Goal: Task Accomplishment & Management: Complete application form

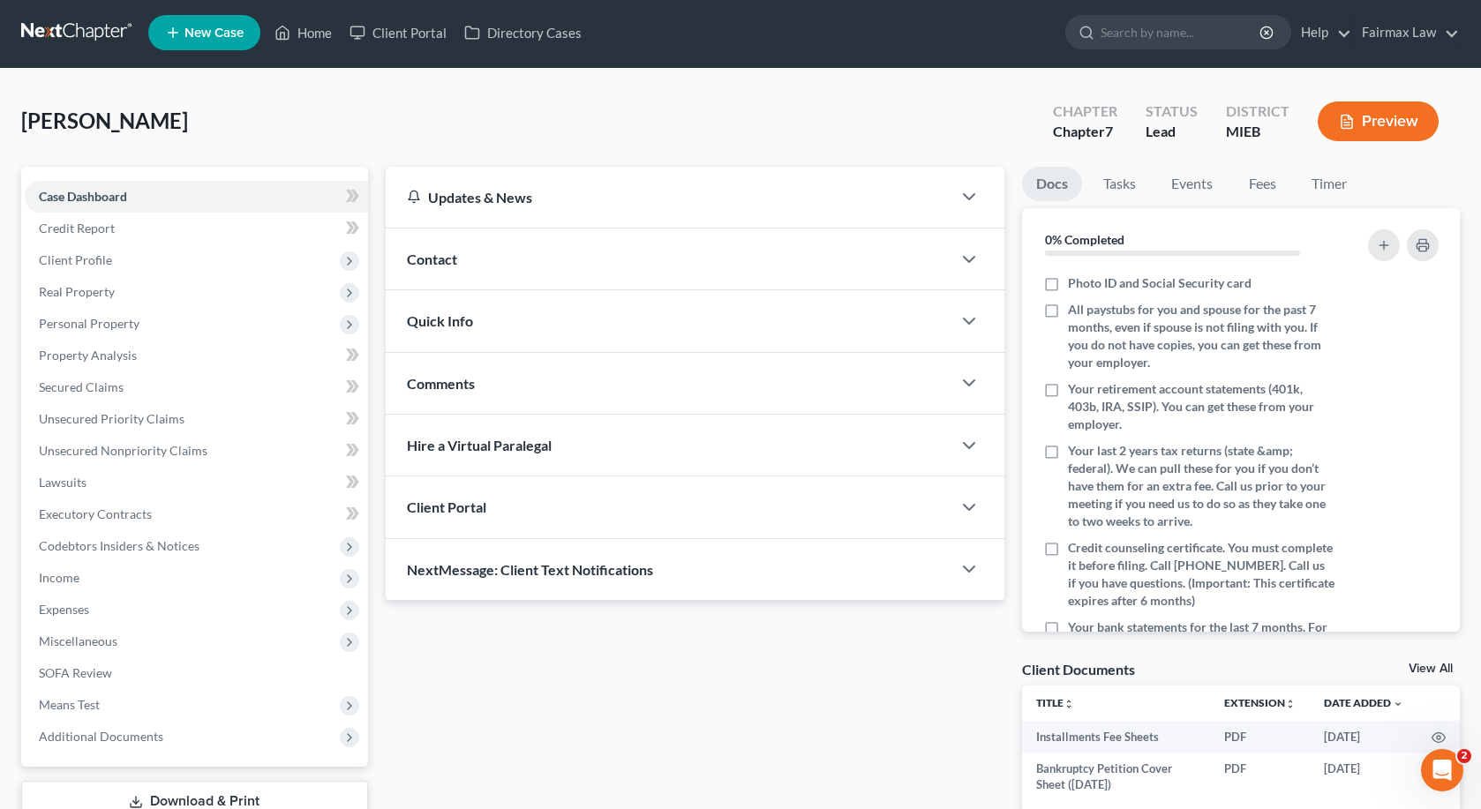
scroll to position [4, 0]
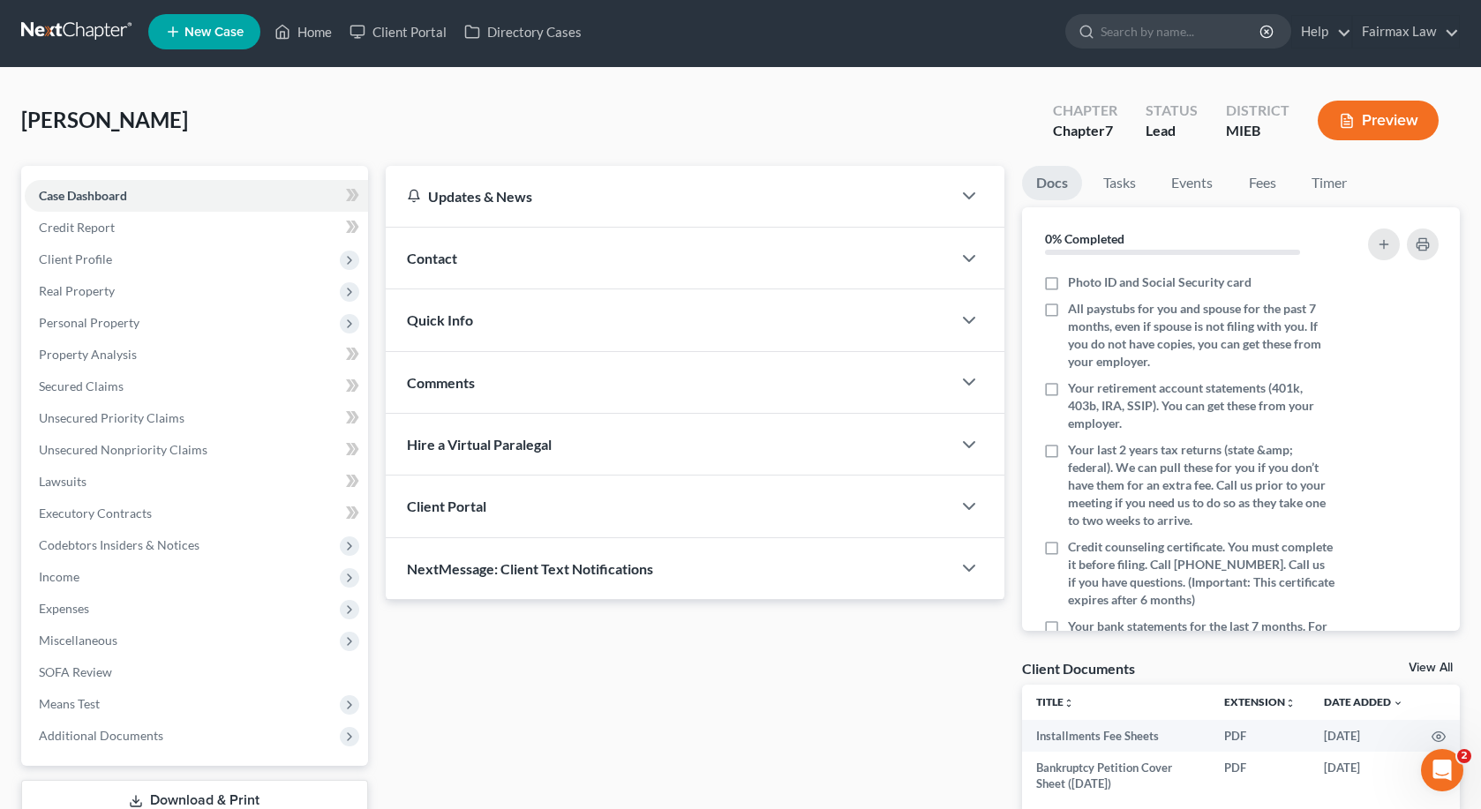
click at [658, 648] on div "Updates & News × [US_STATE] Eastern District Notes Take a look at NextChapter's…" at bounding box center [695, 504] width 637 height 677
click at [238, 226] on link "Credit Report" at bounding box center [196, 228] width 343 height 32
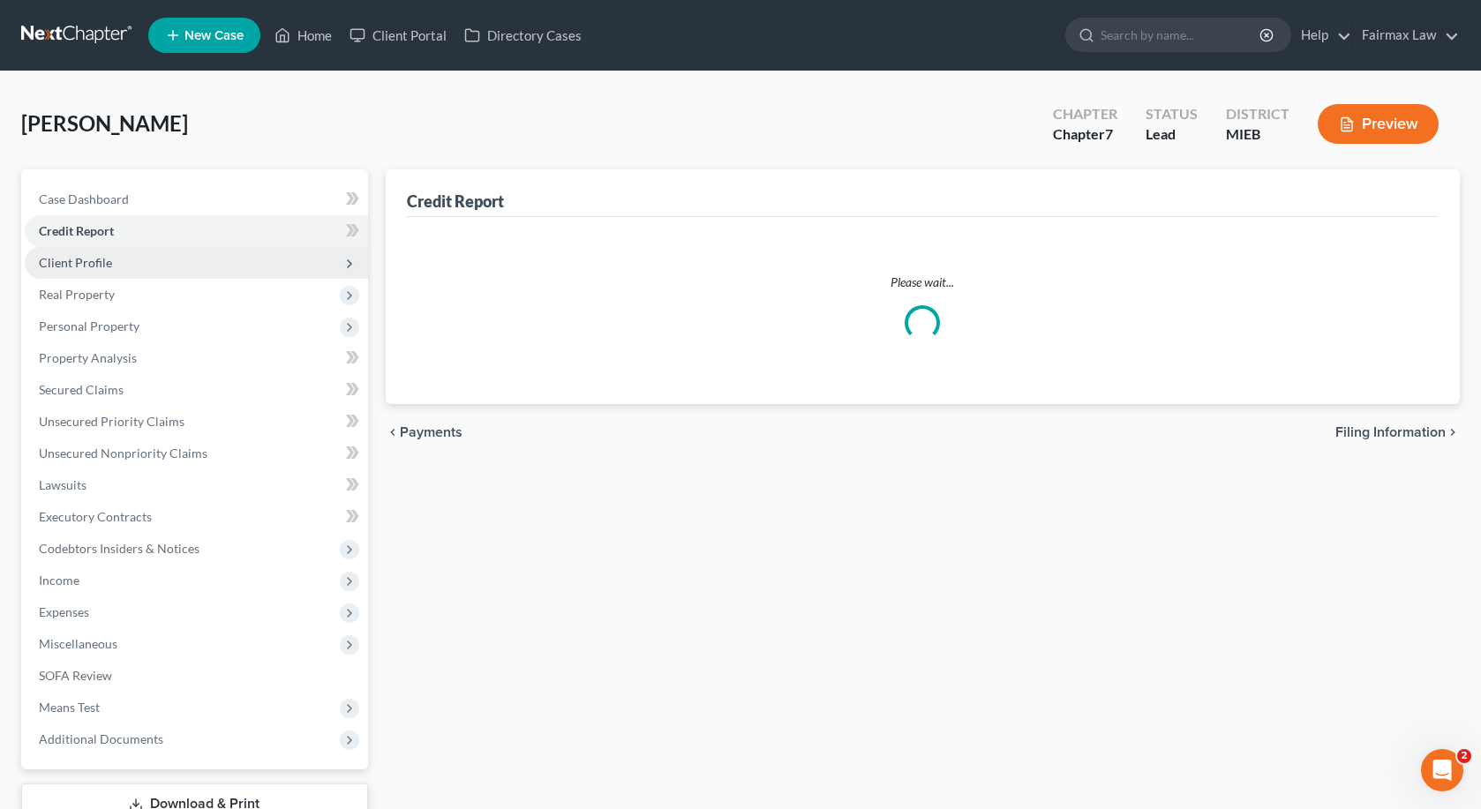
click at [222, 266] on span "Client Profile" at bounding box center [196, 263] width 343 height 32
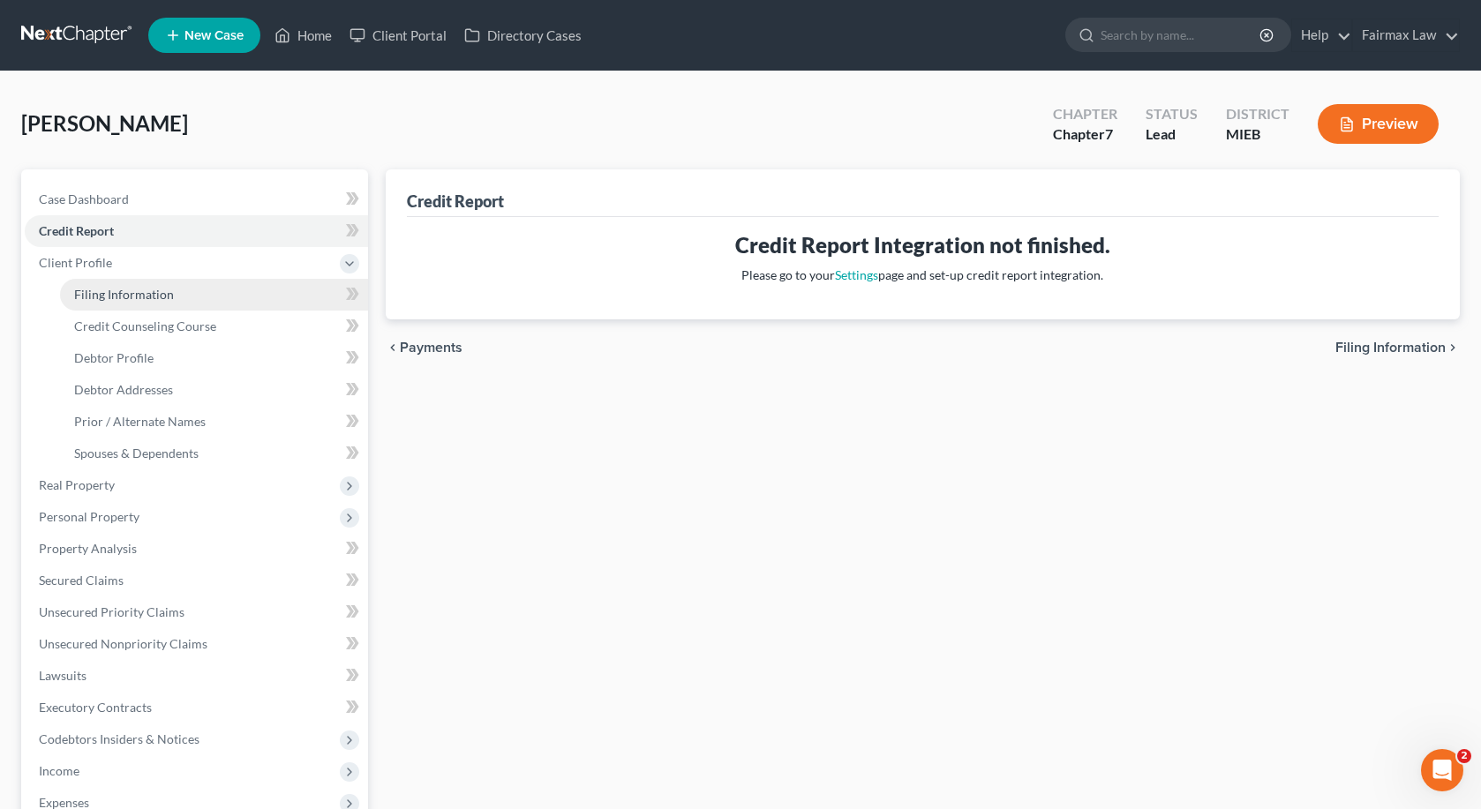
click at [217, 297] on link "Filing Information" at bounding box center [214, 295] width 308 height 32
select select "1"
select select "0"
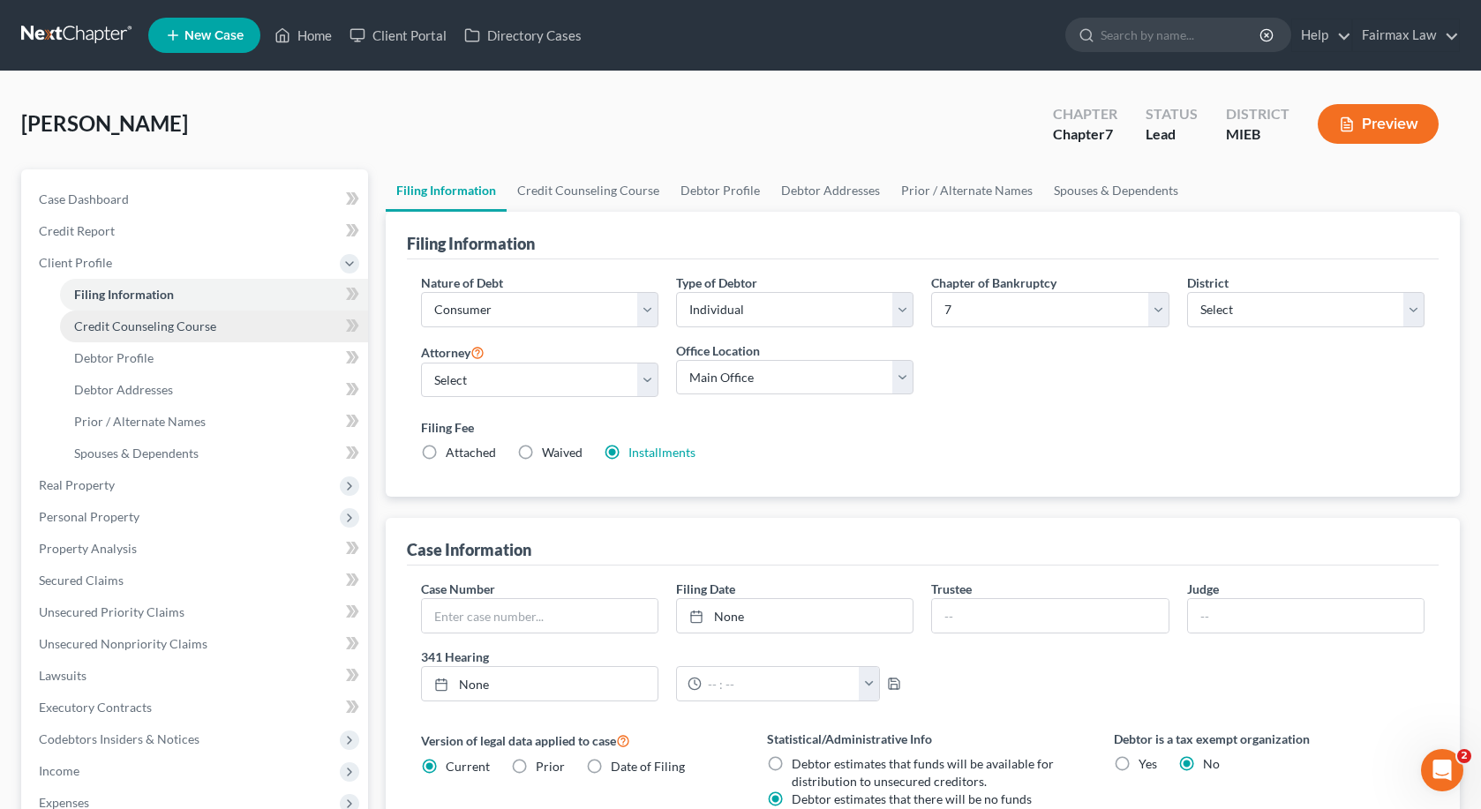
click at [214, 331] on link "Credit Counseling Course" at bounding box center [214, 327] width 308 height 32
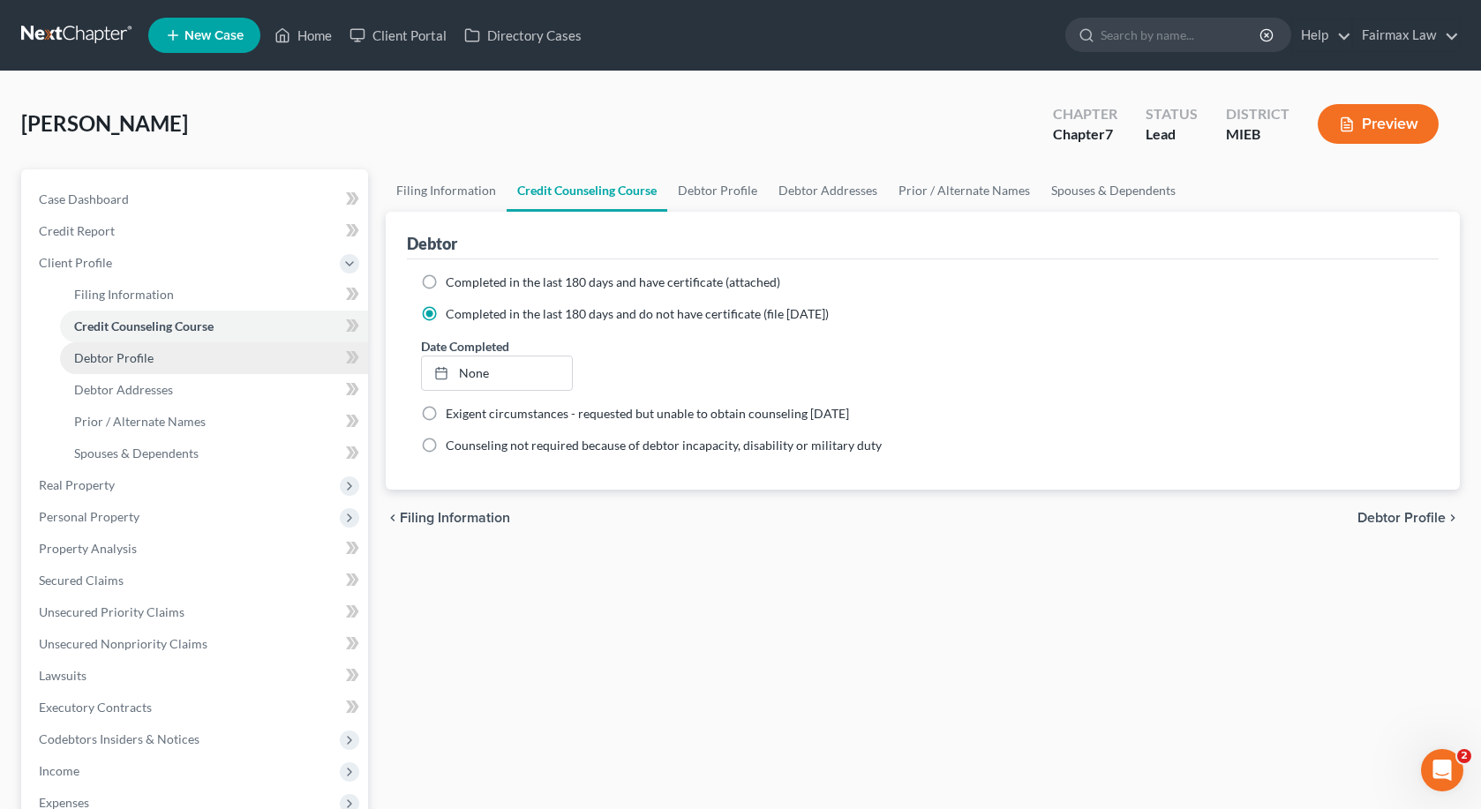
click at [211, 358] on link "Debtor Profile" at bounding box center [214, 358] width 308 height 32
select select "0"
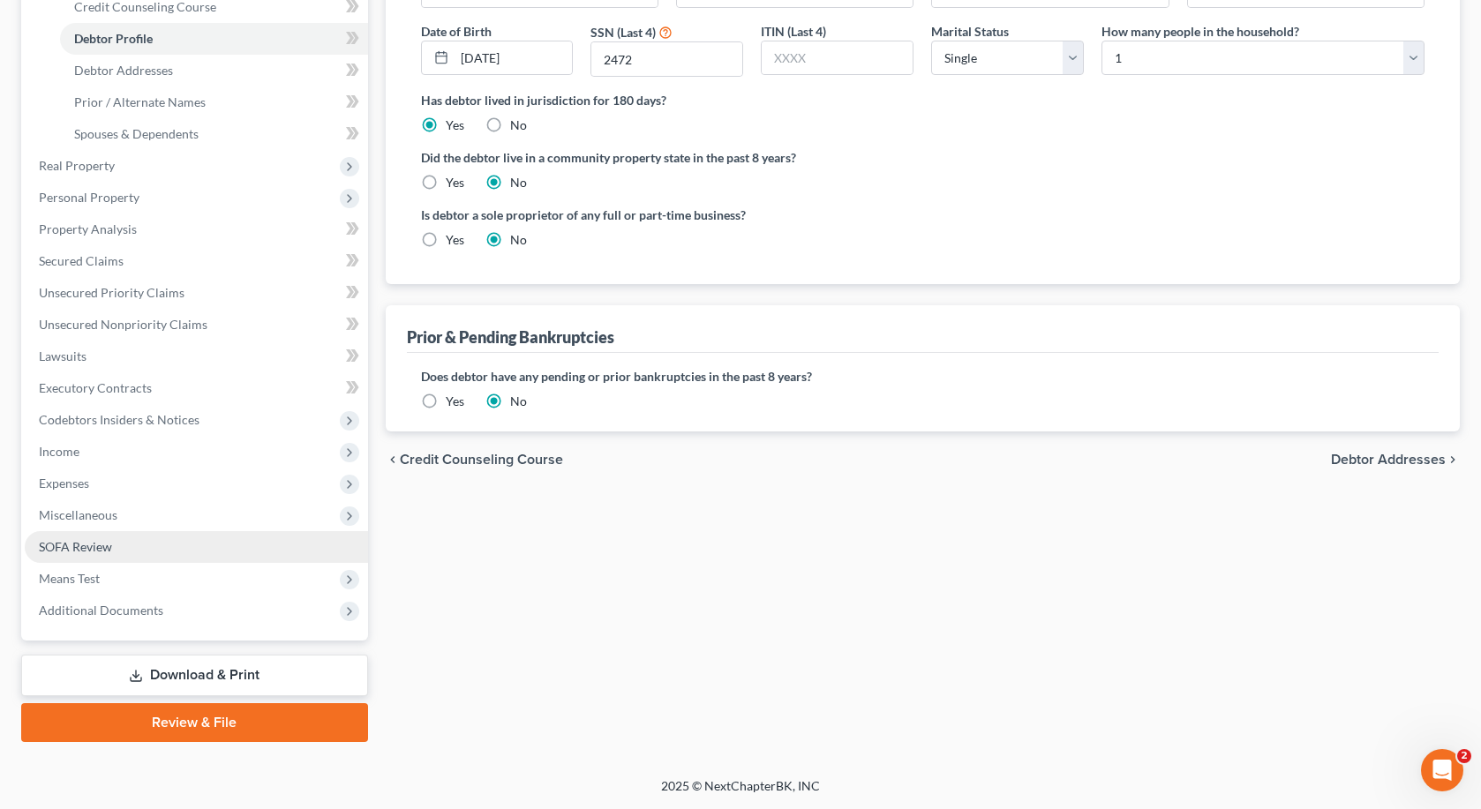
scroll to position [320, 0]
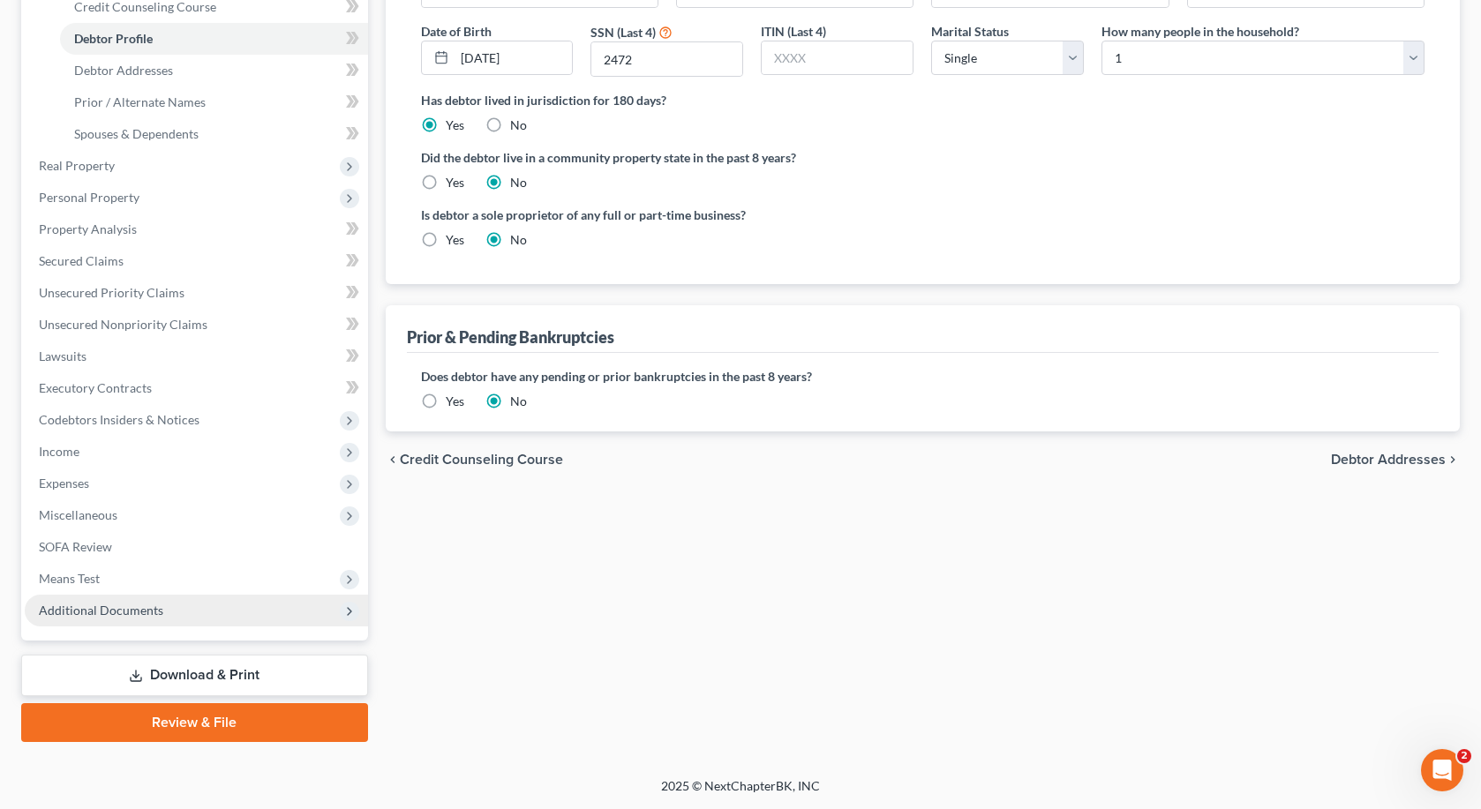
click at [154, 607] on span "Additional Documents" at bounding box center [101, 610] width 124 height 15
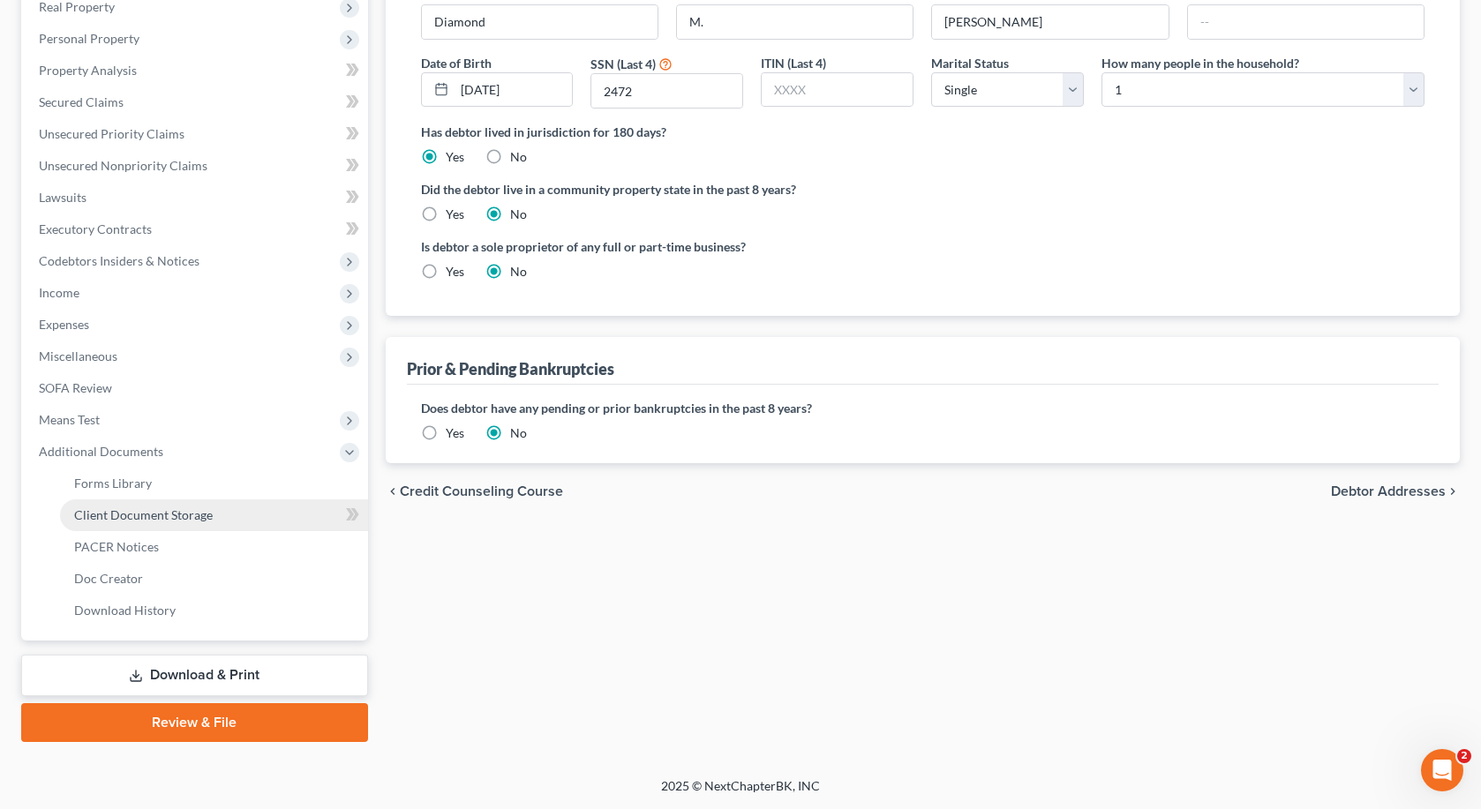
click at [169, 517] on span "Client Document Storage" at bounding box center [143, 515] width 139 height 15
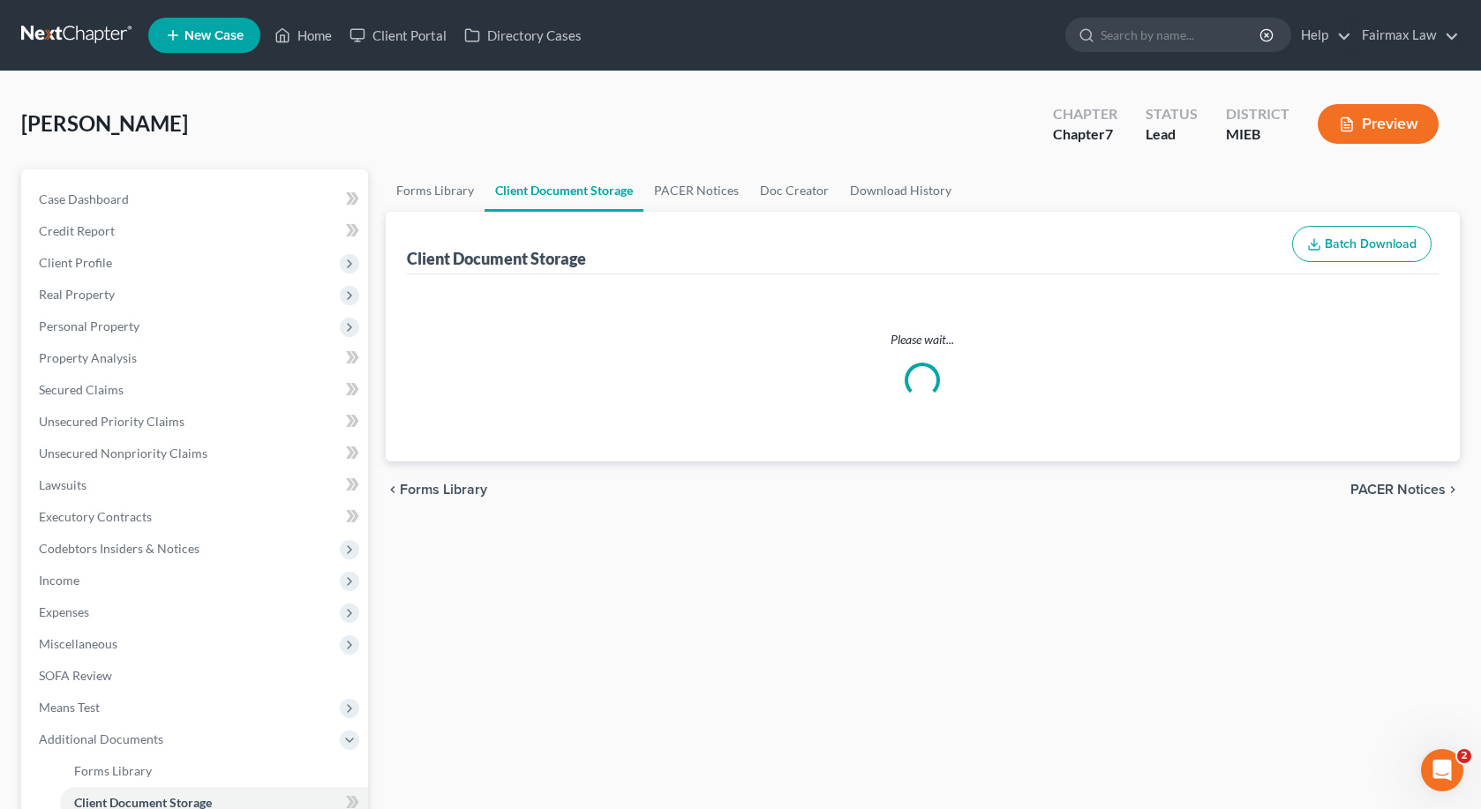
select select "6"
select select "32"
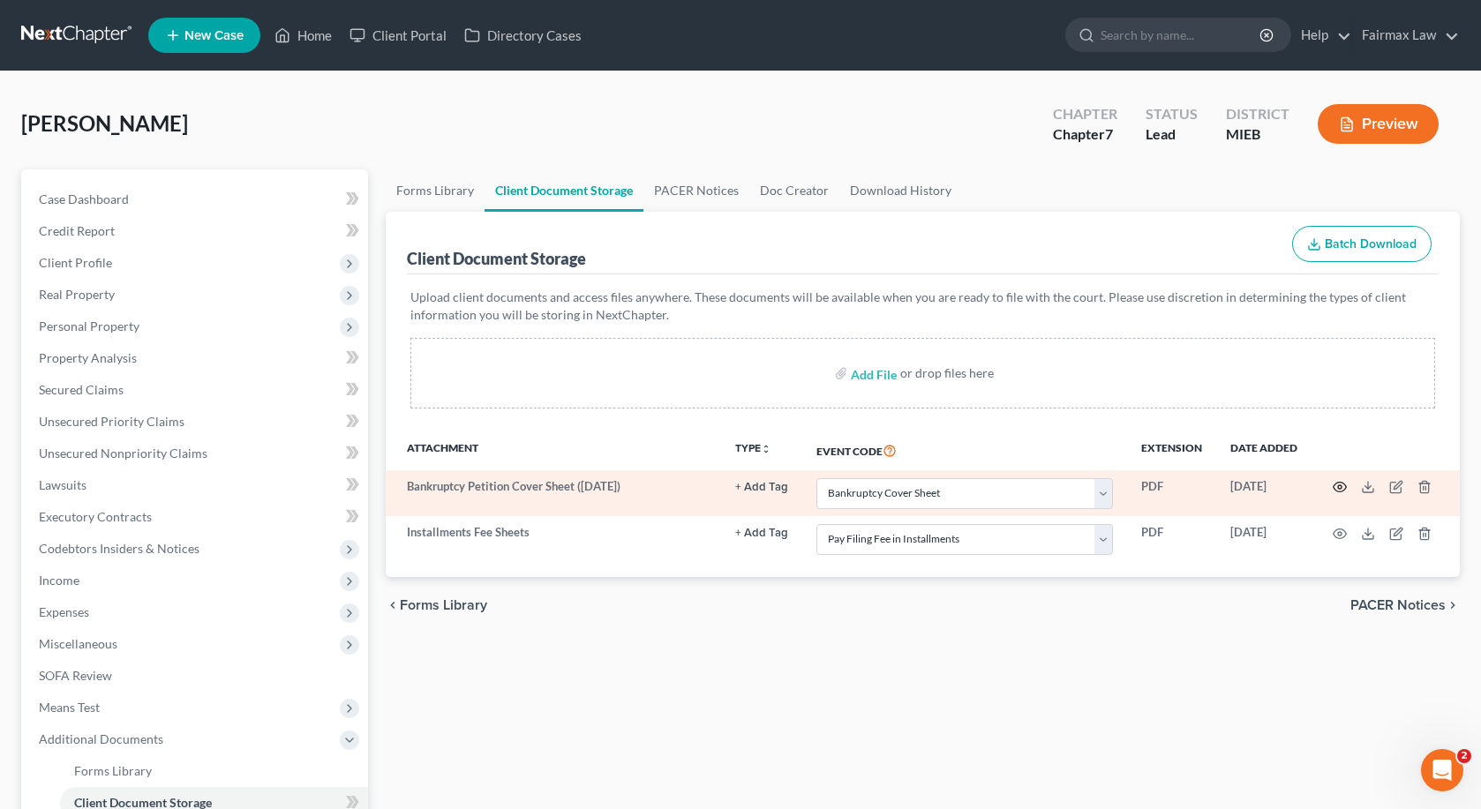
click at [1345, 489] on icon "button" at bounding box center [1340, 488] width 13 height 10
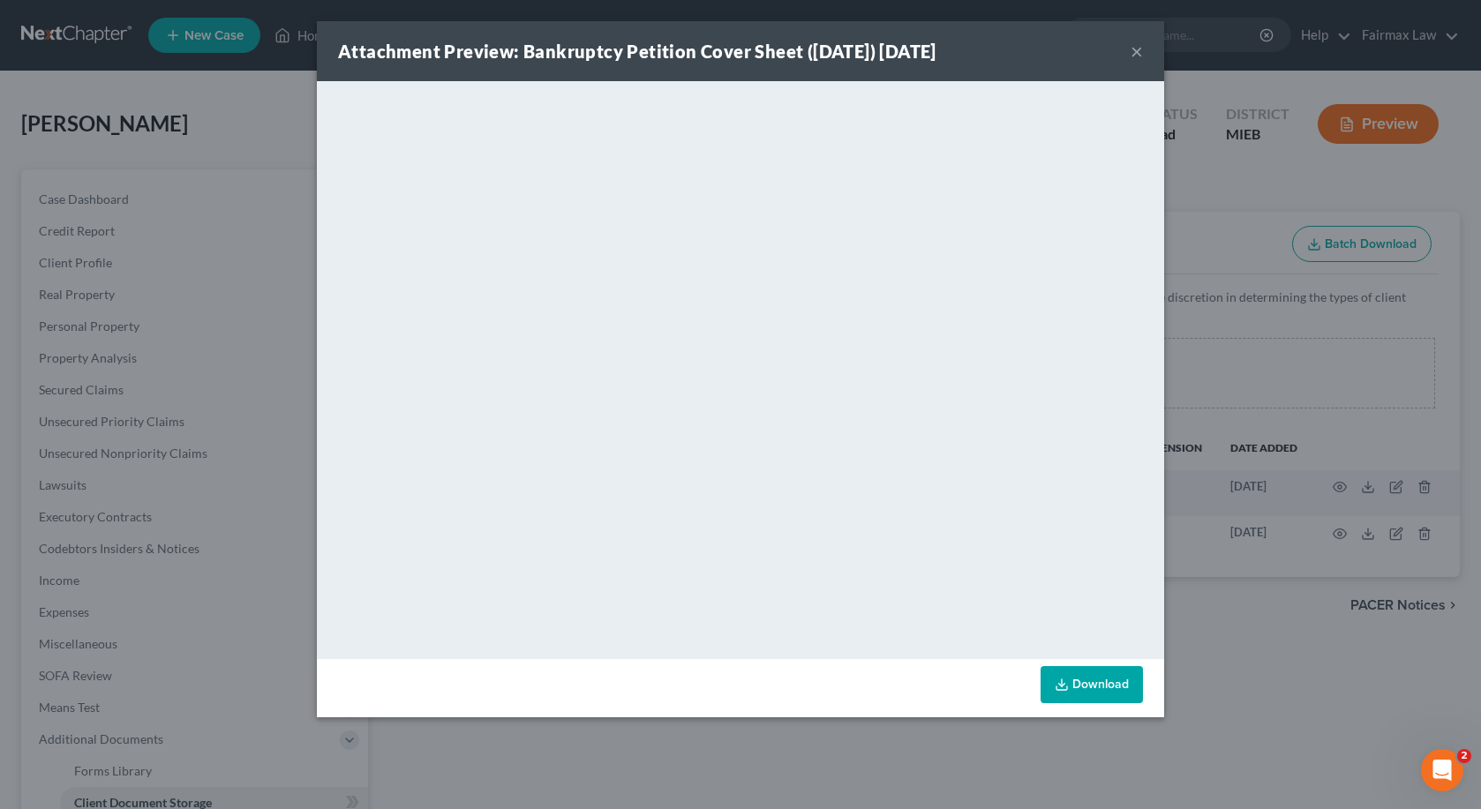
click at [1140, 50] on button "×" at bounding box center [1137, 51] width 12 height 21
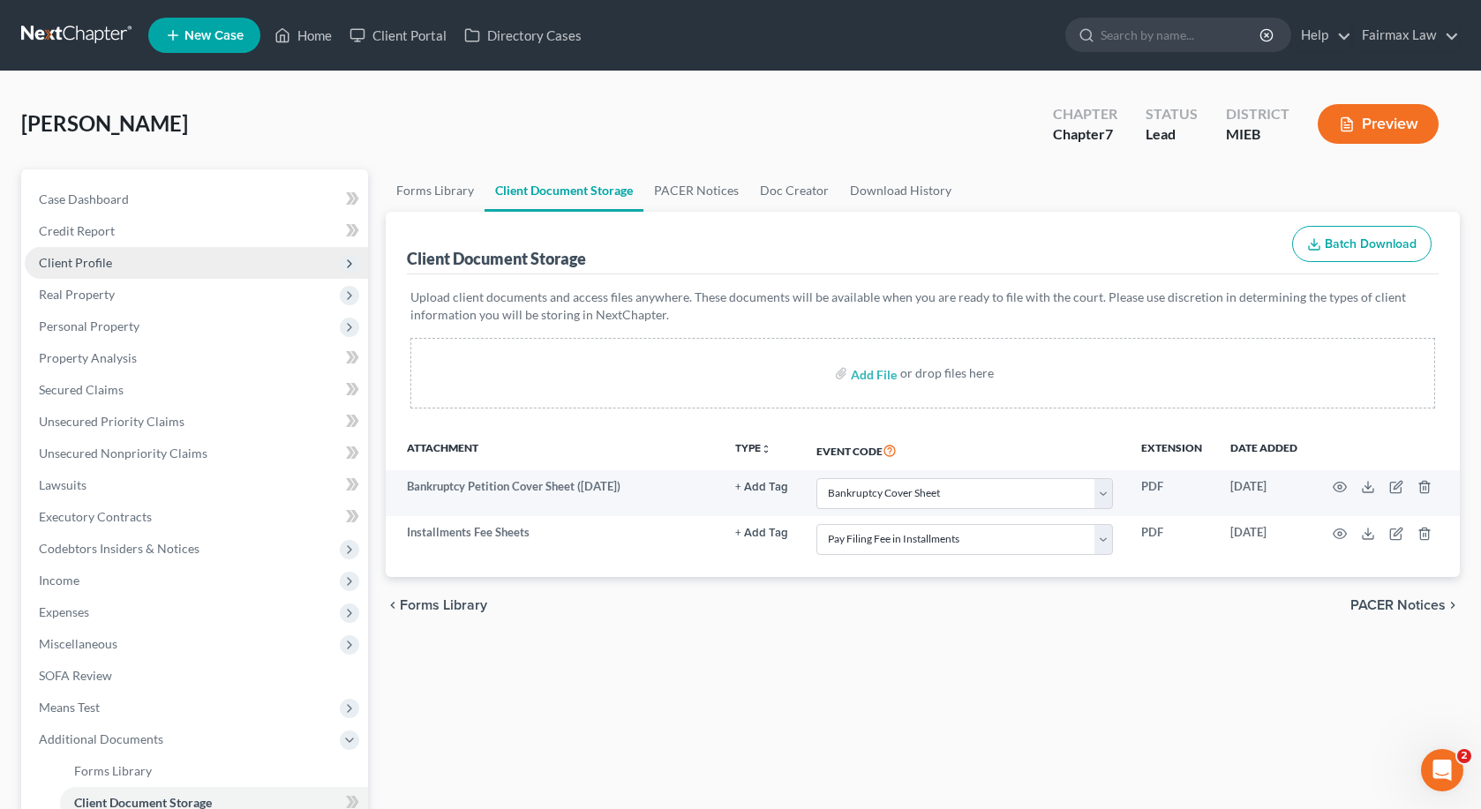
click at [109, 260] on span "Client Profile" at bounding box center [75, 262] width 73 height 15
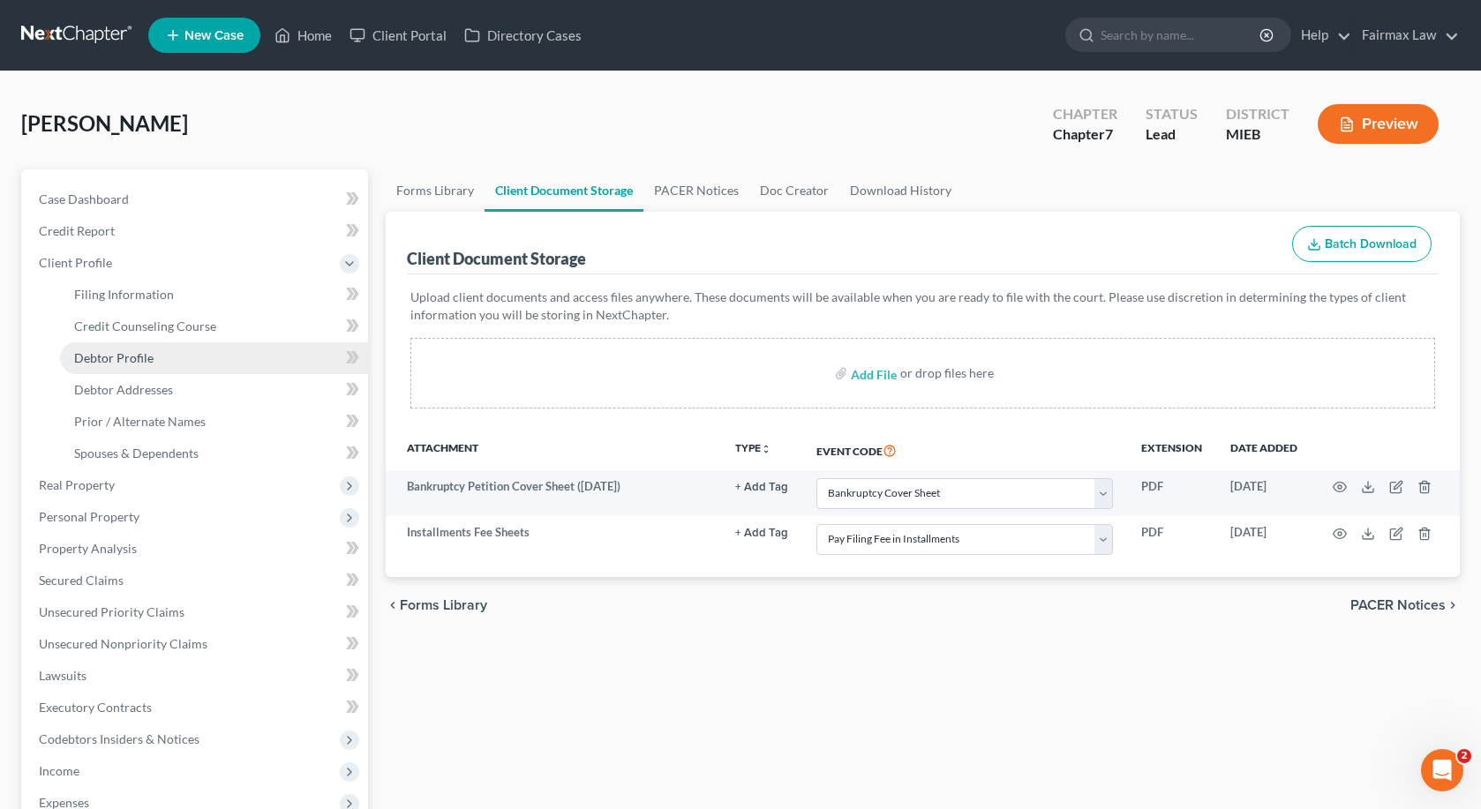
click at [114, 352] on span "Debtor Profile" at bounding box center [113, 357] width 79 height 15
select select "0"
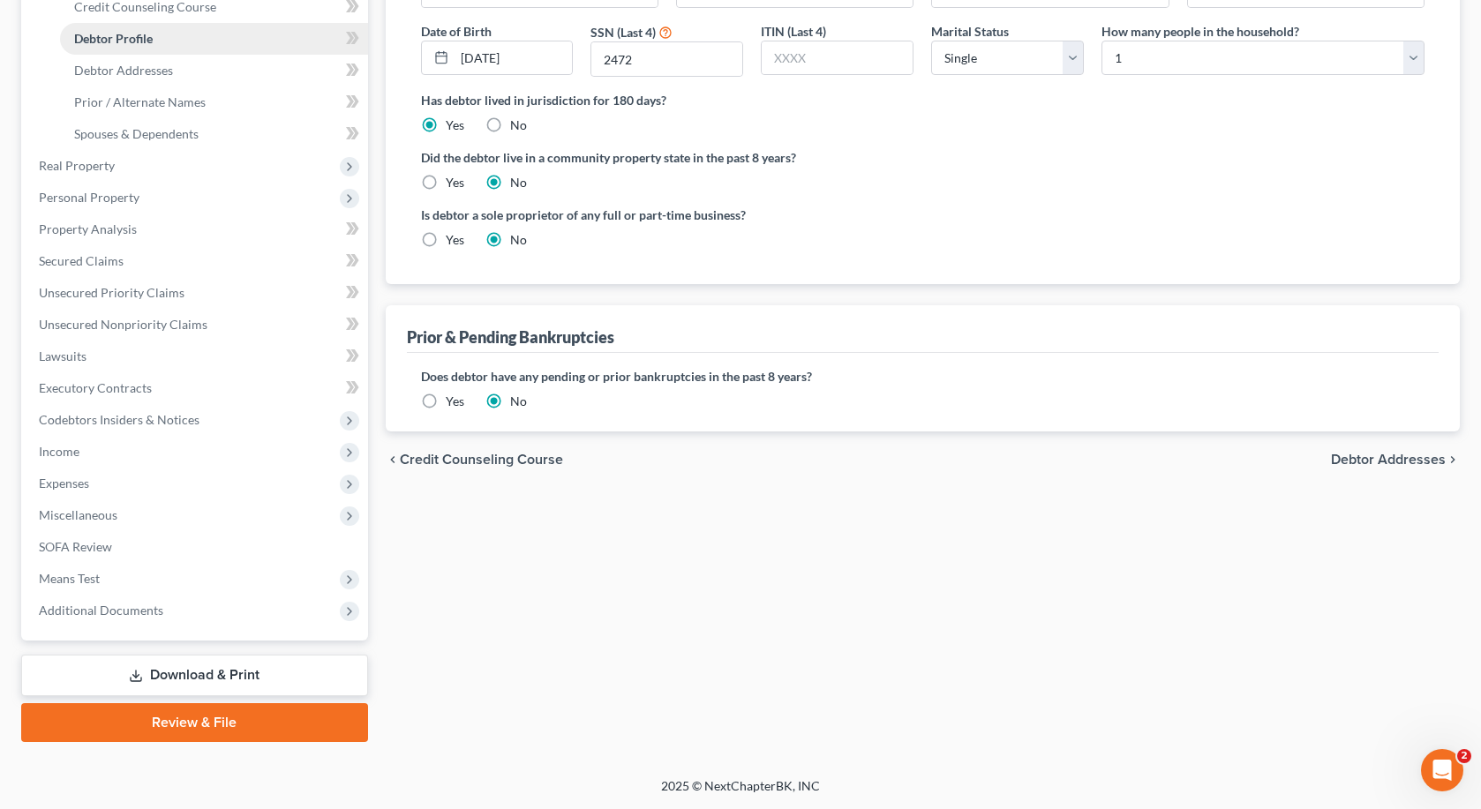
scroll to position [320, 0]
click at [99, 609] on span "Additional Documents" at bounding box center [101, 610] width 124 height 15
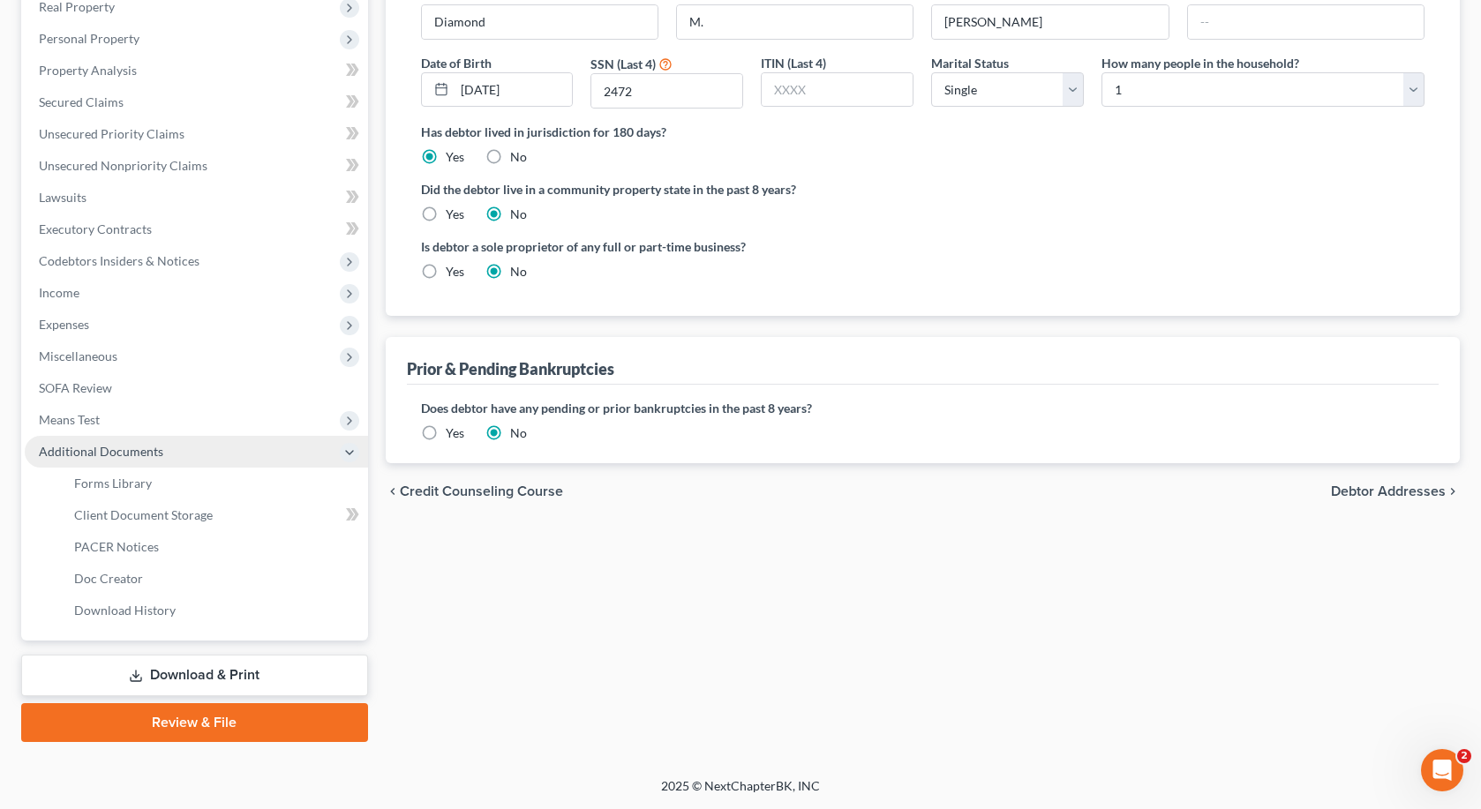
scroll to position [288, 0]
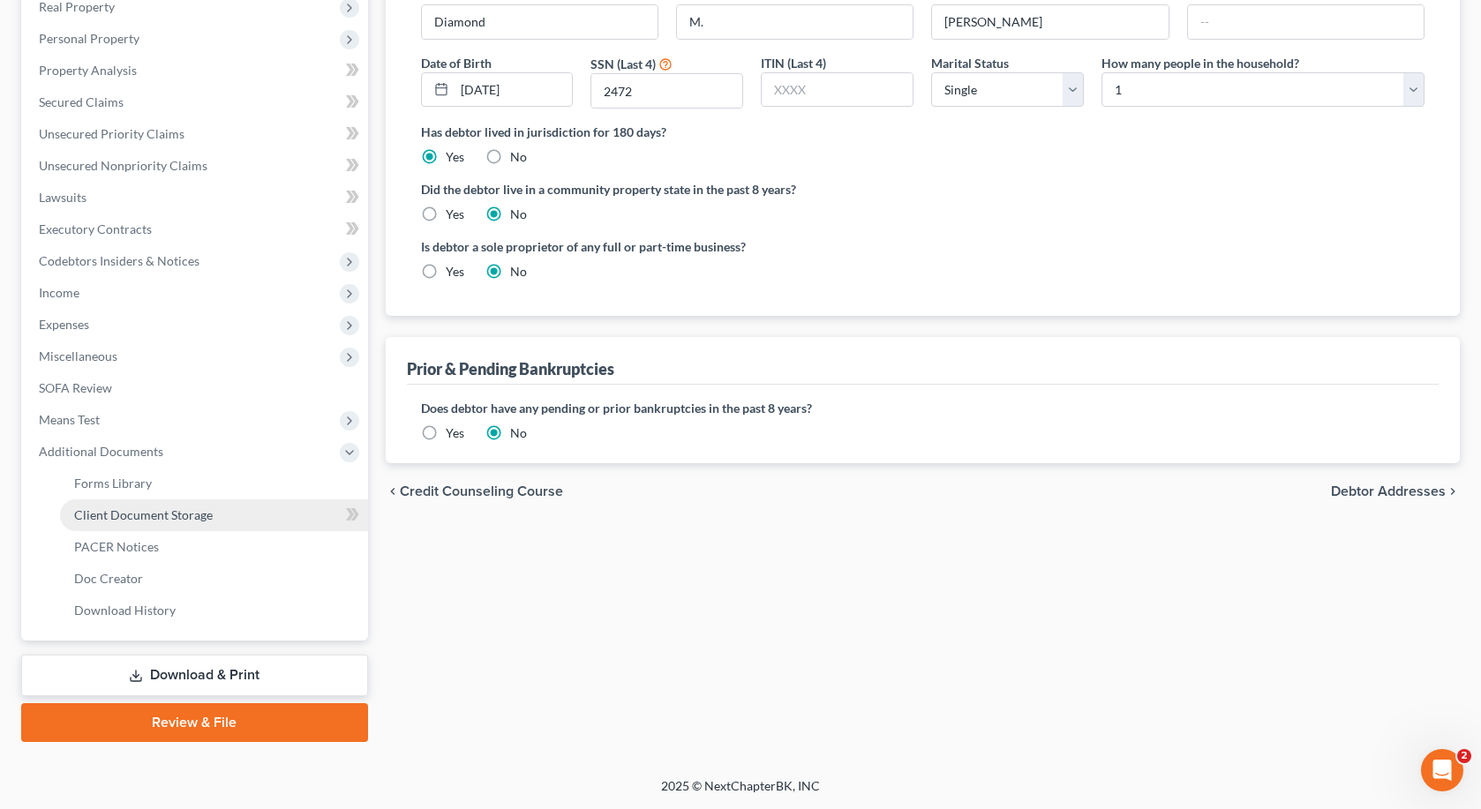
click at [160, 519] on span "Client Document Storage" at bounding box center [143, 515] width 139 height 15
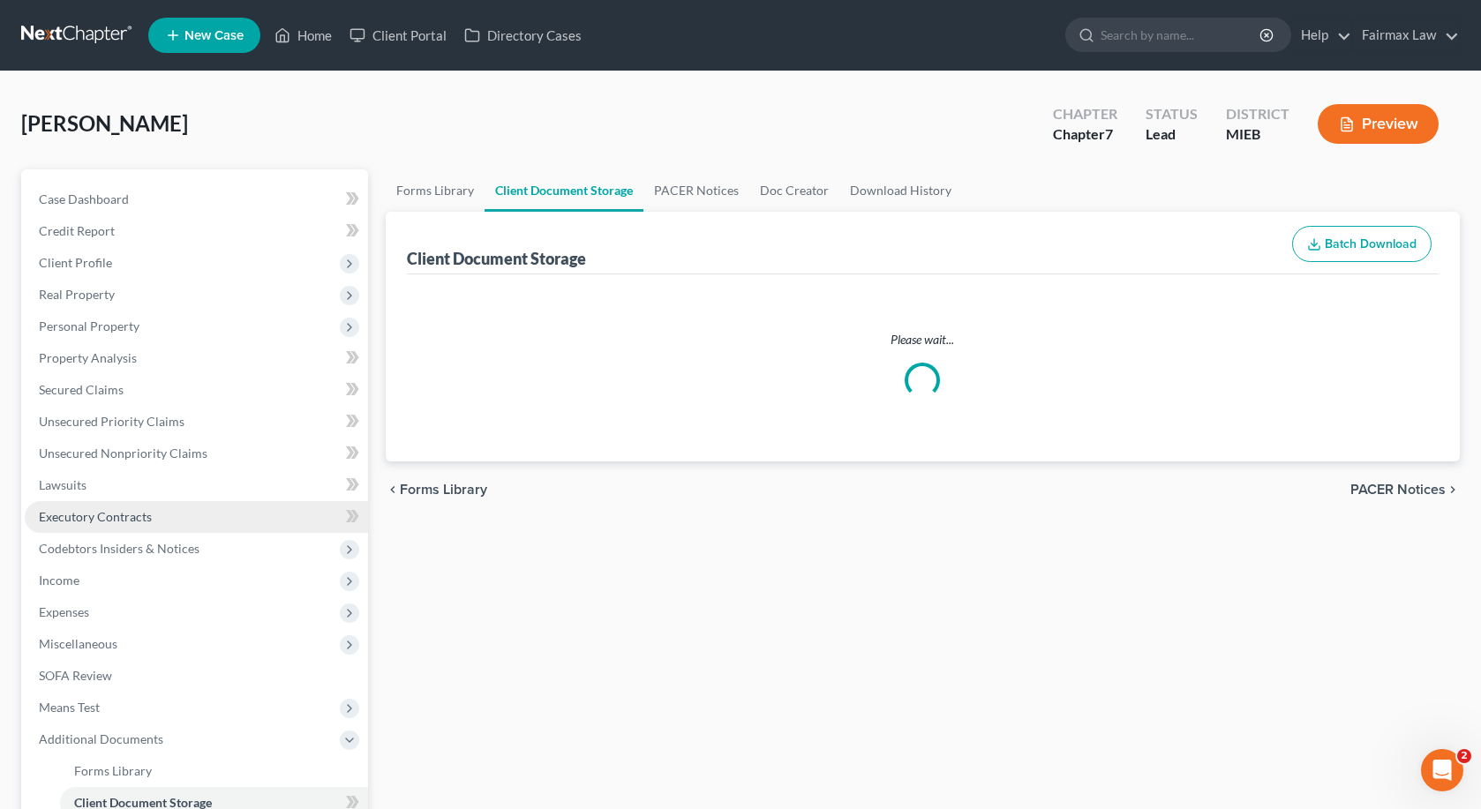
select select "6"
select select "32"
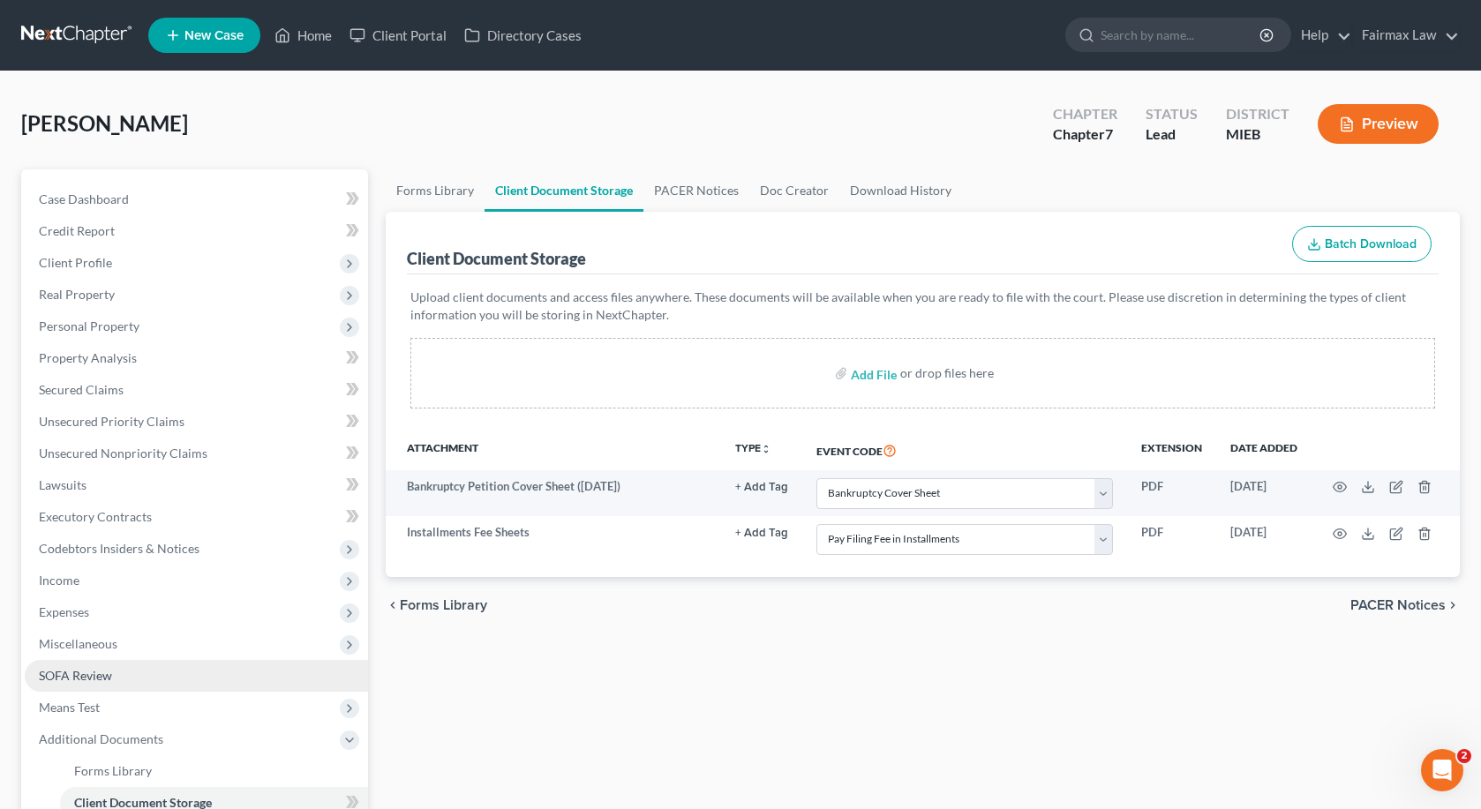
scroll to position [126, 0]
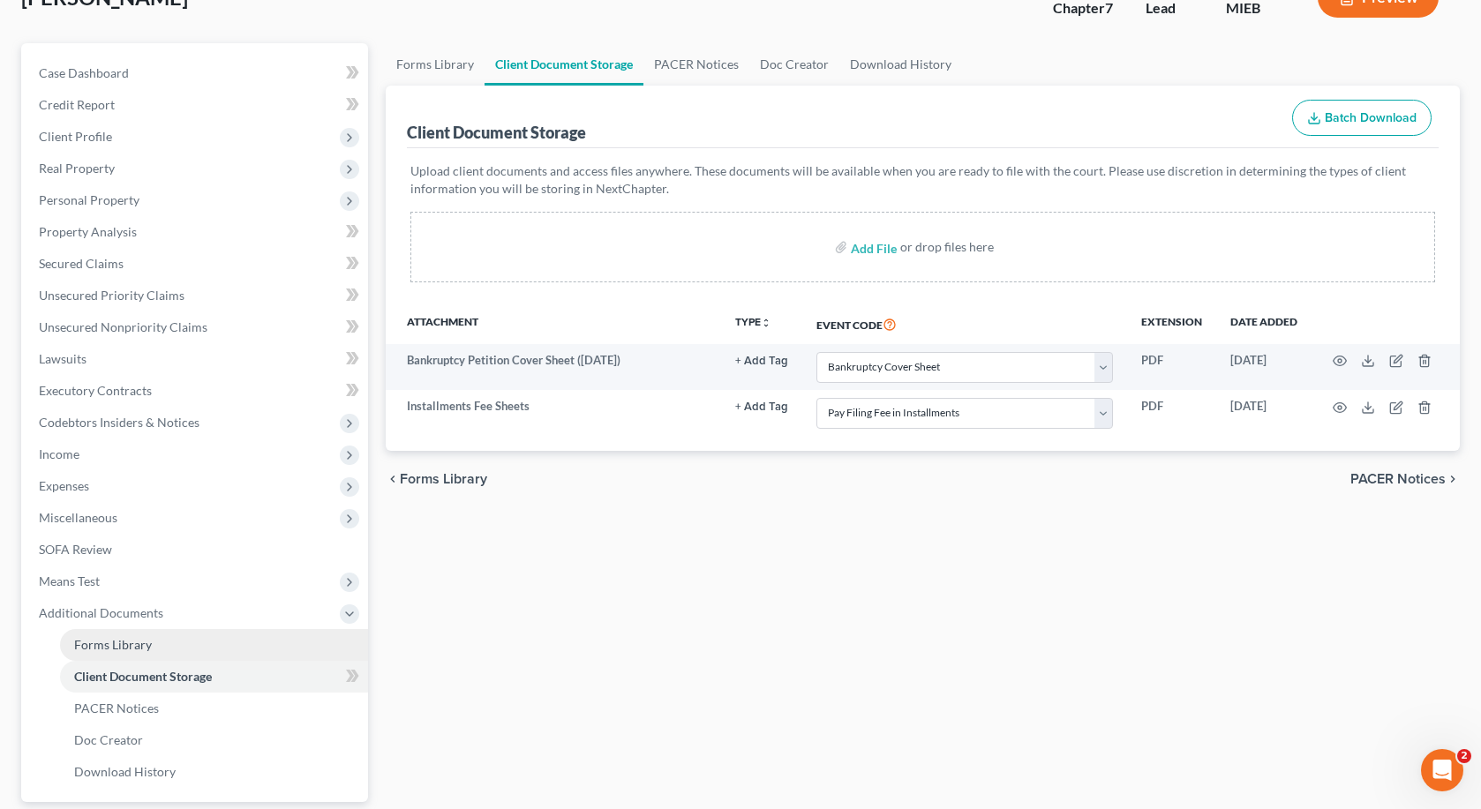
click at [136, 643] on span "Forms Library" at bounding box center [113, 644] width 78 height 15
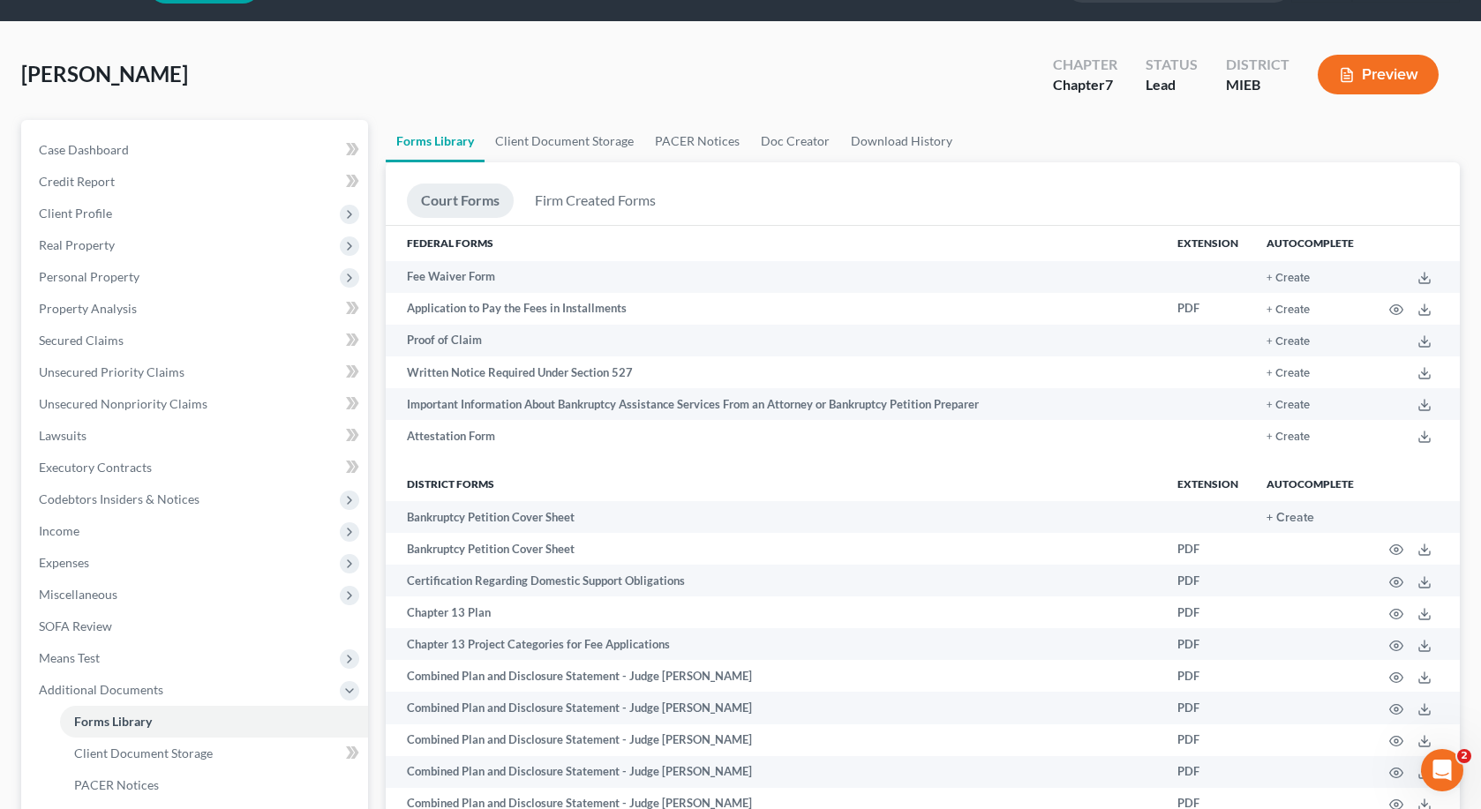
scroll to position [54, 0]
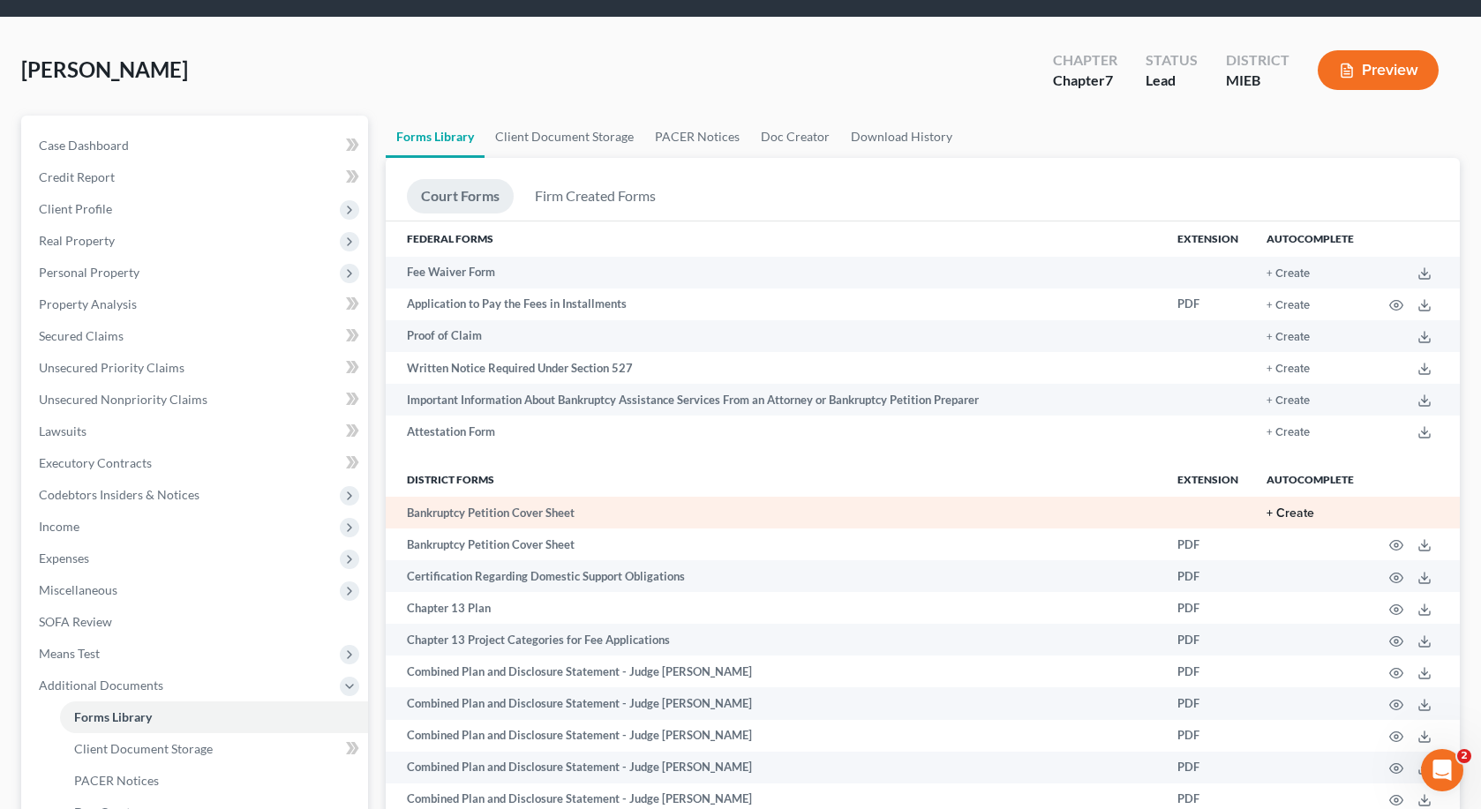
click at [1295, 511] on button "+ Create" at bounding box center [1291, 514] width 48 height 12
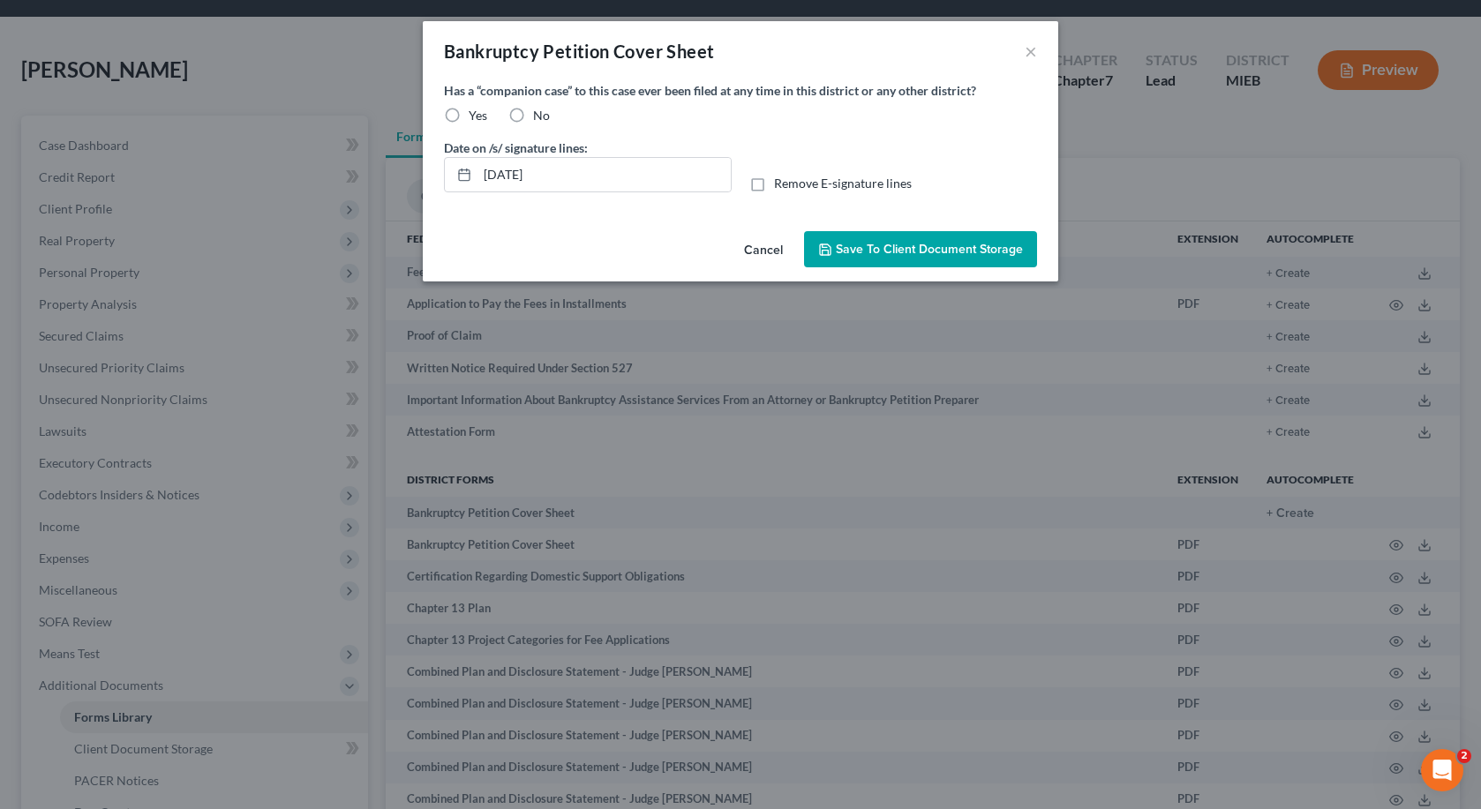
click at [533, 115] on label "No" at bounding box center [541, 116] width 17 height 18
click at [540, 115] on input "No" at bounding box center [545, 112] width 11 height 11
radio input "true"
click at [966, 257] on button "Save to Client Document Storage" at bounding box center [920, 249] width 233 height 37
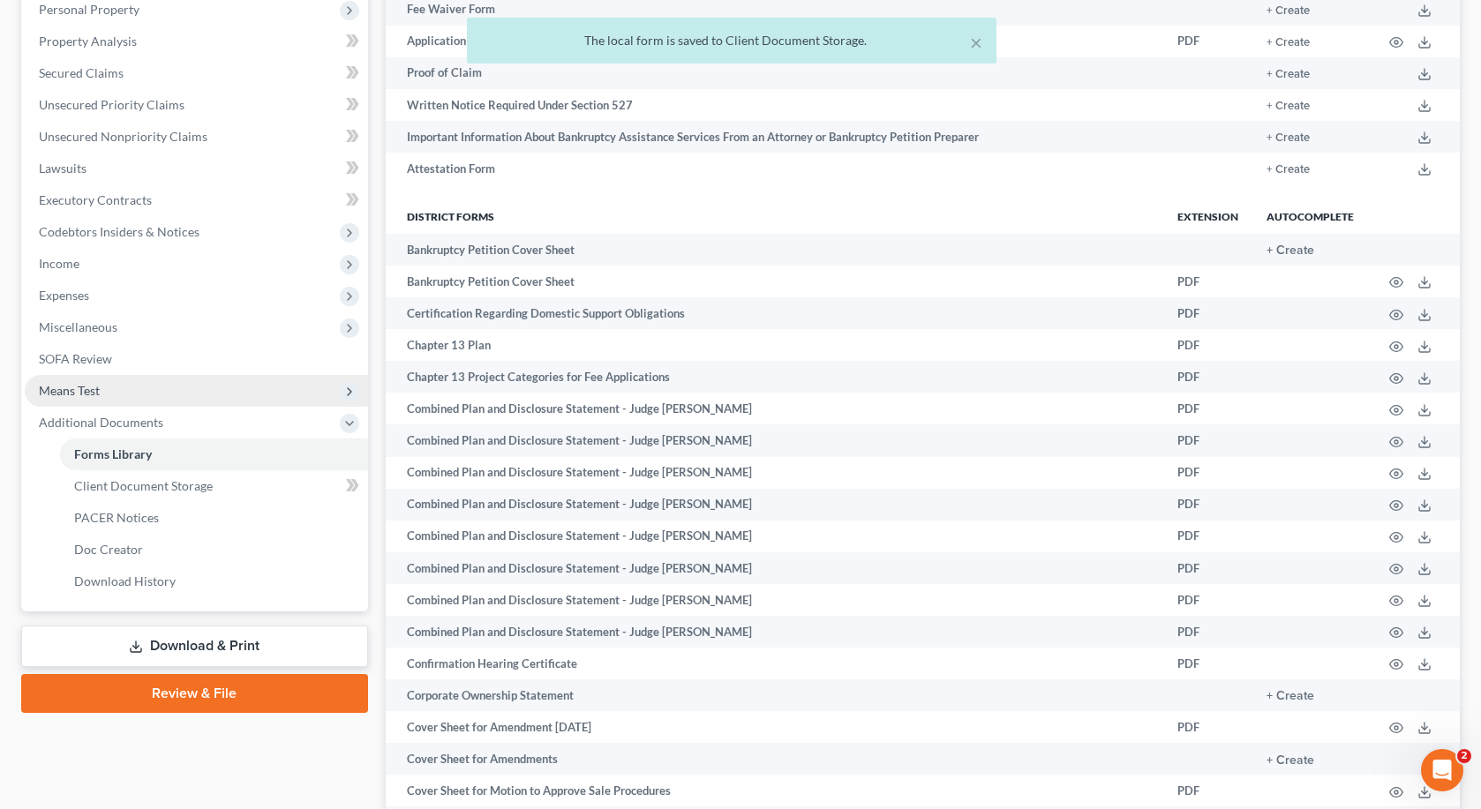
scroll to position [437, 0]
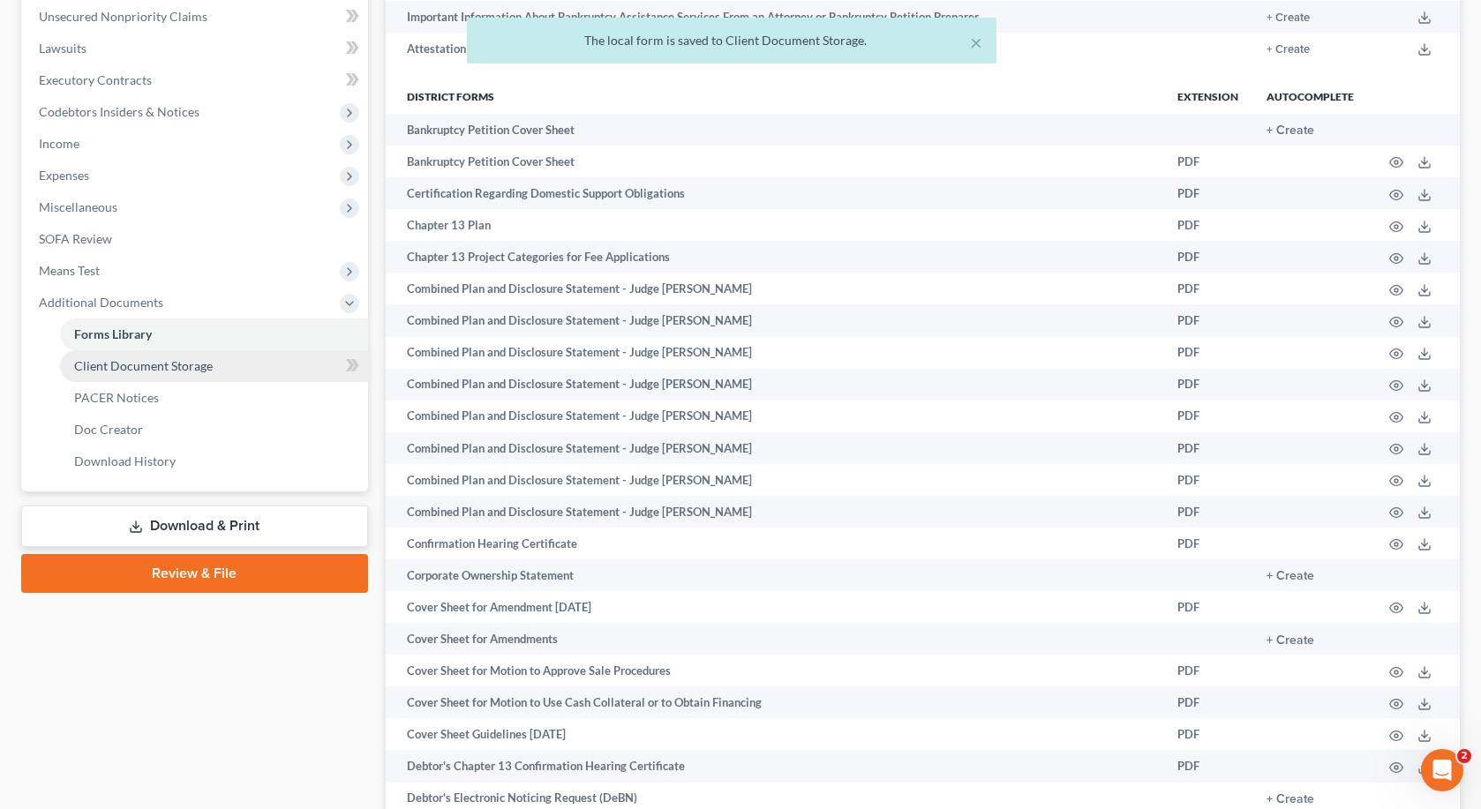
click at [164, 362] on span "Client Document Storage" at bounding box center [143, 365] width 139 height 15
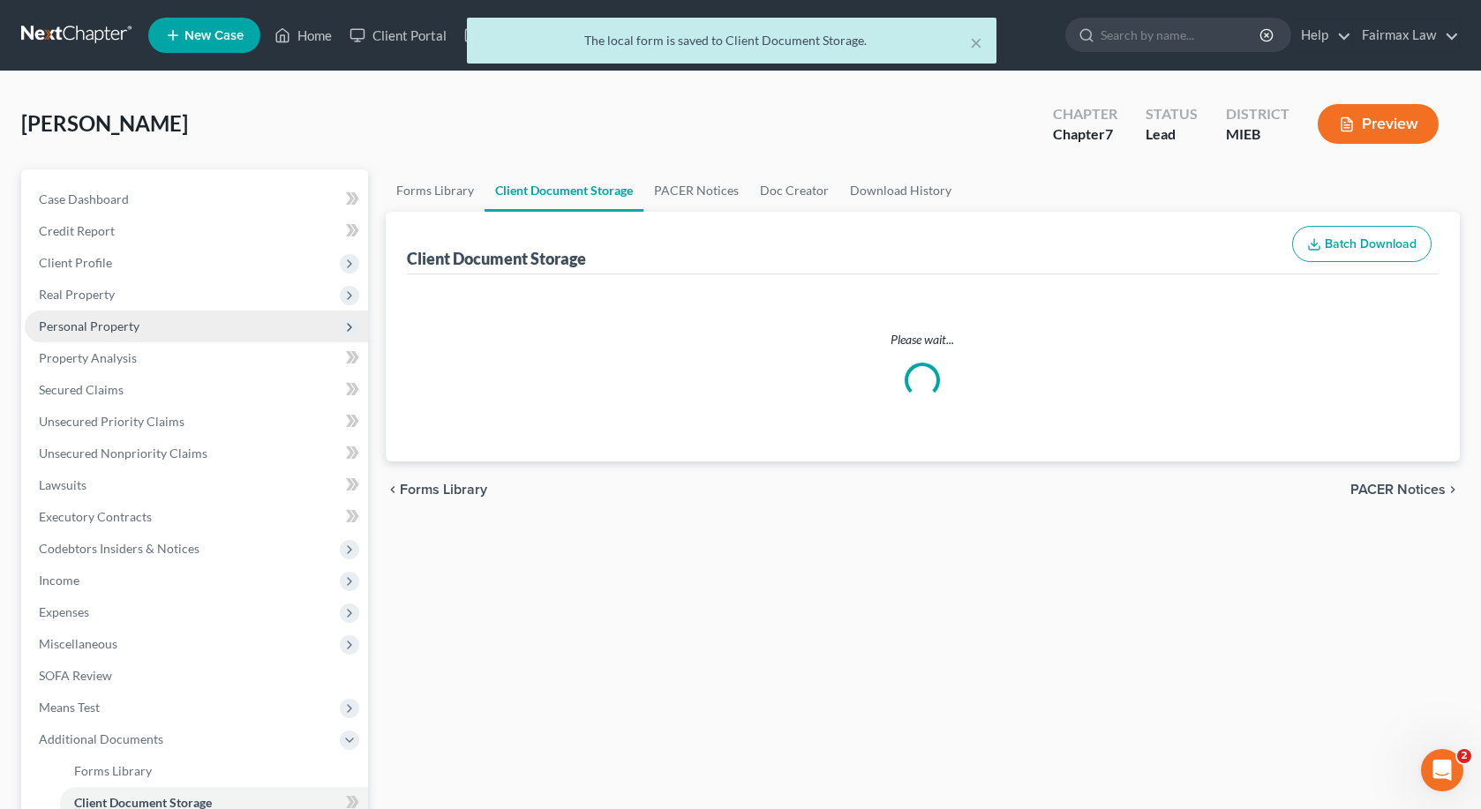
select select "6"
select select "32"
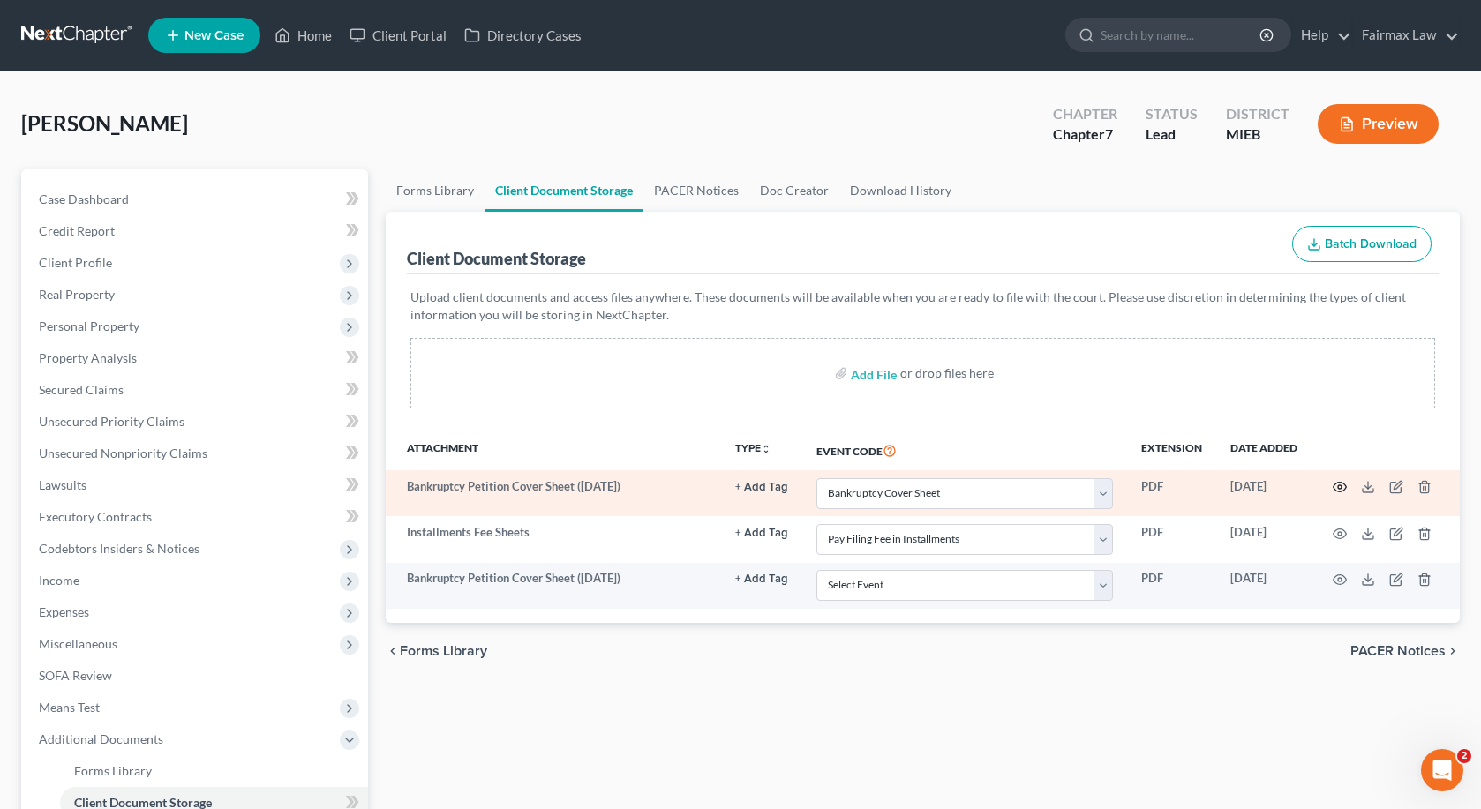
click at [1335, 488] on icon "button" at bounding box center [1340, 487] width 14 height 14
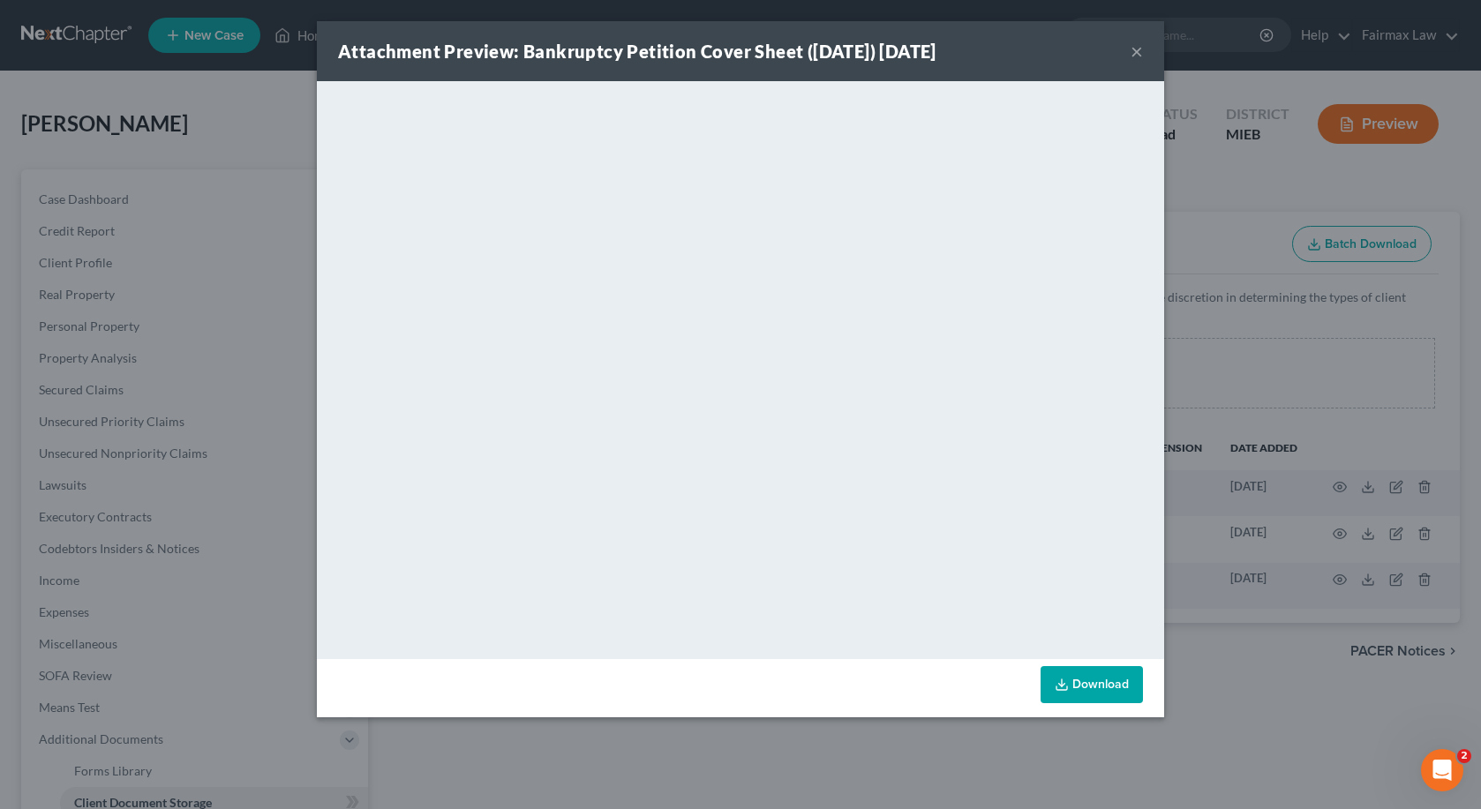
click at [1139, 49] on button "×" at bounding box center [1137, 51] width 12 height 21
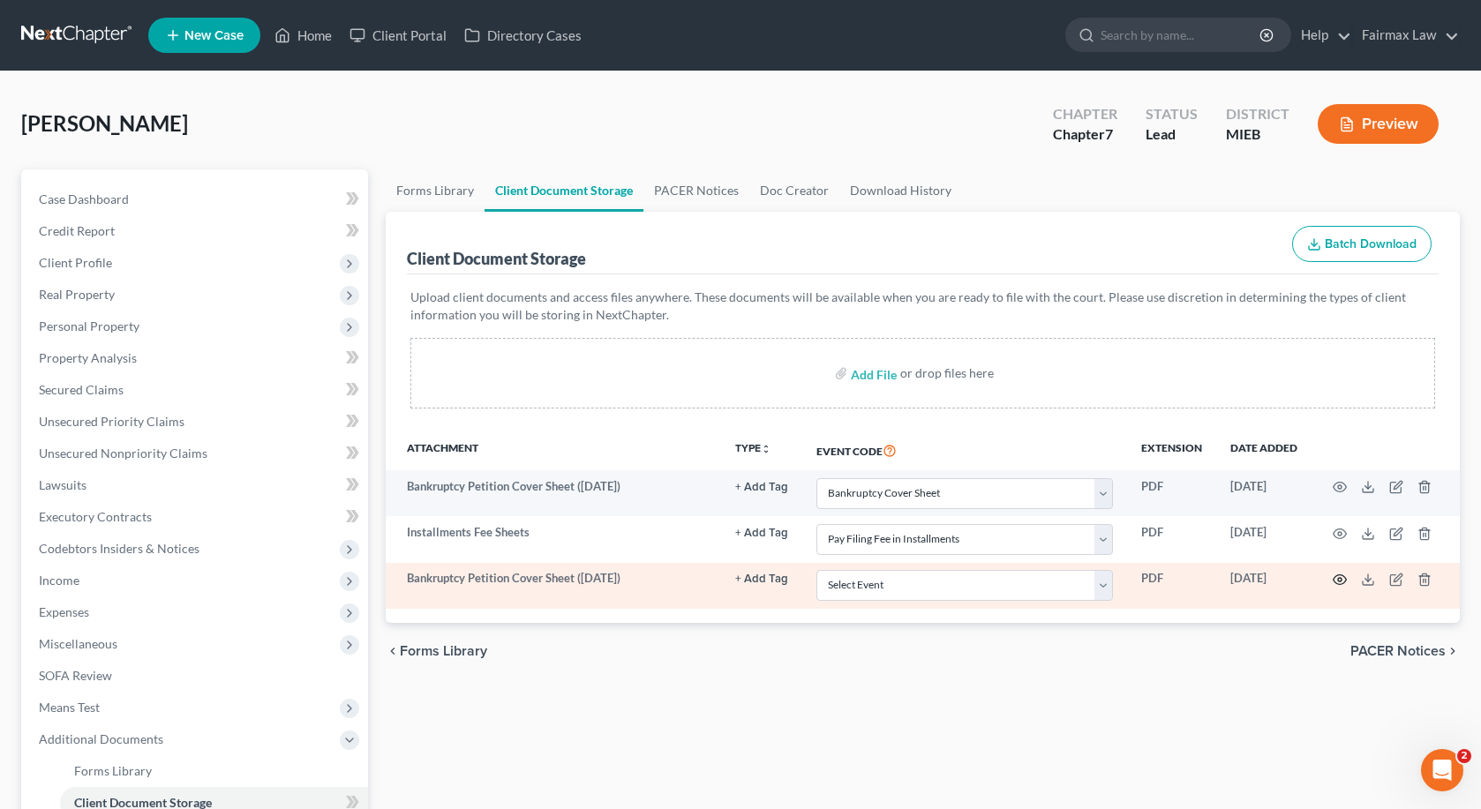
click at [1339, 579] on icon "button" at bounding box center [1340, 580] width 14 height 14
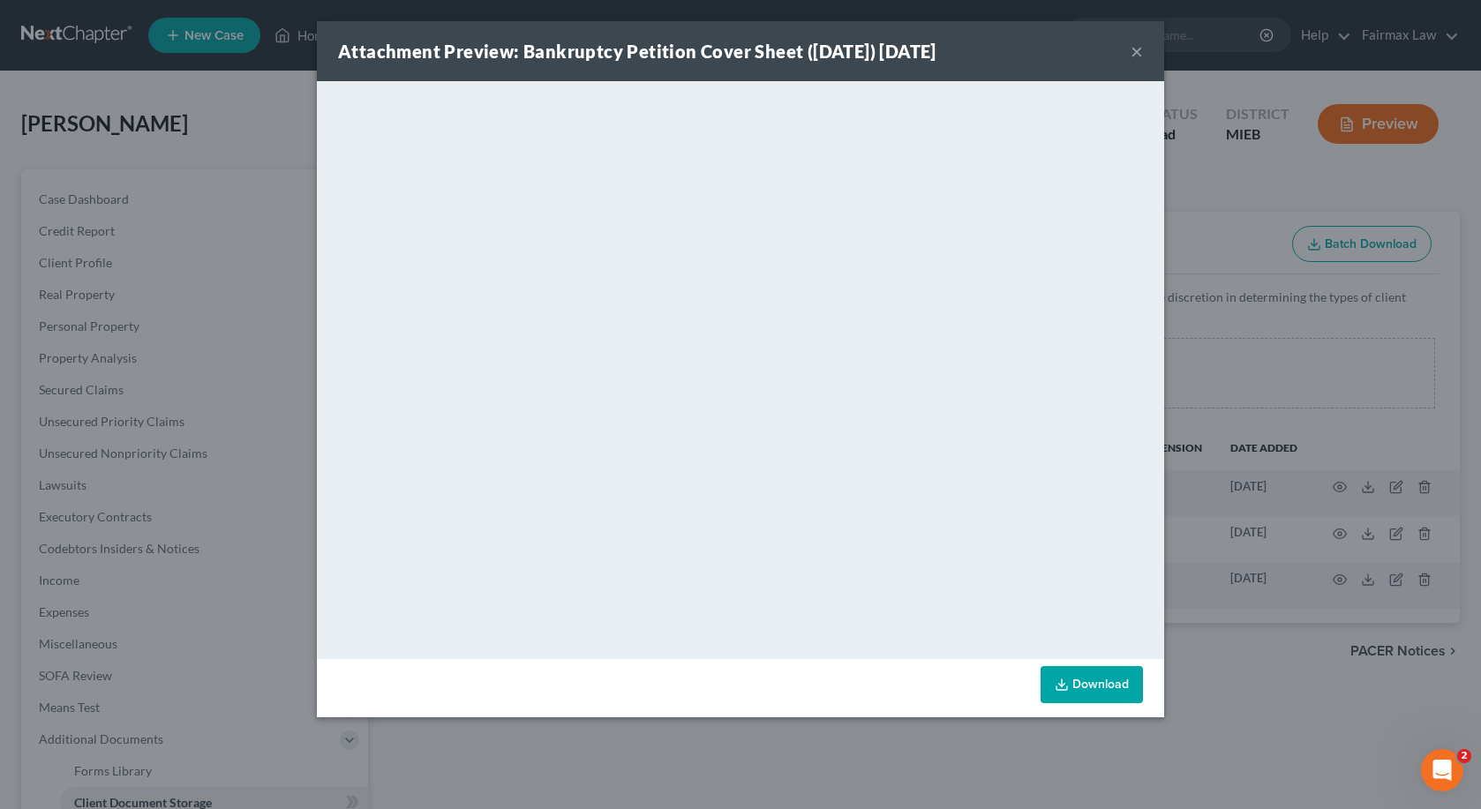
click at [1138, 58] on button "×" at bounding box center [1137, 51] width 12 height 21
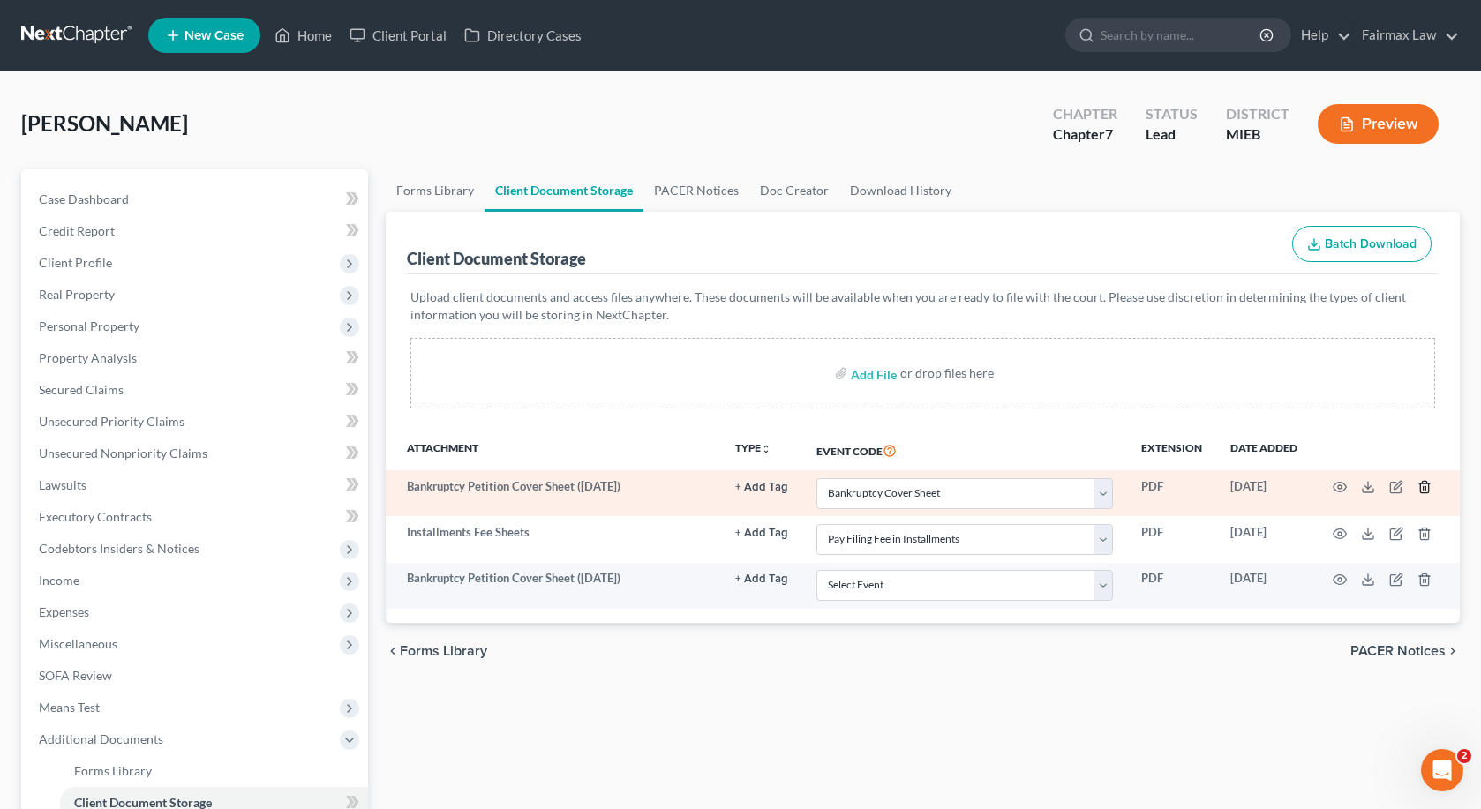
click at [1428, 485] on icon "button" at bounding box center [1424, 487] width 8 height 11
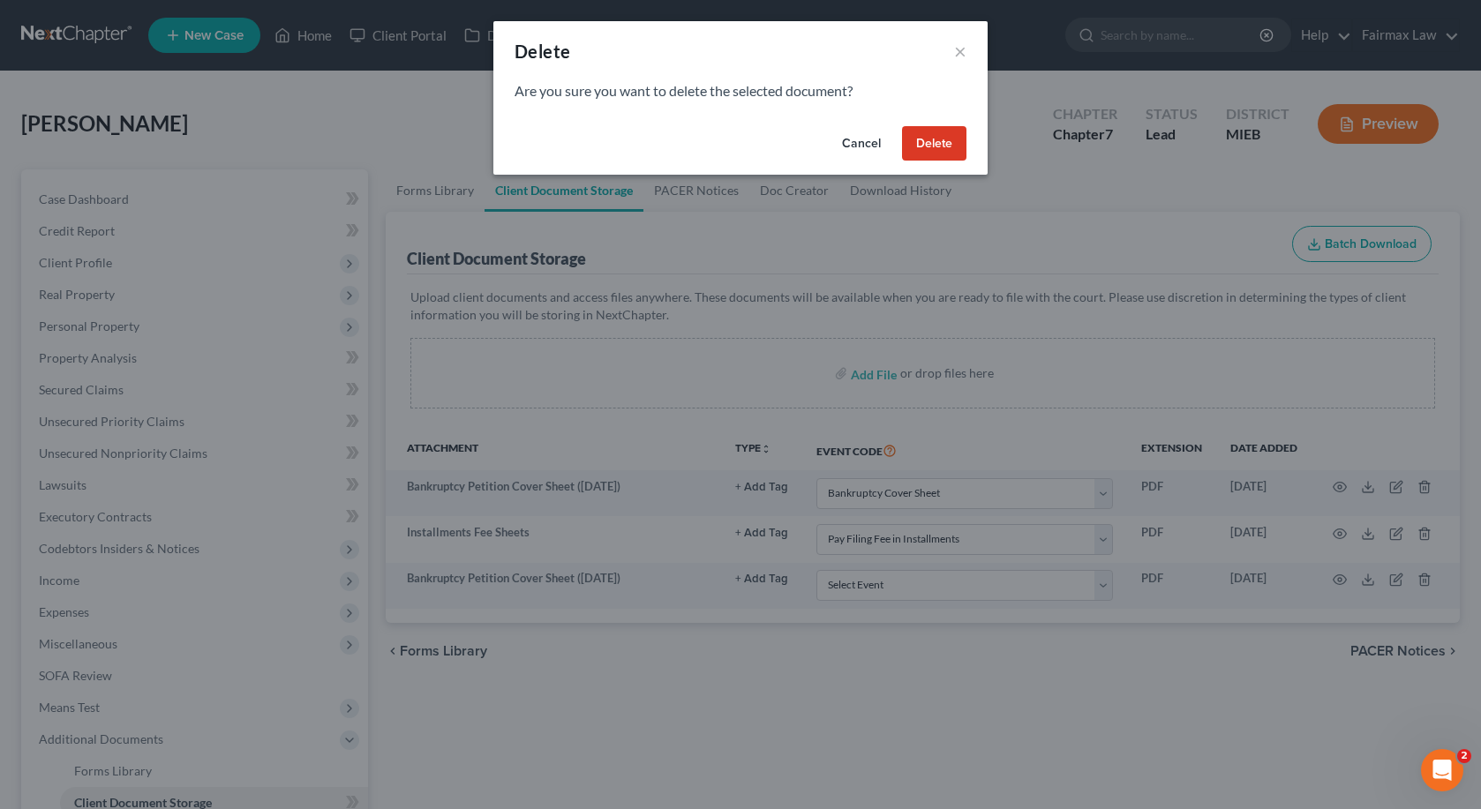
click at [934, 129] on button "Delete" at bounding box center [934, 143] width 64 height 35
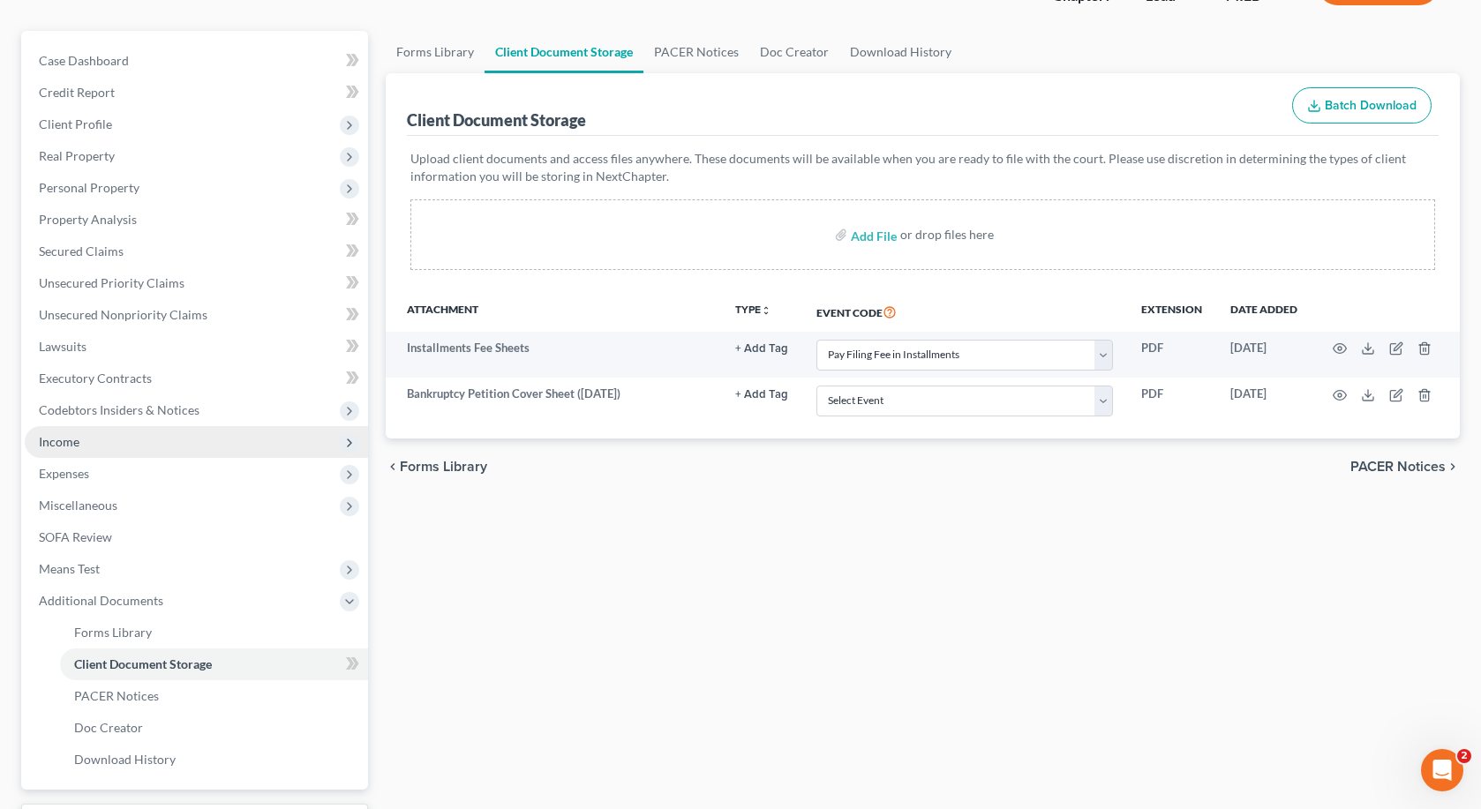
scroll to position [145, 0]
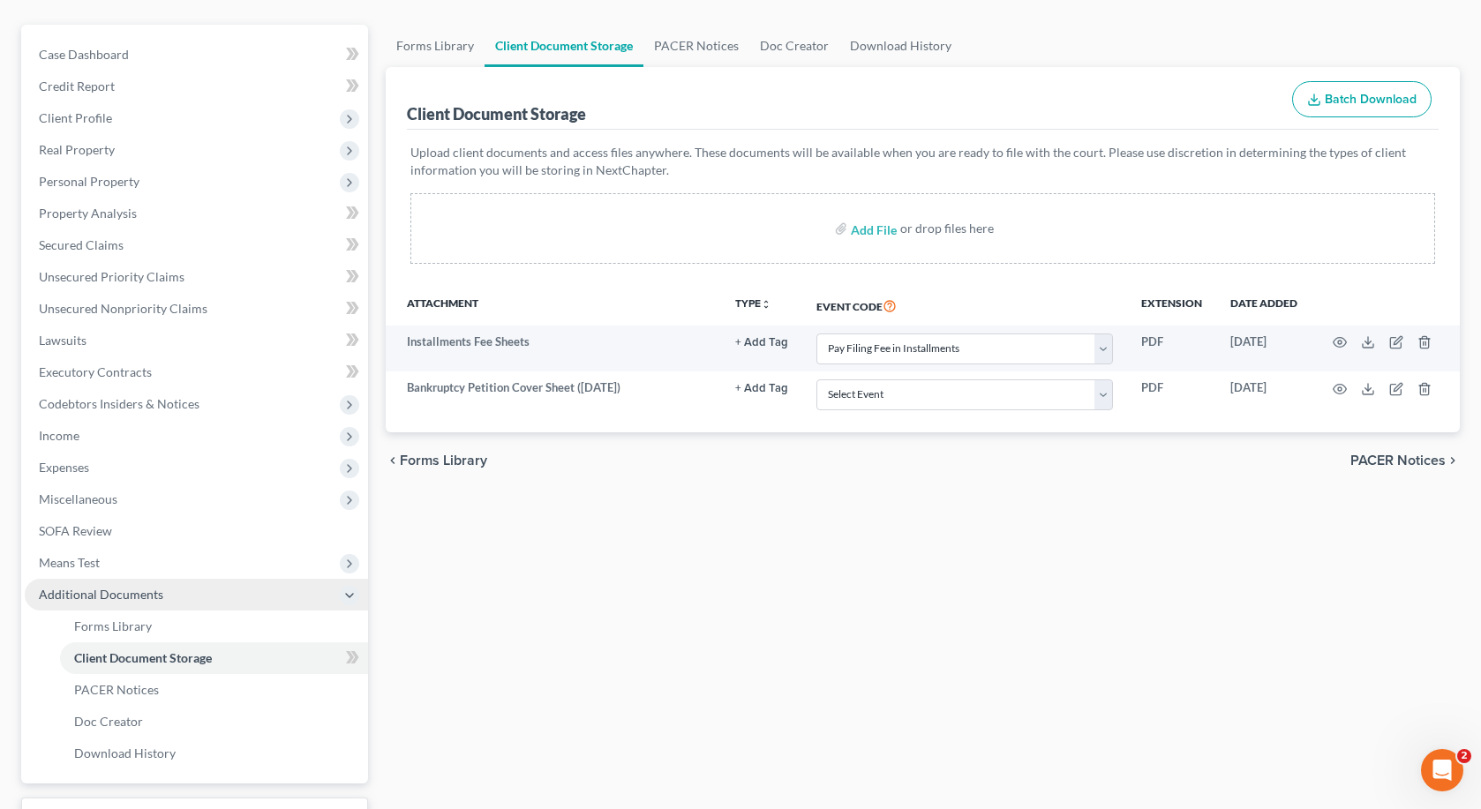
click at [349, 591] on icon at bounding box center [349, 596] width 14 height 14
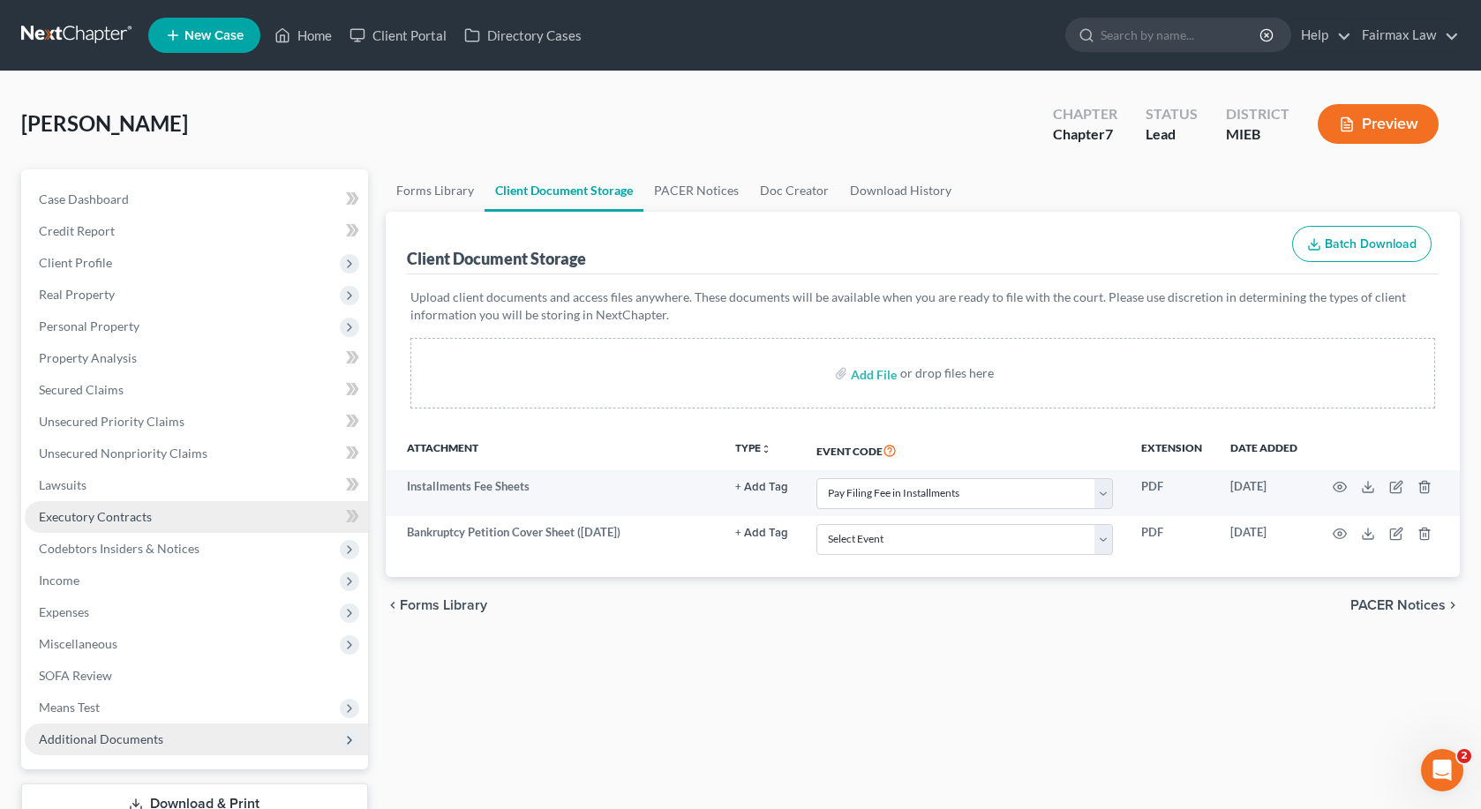
scroll to position [0, 0]
click at [240, 503] on link "Executory Contracts" at bounding box center [196, 517] width 343 height 32
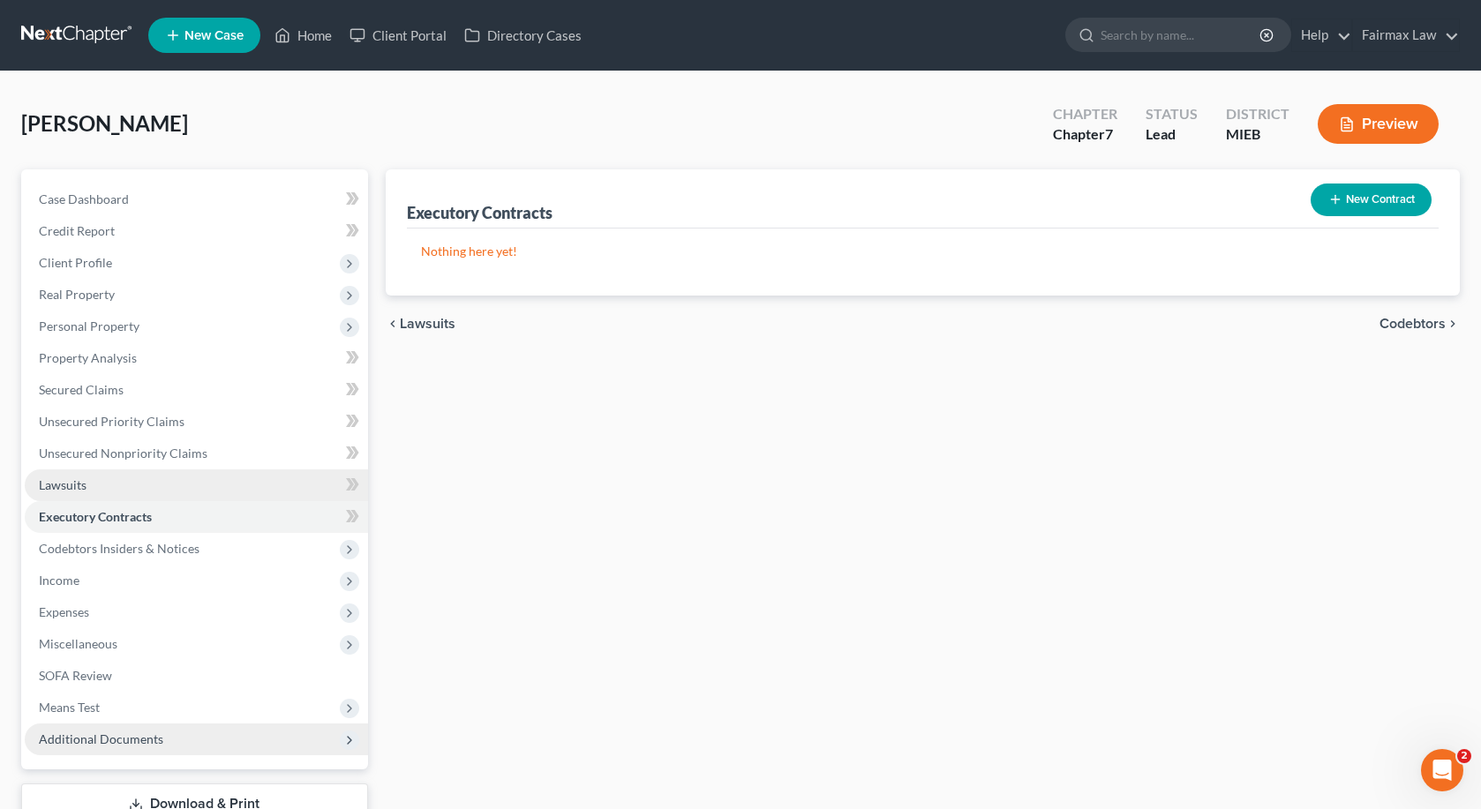
click at [238, 485] on link "Lawsuits" at bounding box center [196, 486] width 343 height 32
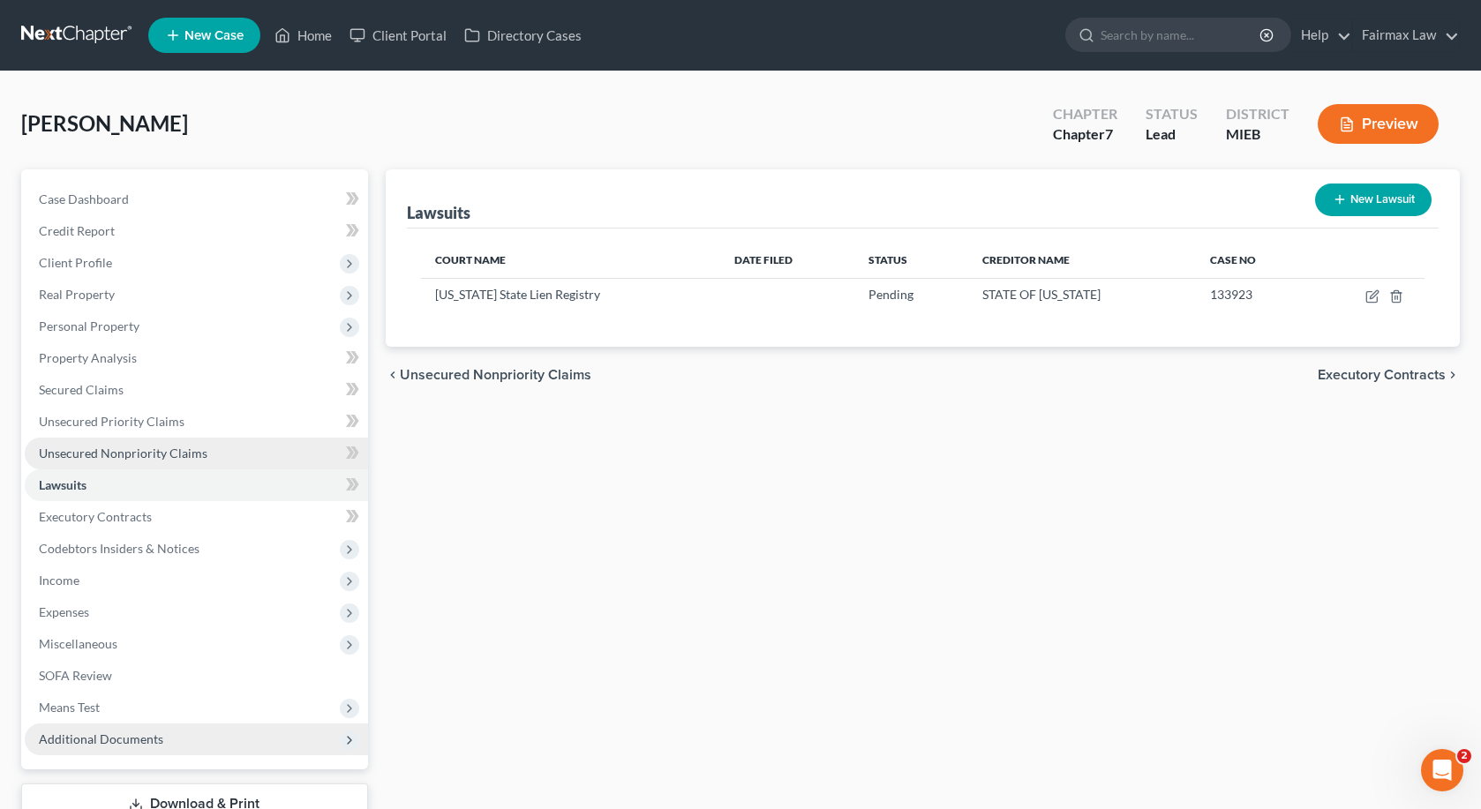
click at [237, 461] on link "Unsecured Nonpriority Claims" at bounding box center [196, 454] width 343 height 32
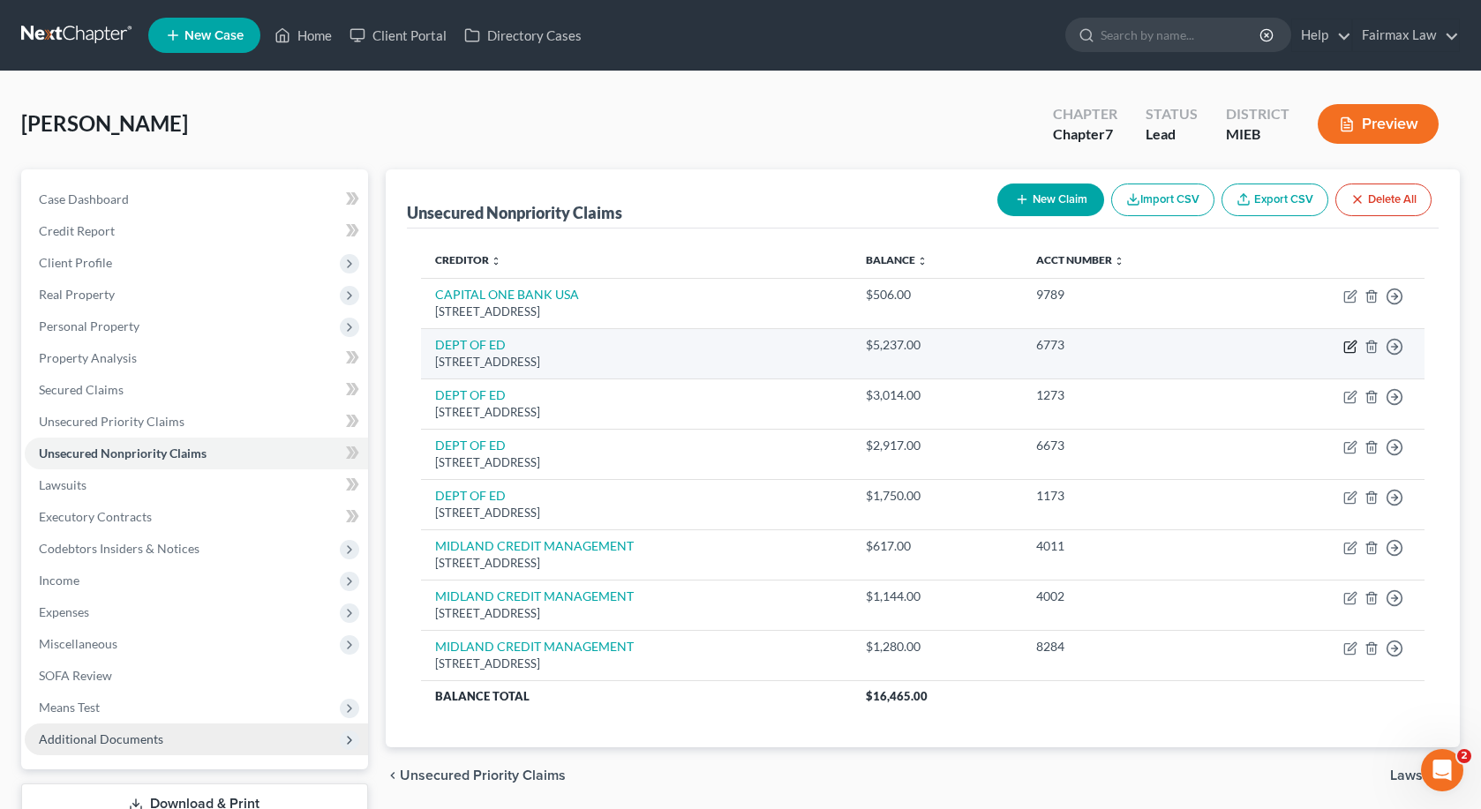
click at [1354, 346] on icon "button" at bounding box center [1350, 347] width 14 height 14
select select "30"
select select "14"
select select "0"
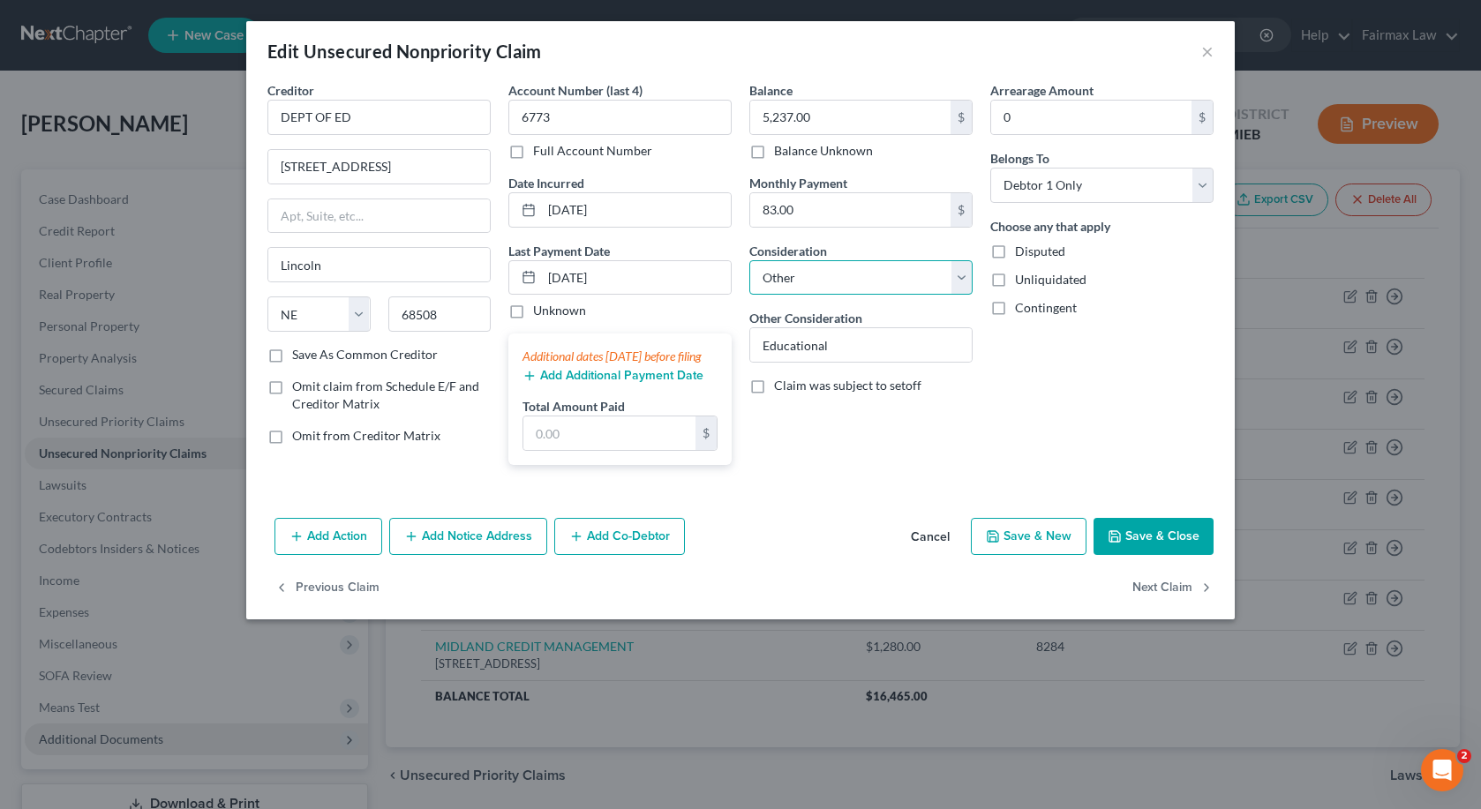
select select "17"
click at [1142, 555] on button "Save & Close" at bounding box center [1154, 536] width 120 height 37
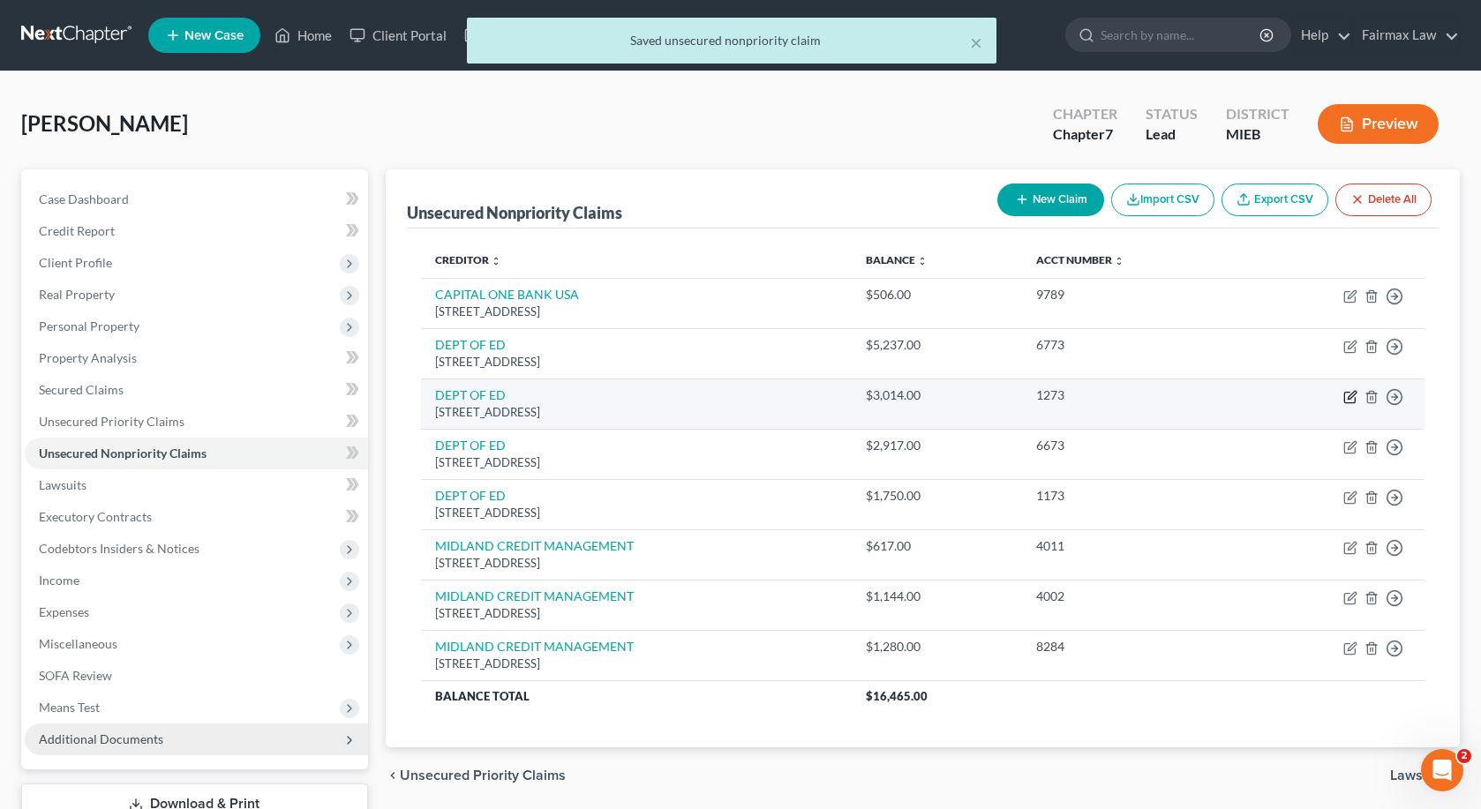
click at [1349, 396] on icon "button" at bounding box center [1352, 395] width 8 height 8
select select "30"
select select "14"
select select "0"
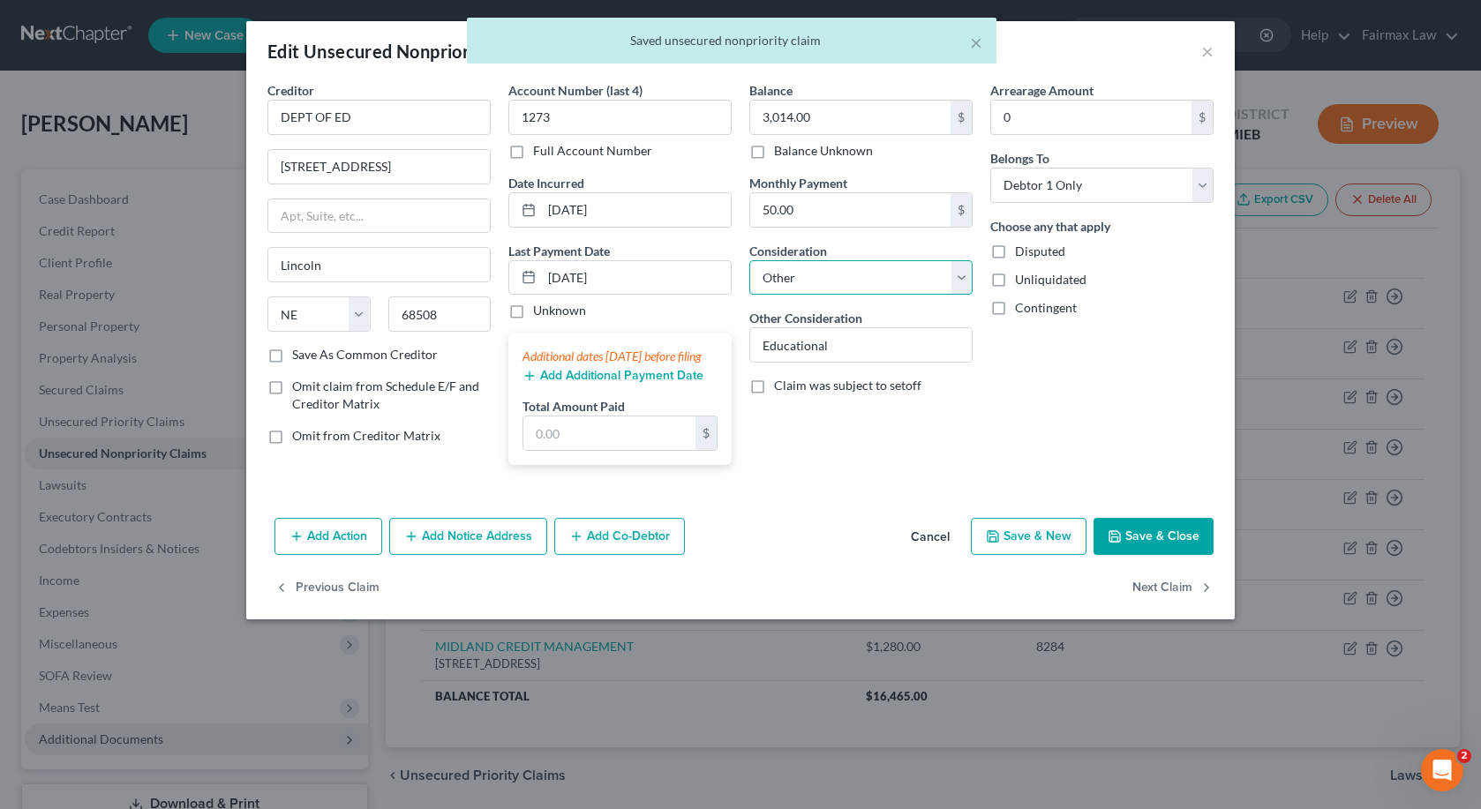
select select "17"
click at [1111, 542] on icon "button" at bounding box center [1115, 536] width 11 height 11
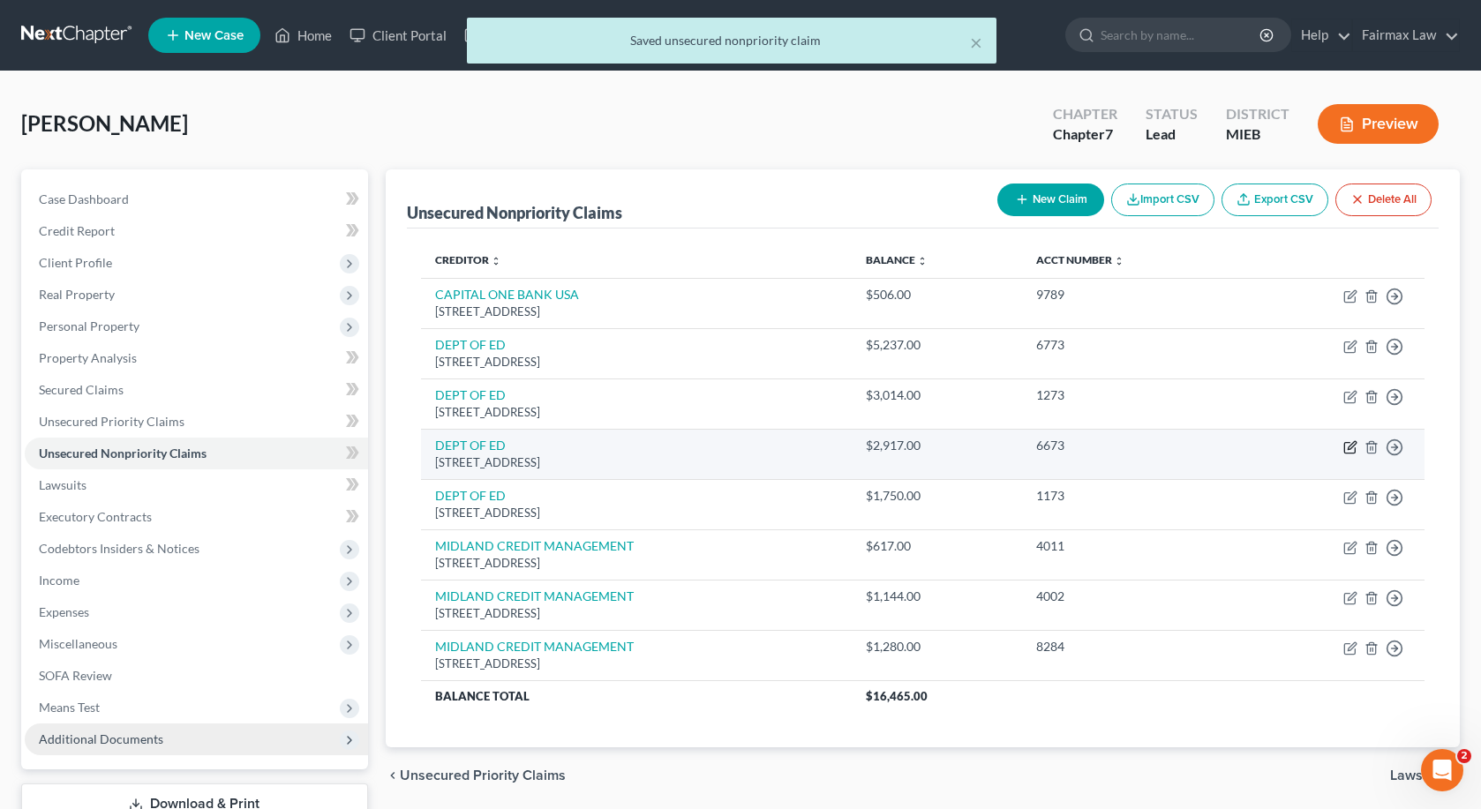
click at [1351, 449] on icon "button" at bounding box center [1350, 447] width 14 height 14
select select "30"
select select "14"
select select "0"
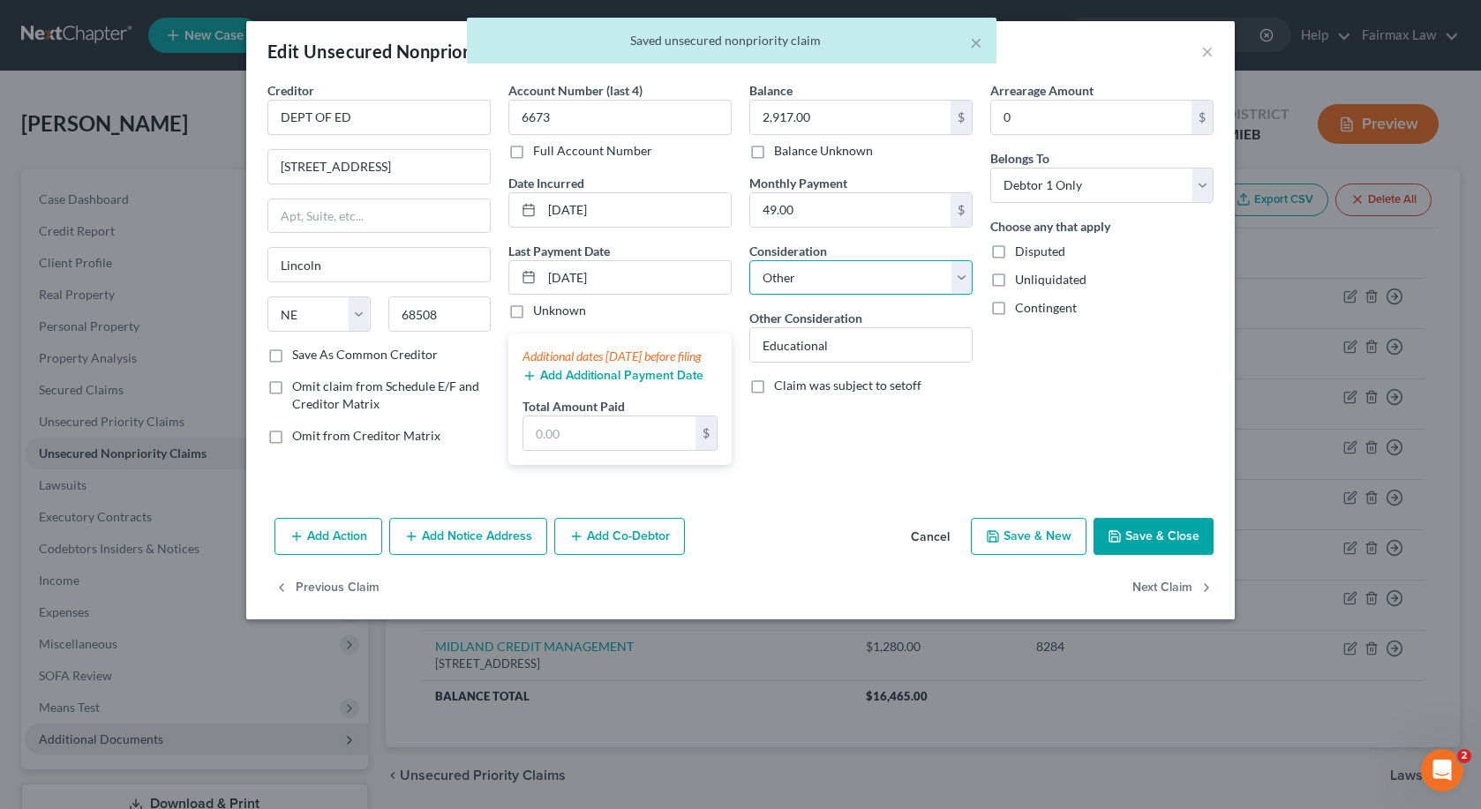
select select "17"
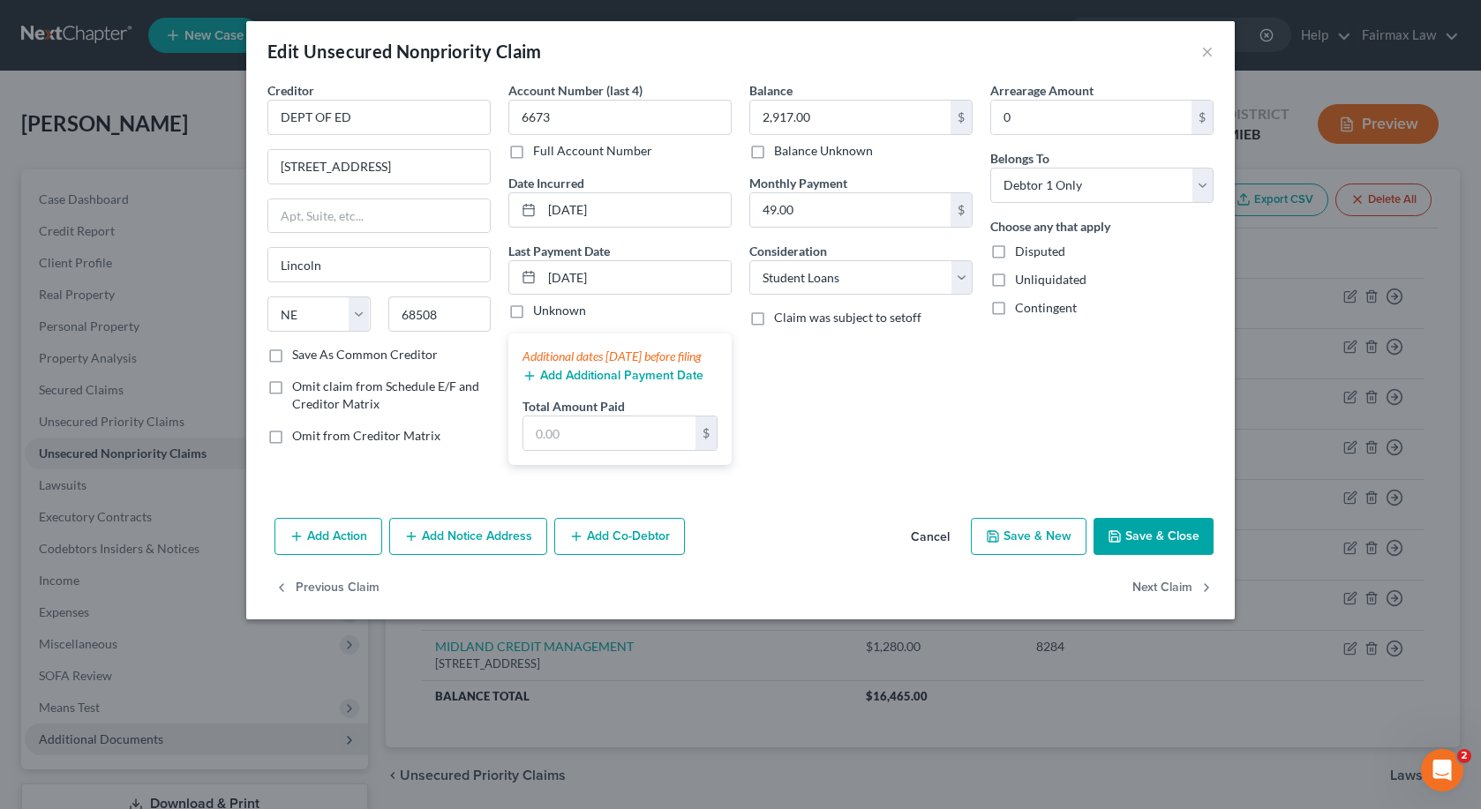
click at [1141, 555] on button "Save & Close" at bounding box center [1154, 536] width 120 height 37
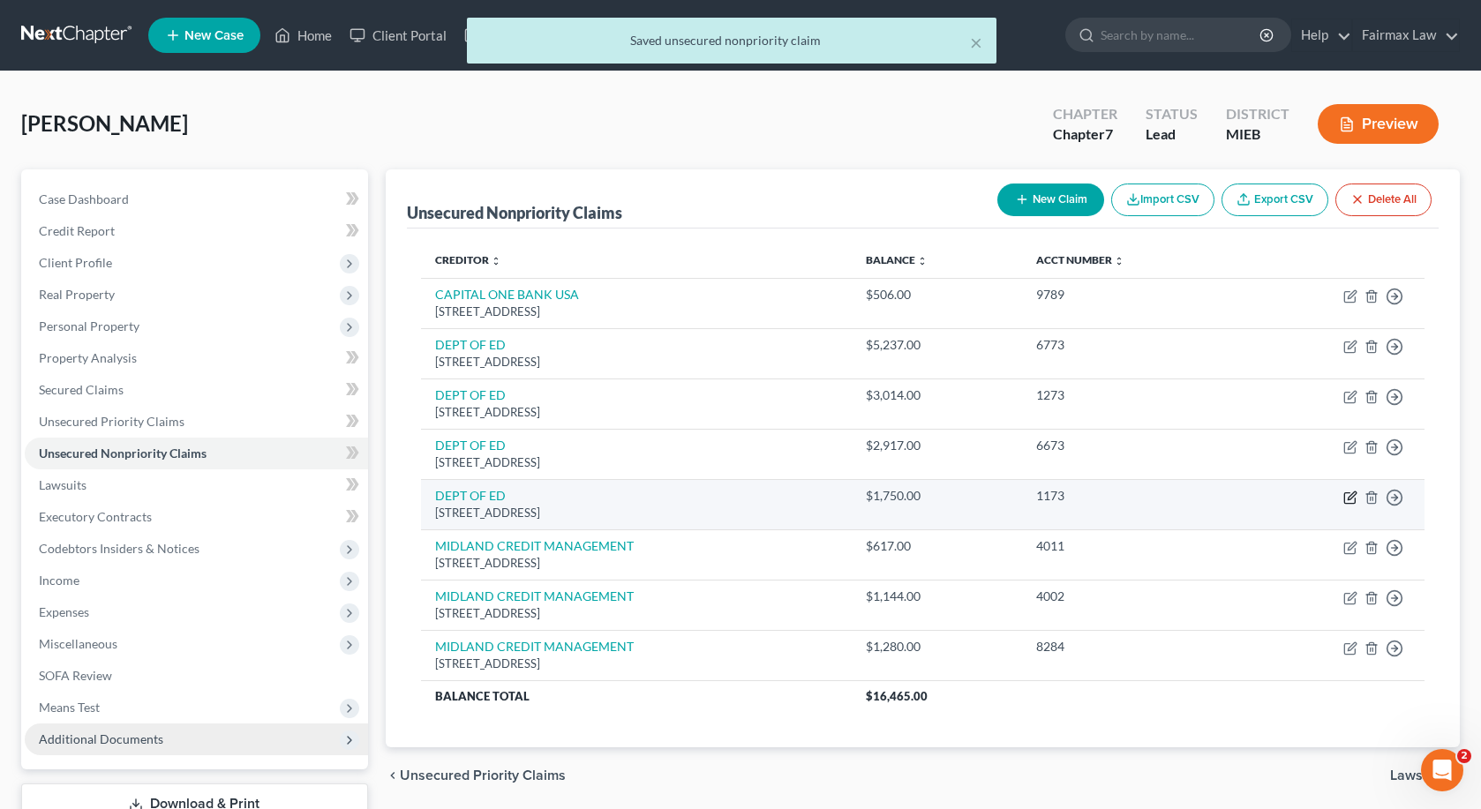
click at [1345, 495] on icon "button" at bounding box center [1349, 498] width 11 height 11
select select "30"
select select "14"
select select "0"
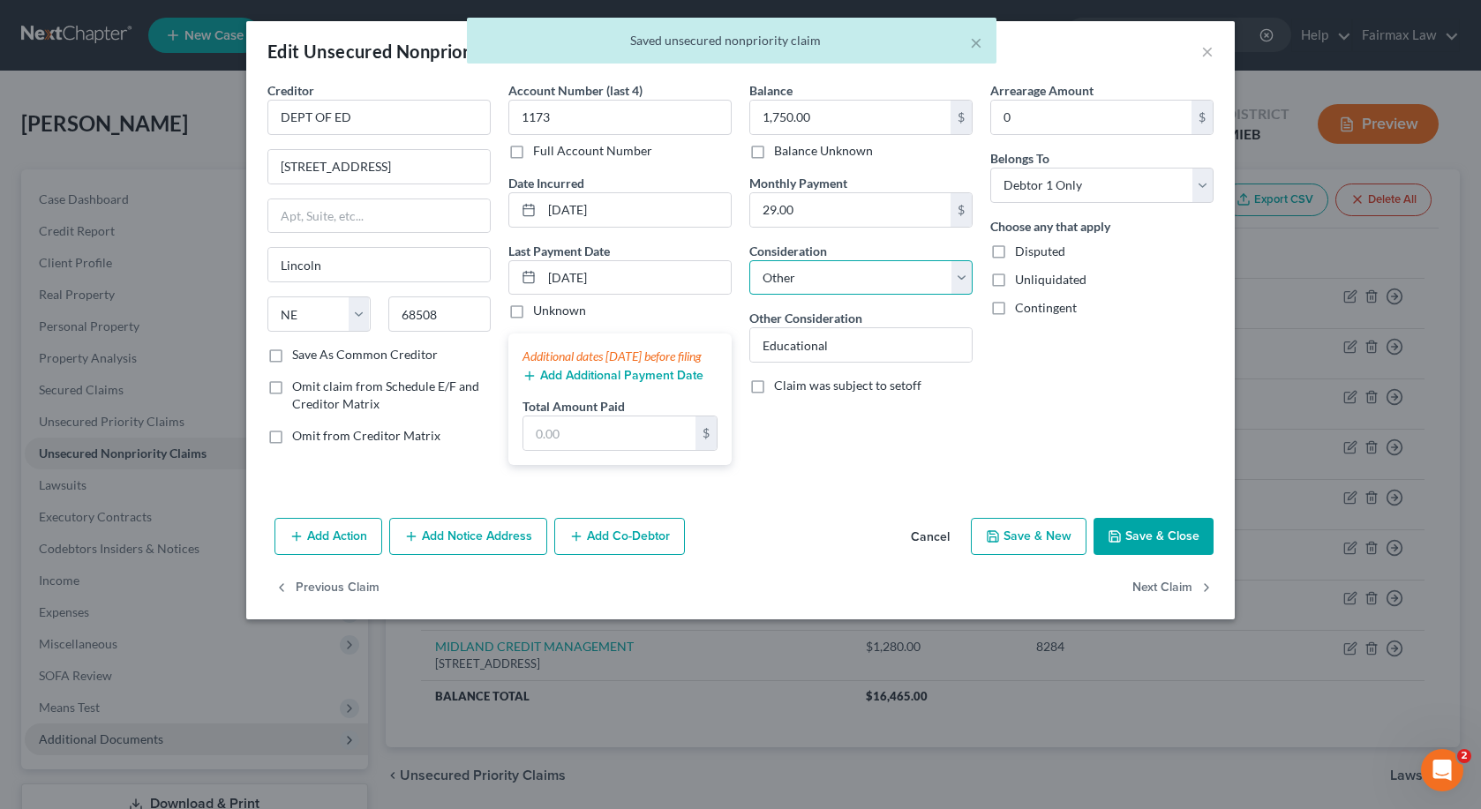
select select "17"
click at [1173, 555] on button "Save & Close" at bounding box center [1154, 536] width 120 height 37
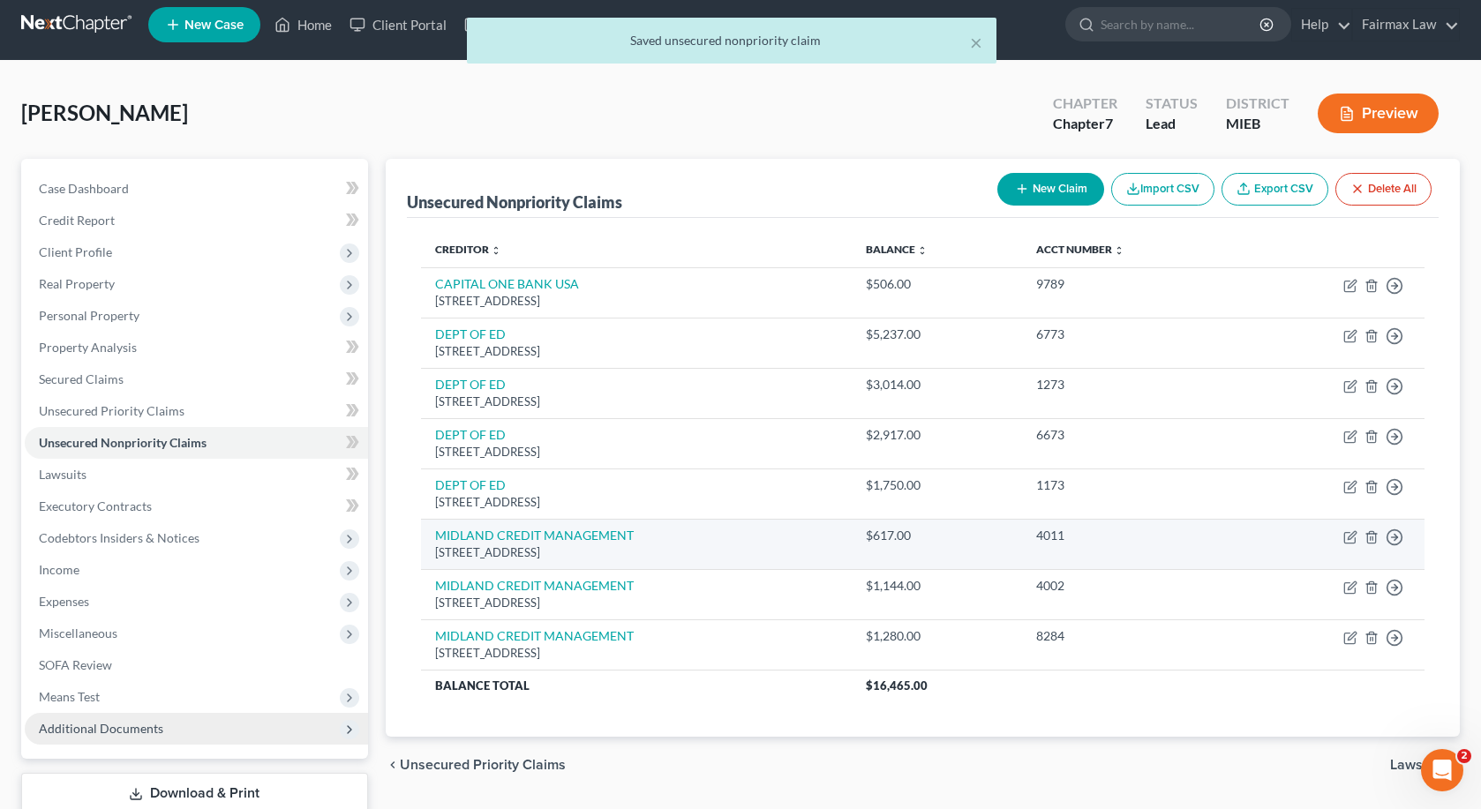
scroll to position [6, 0]
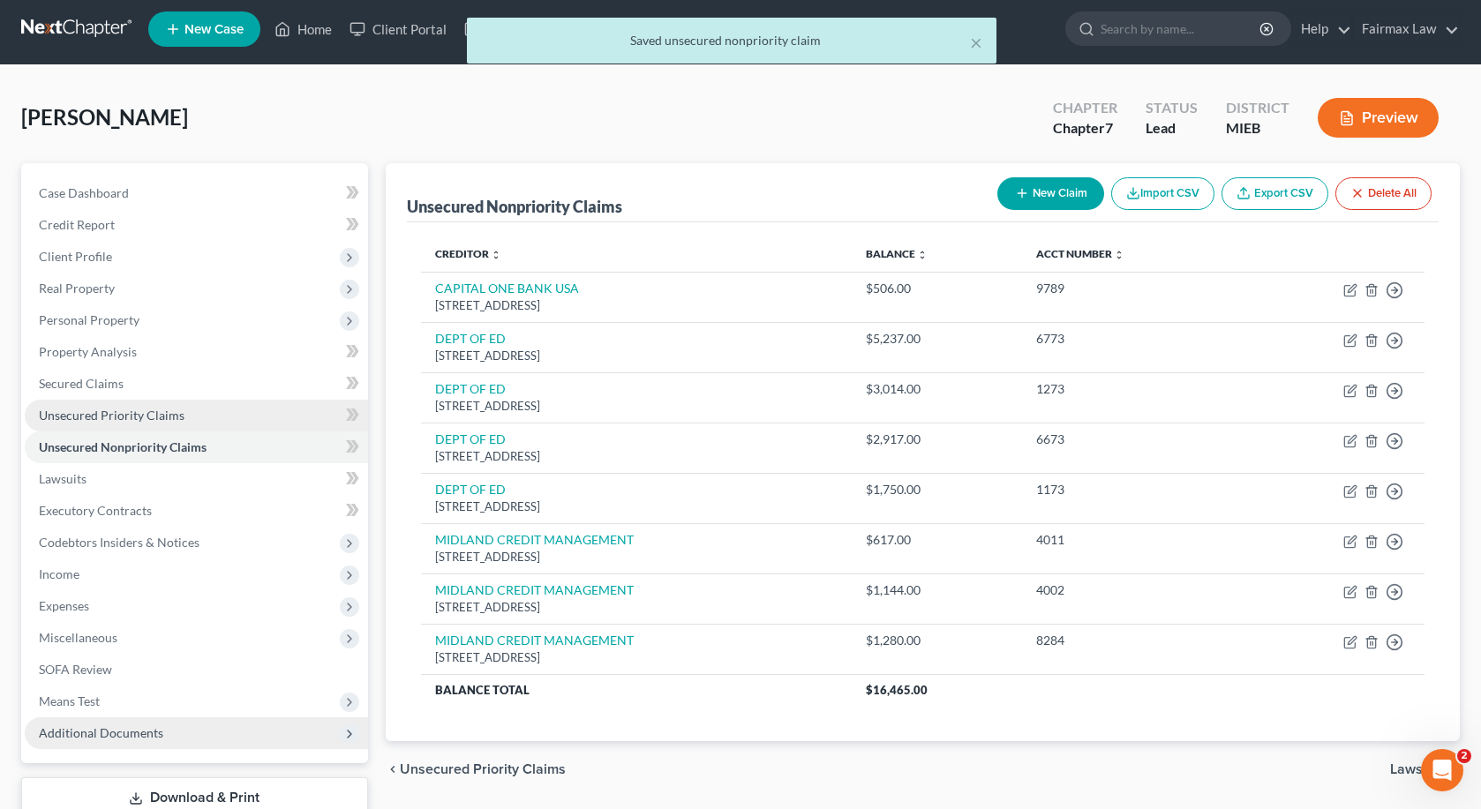
click at [154, 416] on span "Unsecured Priority Claims" at bounding box center [112, 415] width 146 height 15
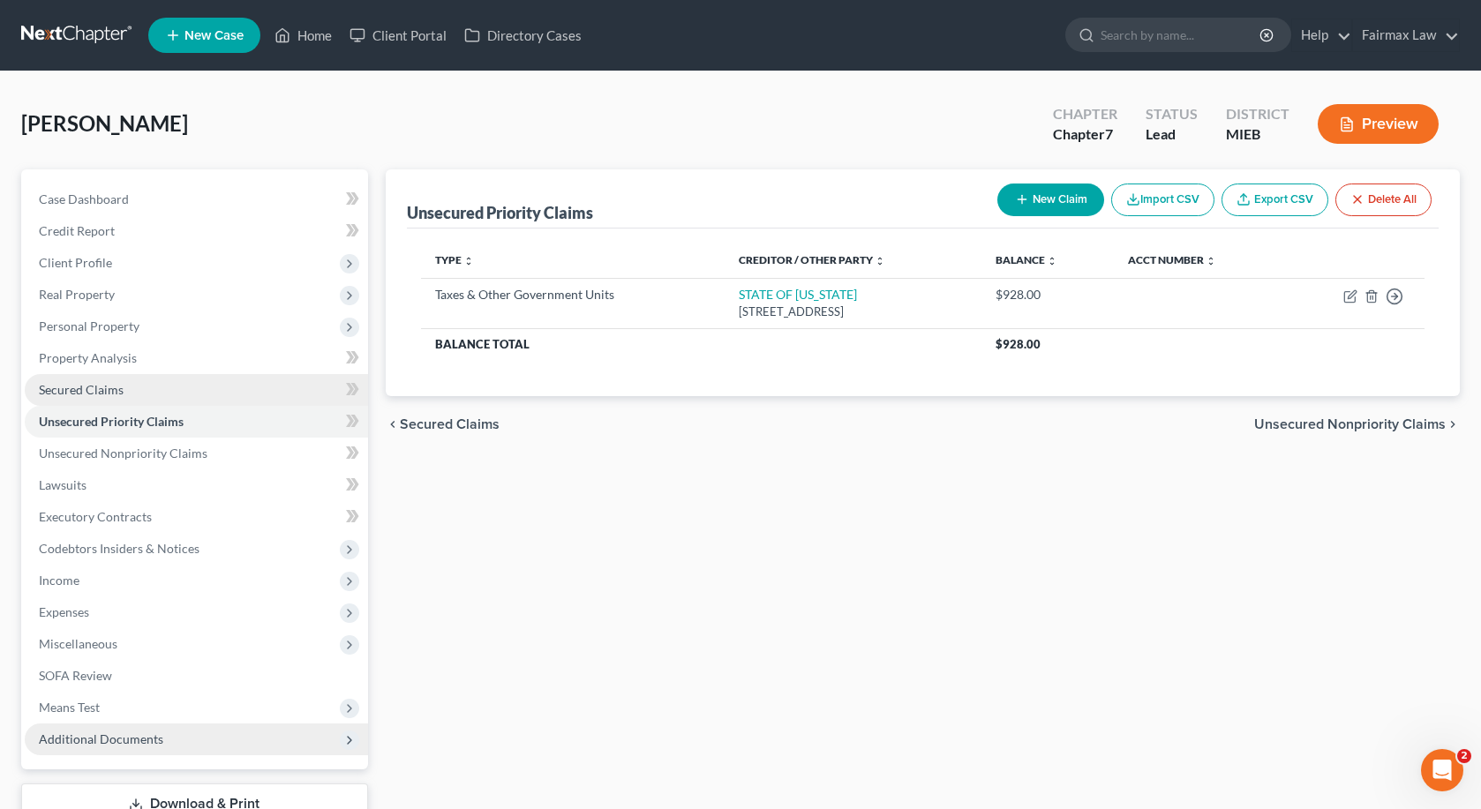
click at [160, 383] on link "Secured Claims" at bounding box center [196, 390] width 343 height 32
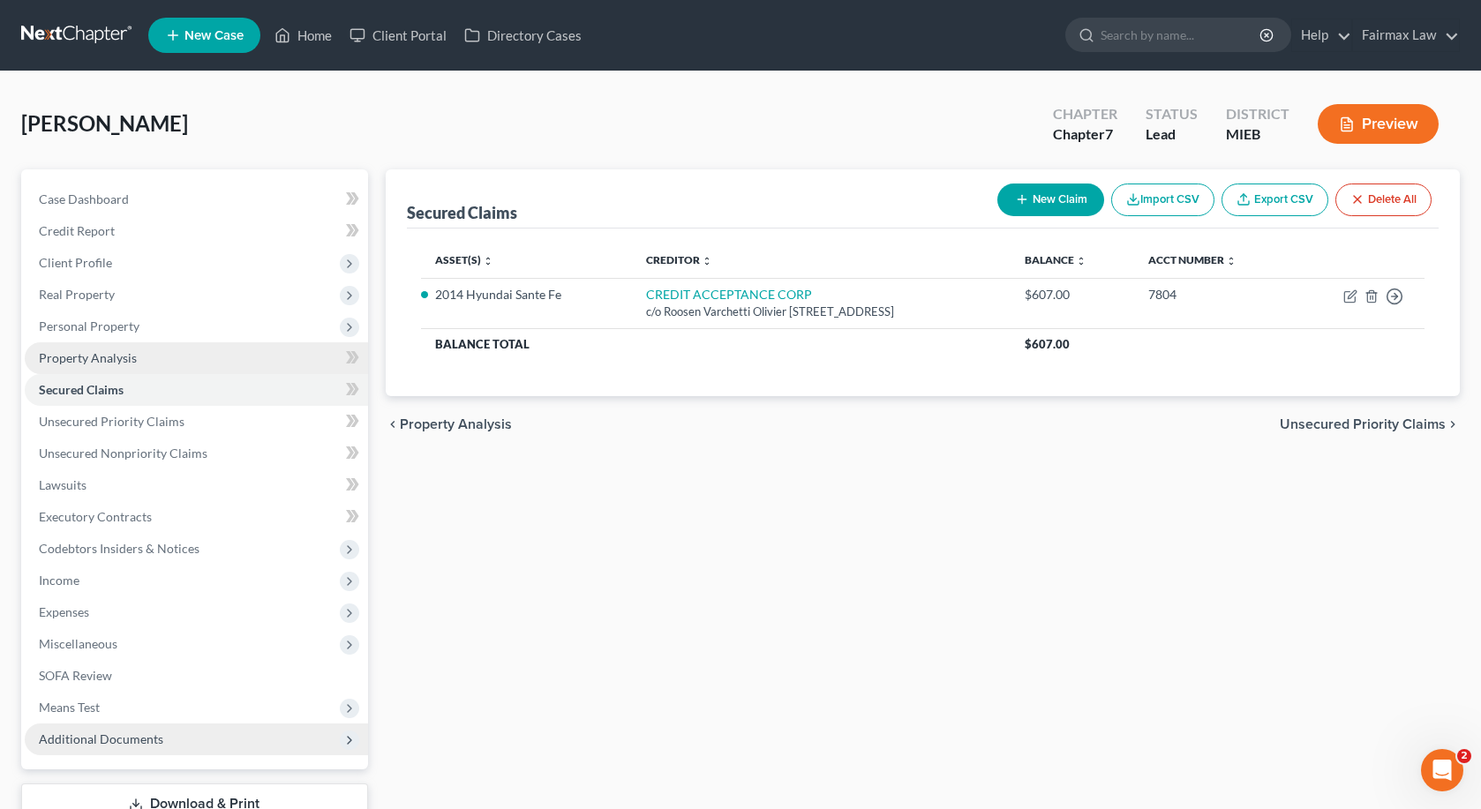
click at [163, 357] on link "Property Analysis" at bounding box center [196, 358] width 343 height 32
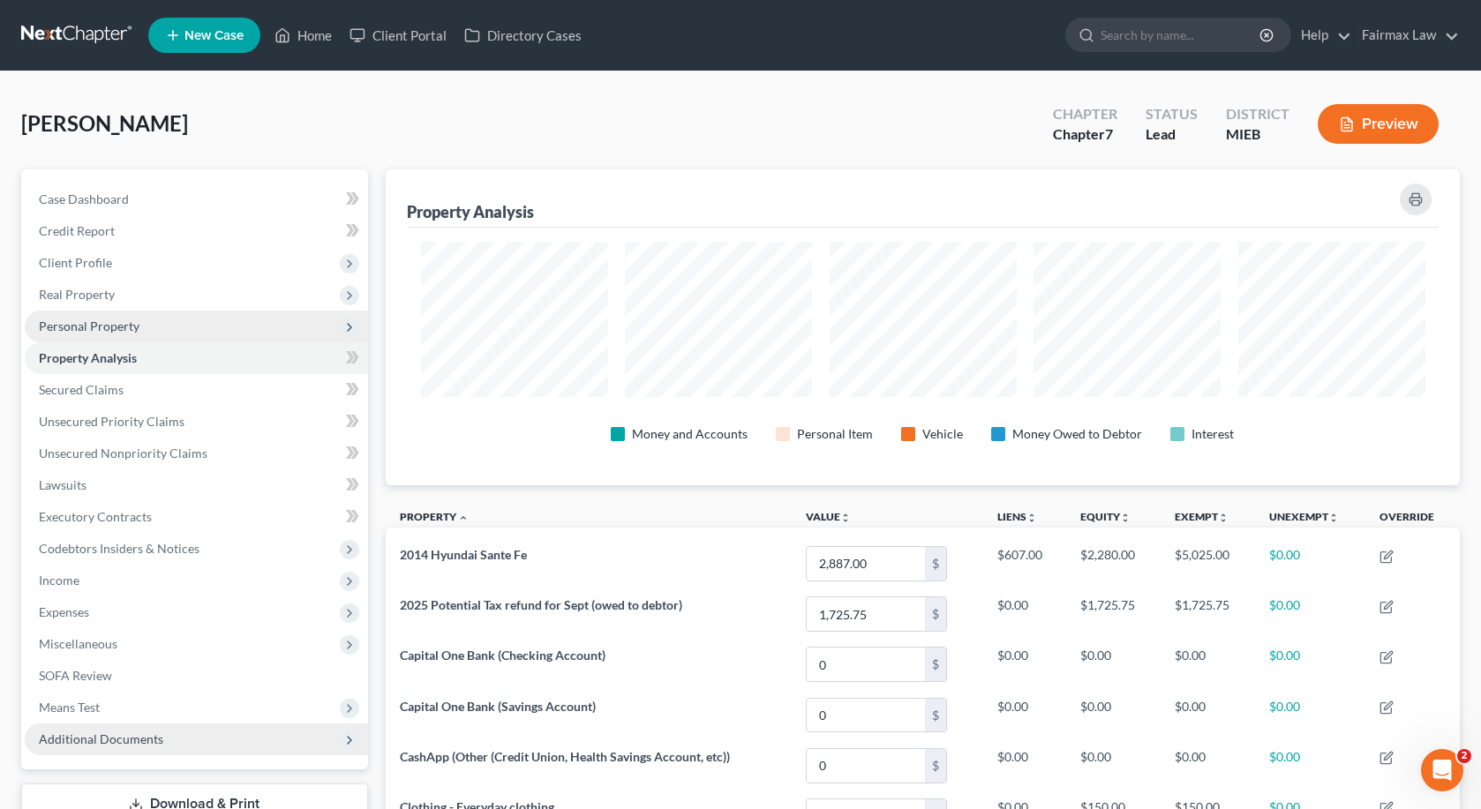
click at [120, 330] on span "Personal Property" at bounding box center [89, 326] width 101 height 15
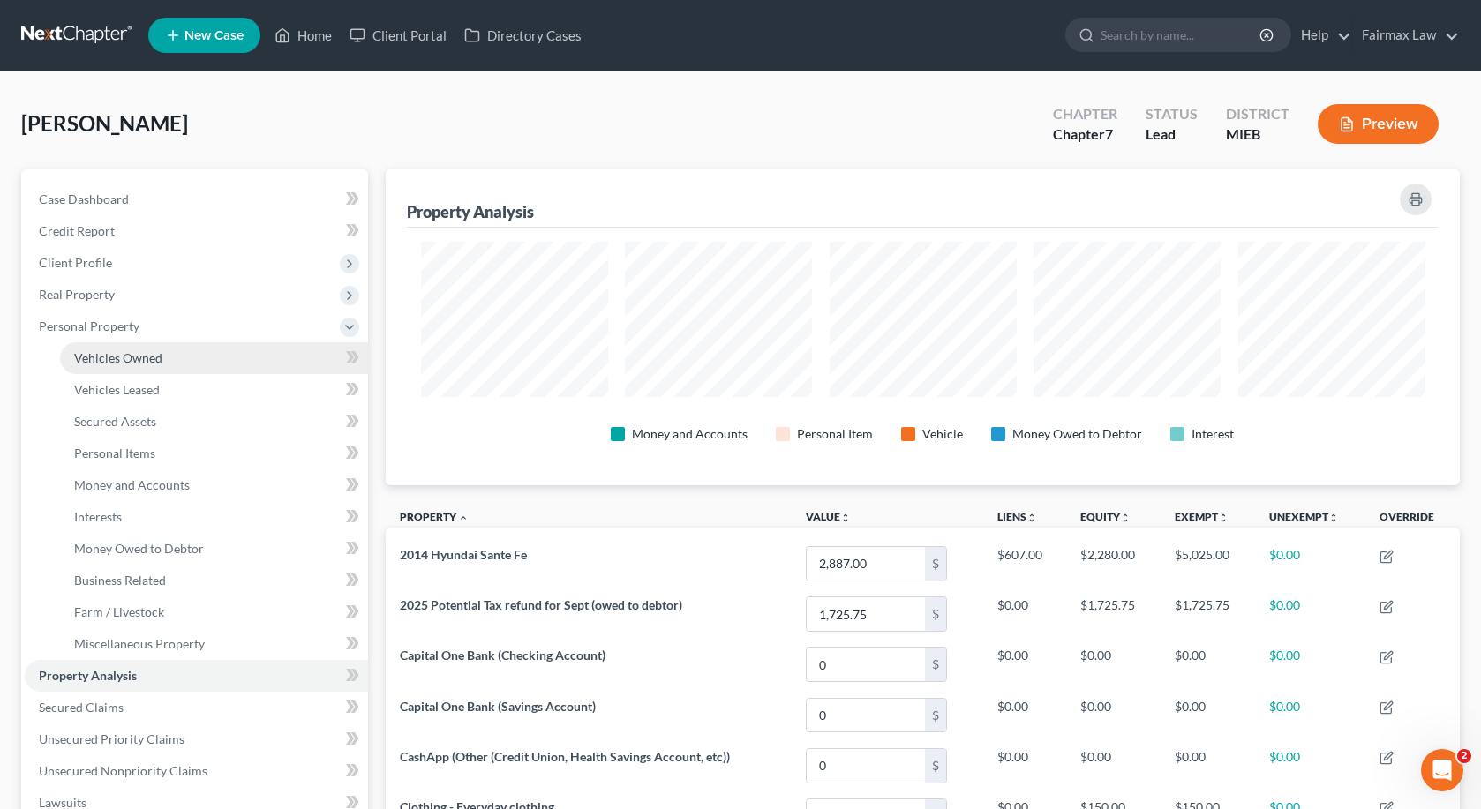
click at [118, 351] on span "Vehicles Owned" at bounding box center [118, 357] width 88 height 15
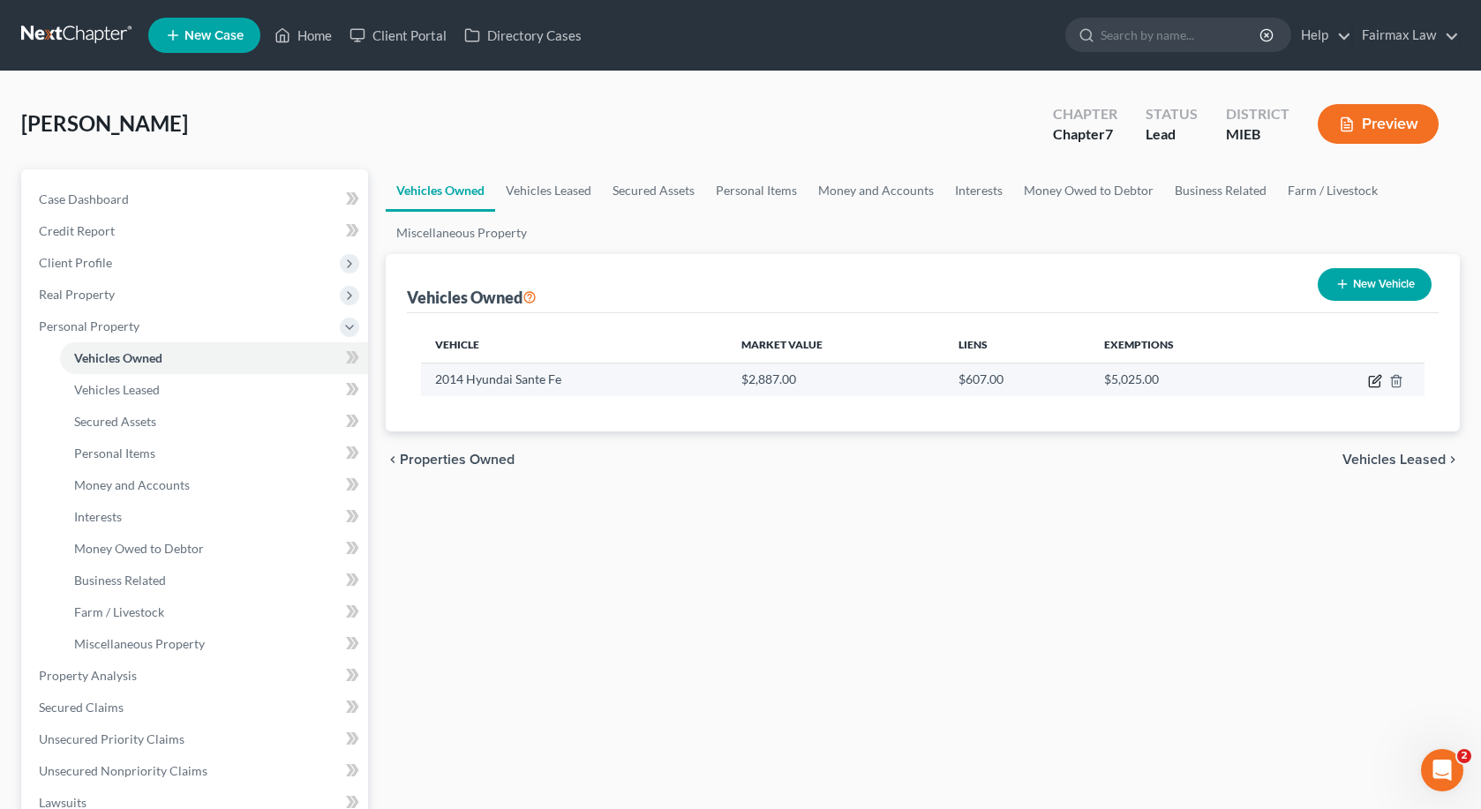
click at [1375, 382] on icon "button" at bounding box center [1377, 379] width 8 height 8
select select "0"
select select "12"
select select "2"
select select "0"
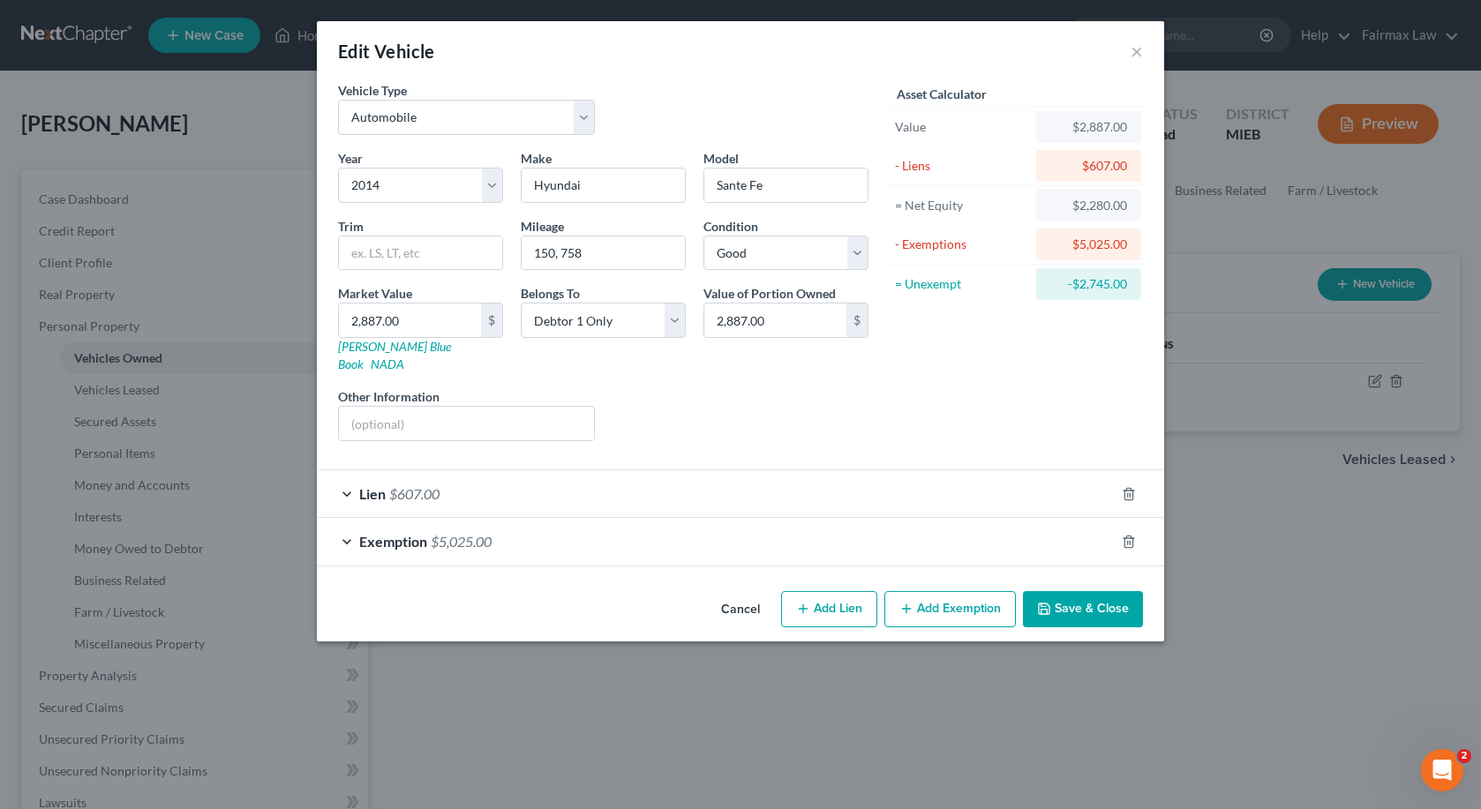
click at [1031, 485] on div "Lien $607.00" at bounding box center [716, 493] width 798 height 47
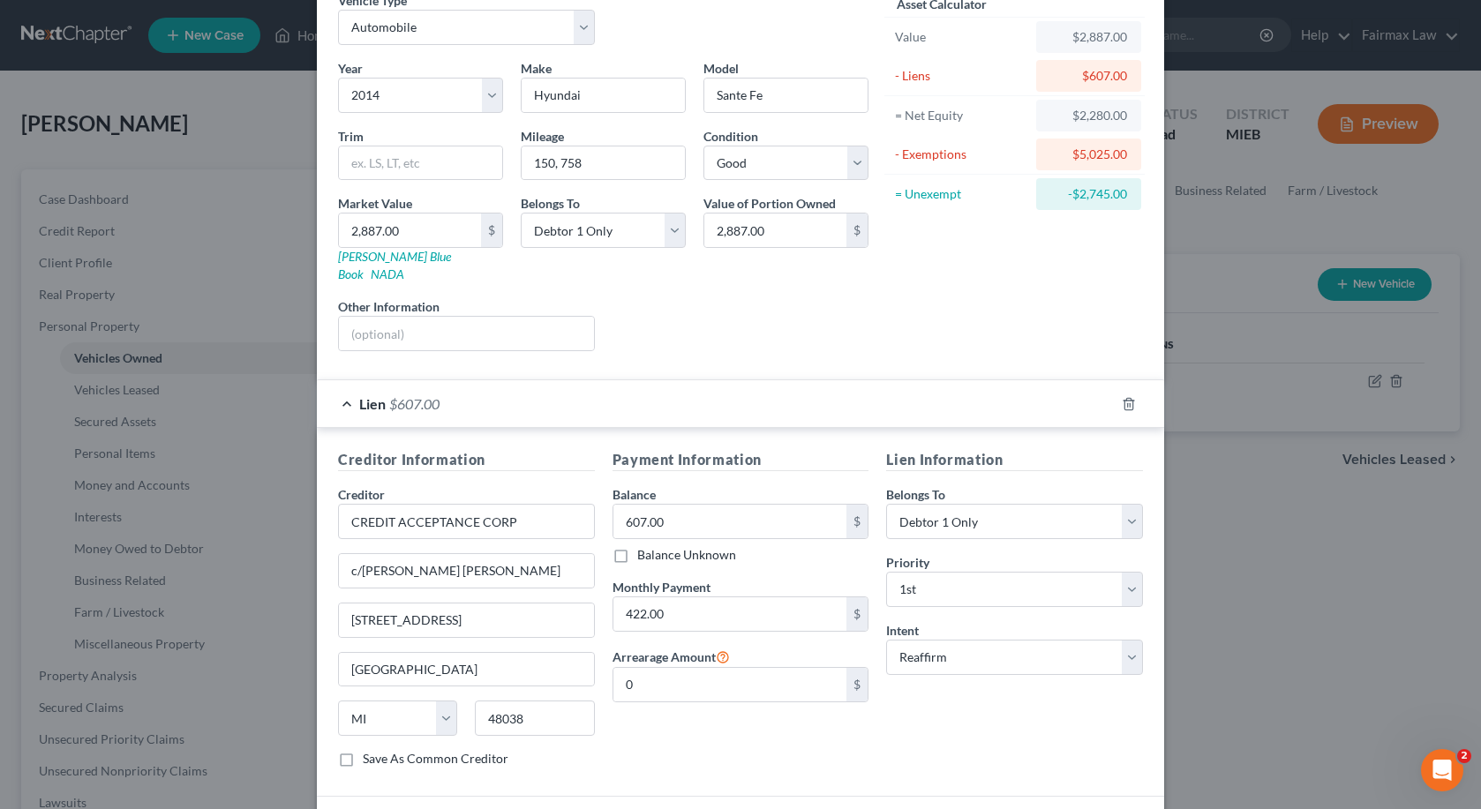
scroll to position [93, 0]
click at [1031, 388] on div "Lien $607.00" at bounding box center [716, 401] width 798 height 47
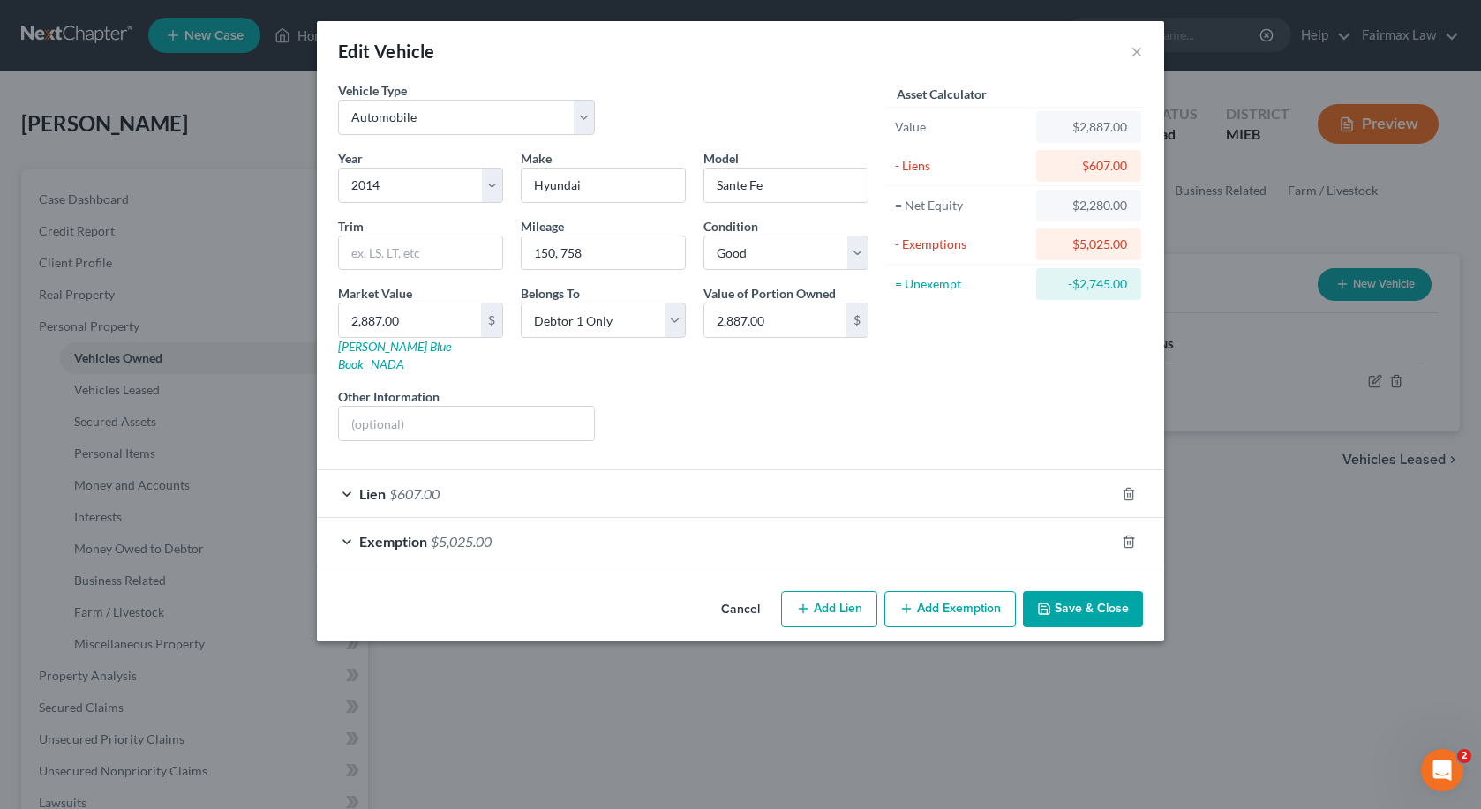
scroll to position [0, 0]
click at [962, 518] on div "Exemption $5,025.00" at bounding box center [716, 541] width 798 height 47
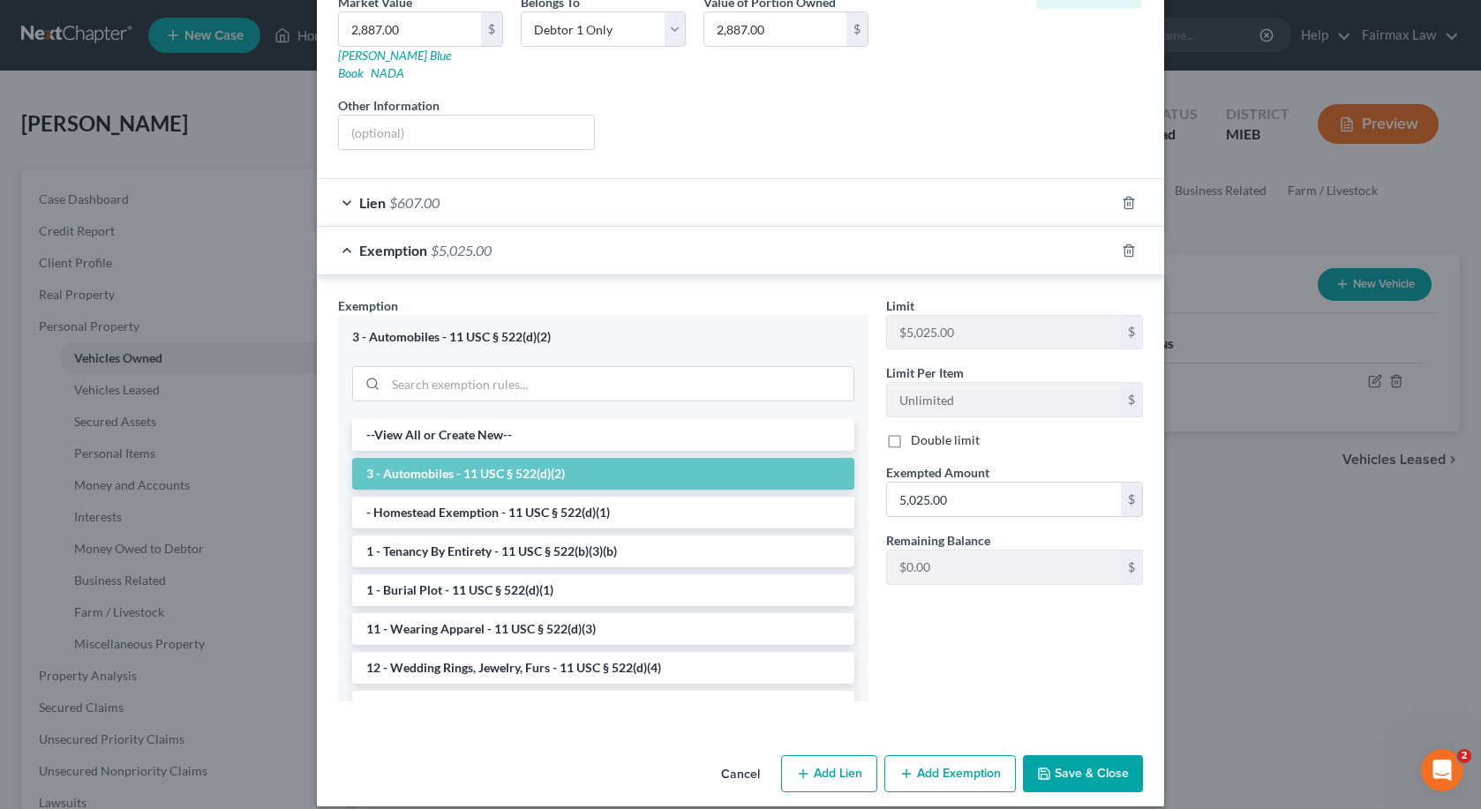
scroll to position [290, 0]
click at [907, 243] on div "Exemption $5,025.00" at bounding box center [716, 251] width 798 height 47
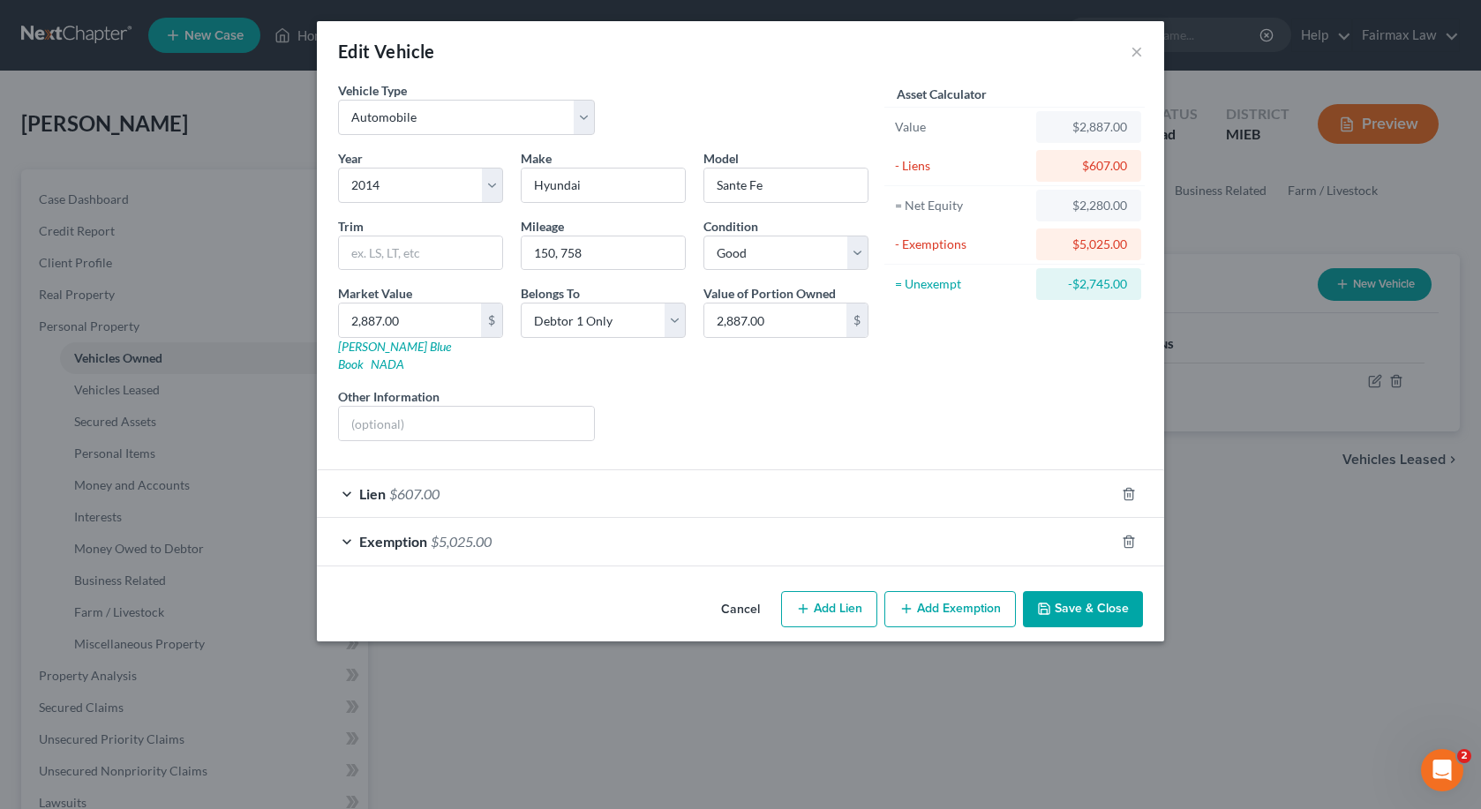
scroll to position [0, 0]
click at [749, 593] on button "Cancel" at bounding box center [740, 610] width 67 height 35
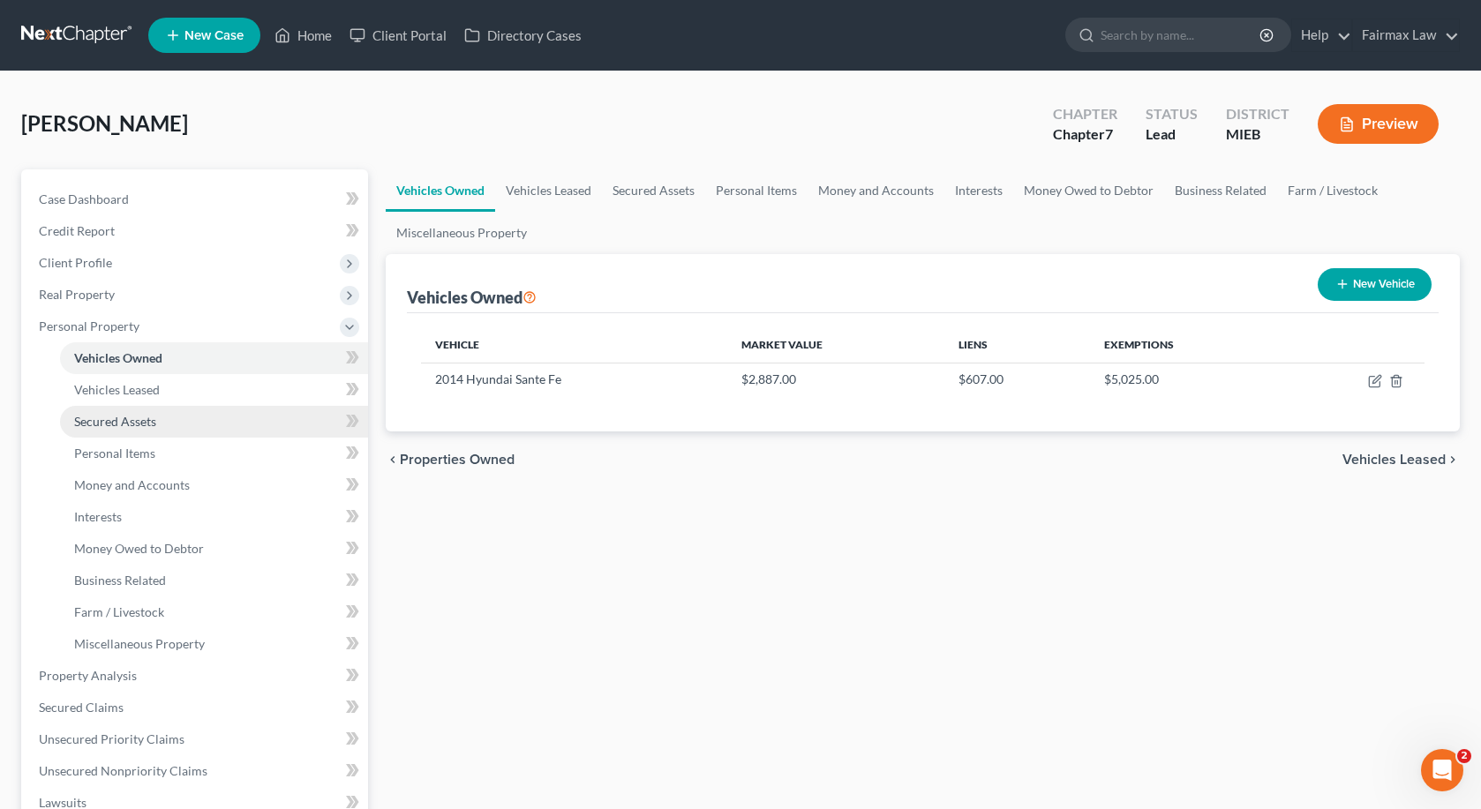
click at [154, 427] on span "Secured Assets" at bounding box center [115, 421] width 82 height 15
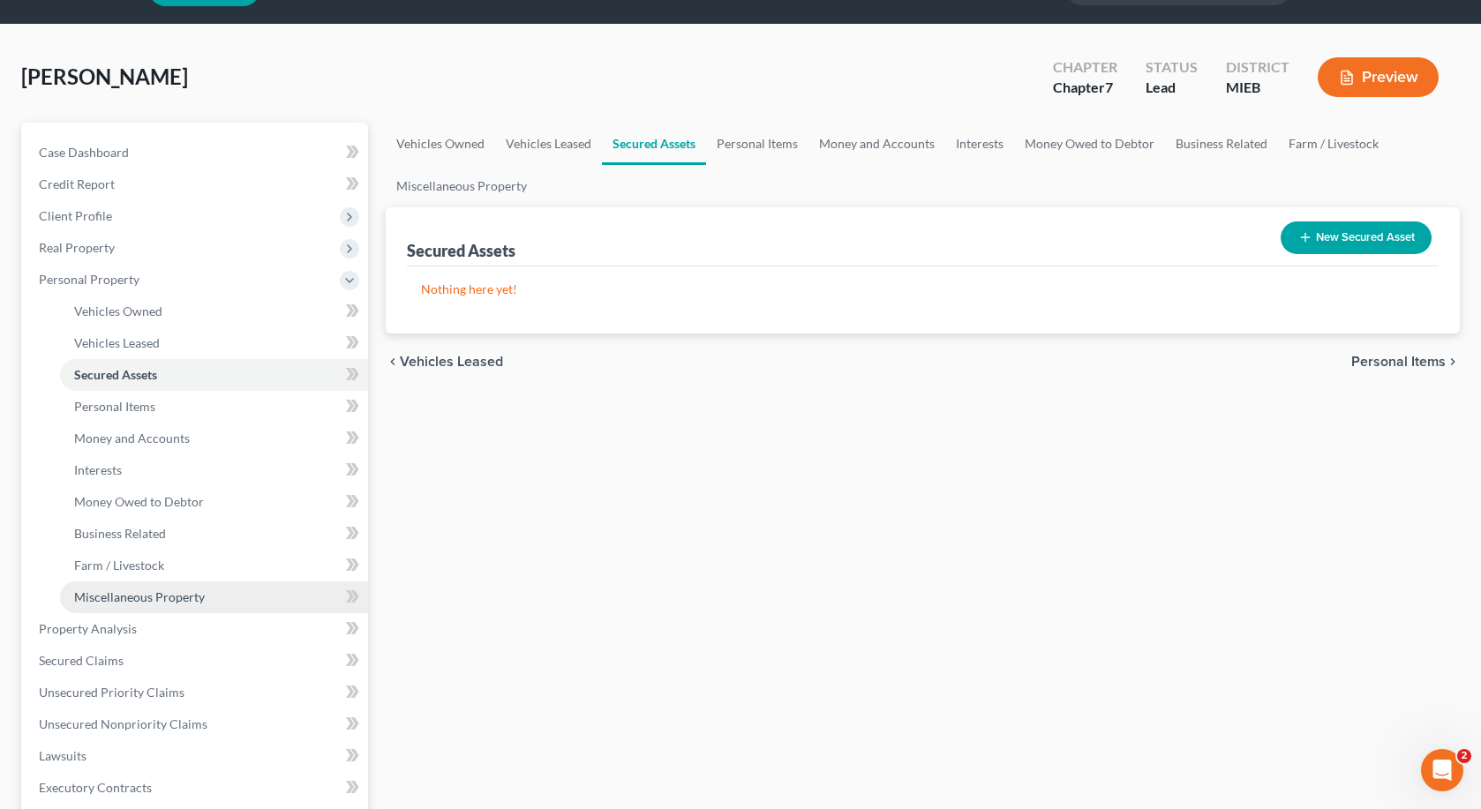
scroll to position [97, 0]
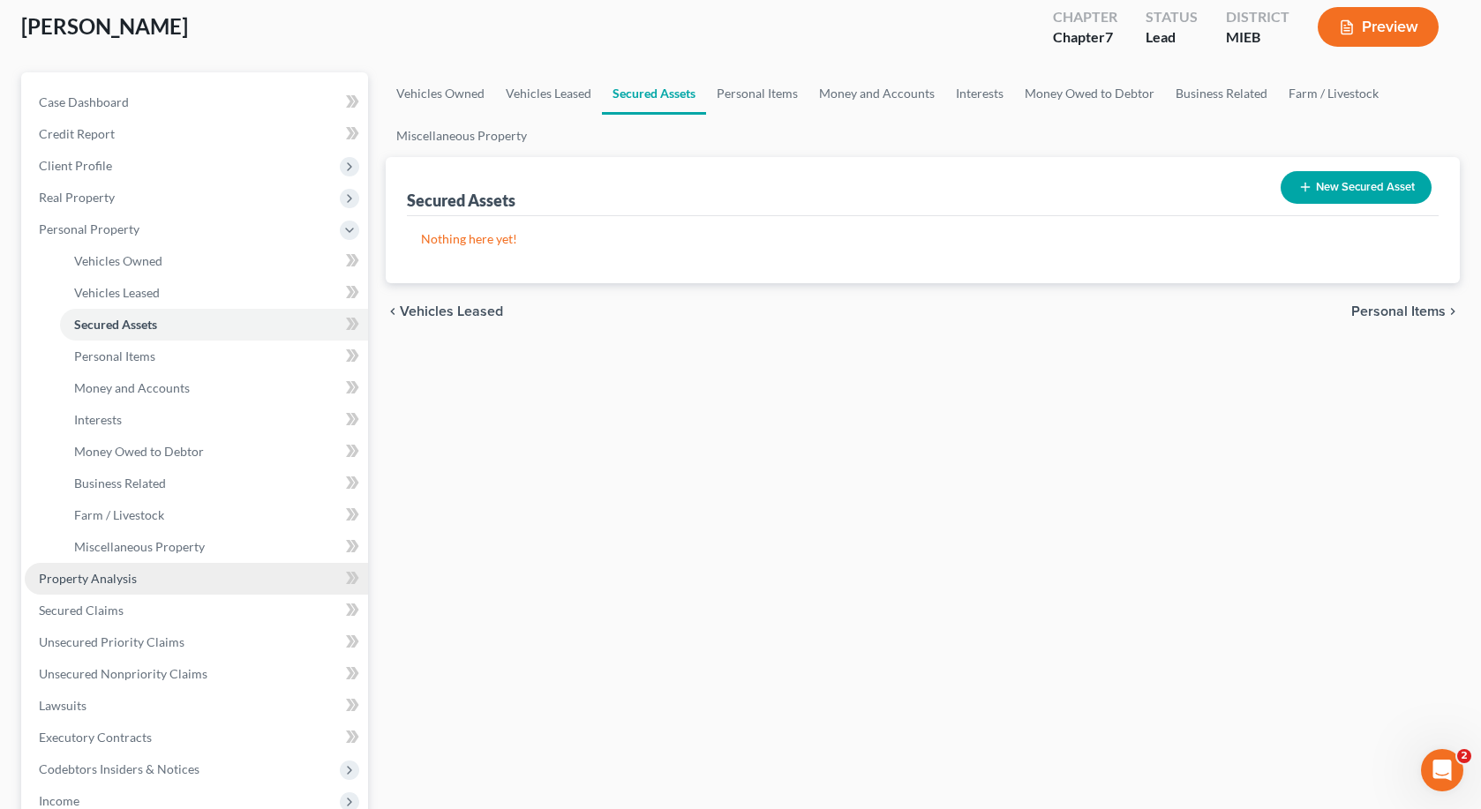
click at [109, 576] on span "Property Analysis" at bounding box center [88, 578] width 98 height 15
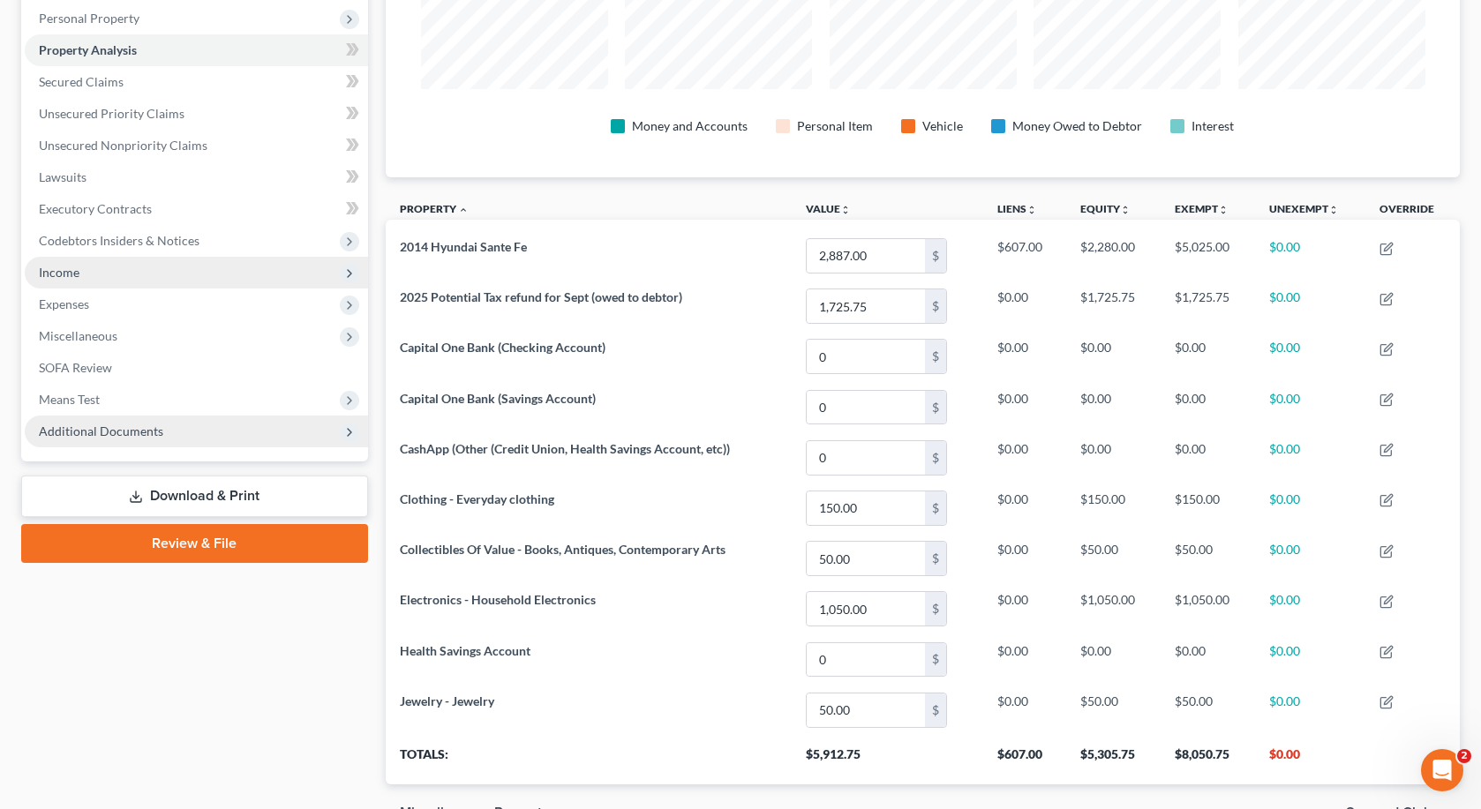
click at [109, 275] on span "Income" at bounding box center [196, 273] width 343 height 32
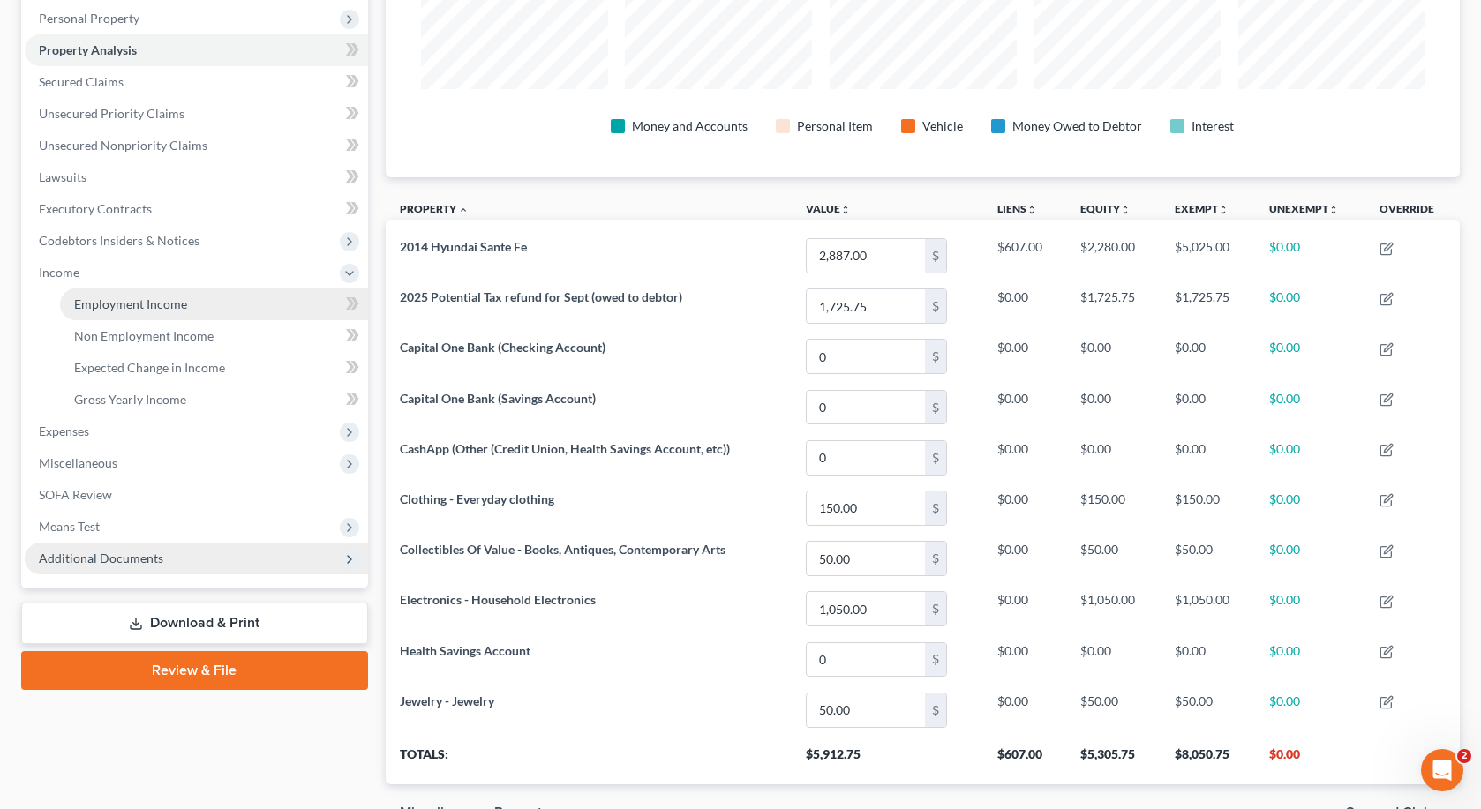
click at [109, 312] on link "Employment Income" at bounding box center [214, 305] width 308 height 32
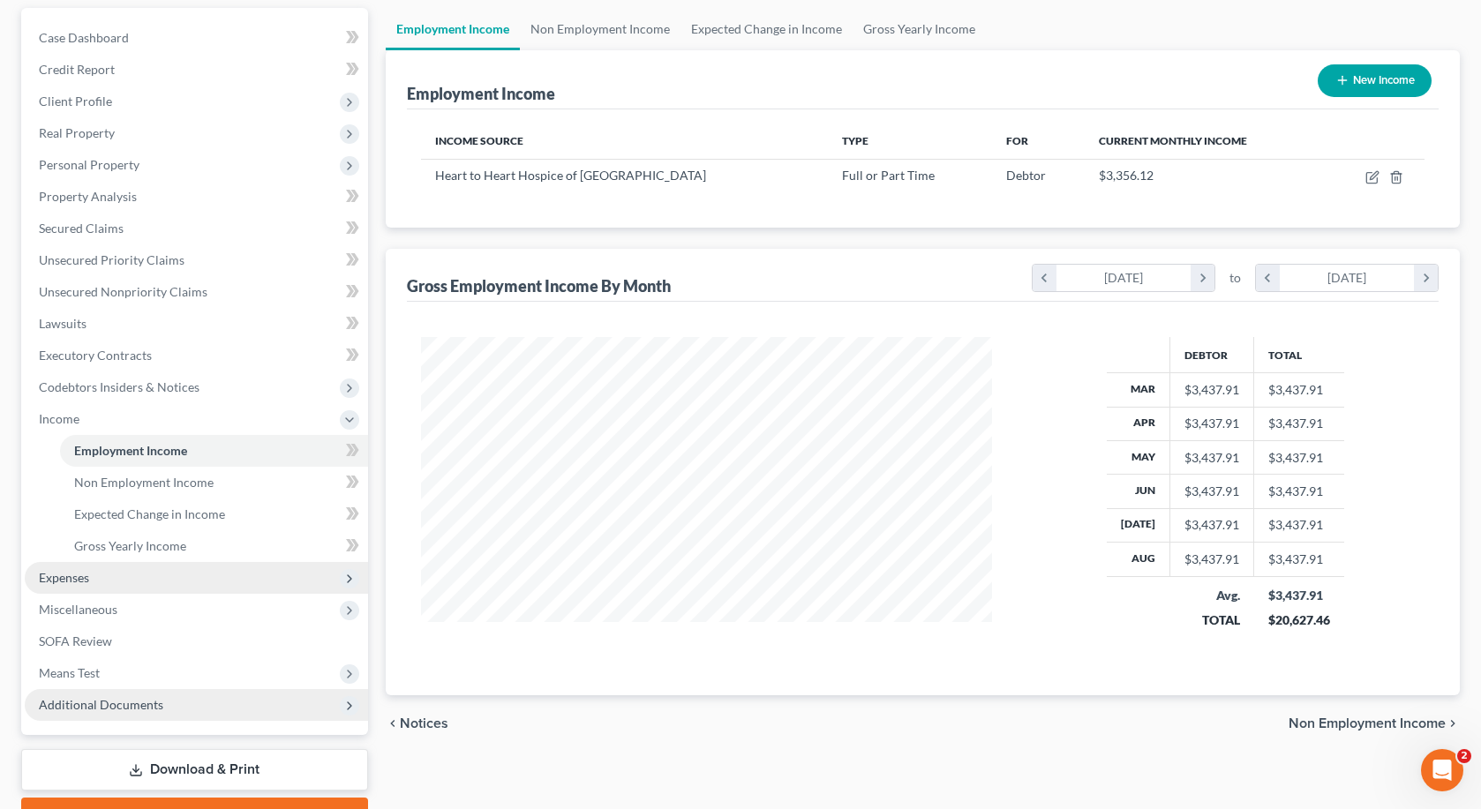
click at [115, 580] on span "Expenses" at bounding box center [196, 578] width 343 height 32
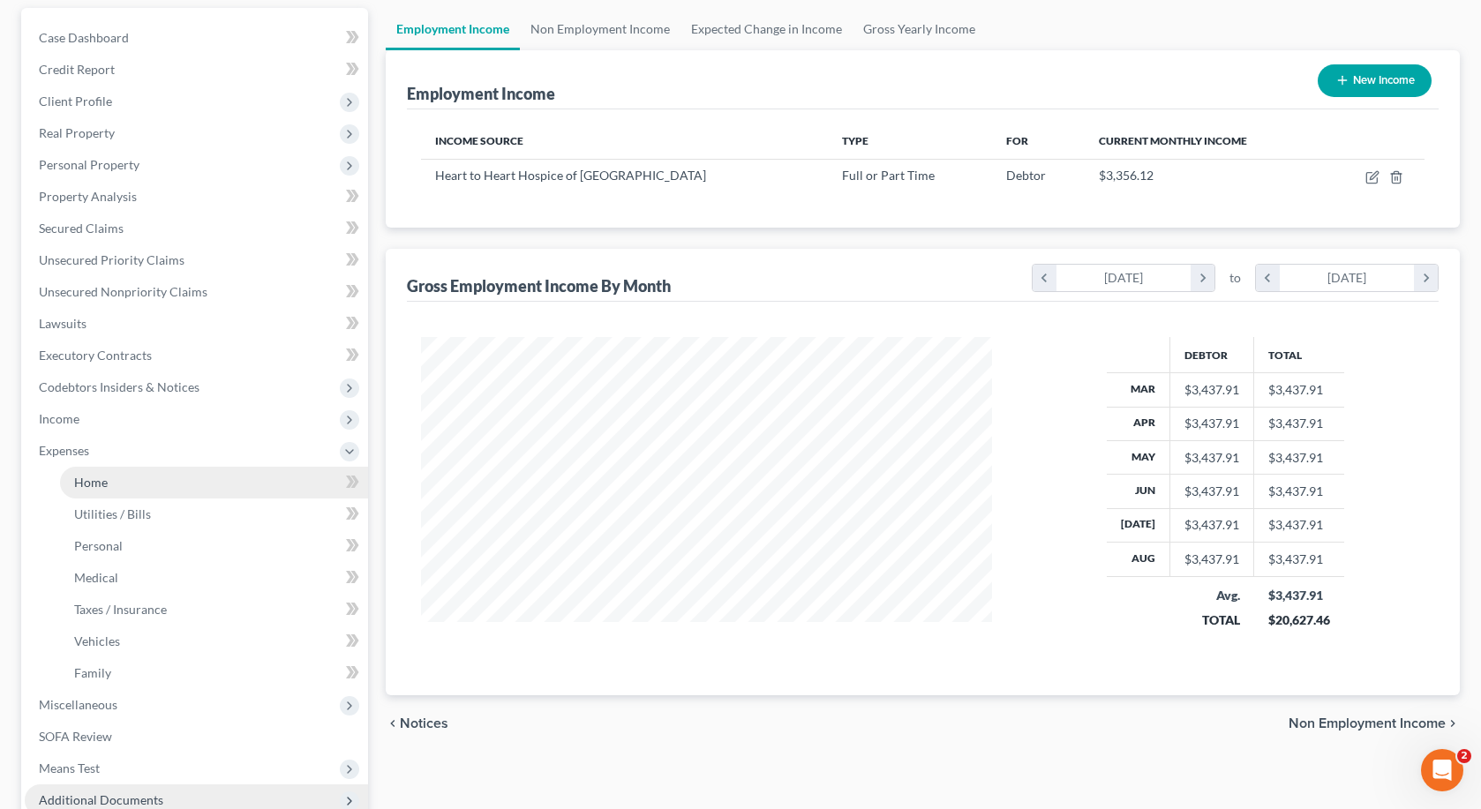
click at [118, 485] on link "Home" at bounding box center [214, 483] width 308 height 32
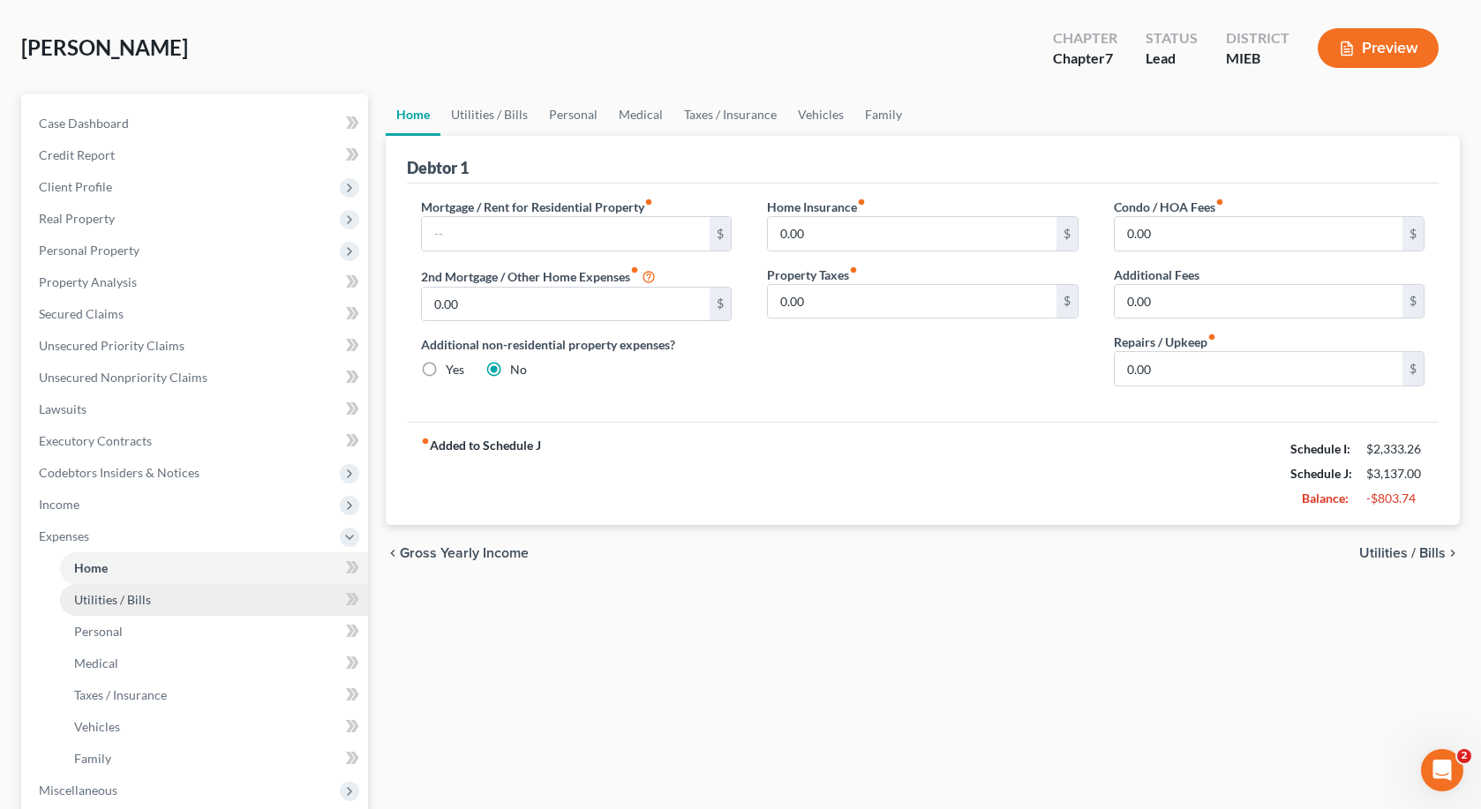
click at [103, 606] on span "Utilities / Bills" at bounding box center [112, 599] width 77 height 15
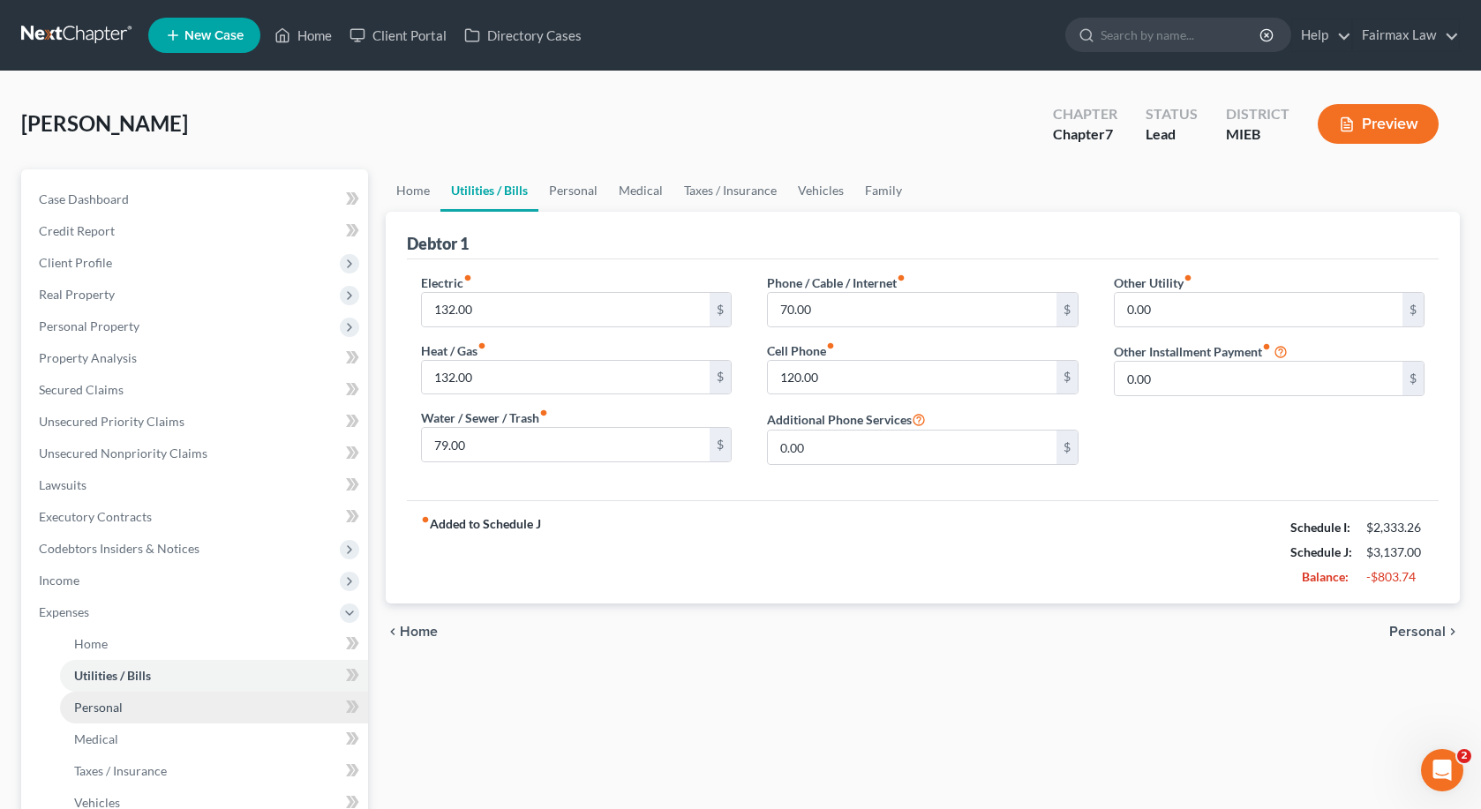
click at [101, 718] on link "Personal" at bounding box center [214, 708] width 308 height 32
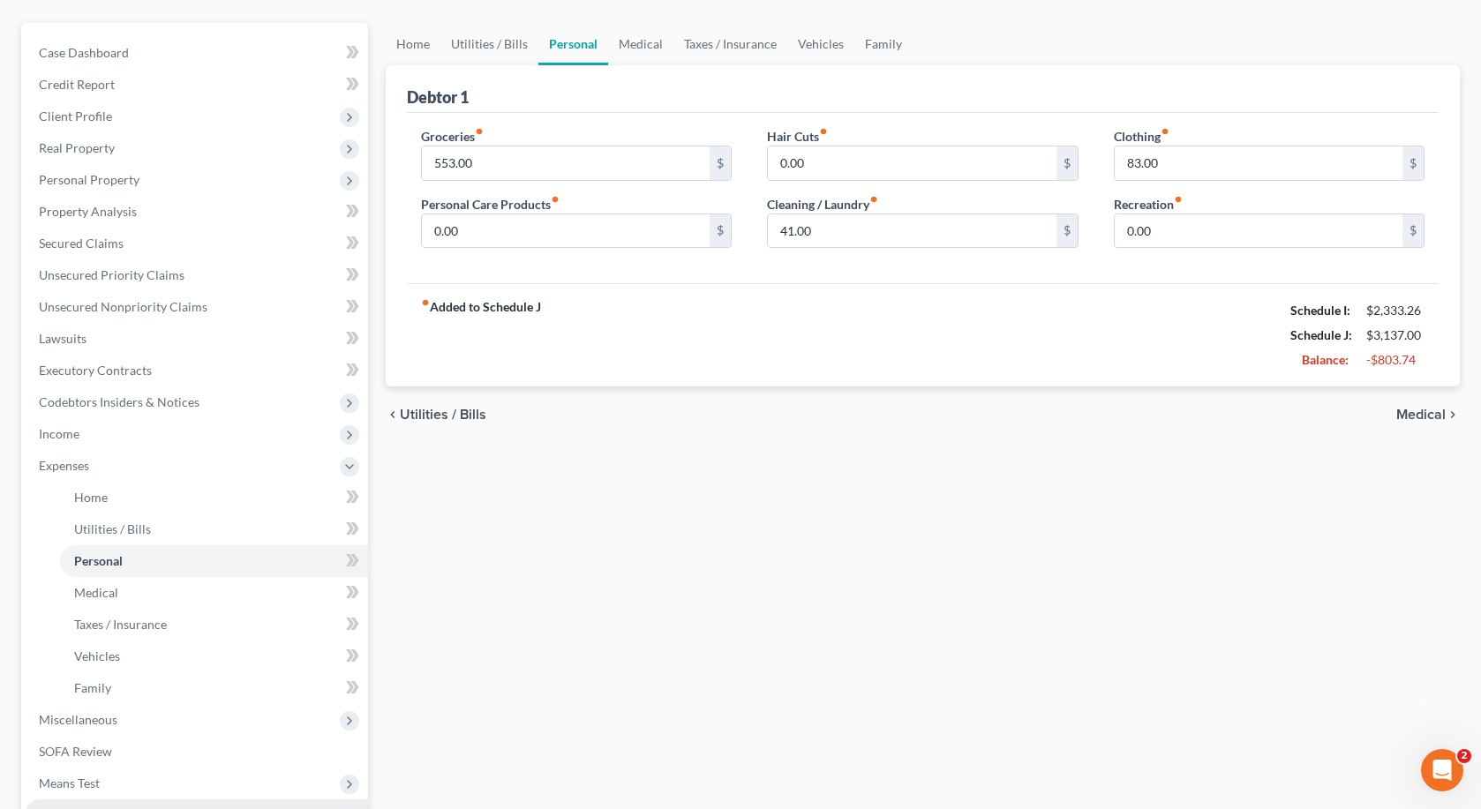
scroll to position [148, 0]
click at [218, 596] on link "Medical" at bounding box center [214, 592] width 308 height 32
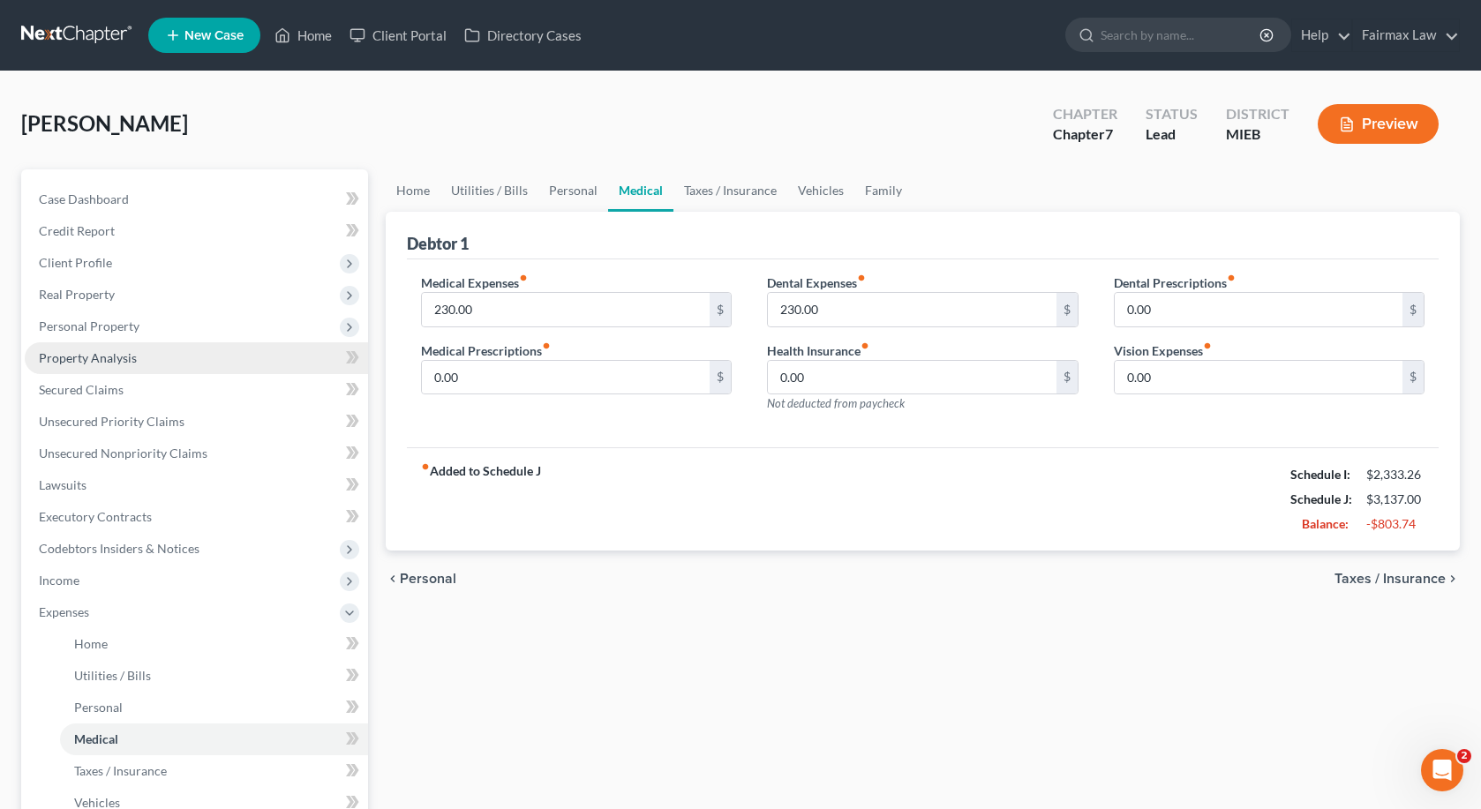
click at [166, 365] on link "Property Analysis" at bounding box center [196, 358] width 343 height 32
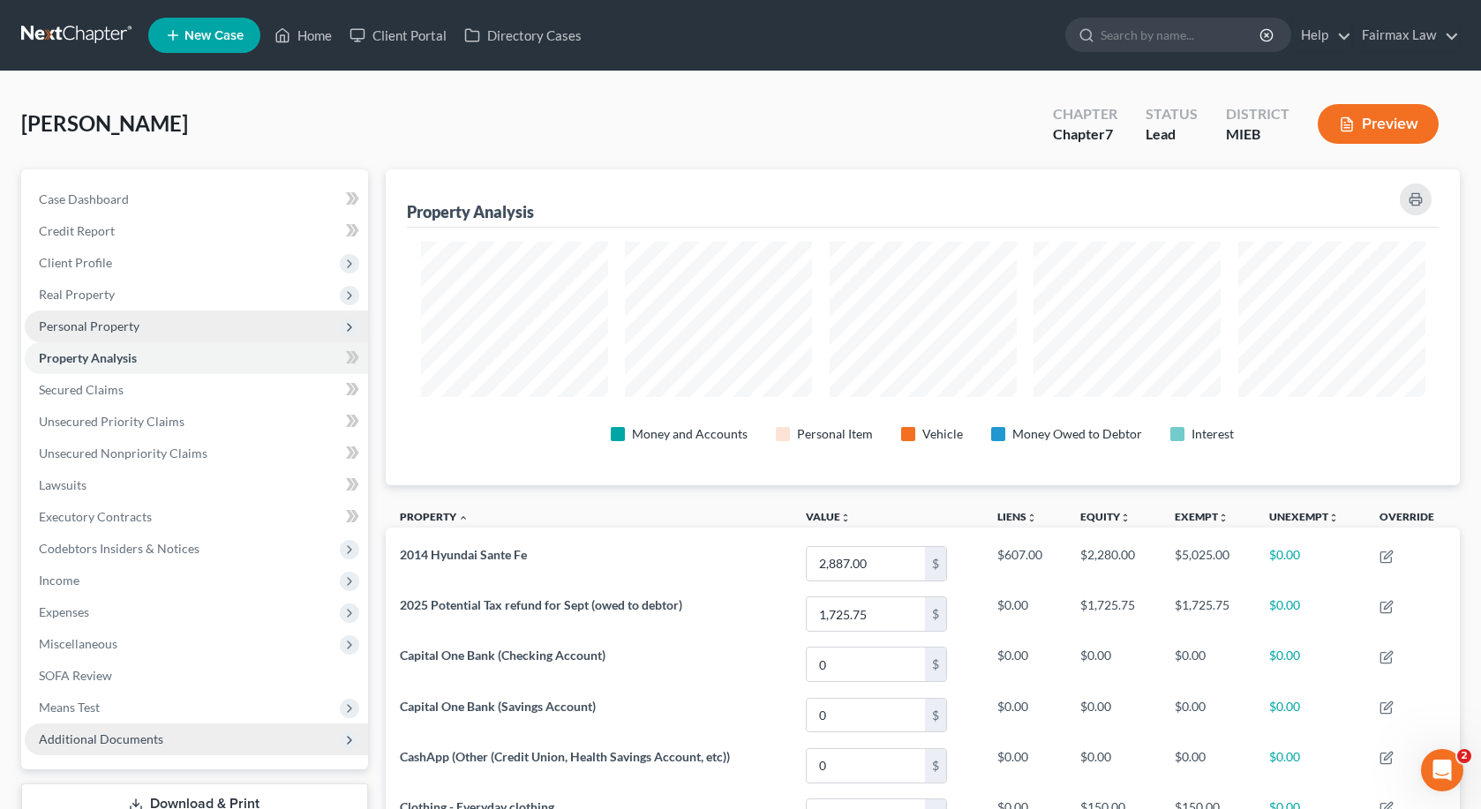
scroll to position [316, 1074]
click at [172, 333] on span "Personal Property" at bounding box center [196, 327] width 343 height 32
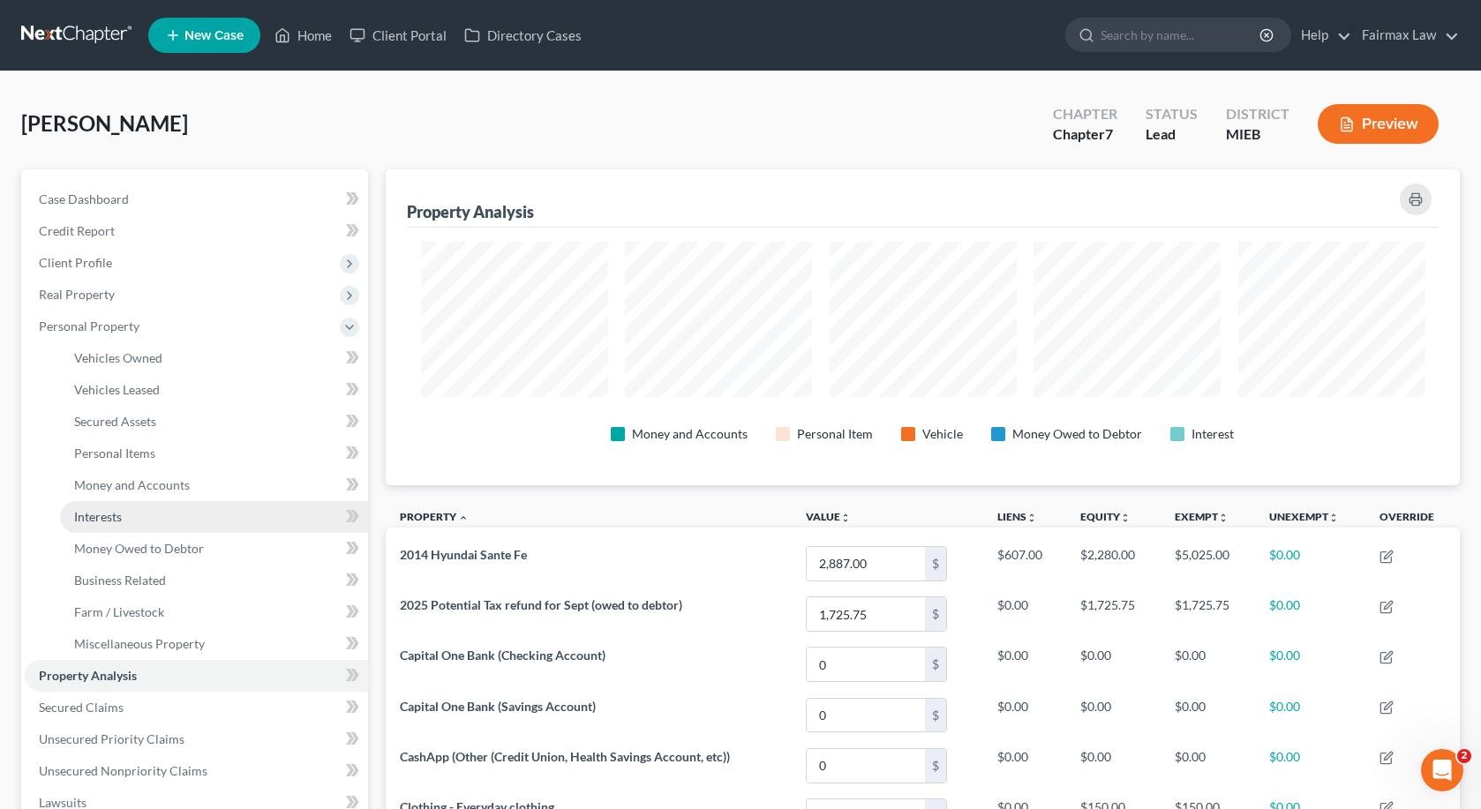
click at [163, 508] on link "Interests" at bounding box center [214, 517] width 308 height 32
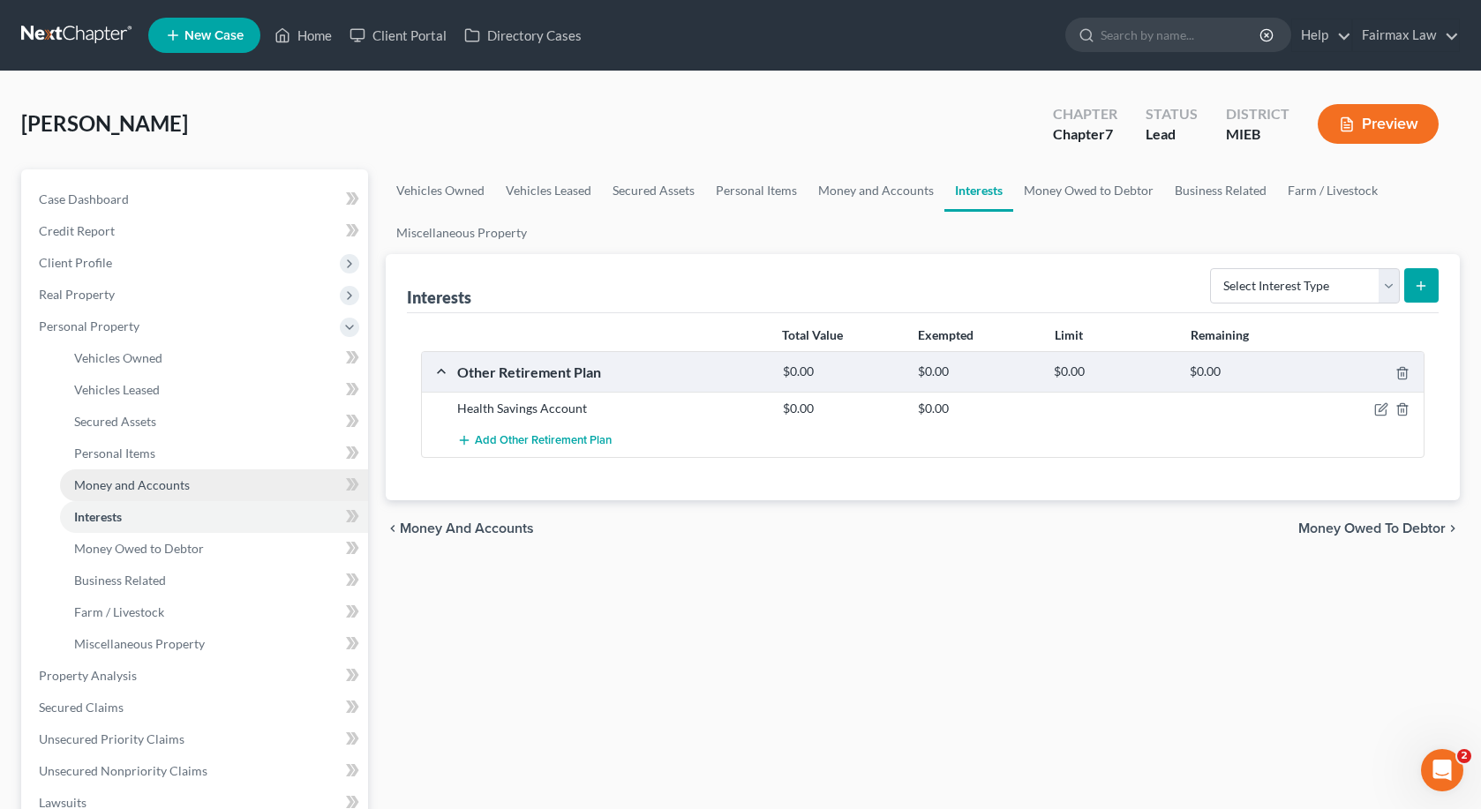
click at [162, 484] on span "Money and Accounts" at bounding box center [132, 485] width 116 height 15
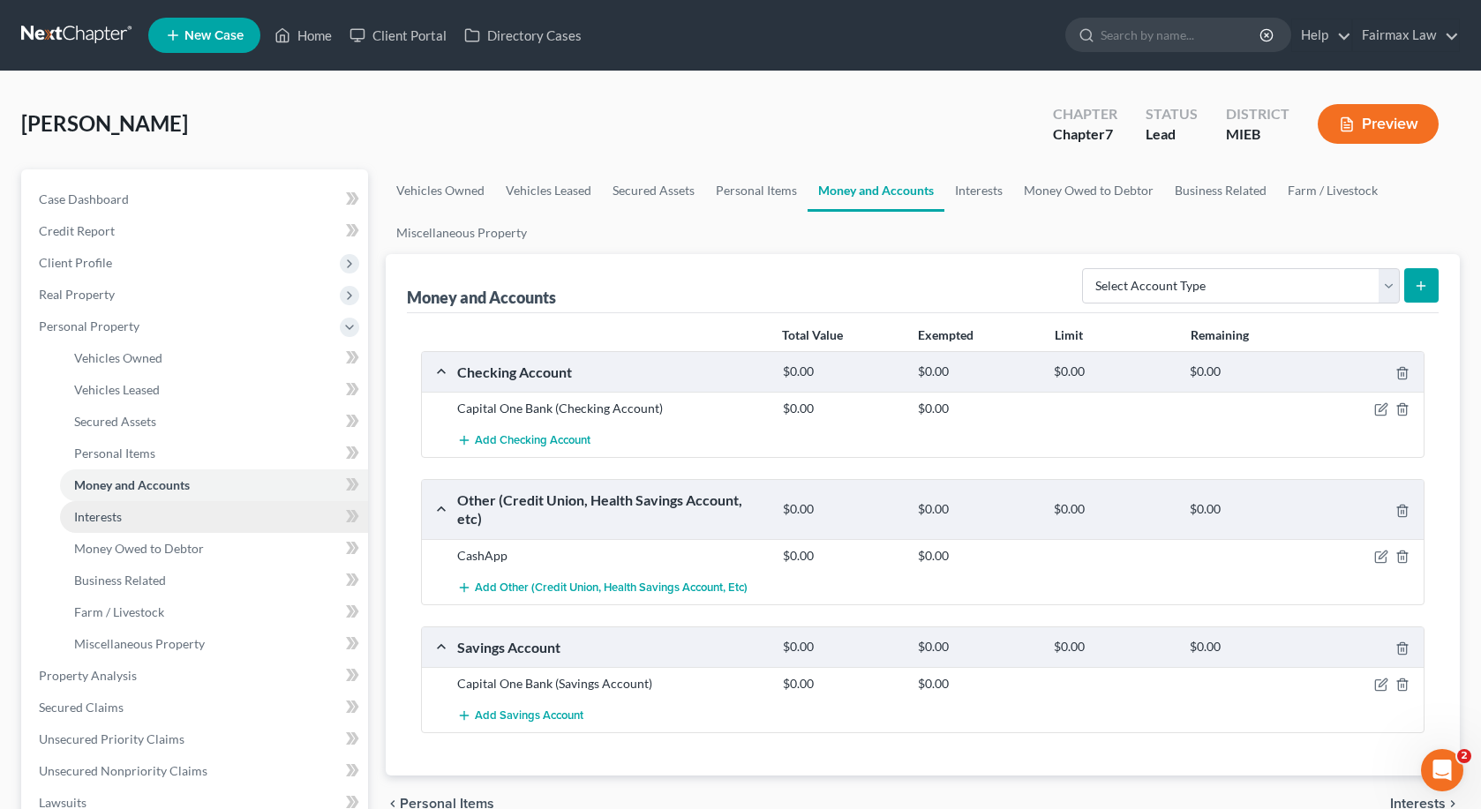
click at [163, 515] on link "Interests" at bounding box center [214, 517] width 308 height 32
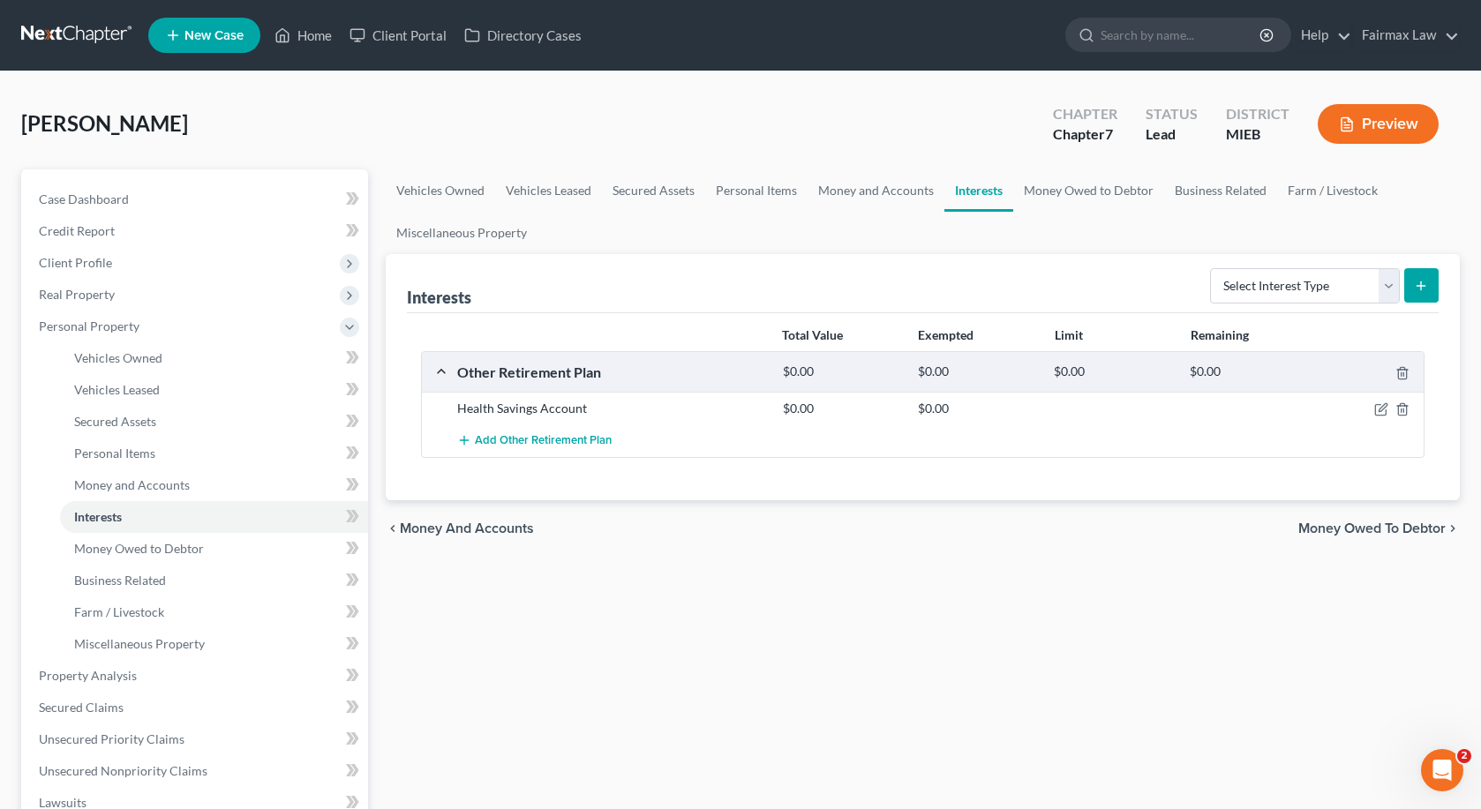
click at [1433, 283] on button "submit" at bounding box center [1421, 285] width 34 height 34
click at [1436, 284] on button "submit" at bounding box center [1421, 285] width 34 height 34
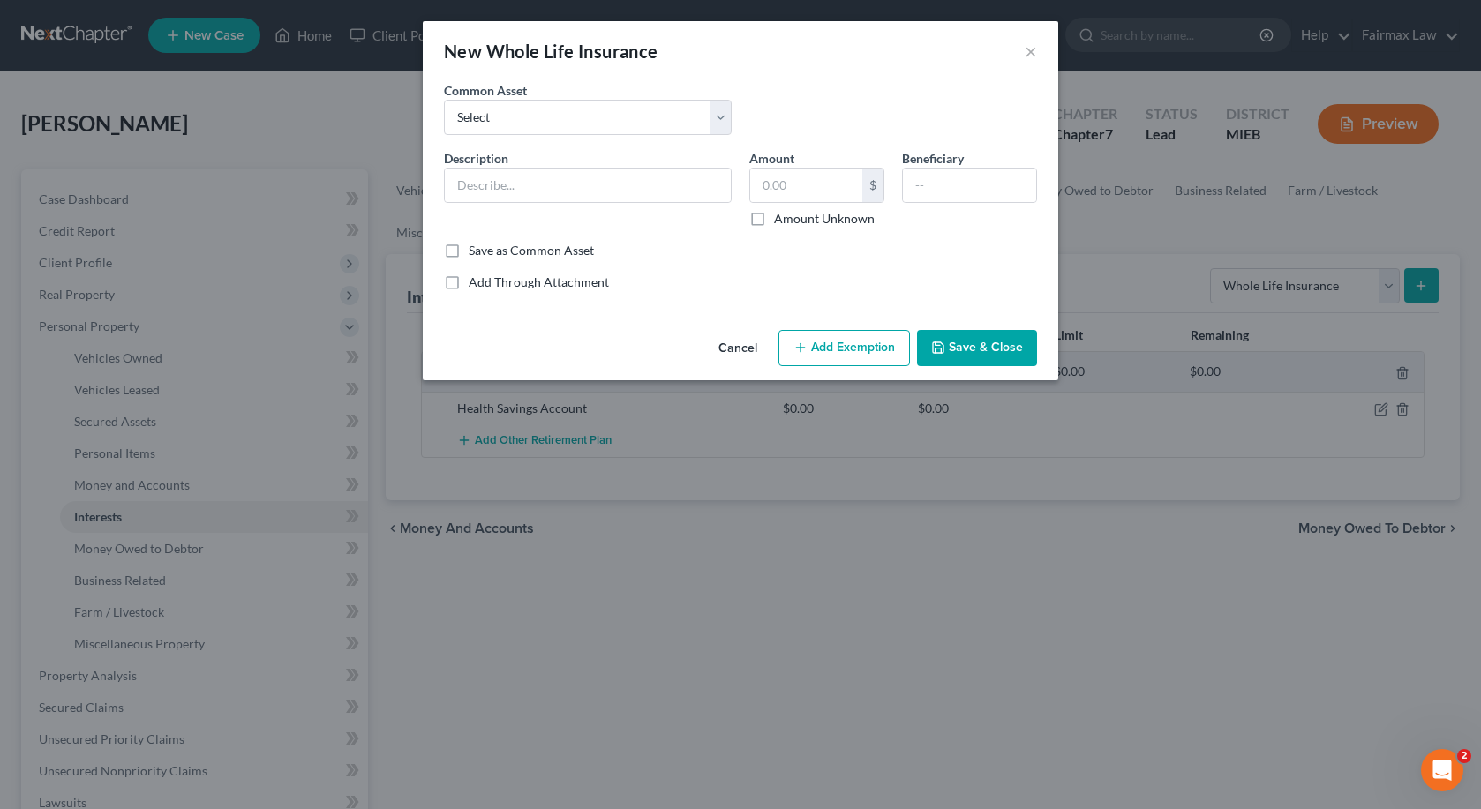
click at [724, 352] on button "Cancel" at bounding box center [737, 349] width 67 height 35
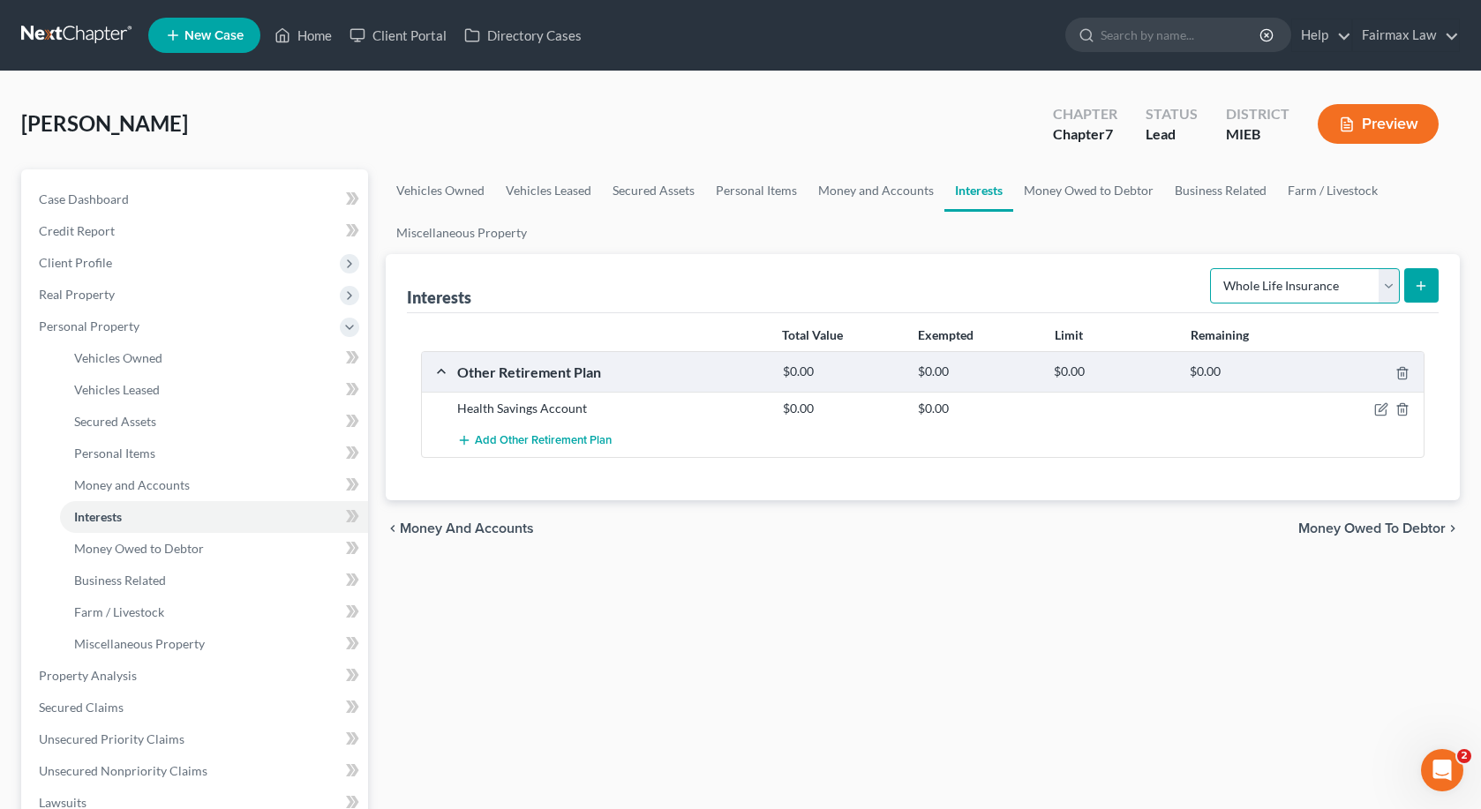
select select "term_life_insurance"
click at [1418, 289] on icon "submit" at bounding box center [1421, 286] width 14 height 14
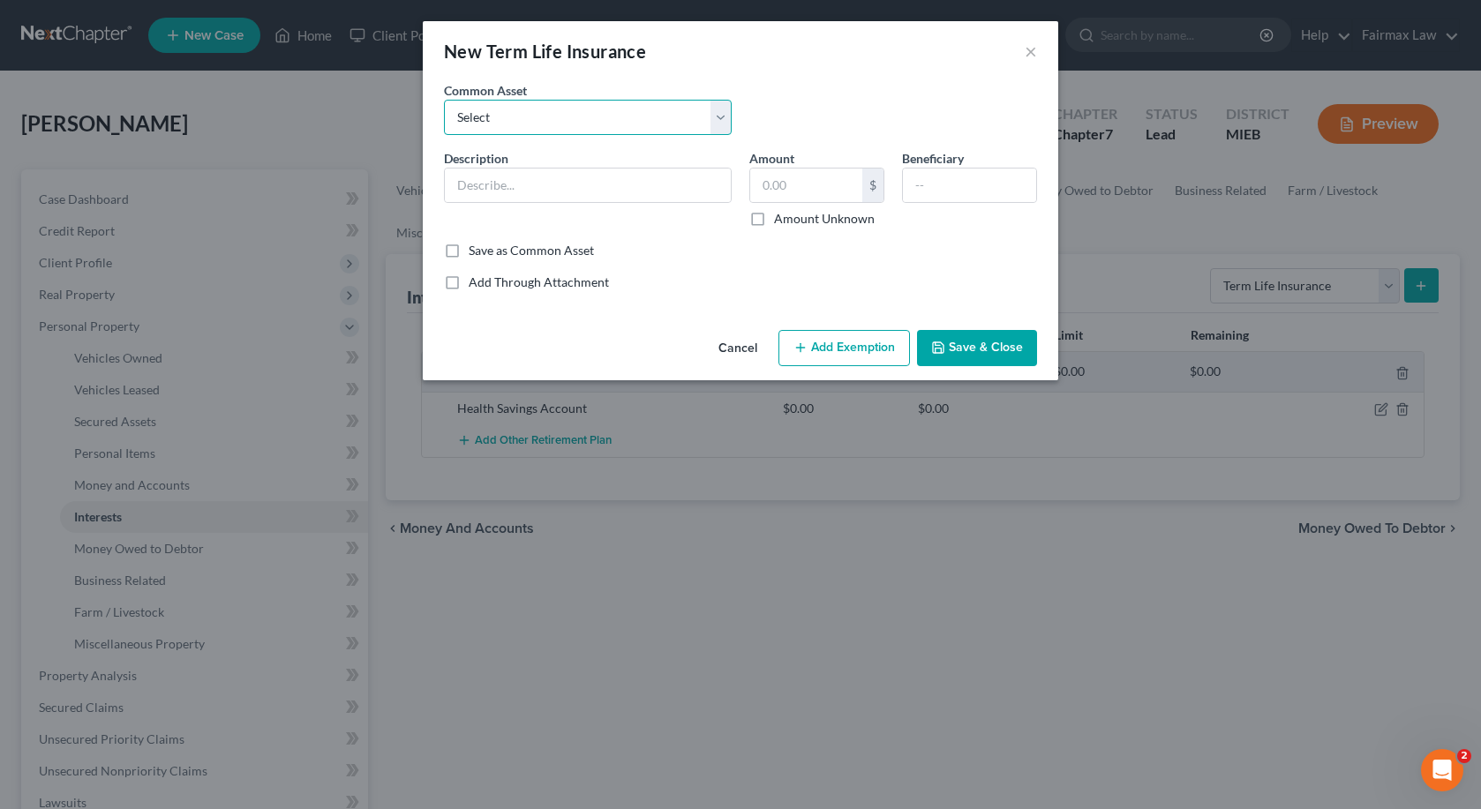
select select "0"
type input "Group Term Life Insurance through employer"
type input "0"
select select "3"
type input "Group life insurance (through employer). This term policy holds no value."
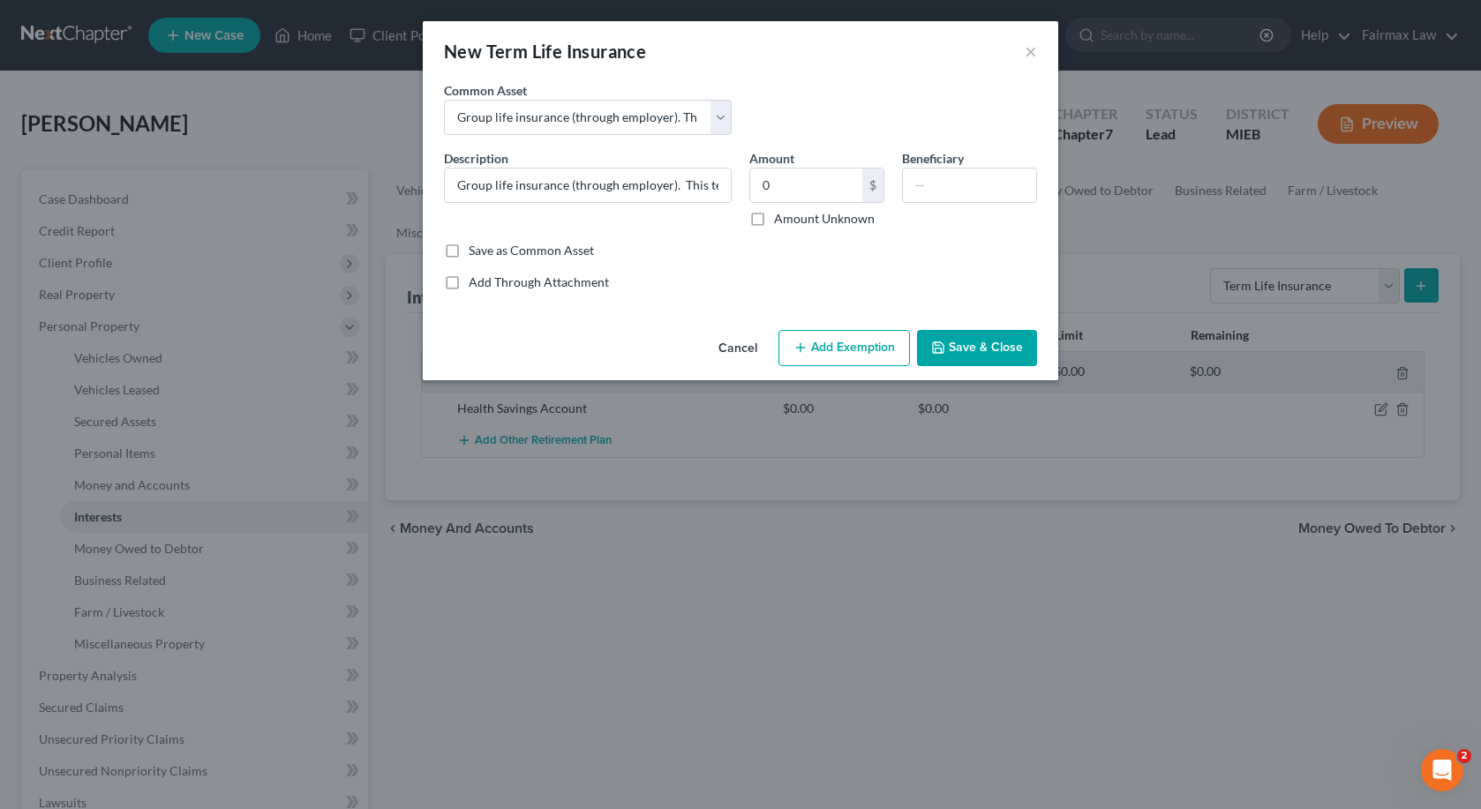
click at [770, 306] on div "An exemption set must first be selected from the Filing Information section. Co…" at bounding box center [741, 202] width 636 height 242
click at [816, 335] on button "Add Exemption" at bounding box center [845, 348] width 132 height 37
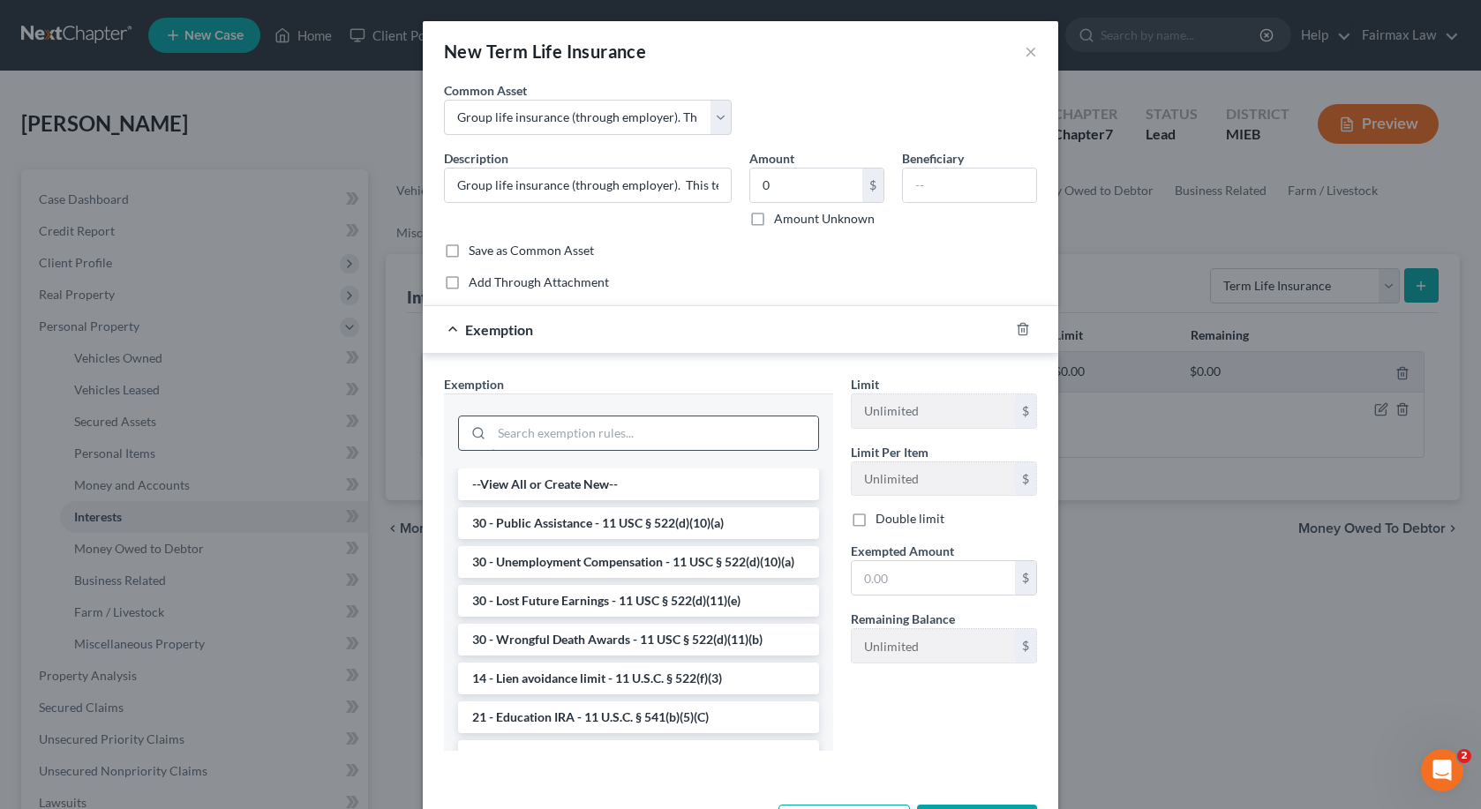
click at [714, 429] on input "search" at bounding box center [655, 434] width 327 height 34
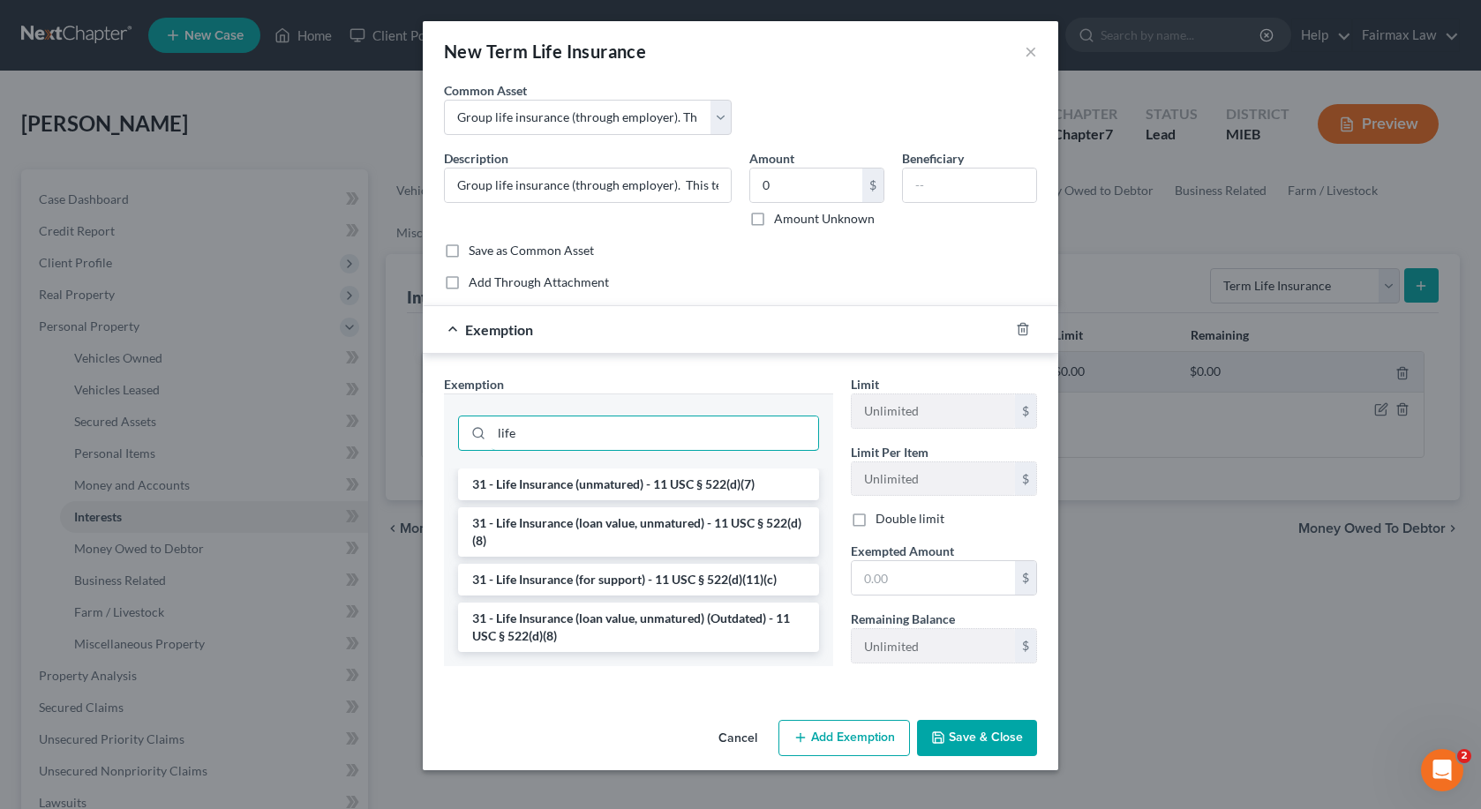
type input "life"
click at [962, 735] on button "Save & Close" at bounding box center [977, 738] width 120 height 37
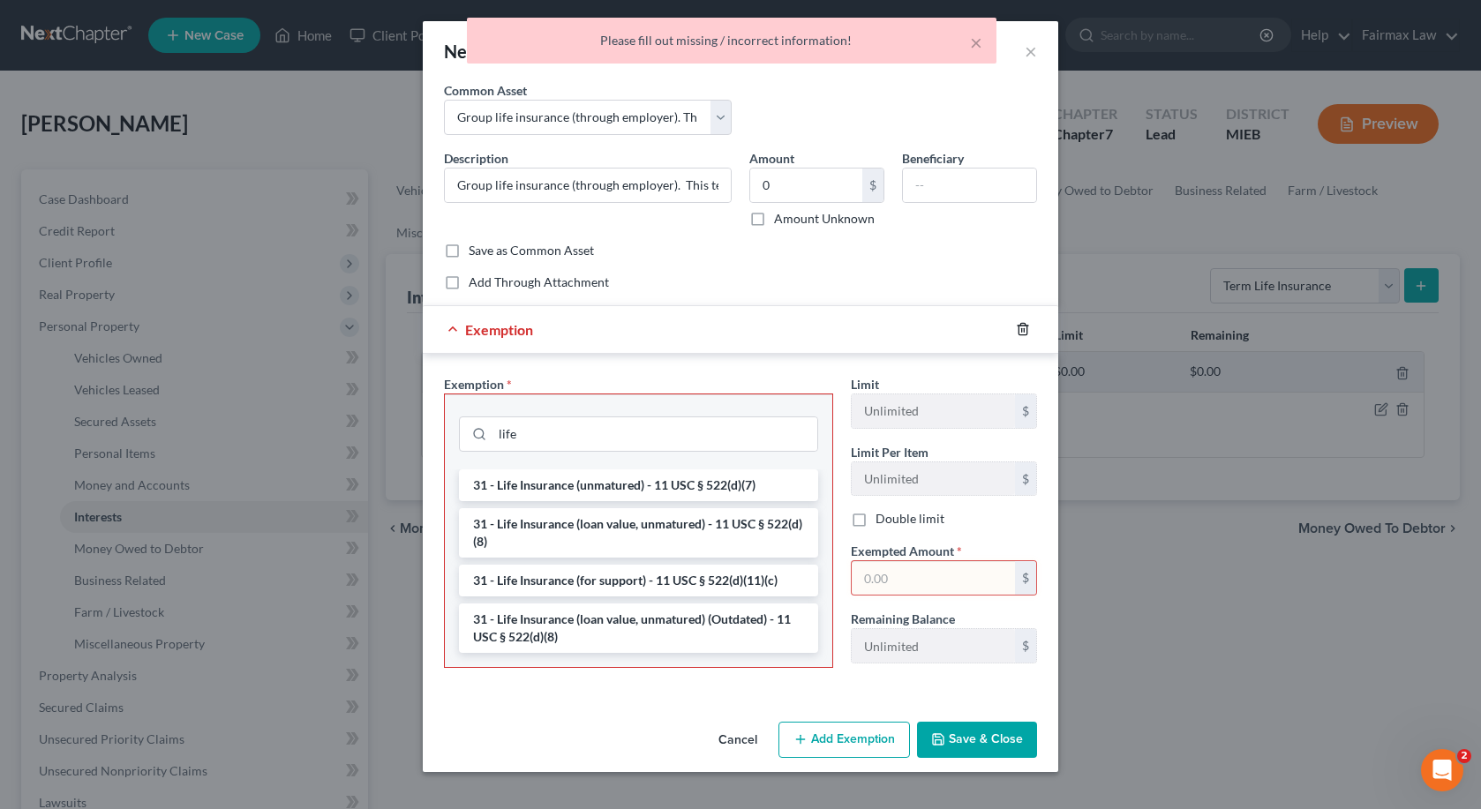
click at [1019, 327] on icon "button" at bounding box center [1023, 329] width 8 height 11
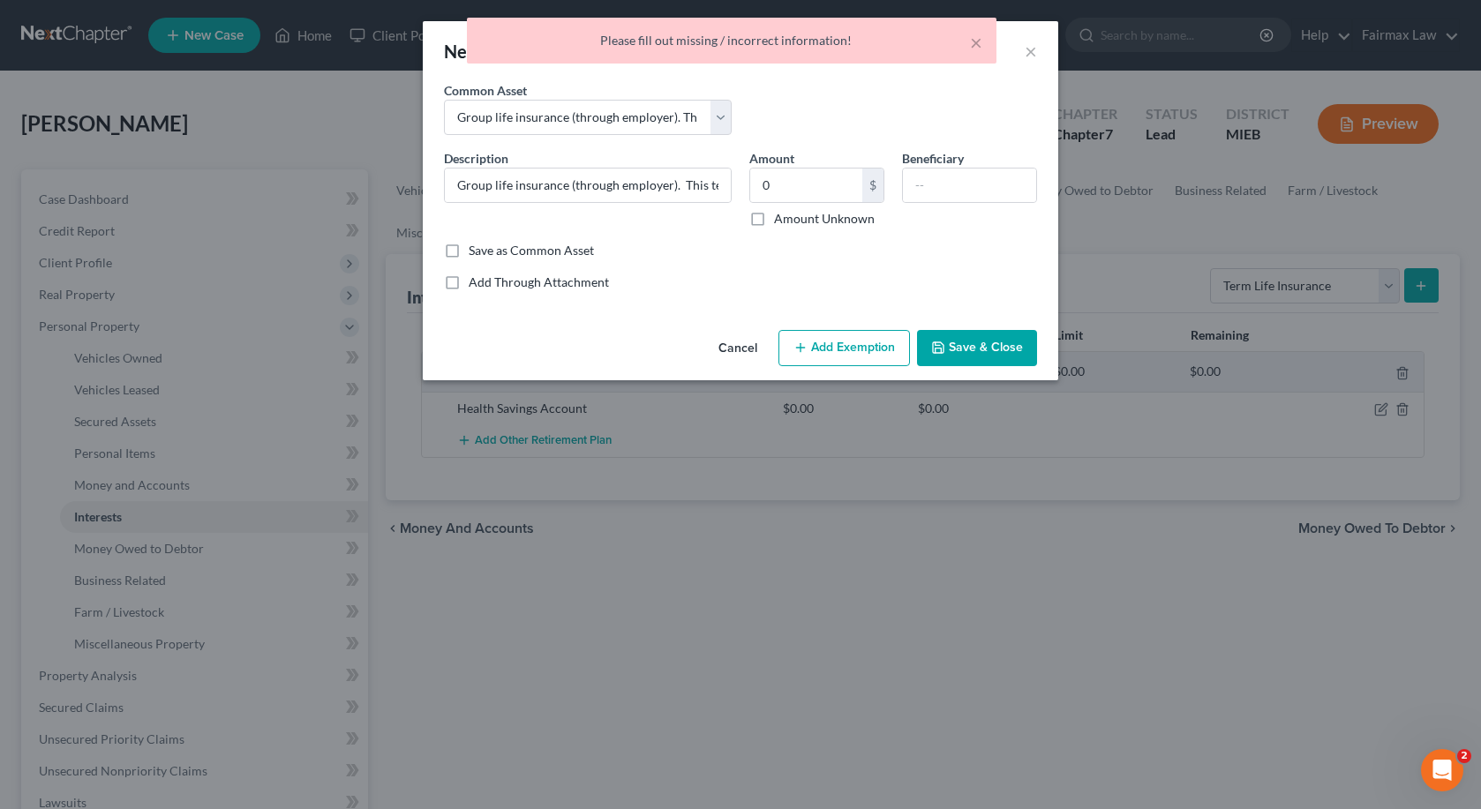
click at [997, 360] on button "Save & Close" at bounding box center [977, 348] width 120 height 37
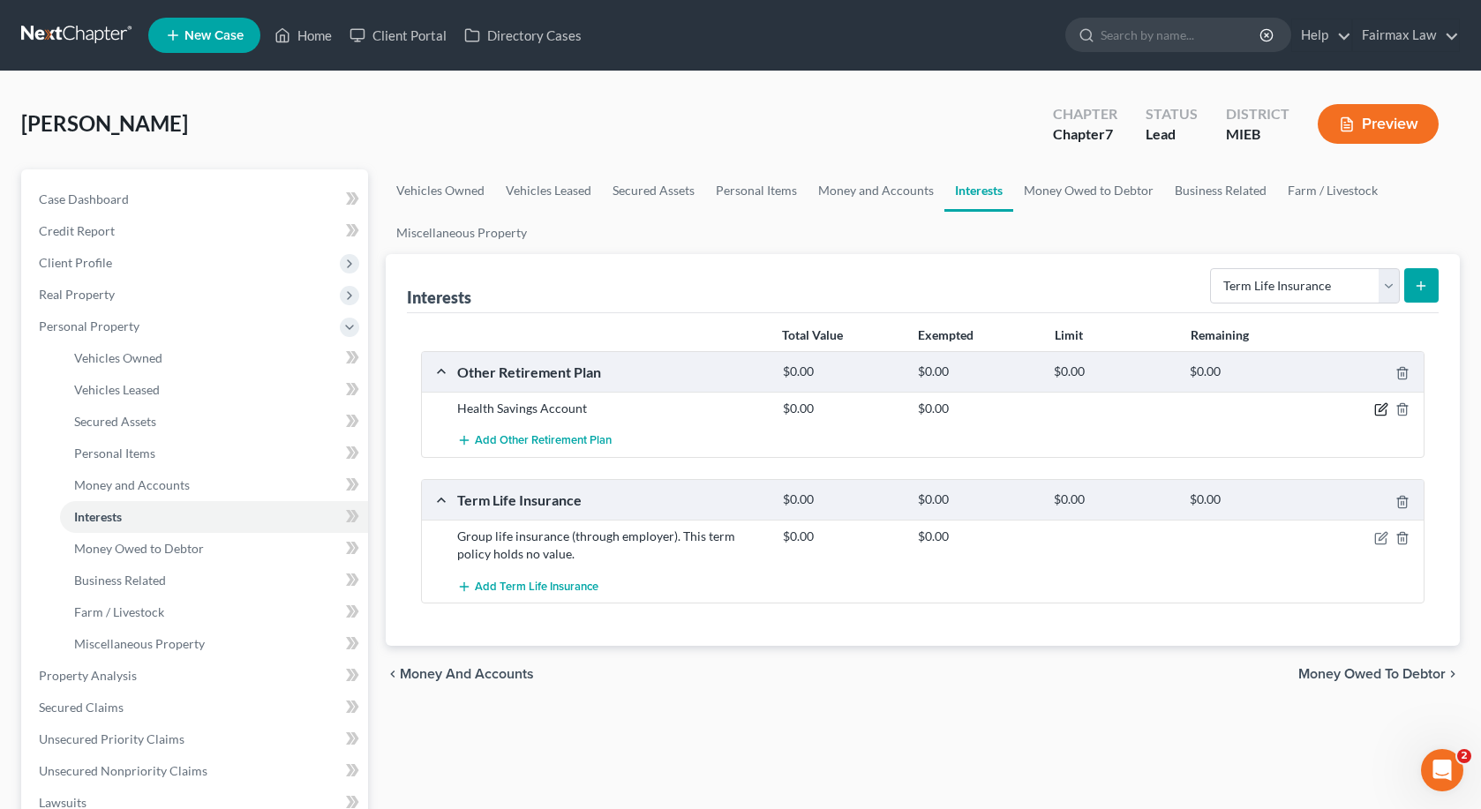
click at [1381, 415] on icon "button" at bounding box center [1381, 410] width 14 height 14
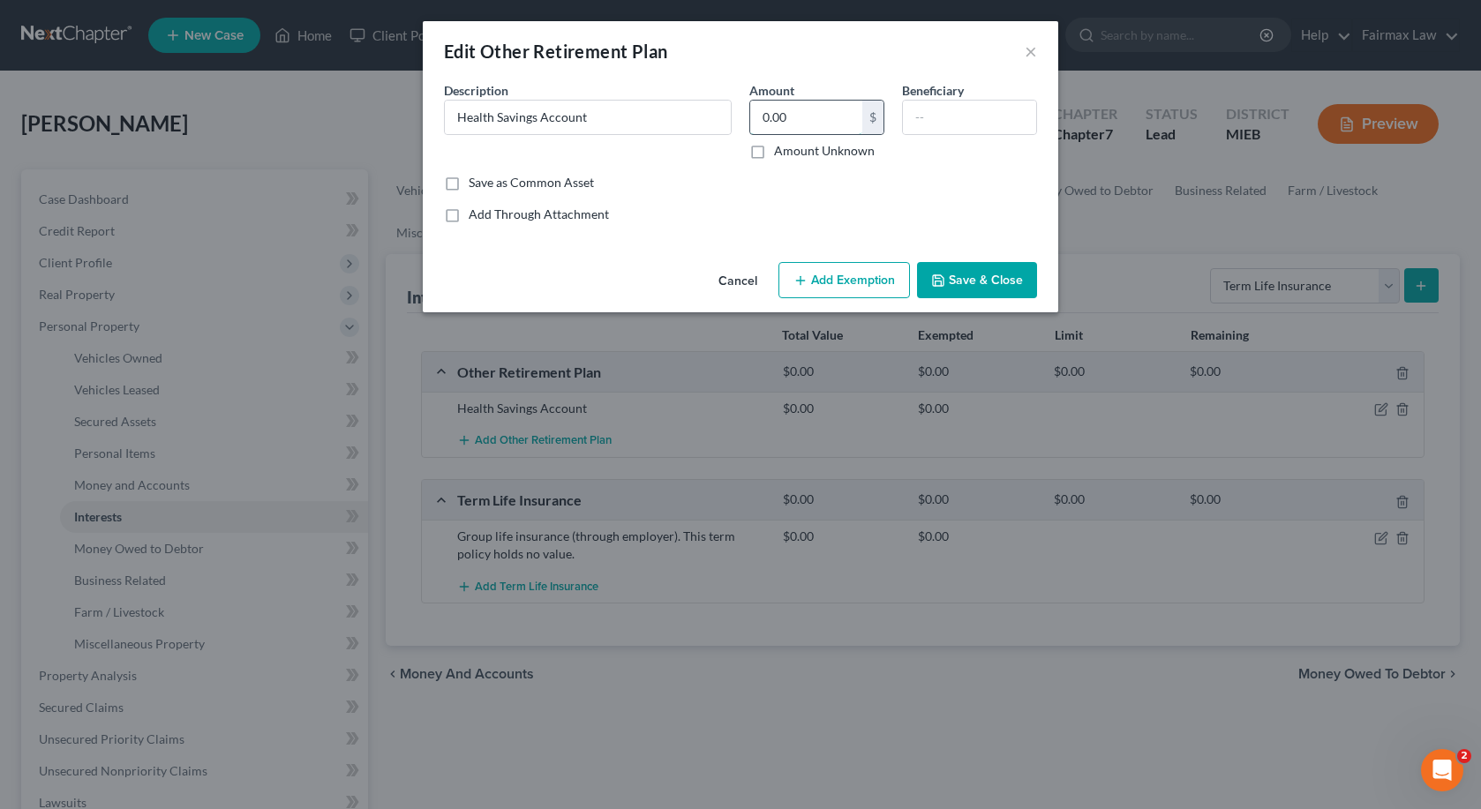
click at [830, 129] on input "0.00" at bounding box center [806, 118] width 112 height 34
type input "0"
type input "243.17"
click at [882, 281] on button "Add Exemption" at bounding box center [845, 280] width 132 height 37
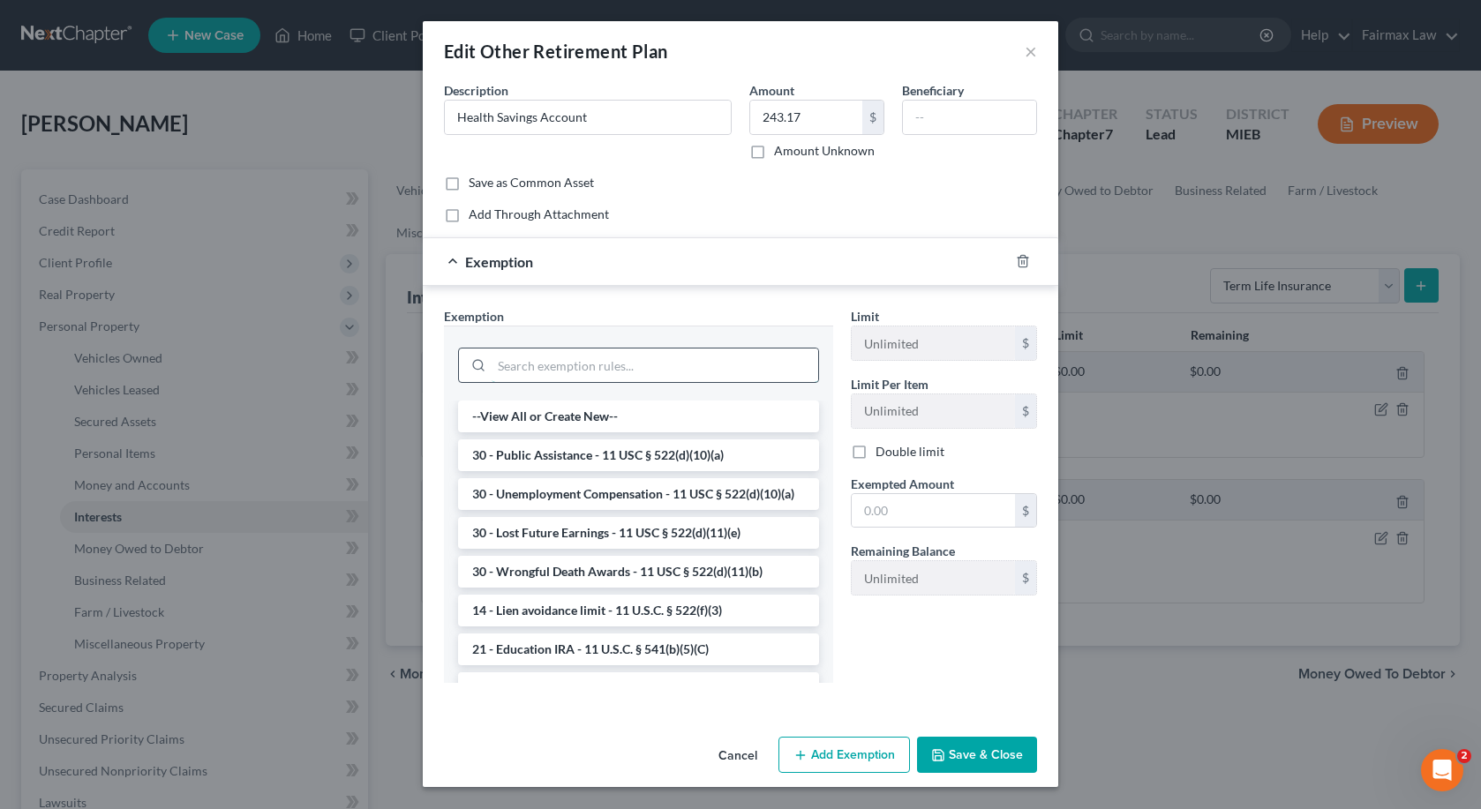
click at [745, 354] on input "search" at bounding box center [655, 366] width 327 height 34
type input "r"
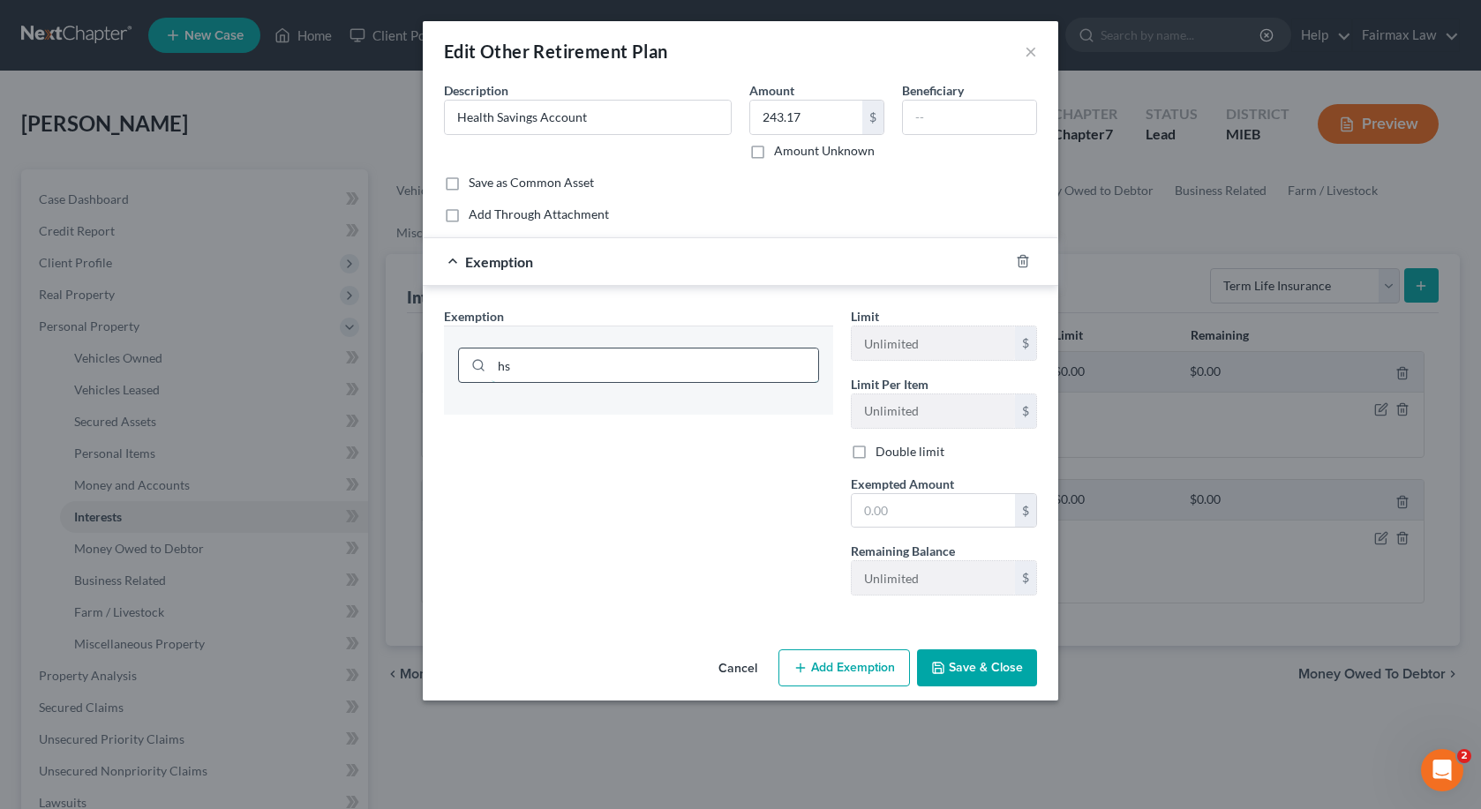
type input "h"
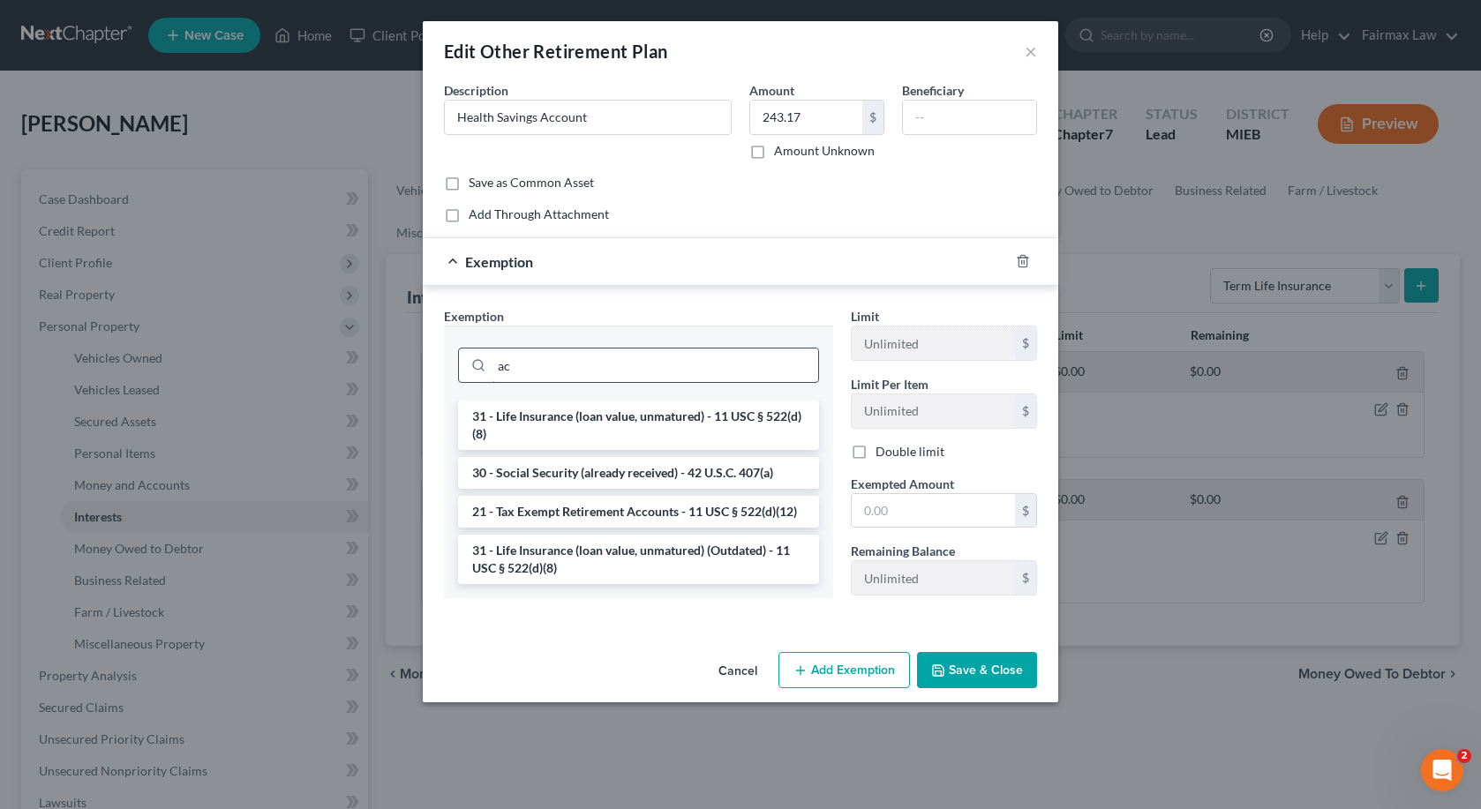
type input "a"
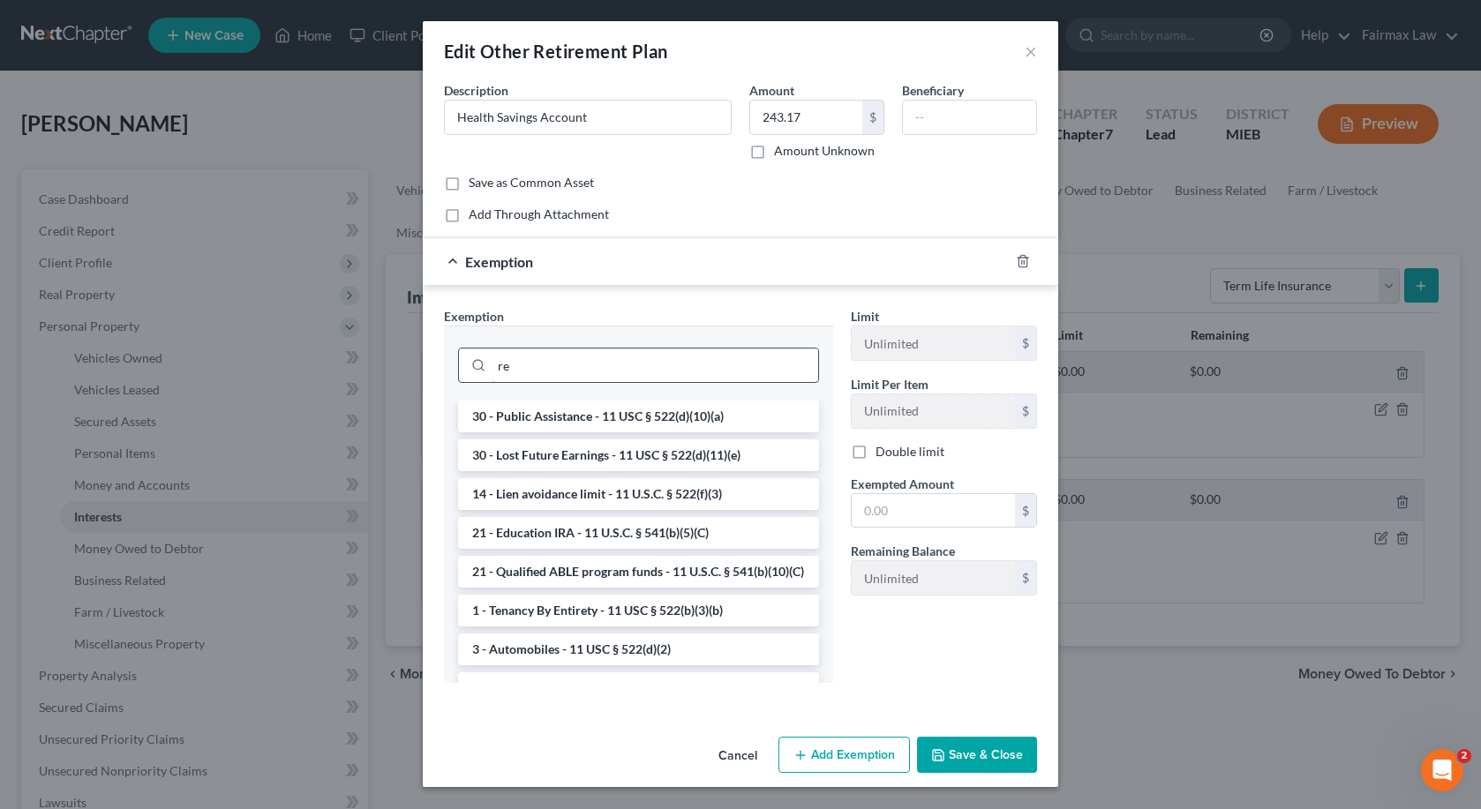
type input "r"
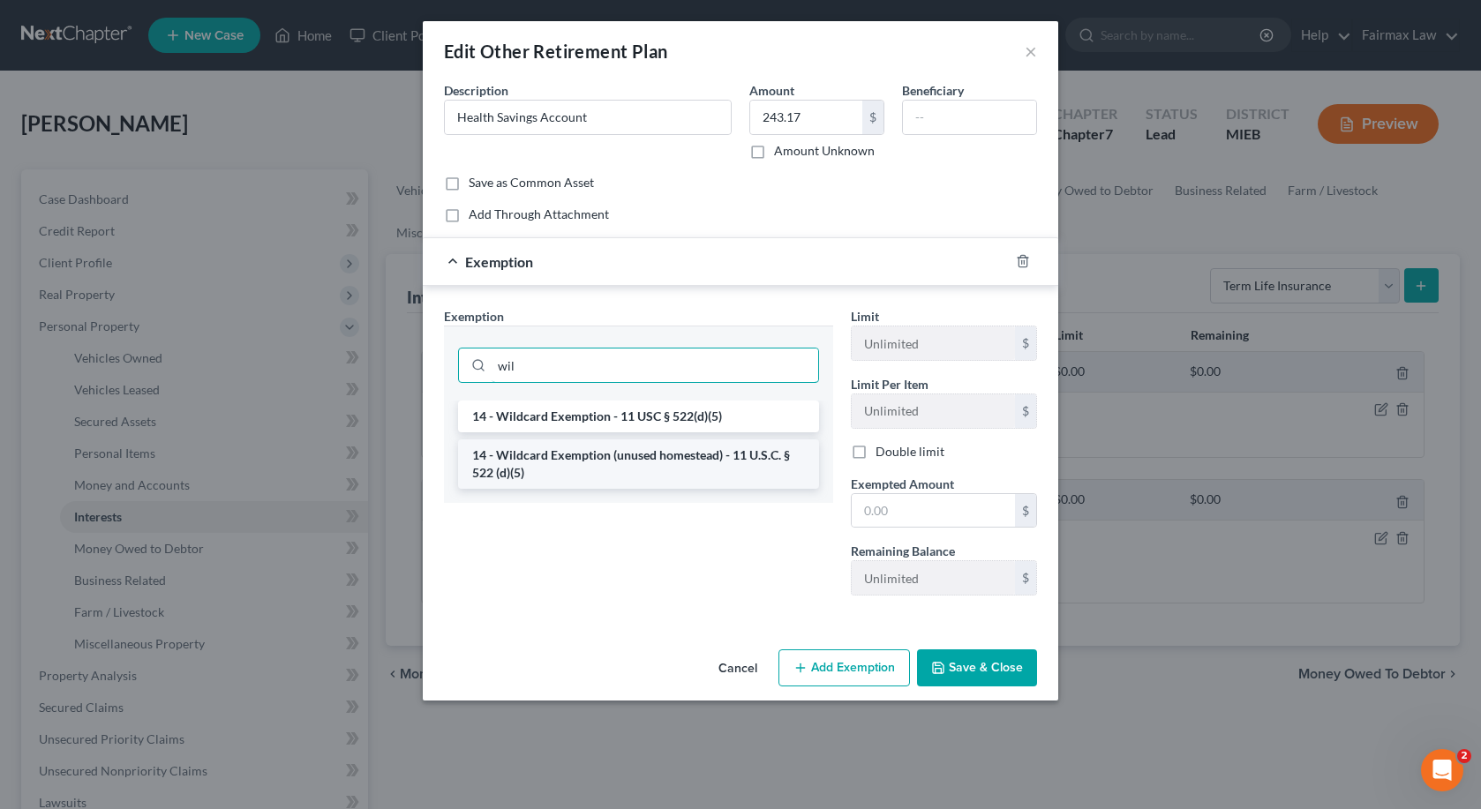
type input "wil"
click at [695, 452] on li "14 - Wildcard Exemption (unused homestead) - 11 U.S.C. § 522 (d)(5)" at bounding box center [638, 464] width 361 height 49
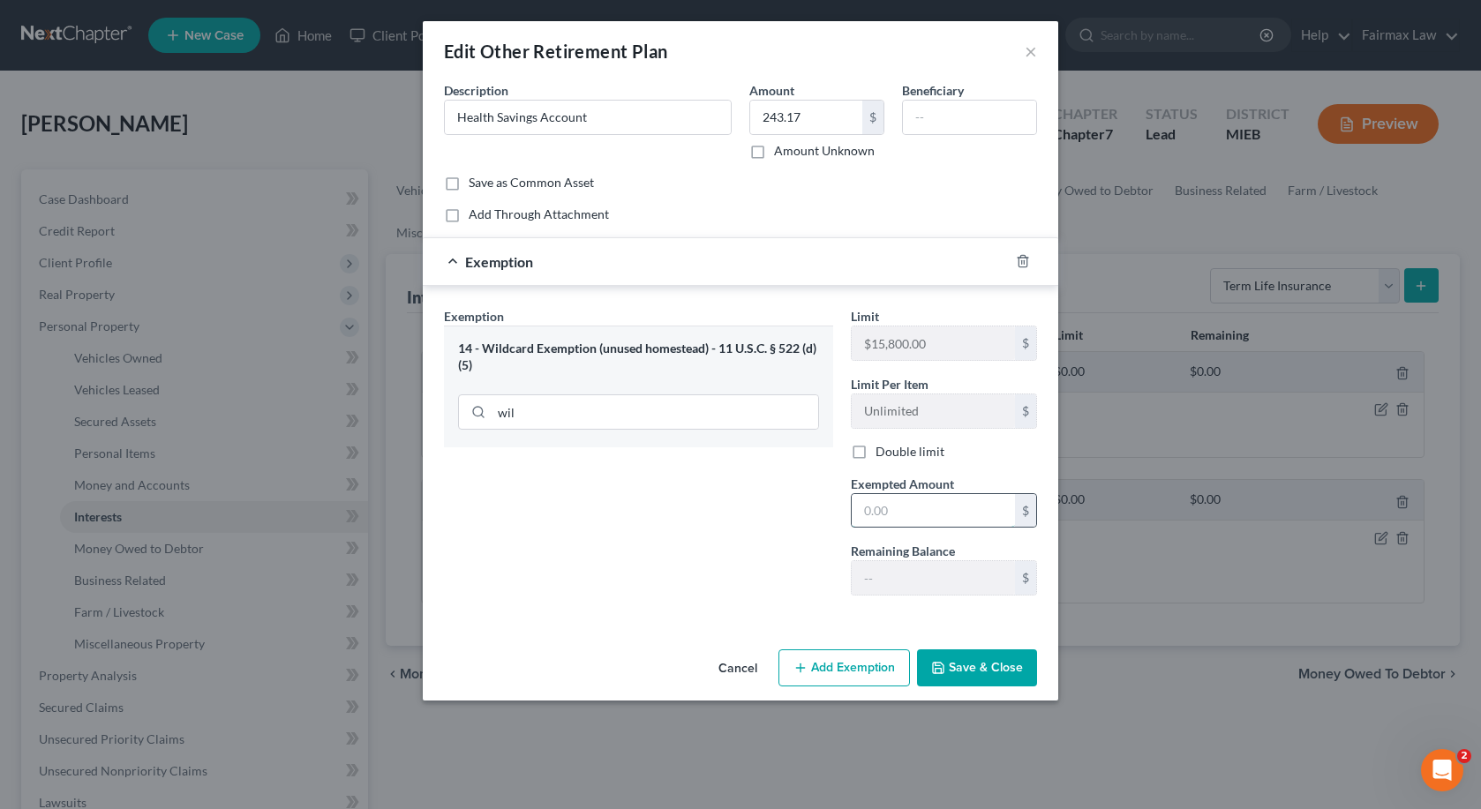
click at [914, 515] on input "text" at bounding box center [933, 511] width 163 height 34
type input "243.17"
click at [989, 669] on button "Save & Close" at bounding box center [977, 668] width 120 height 37
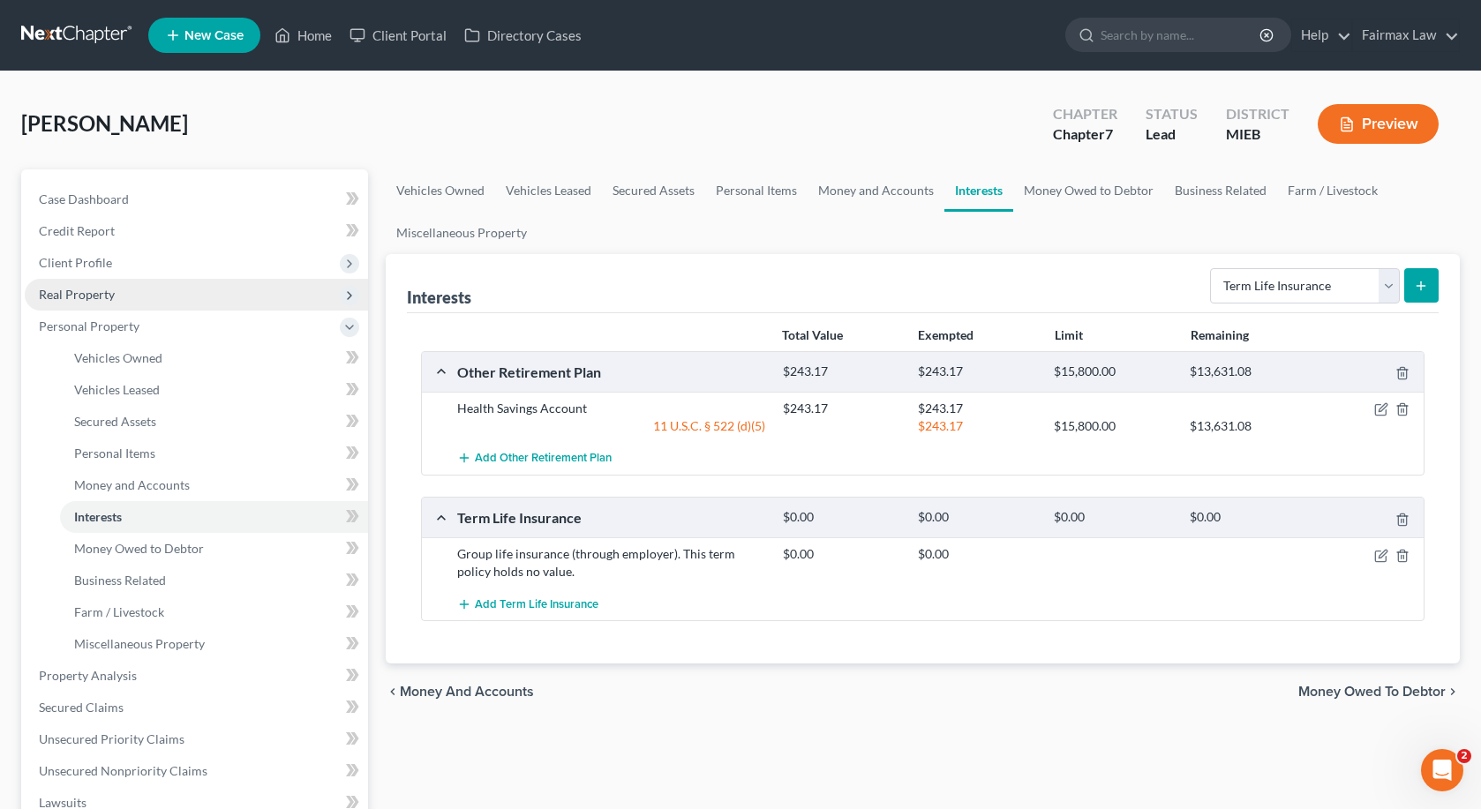
click at [164, 309] on span "Real Property" at bounding box center [196, 295] width 343 height 32
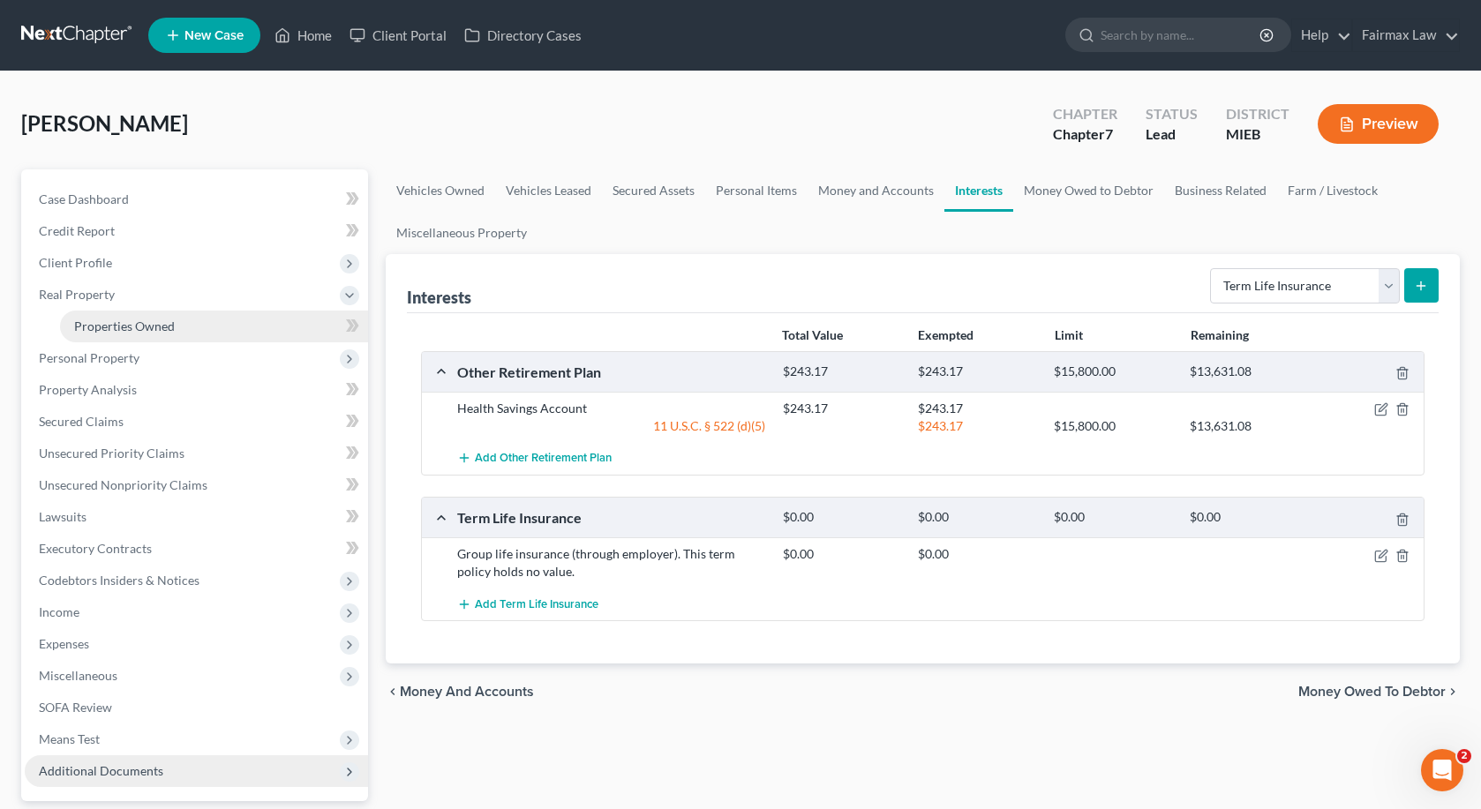
click at [161, 325] on span "Properties Owned" at bounding box center [124, 326] width 101 height 15
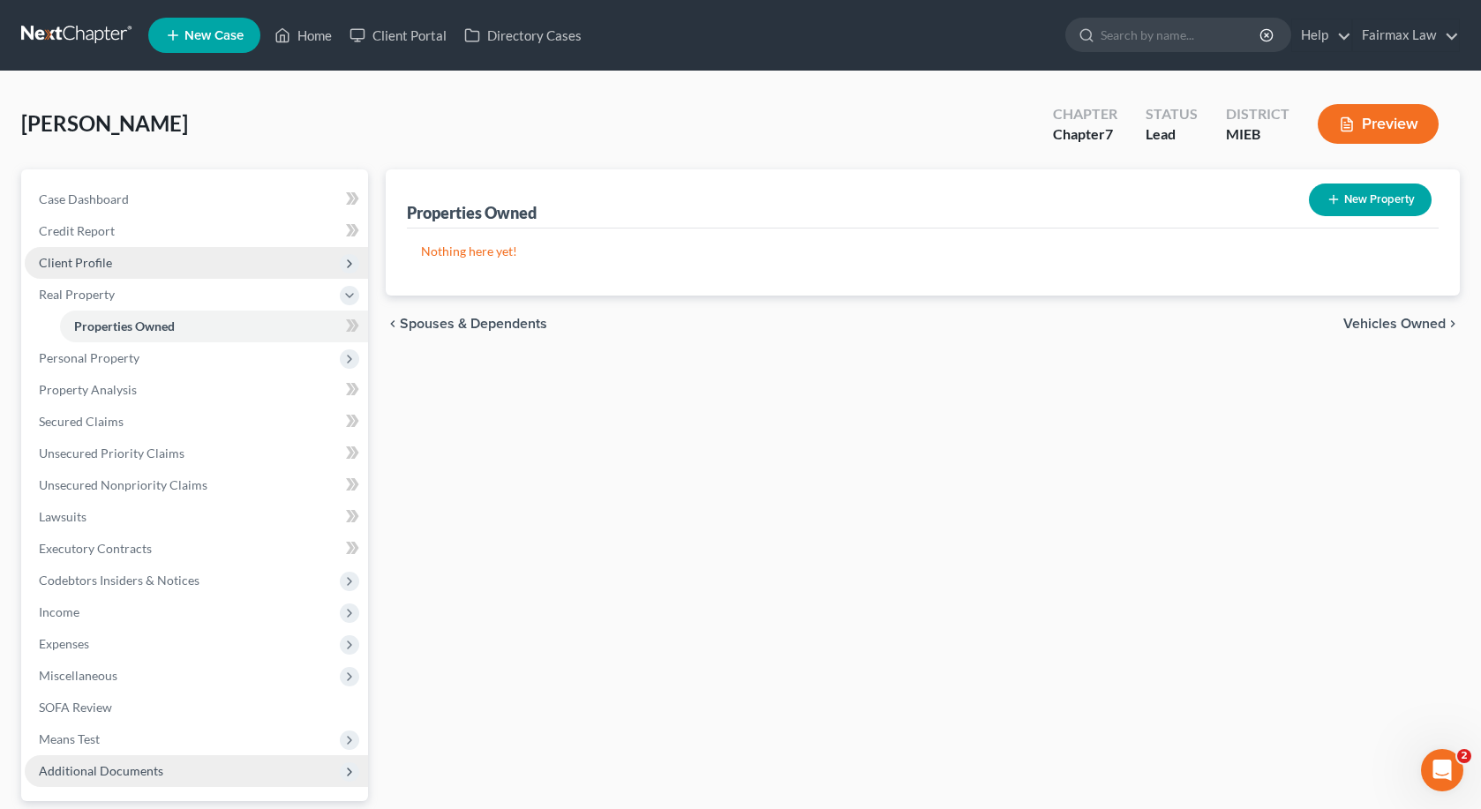
click at [126, 263] on span "Client Profile" at bounding box center [196, 263] width 343 height 32
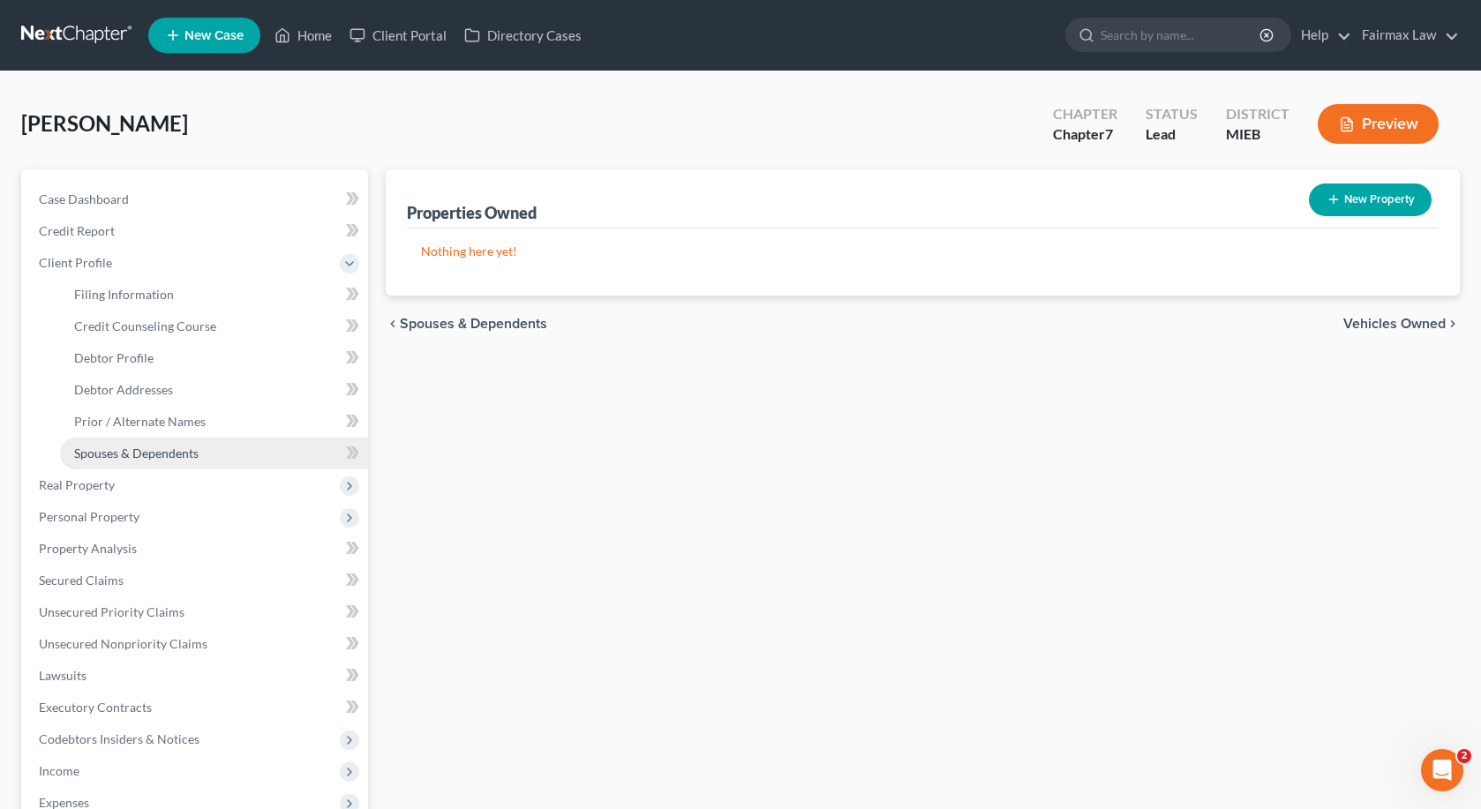
click at [142, 446] on span "Spouses & Dependents" at bounding box center [136, 453] width 124 height 15
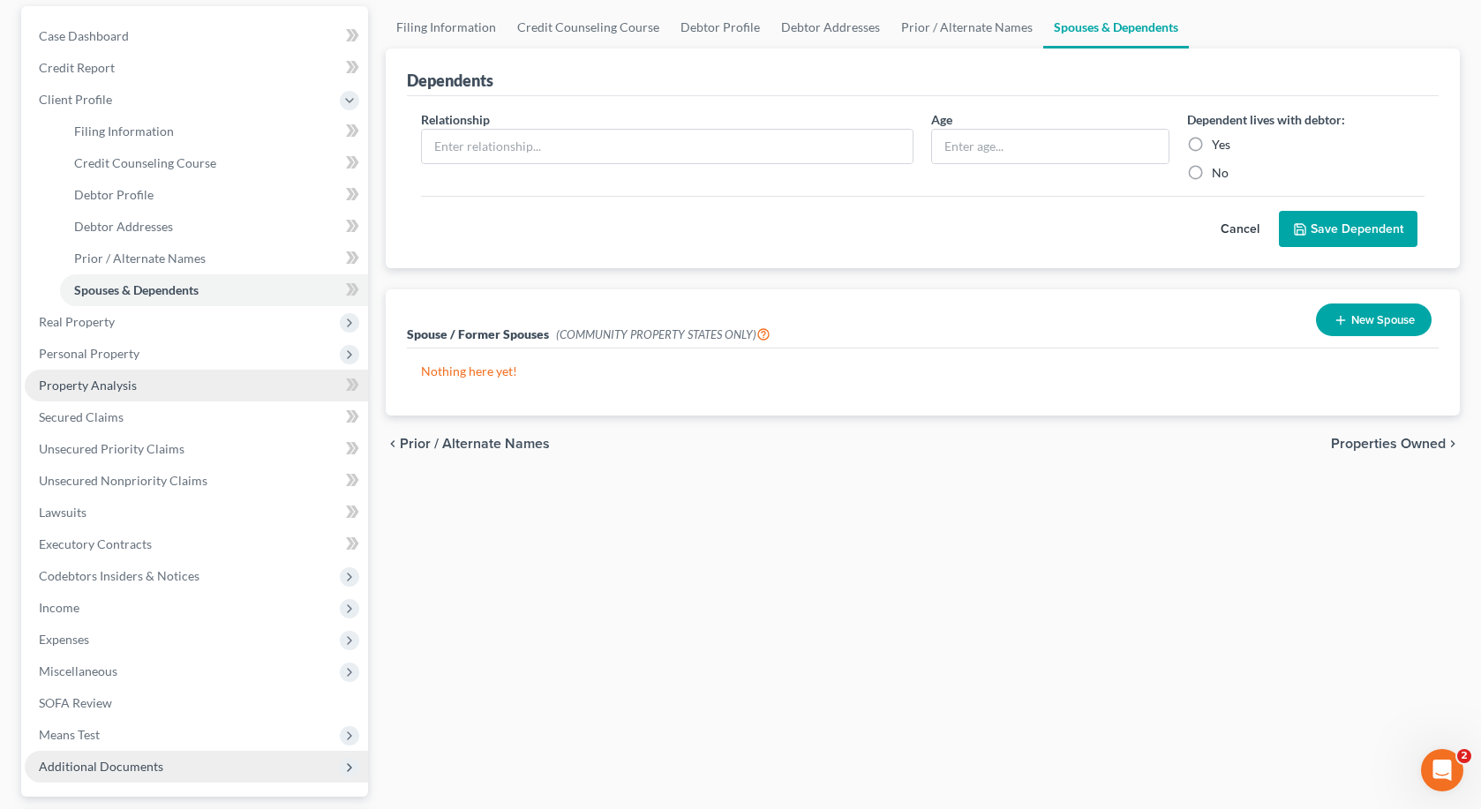
scroll to position [179, 0]
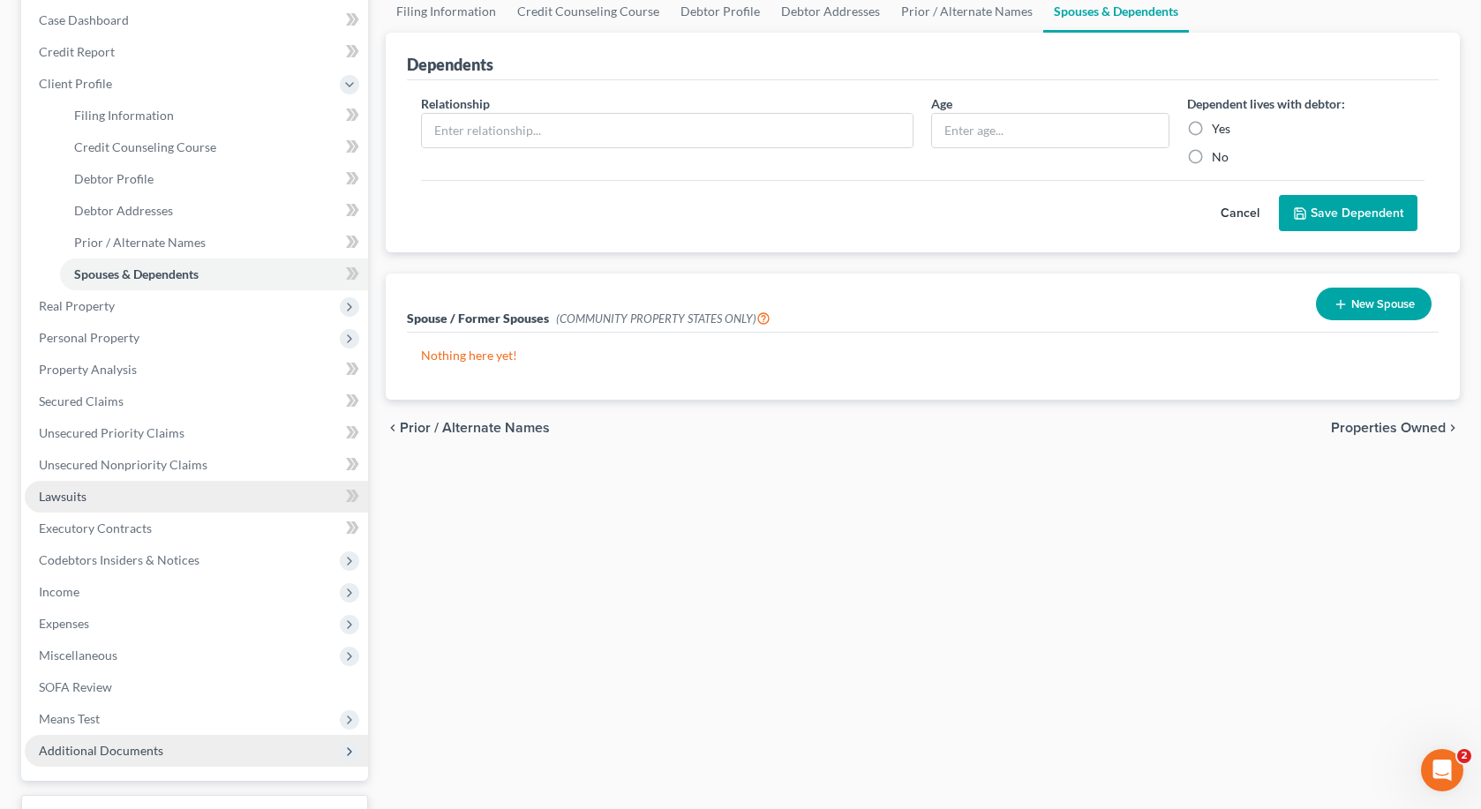
click at [117, 502] on link "Lawsuits" at bounding box center [196, 497] width 343 height 32
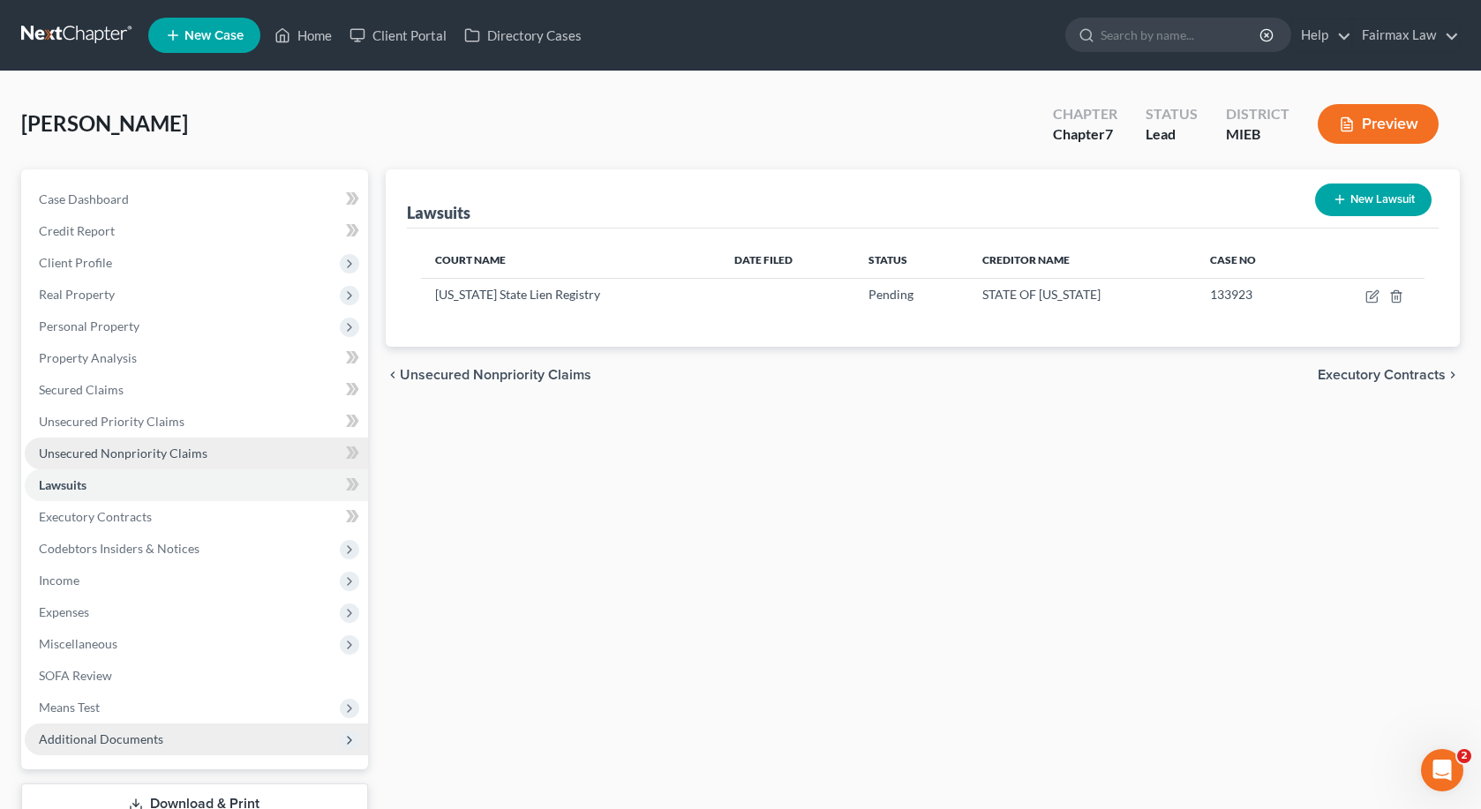
click at [126, 444] on link "Unsecured Nonpriority Claims" at bounding box center [196, 454] width 343 height 32
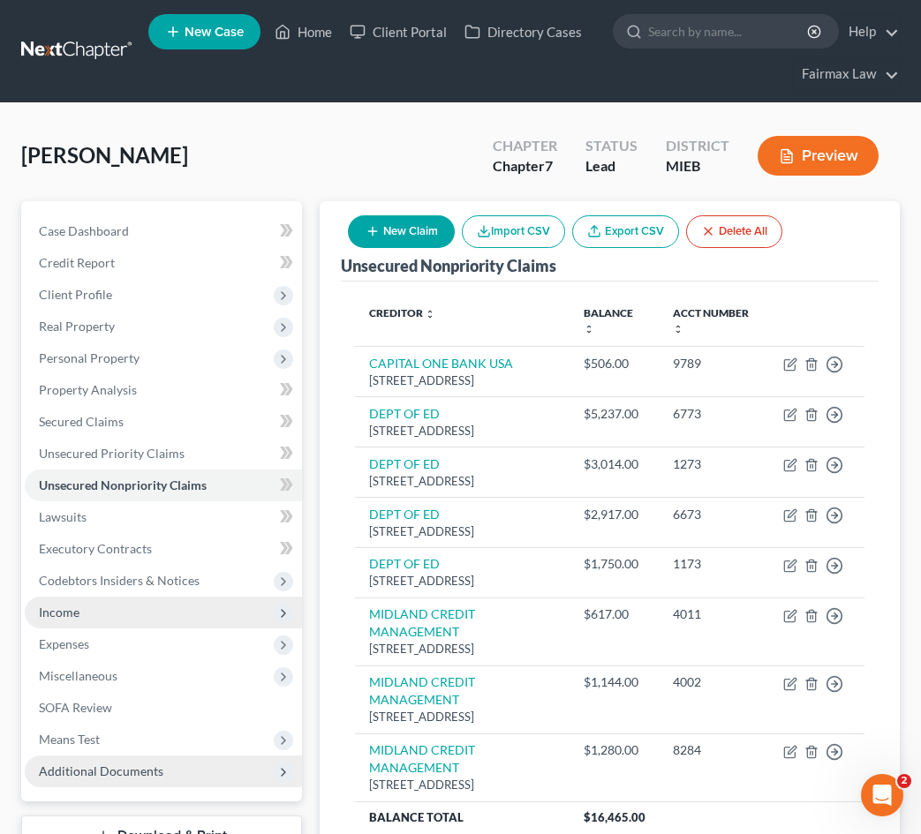
click at [97, 612] on span "Income" at bounding box center [163, 613] width 277 height 32
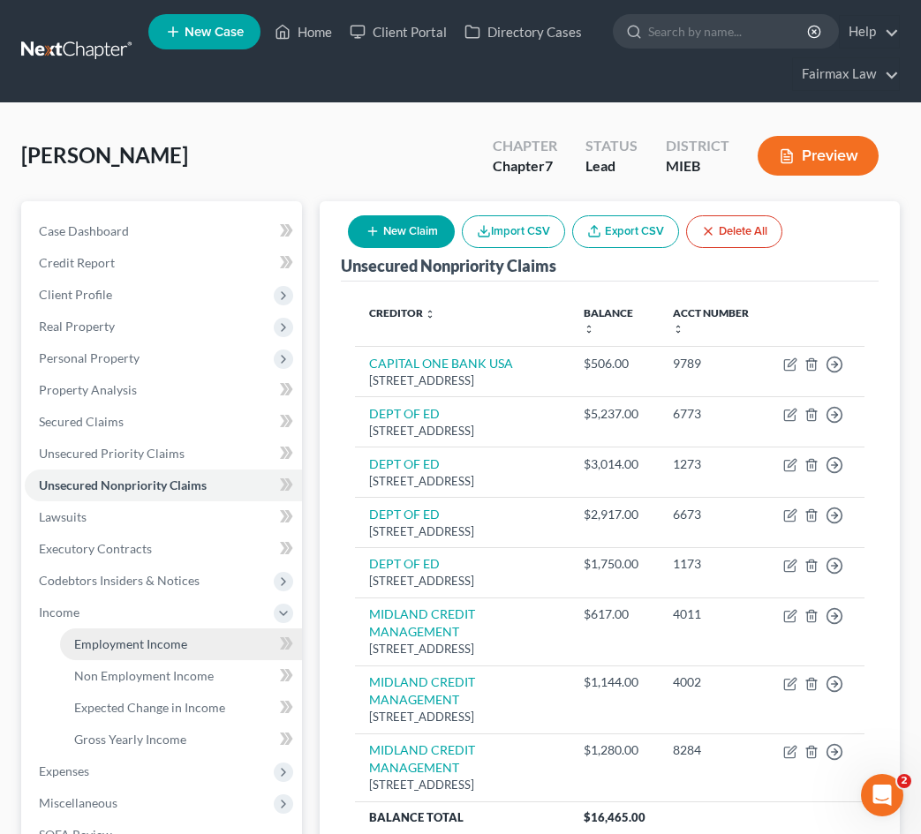
click at [97, 639] on span "Employment Income" at bounding box center [130, 643] width 113 height 15
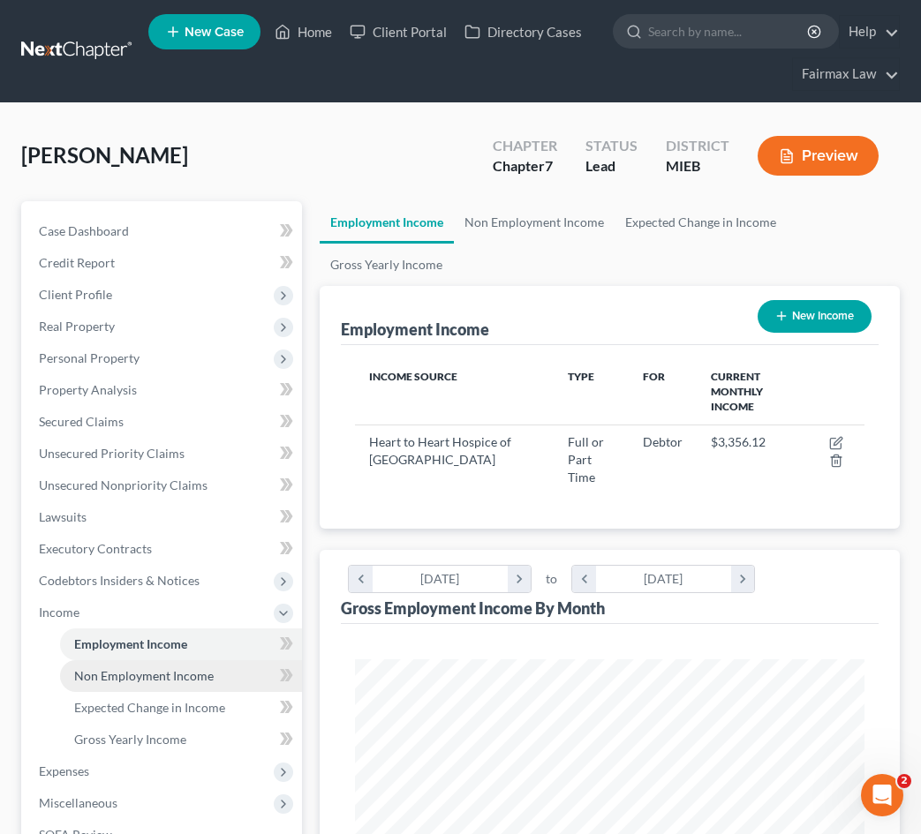
scroll to position [254, 544]
click at [99, 679] on span "Non Employment Income" at bounding box center [143, 675] width 139 height 15
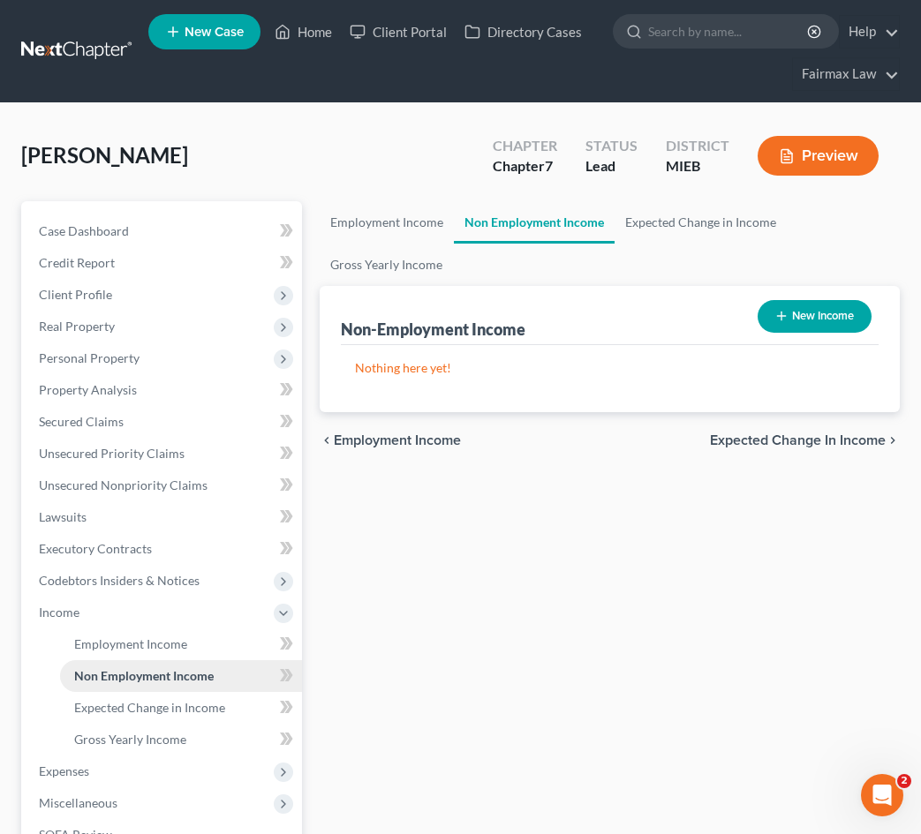
click at [101, 665] on link "Non Employment Income" at bounding box center [181, 676] width 242 height 32
click at [101, 643] on span "Employment Income" at bounding box center [130, 643] width 113 height 15
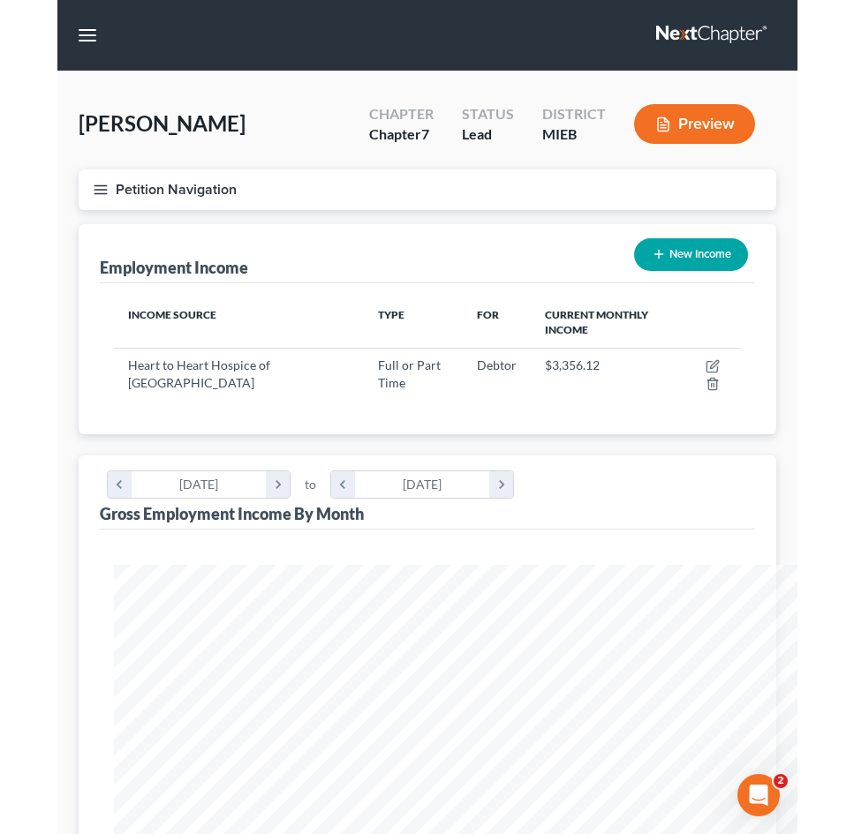
scroll to position [882317, 881922]
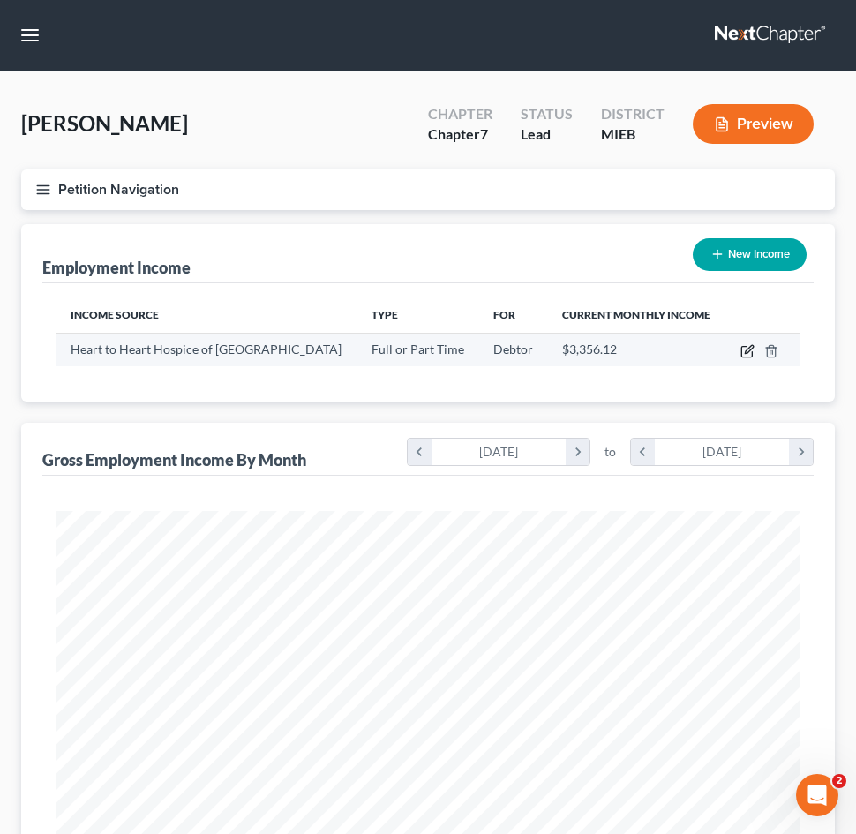
click at [749, 354] on icon "button" at bounding box center [748, 351] width 14 height 14
select select "0"
select select "1"
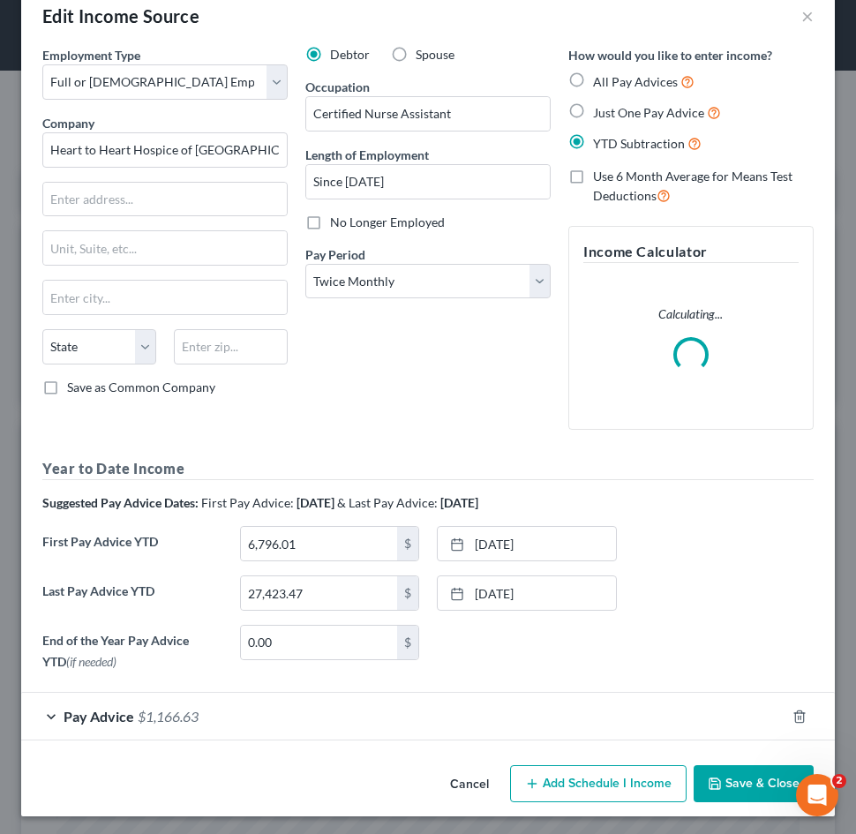
click at [116, 712] on form "Employment Type * Select Full or [DEMOGRAPHIC_DATA] Employment Self Employment …" at bounding box center [427, 393] width 771 height 695
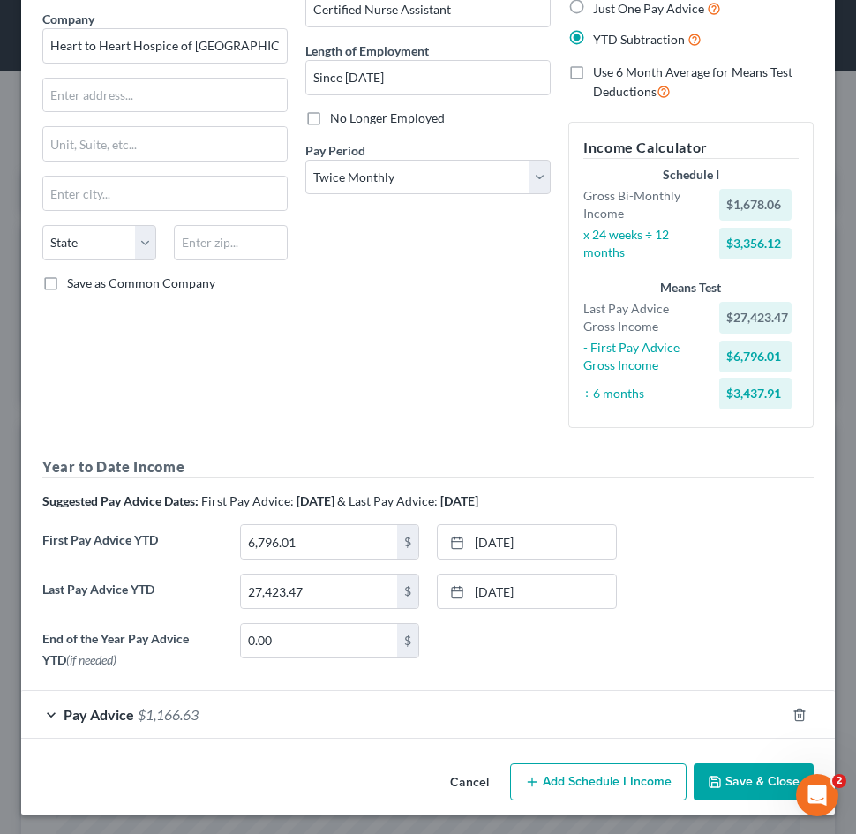
scroll to position [138, 0]
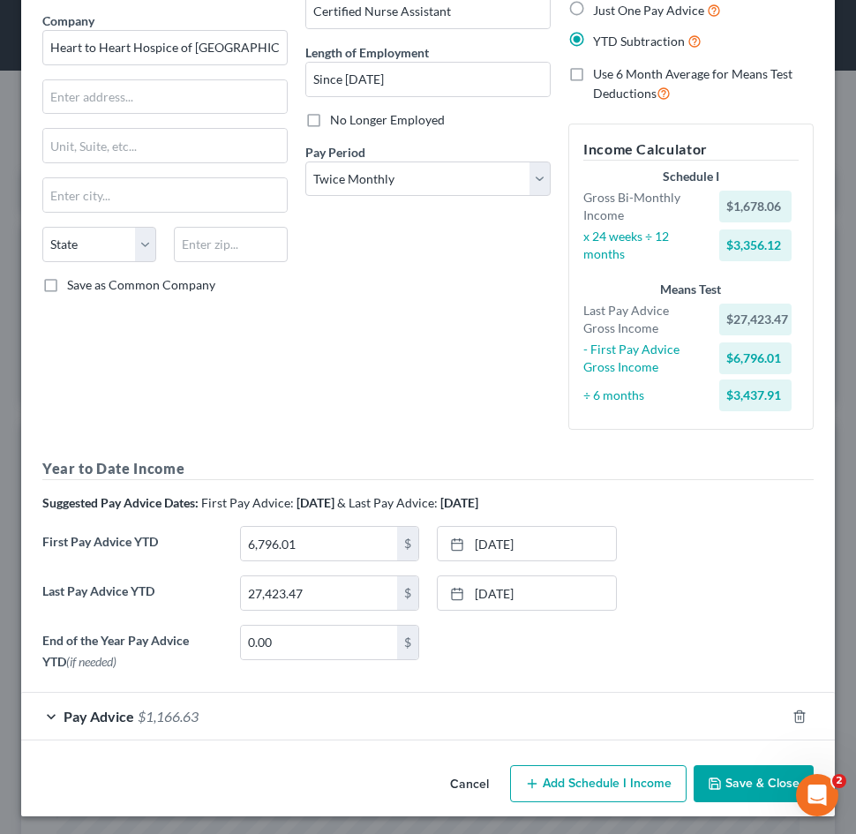
click at [88, 703] on div "Pay Advice $1,166.63" at bounding box center [403, 716] width 764 height 47
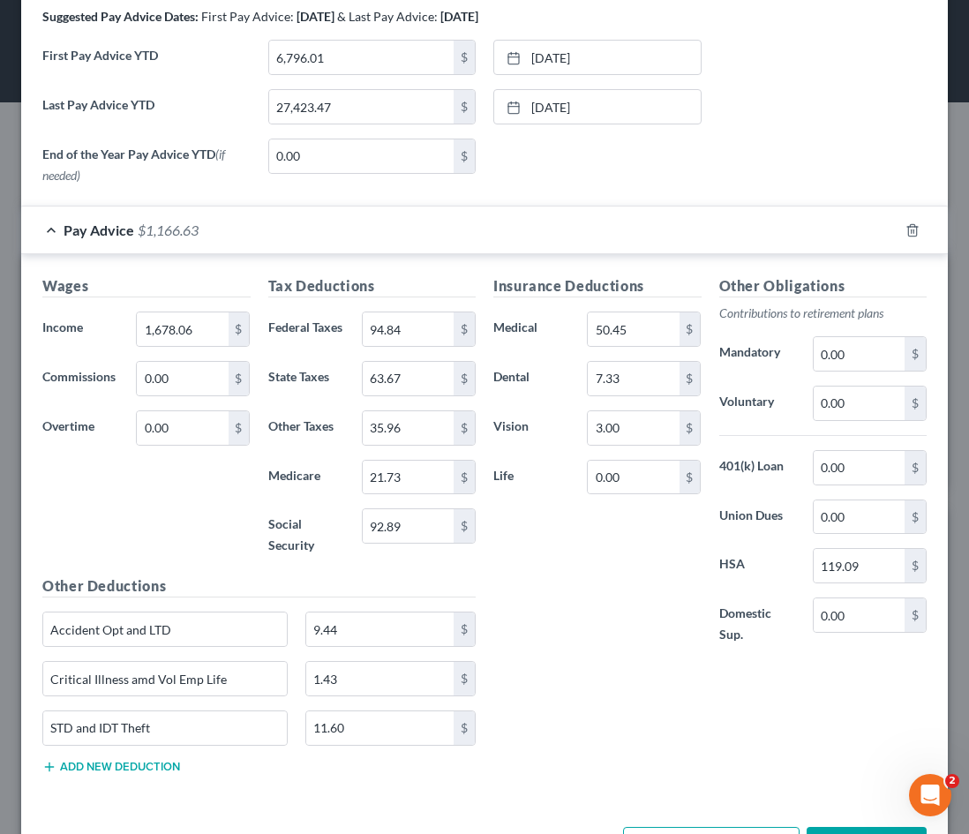
scroll to position [622, 0]
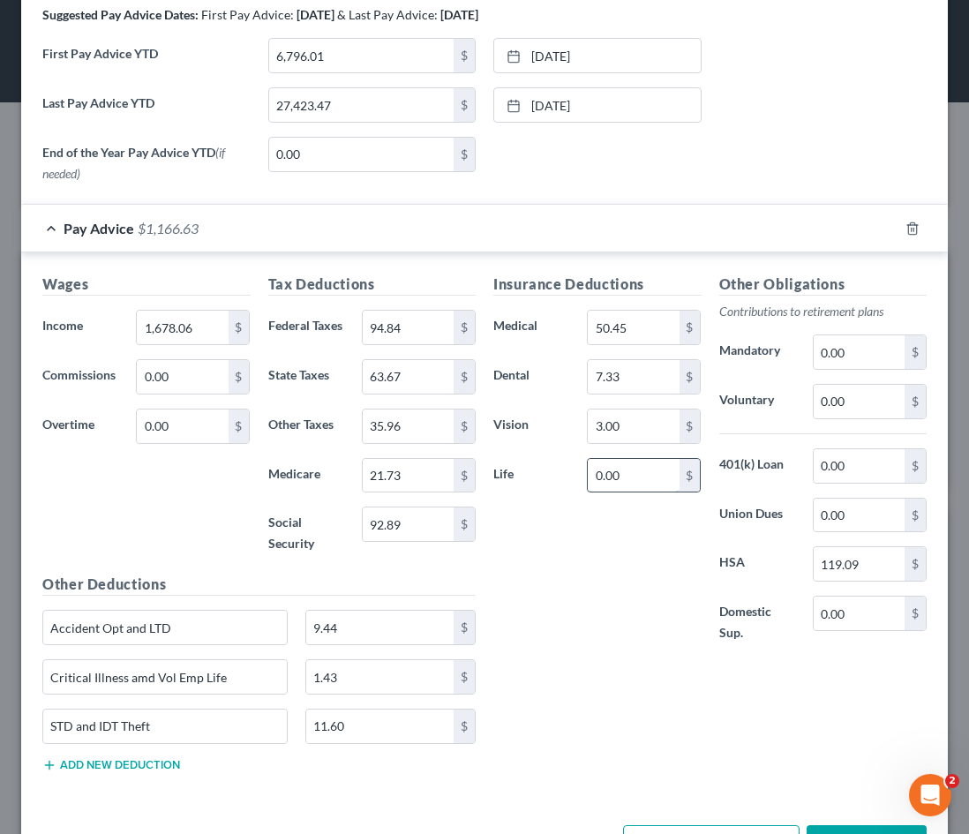
click at [650, 468] on input "0.00" at bounding box center [633, 476] width 91 height 34
type input "0.45"
click at [372, 574] on h5 "Other Deductions" at bounding box center [258, 585] width 433 height 22
click at [372, 670] on input "1.43" at bounding box center [379, 677] width 147 height 34
type input "1"
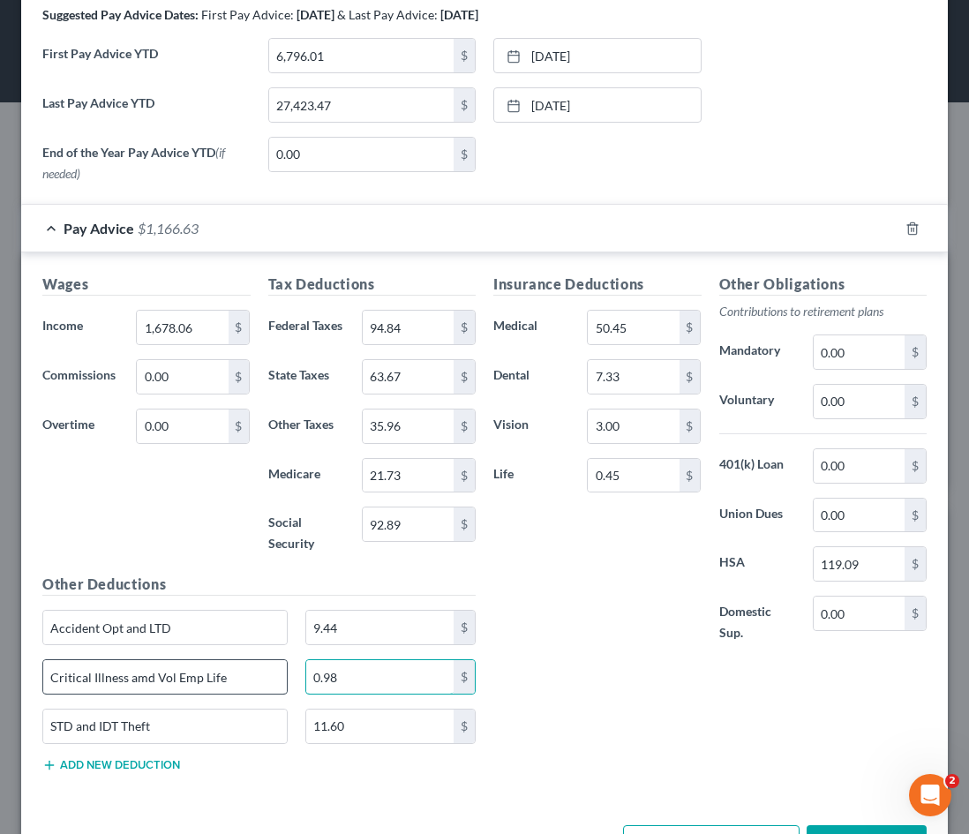
type input "0.98"
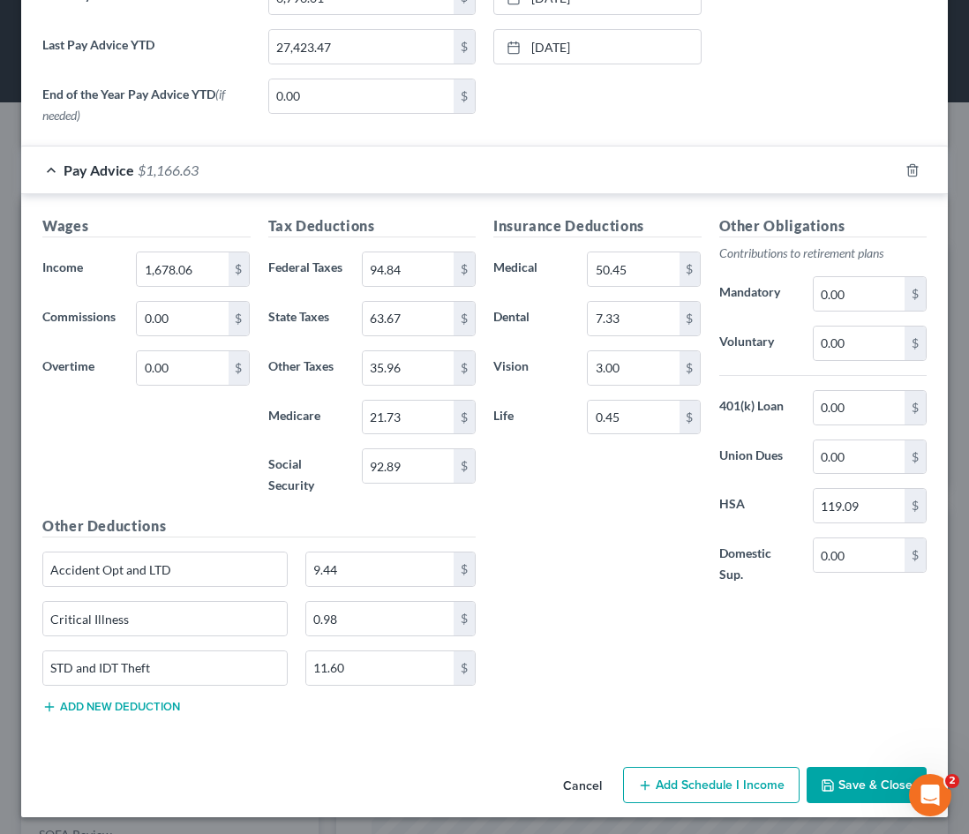
scroll to position [679, 0]
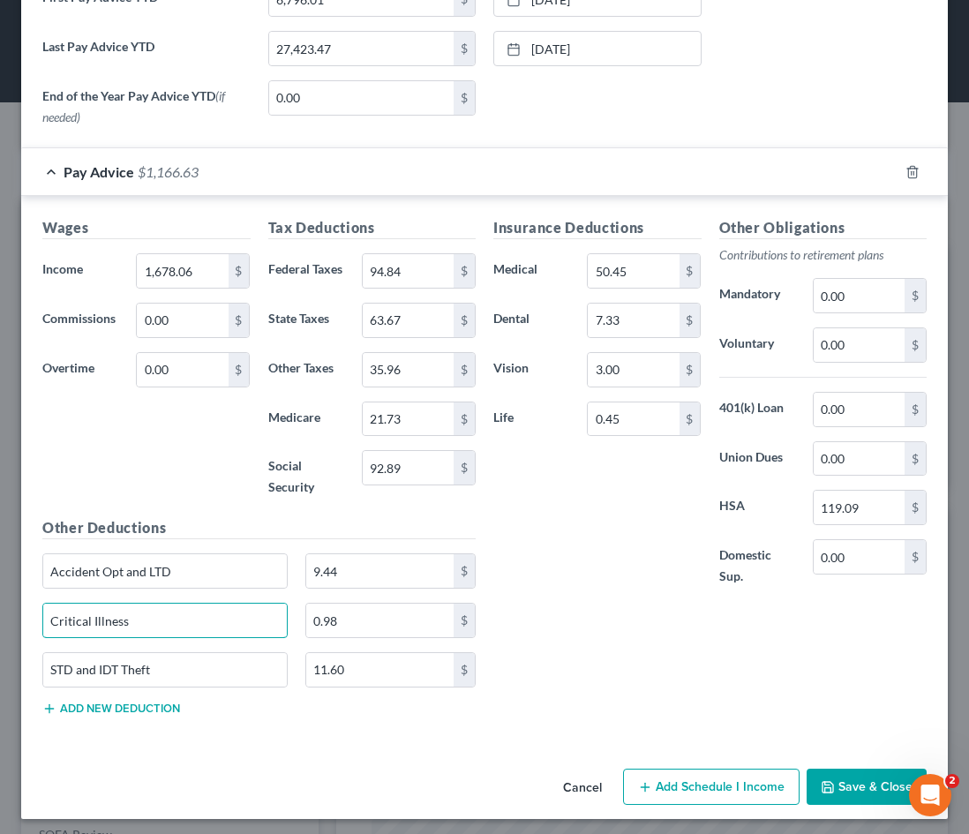
type input "Critical Illness"
click at [859, 786] on button "Save & Close" at bounding box center [867, 787] width 120 height 37
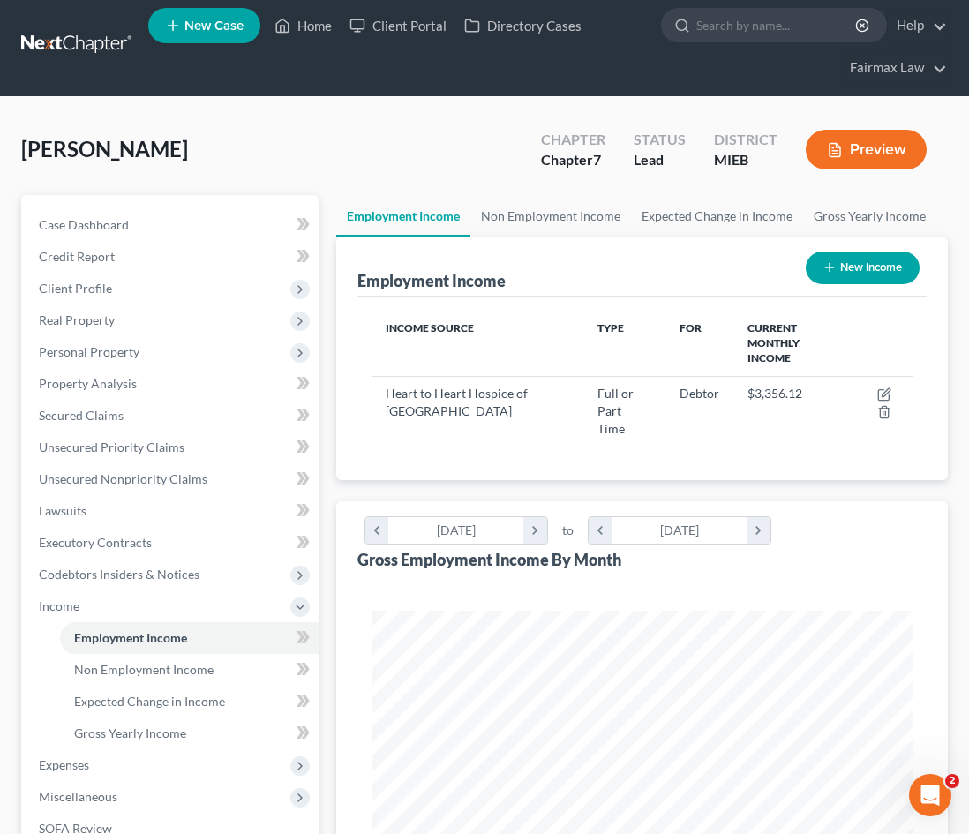
scroll to position [9, 0]
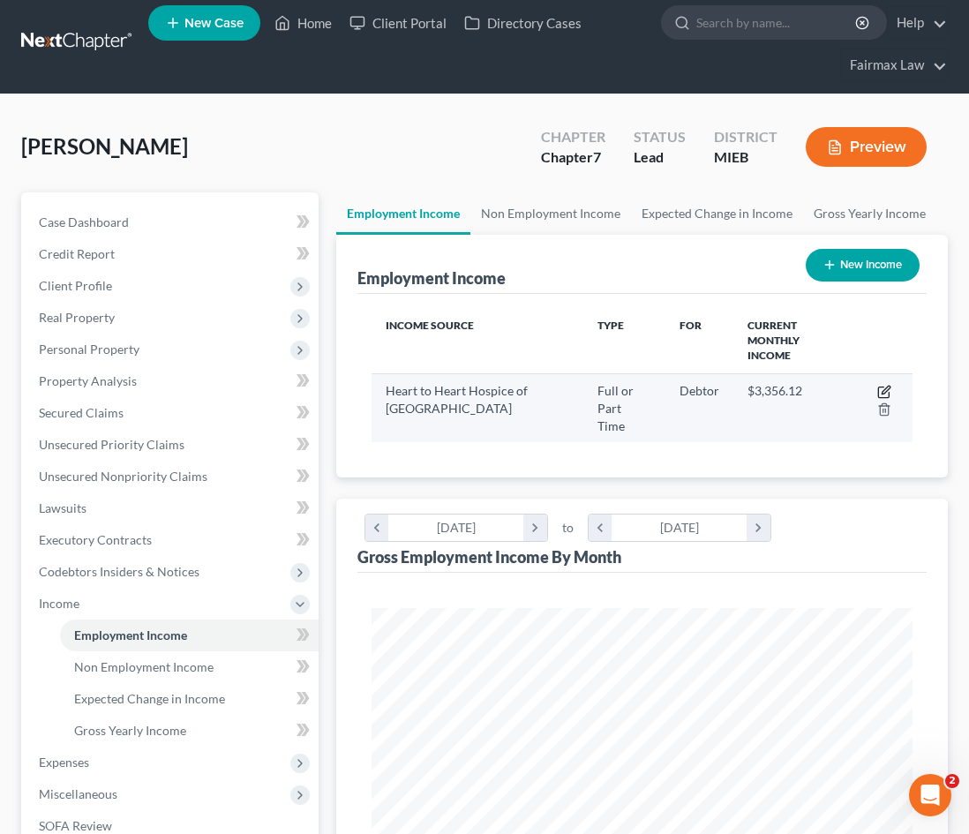
click at [883, 385] on icon "button" at bounding box center [884, 392] width 14 height 14
select select "0"
select select "1"
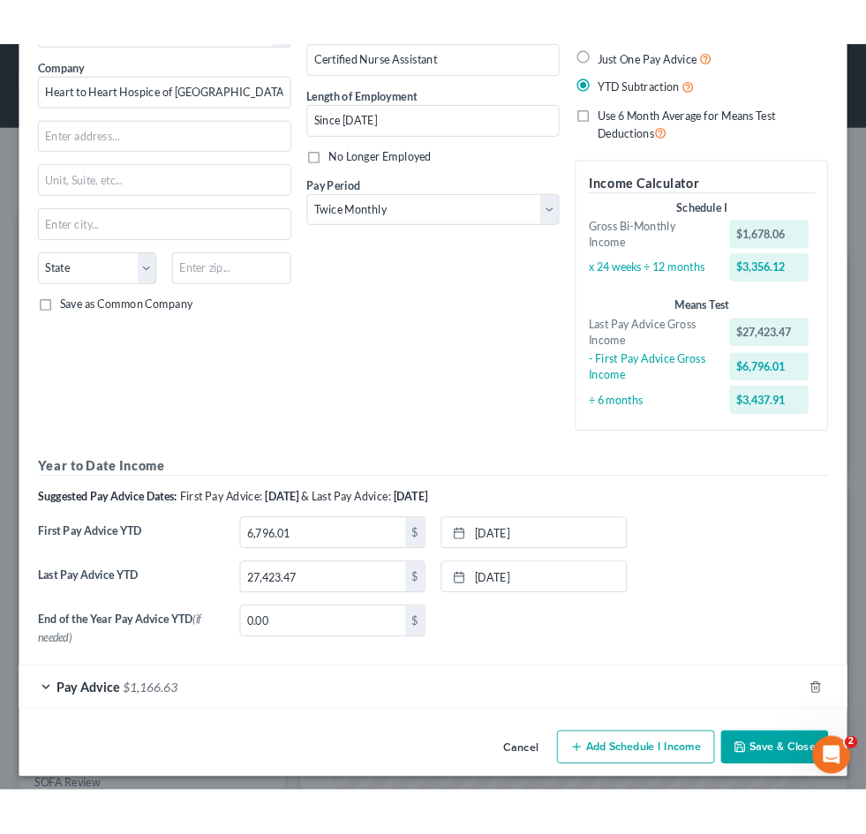
scroll to position [131, 0]
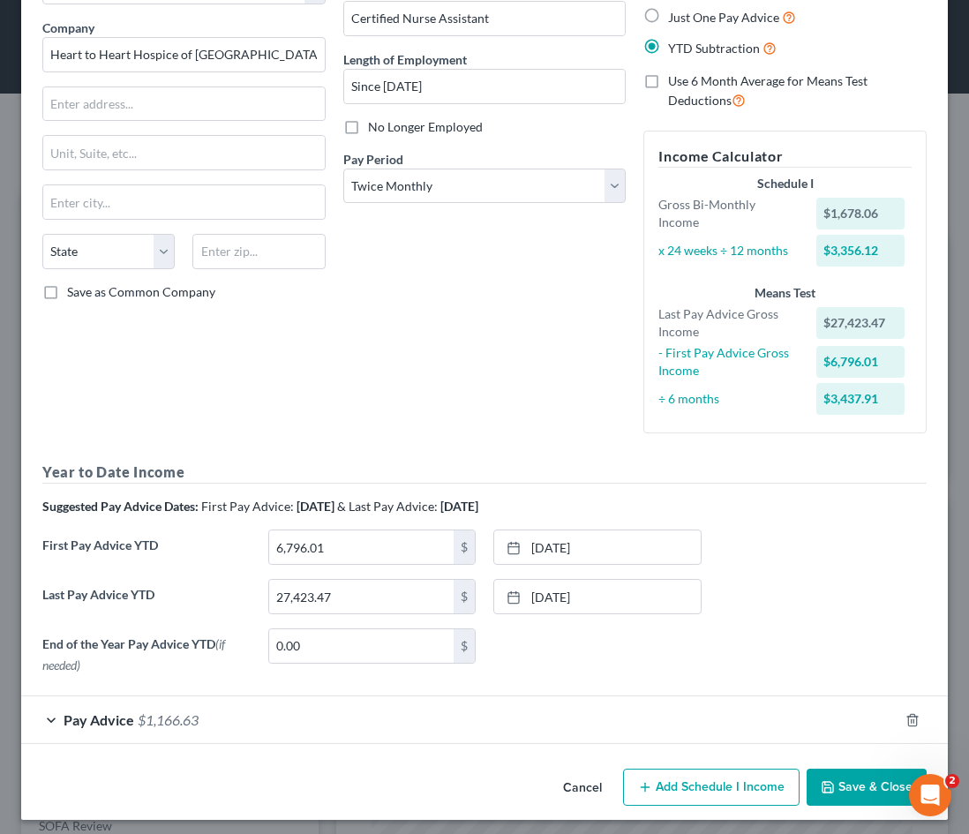
click at [865, 791] on button "Save & Close" at bounding box center [867, 787] width 120 height 37
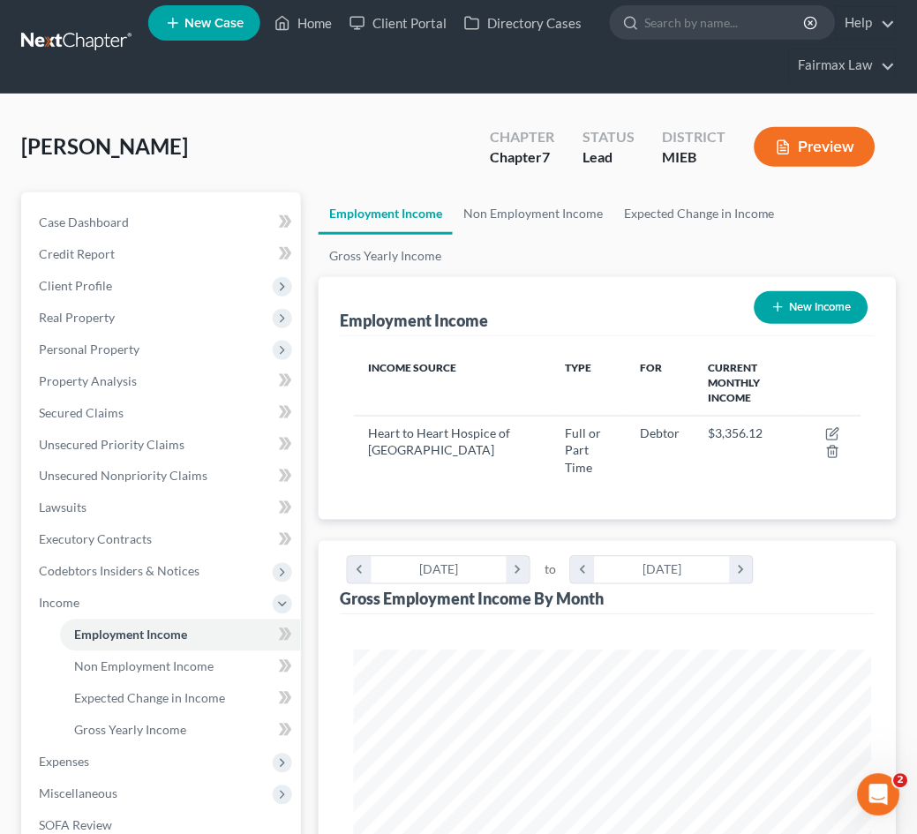
scroll to position [882423, 882134]
click at [138, 284] on span "Client Profile" at bounding box center [163, 286] width 276 height 32
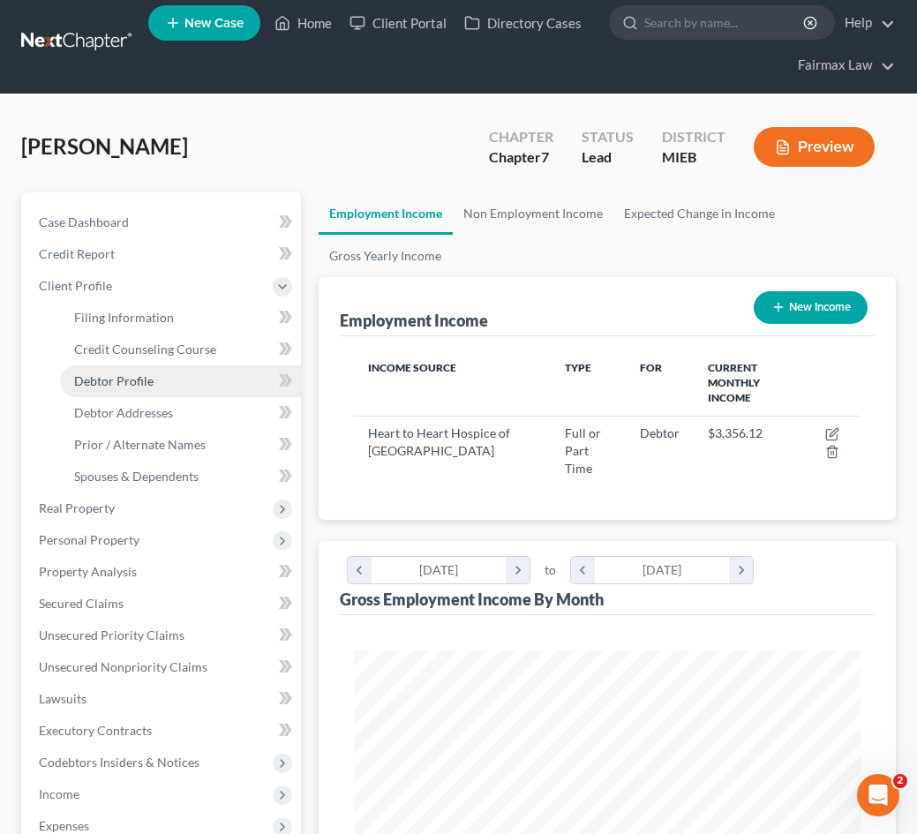
click at [179, 383] on link "Debtor Profile" at bounding box center [180, 381] width 241 height 32
select select "0"
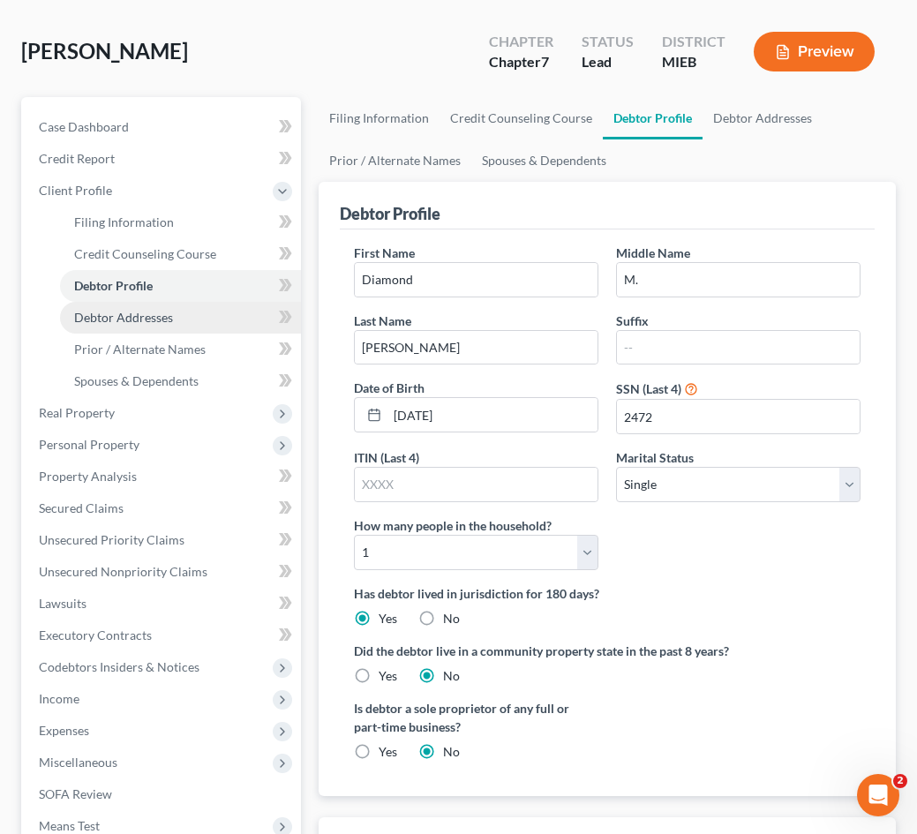
scroll to position [109, 0]
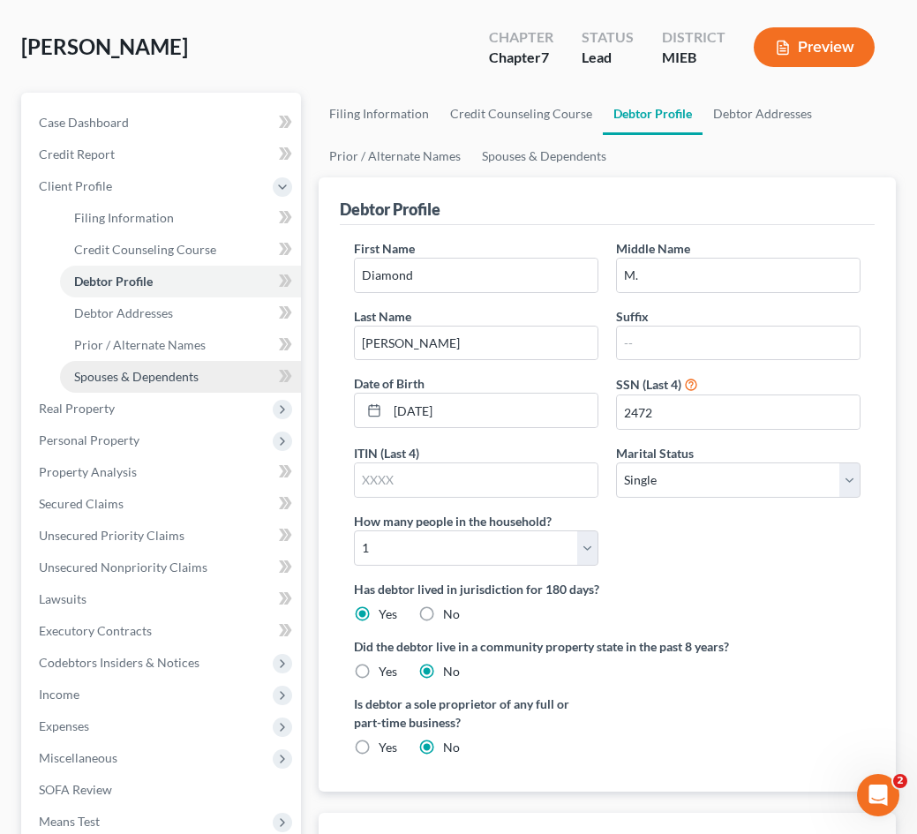
click at [104, 378] on span "Spouses & Dependents" at bounding box center [136, 376] width 124 height 15
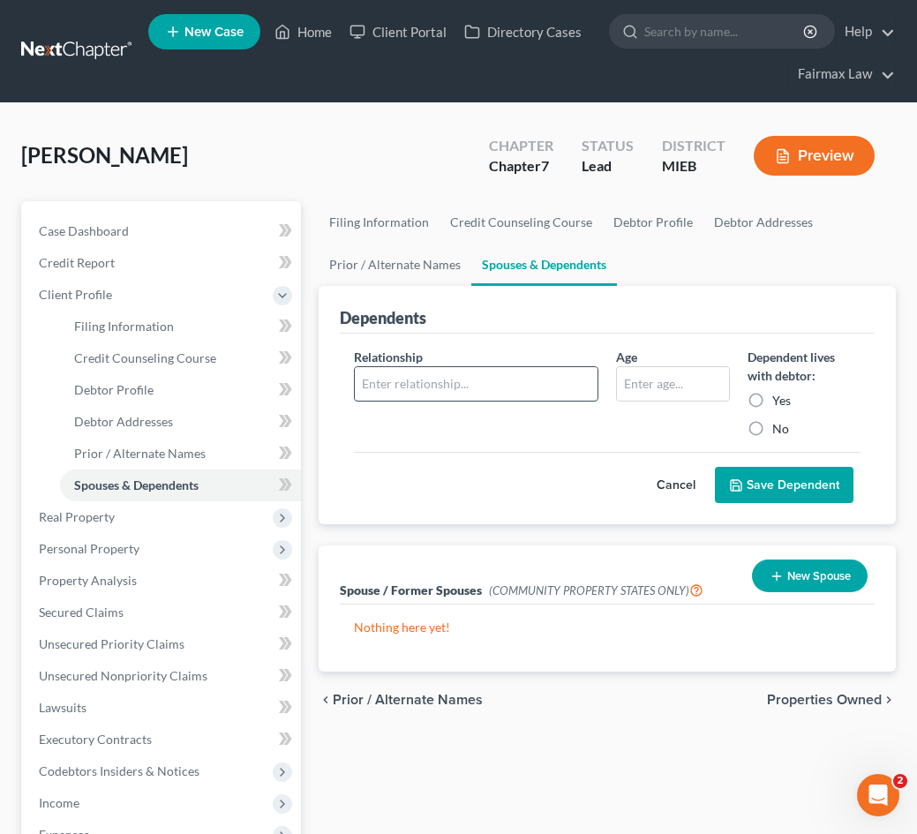
click at [389, 377] on input "text" at bounding box center [476, 384] width 243 height 34
type input "Son"
click at [772, 432] on label "No" at bounding box center [780, 429] width 17 height 18
click at [779, 432] on input "No" at bounding box center [784, 425] width 11 height 11
radio input "true"
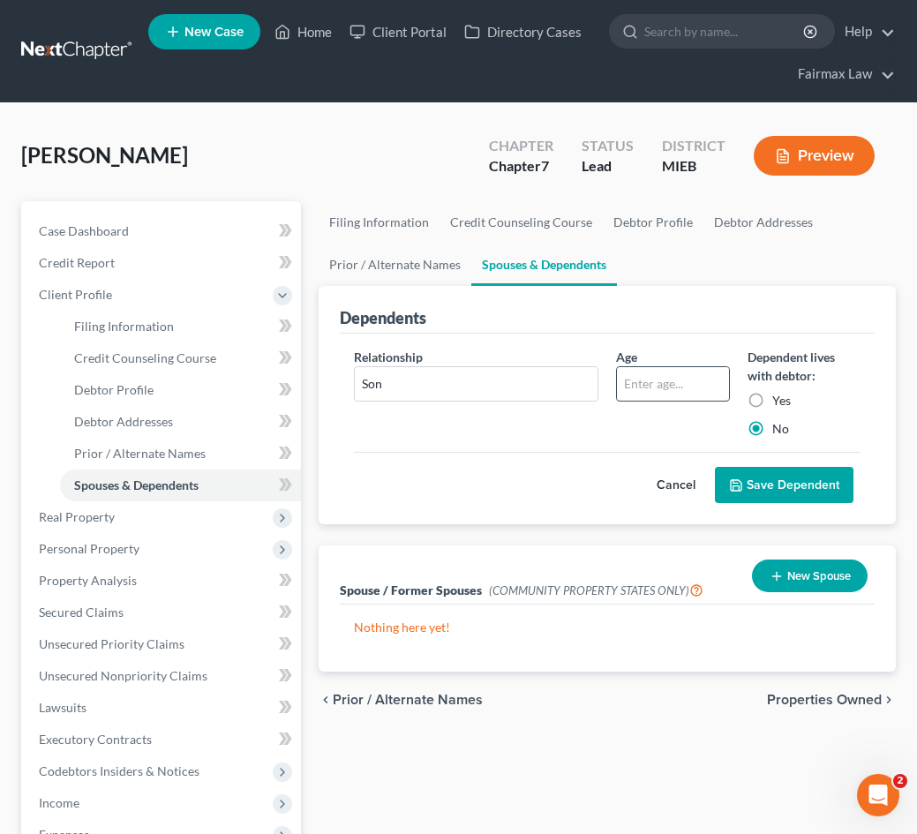
click at [710, 382] on input "text" at bounding box center [673, 384] width 112 height 34
type input "6"
click at [830, 500] on button "Save Dependent" at bounding box center [784, 485] width 139 height 37
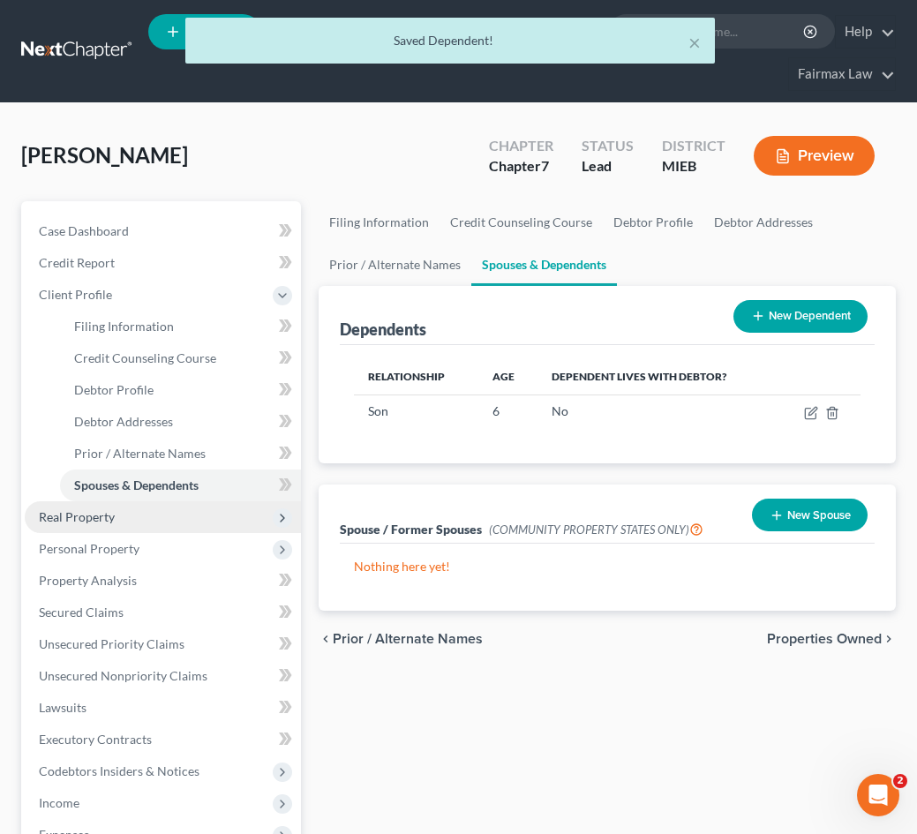
click at [191, 517] on span "Real Property" at bounding box center [163, 517] width 276 height 32
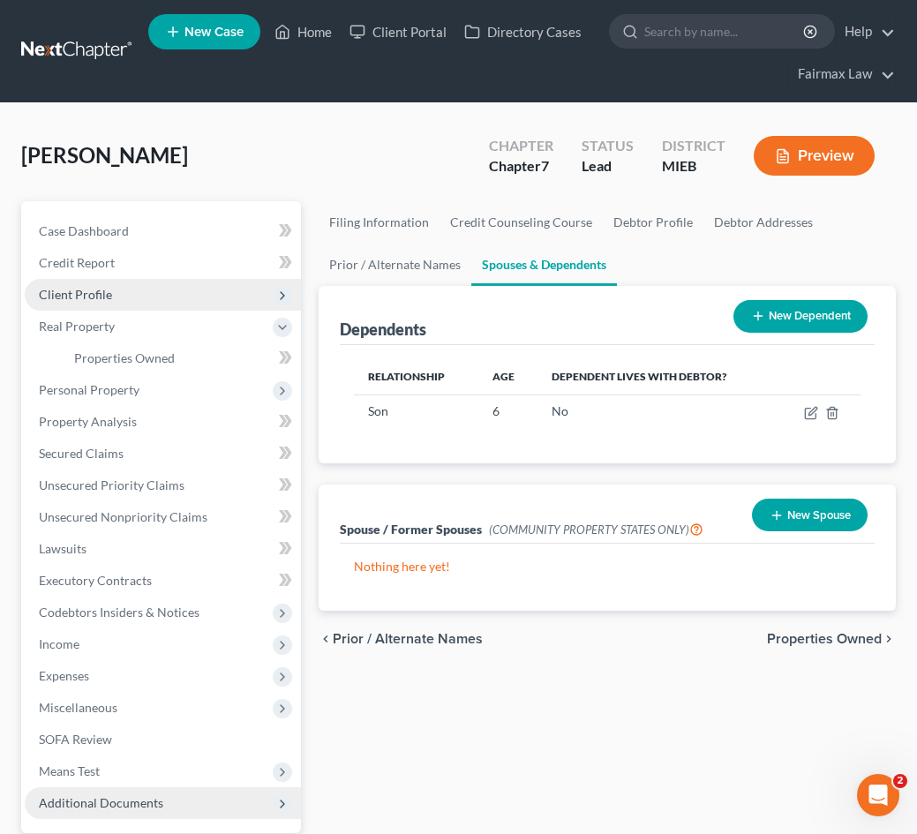
click at [104, 290] on span "Client Profile" at bounding box center [75, 294] width 73 height 15
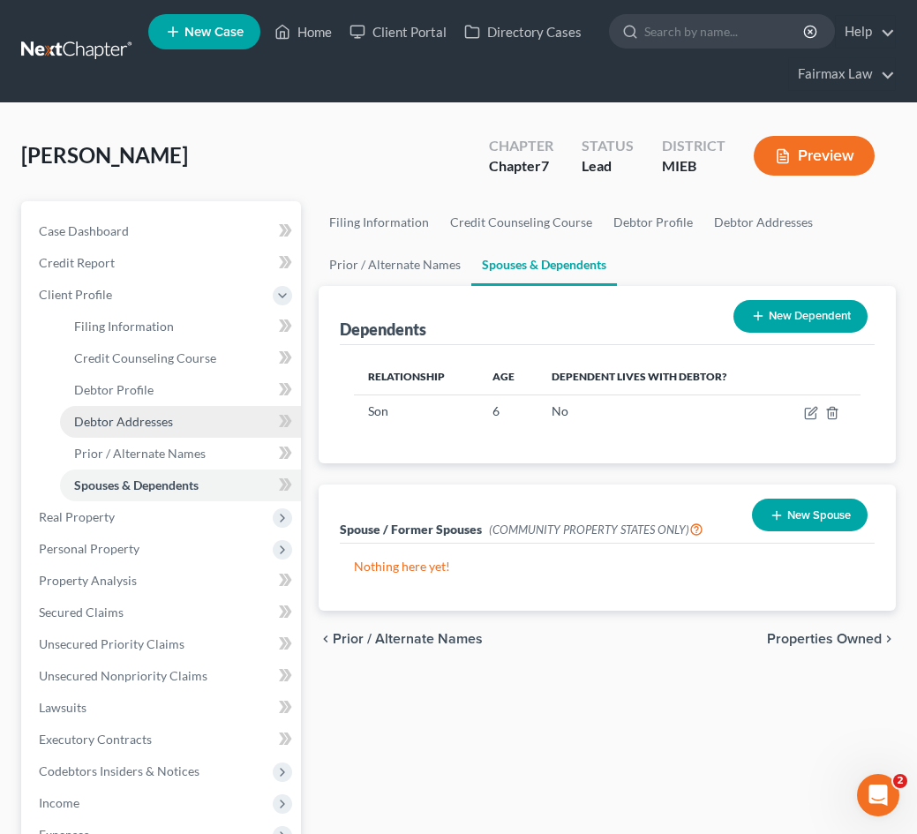
click at [146, 421] on span "Debtor Addresses" at bounding box center [123, 421] width 99 height 15
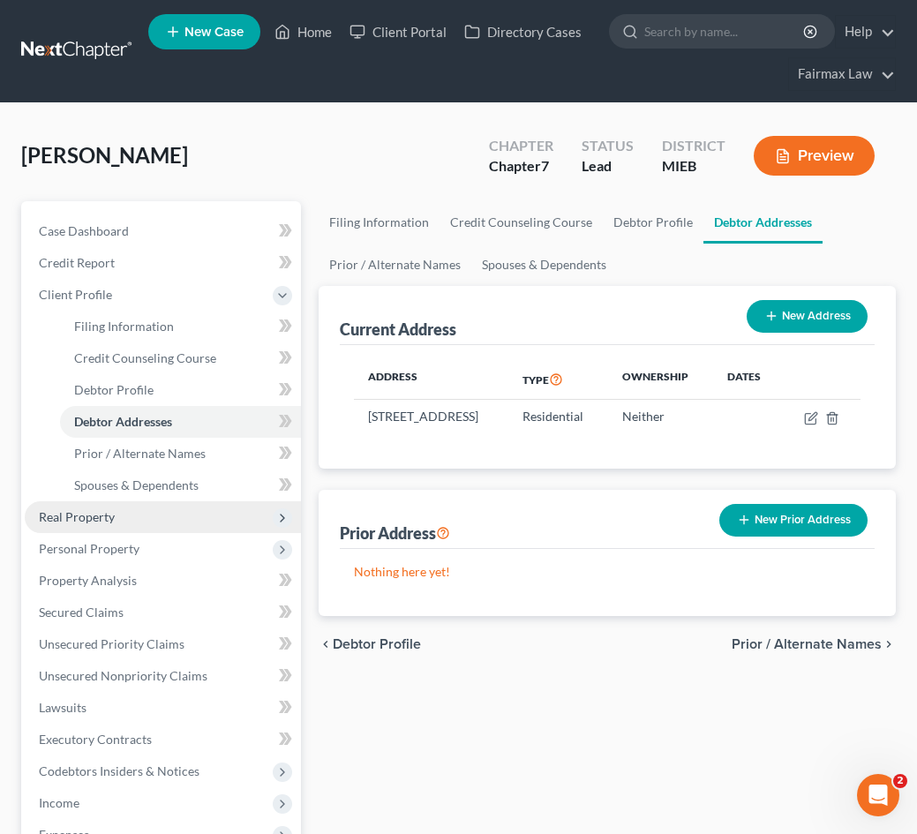
click at [132, 523] on span "Real Property" at bounding box center [163, 517] width 276 height 32
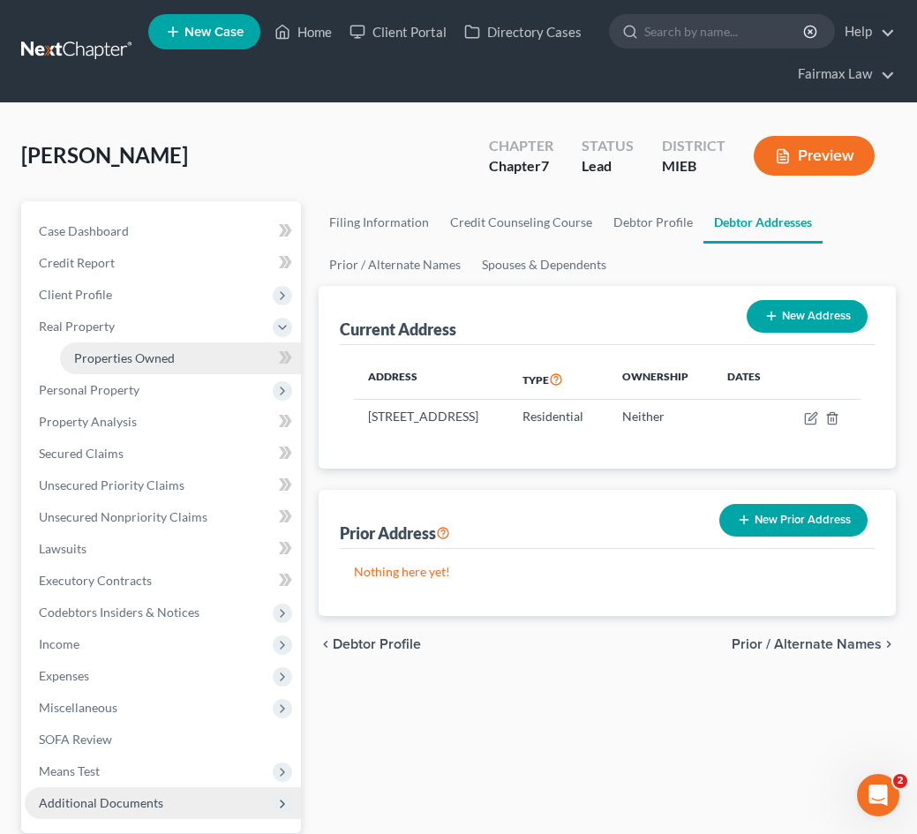
click at [128, 357] on span "Properties Owned" at bounding box center [124, 357] width 101 height 15
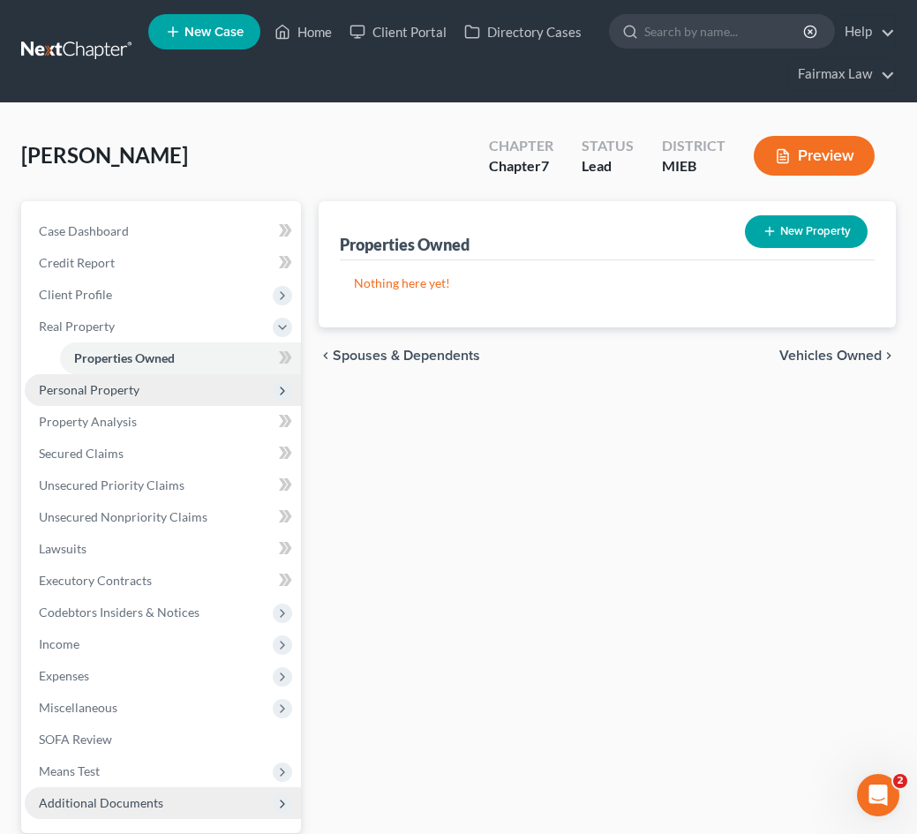
click at [144, 390] on span "Personal Property" at bounding box center [163, 390] width 276 height 32
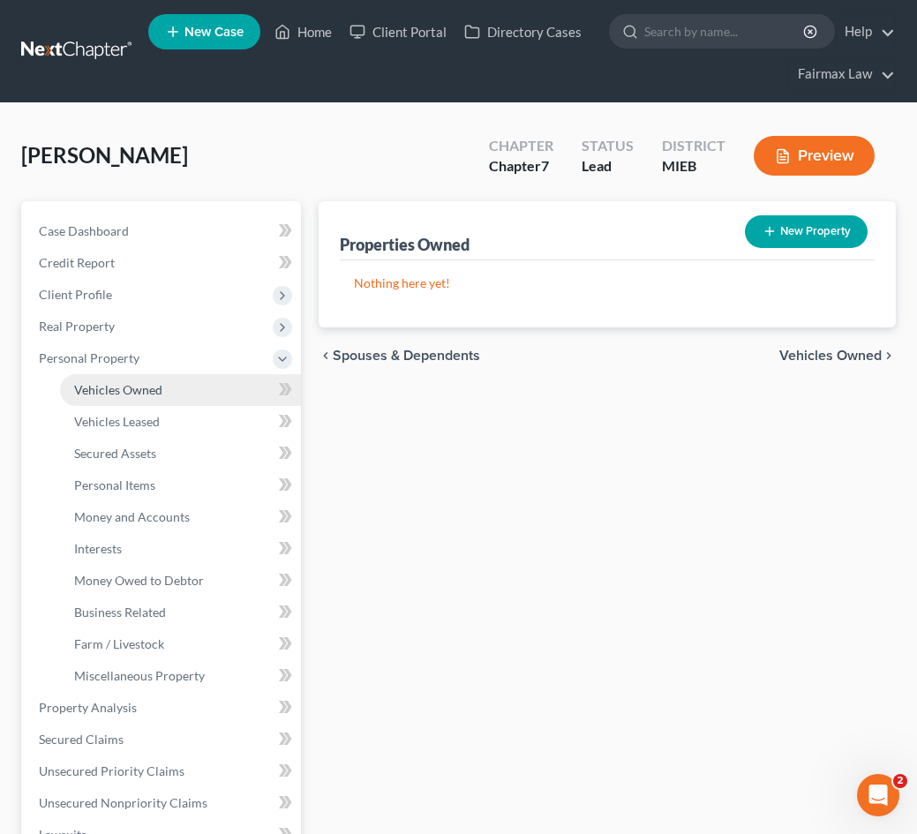
click at [146, 395] on span "Vehicles Owned" at bounding box center [118, 389] width 88 height 15
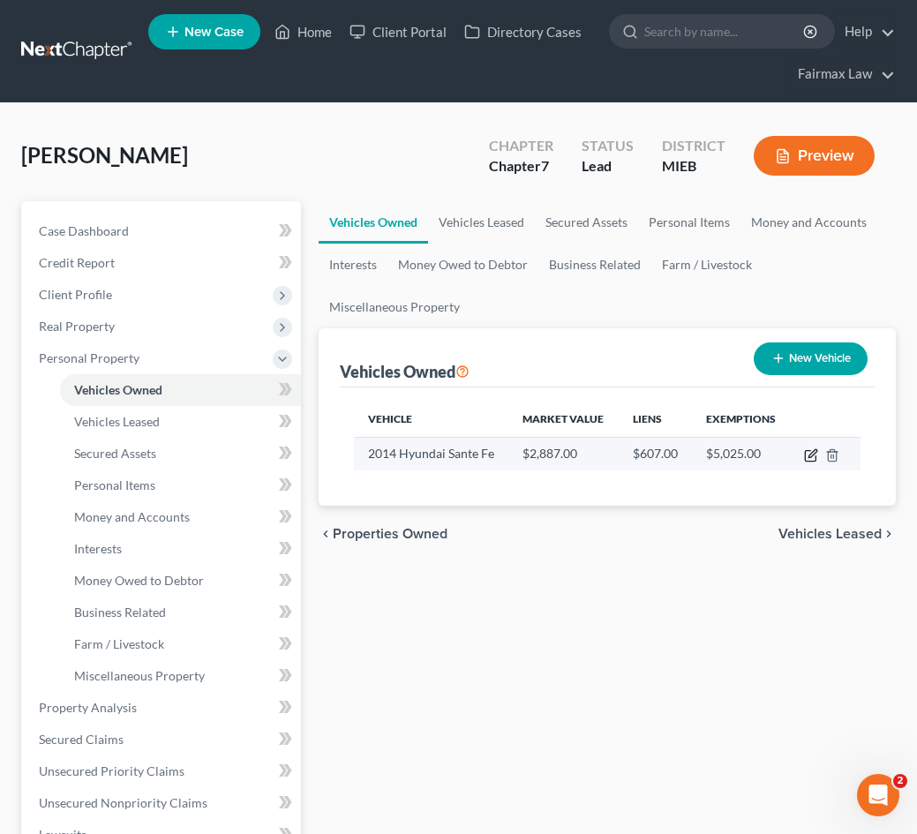
click at [807, 455] on icon "button" at bounding box center [811, 455] width 14 height 14
select select "0"
select select "12"
select select "2"
select select "0"
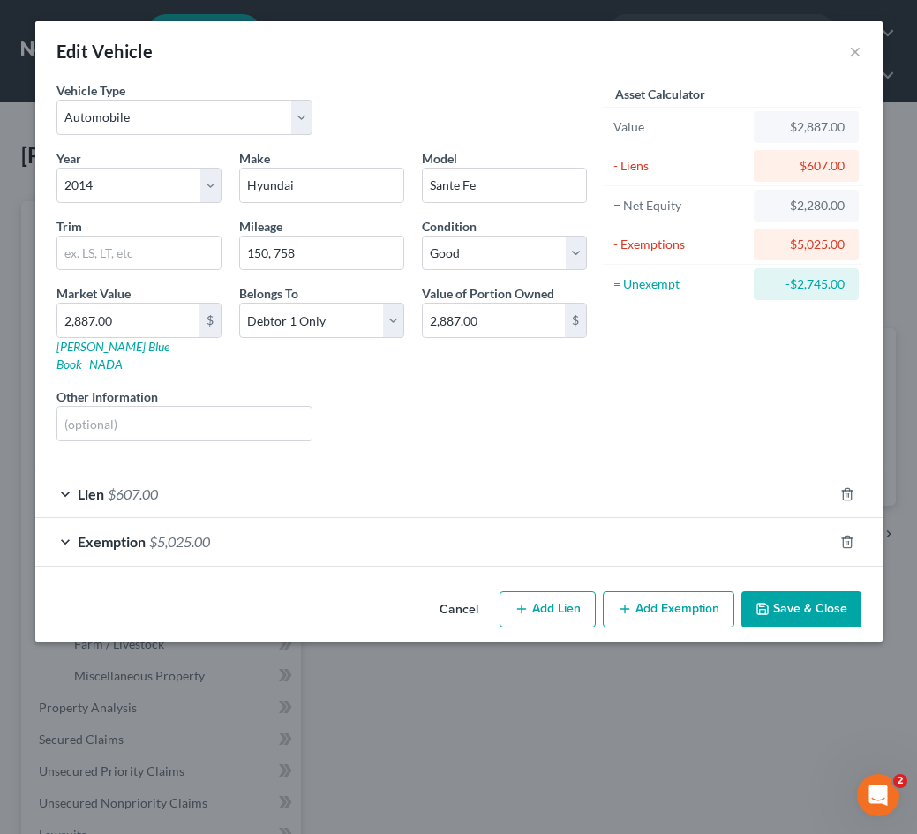
click at [349, 470] on div "Lien $607.00" at bounding box center [434, 493] width 798 height 47
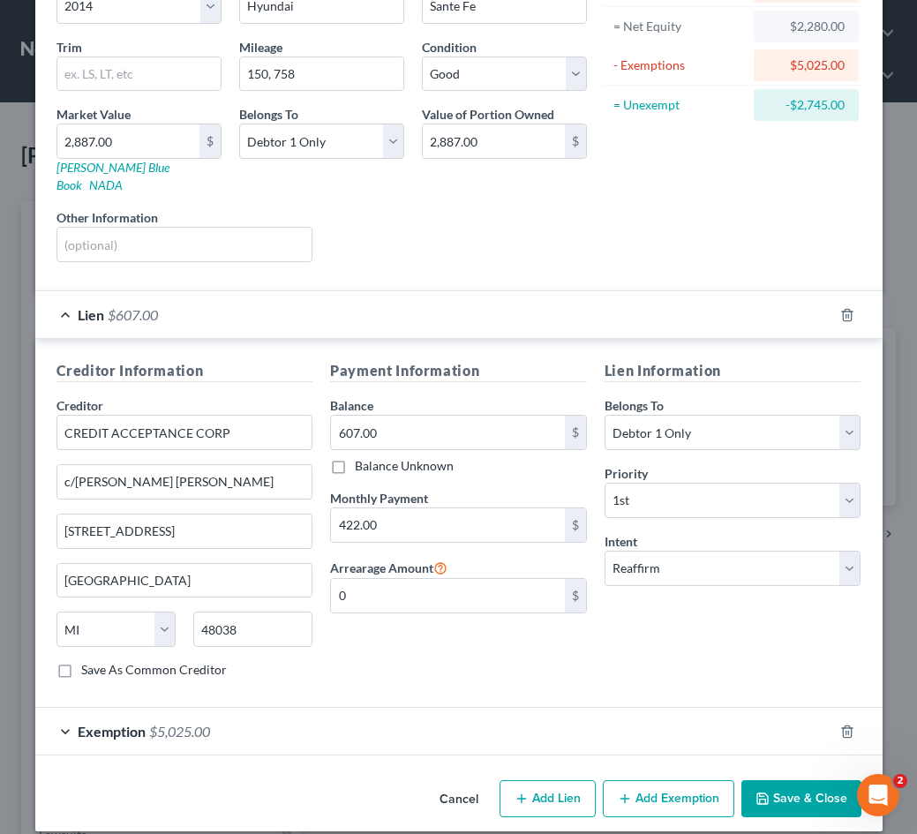
scroll to position [177, 0]
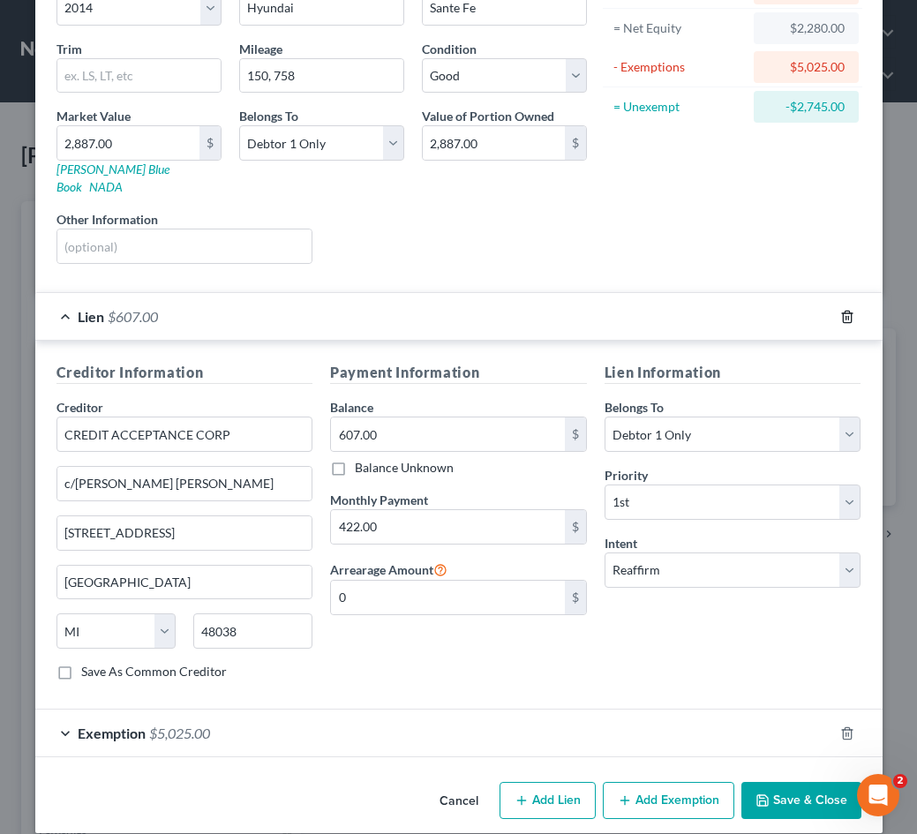
click at [850, 310] on icon "button" at bounding box center [847, 317] width 14 height 14
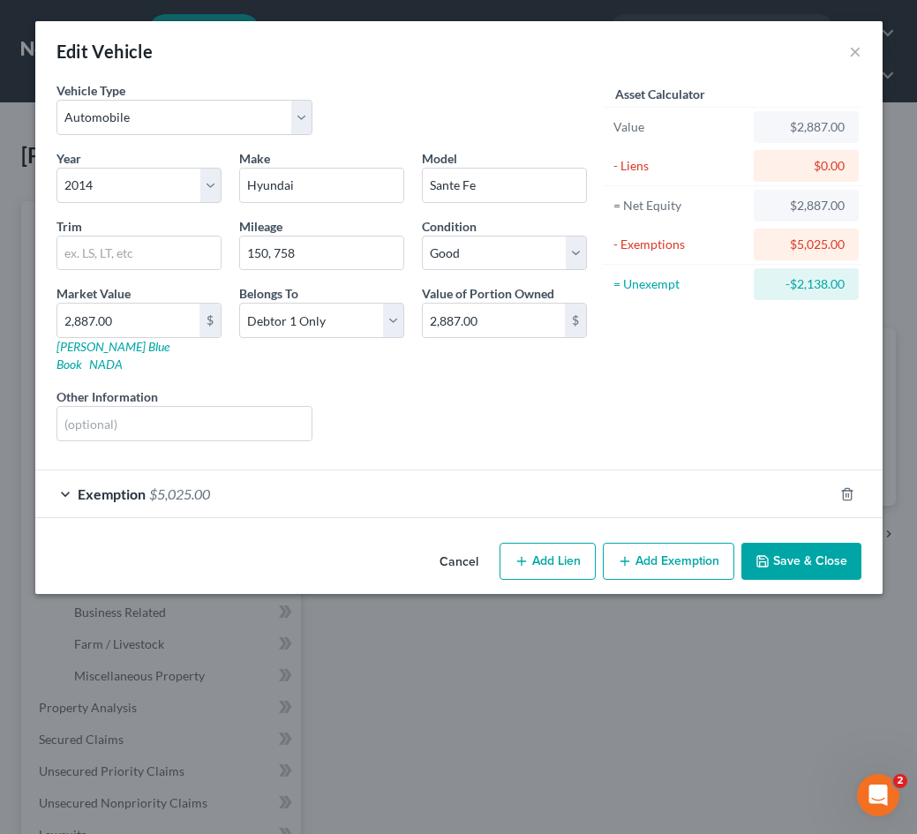
click at [418, 478] on div "Exemption $5,025.00" at bounding box center [434, 493] width 798 height 47
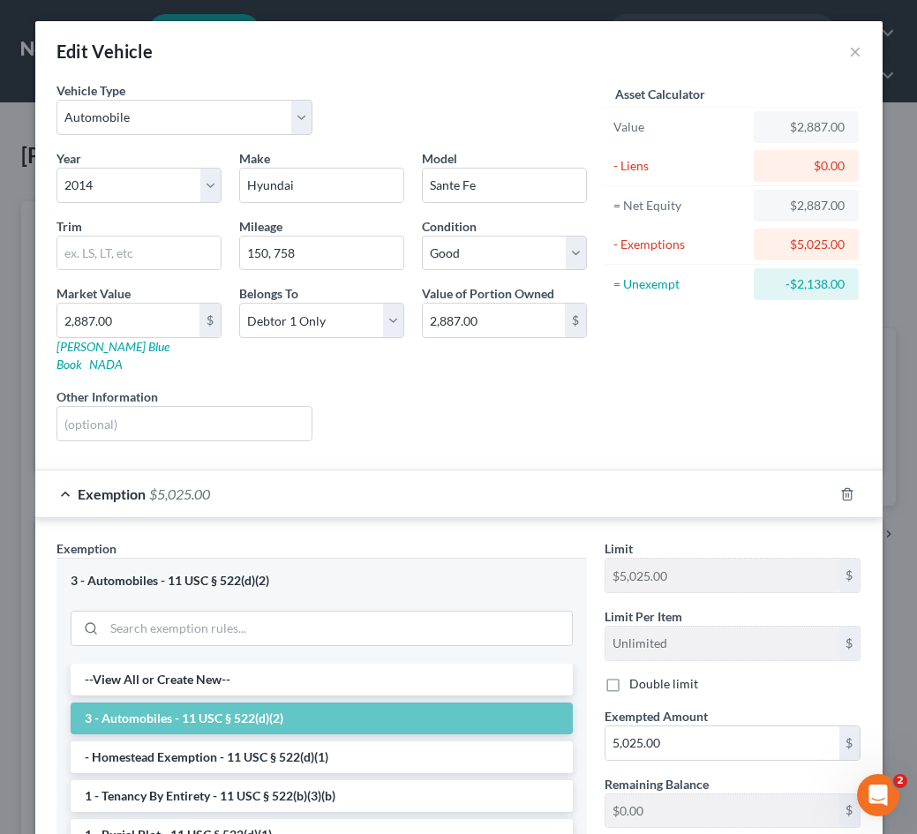
click at [418, 478] on div "Exemption $5,025.00" at bounding box center [434, 493] width 798 height 47
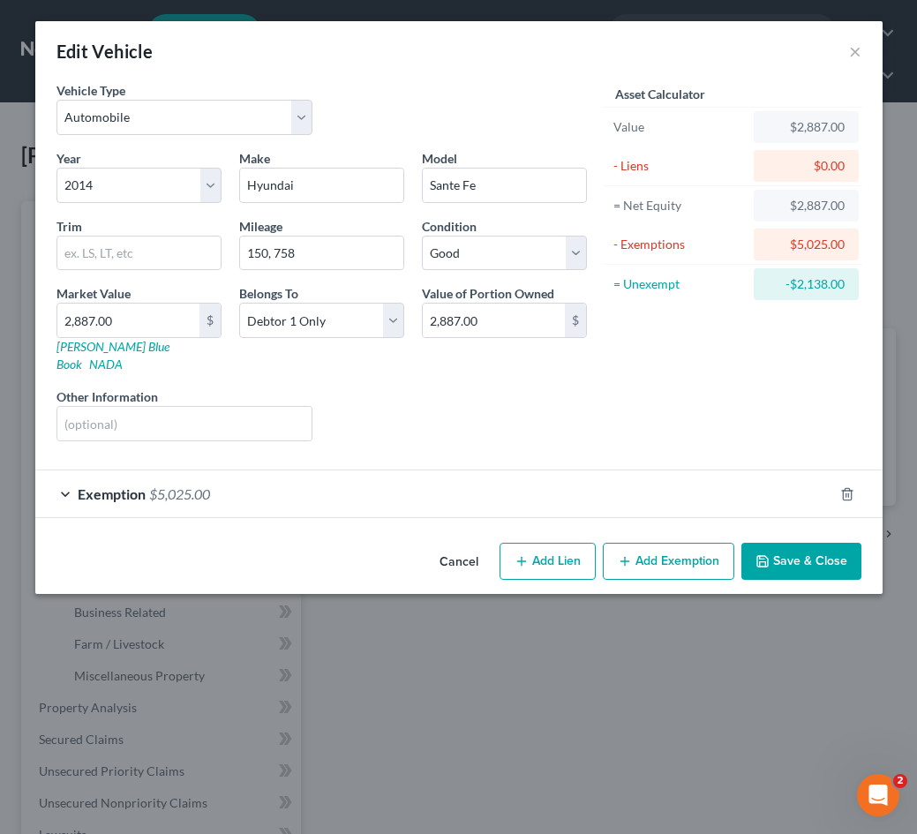
click at [794, 548] on button "Save & Close" at bounding box center [801, 561] width 120 height 37
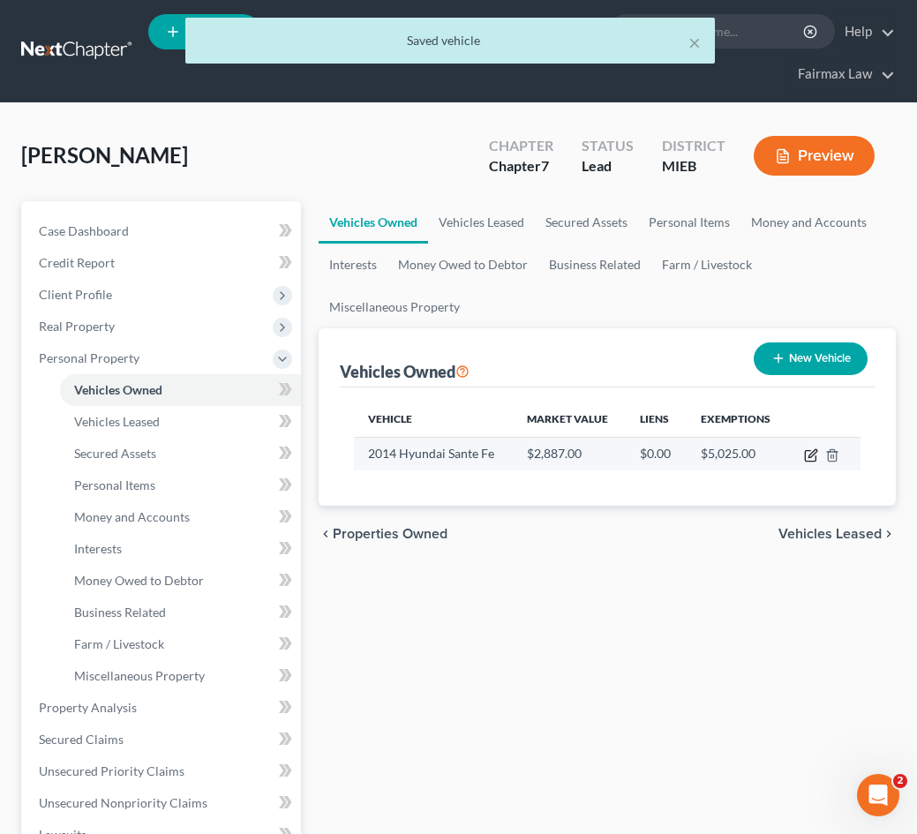
click at [815, 449] on icon "button" at bounding box center [813, 453] width 8 height 8
select select "0"
select select "12"
select select "2"
select select "0"
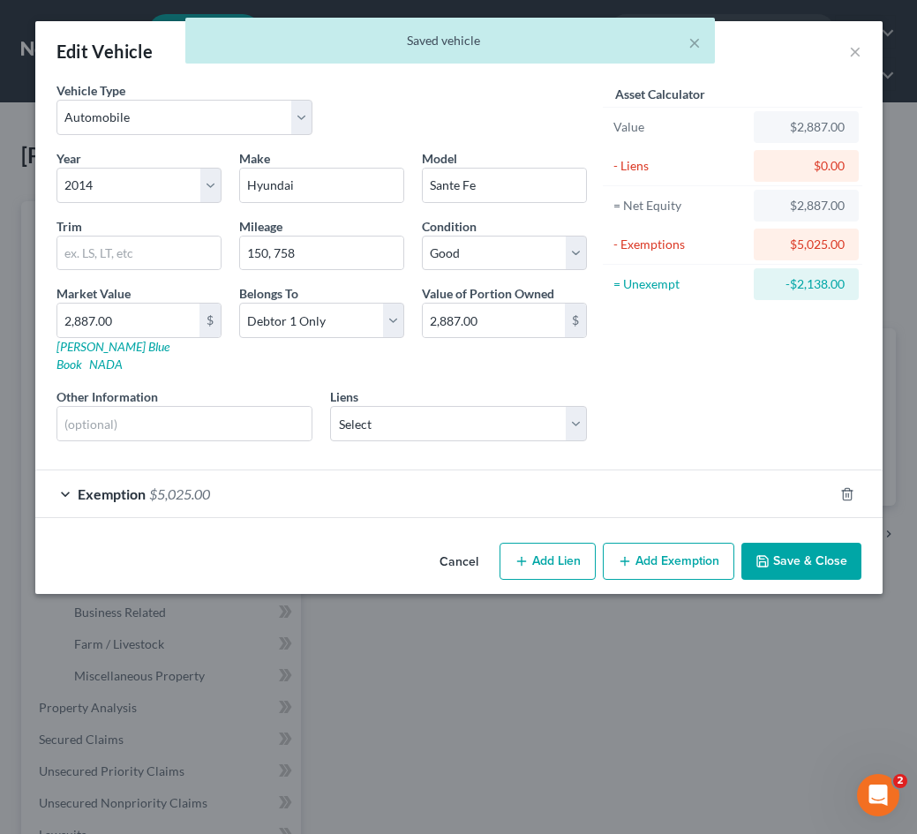
click at [702, 482] on div "Exemption $5,025.00" at bounding box center [434, 493] width 798 height 47
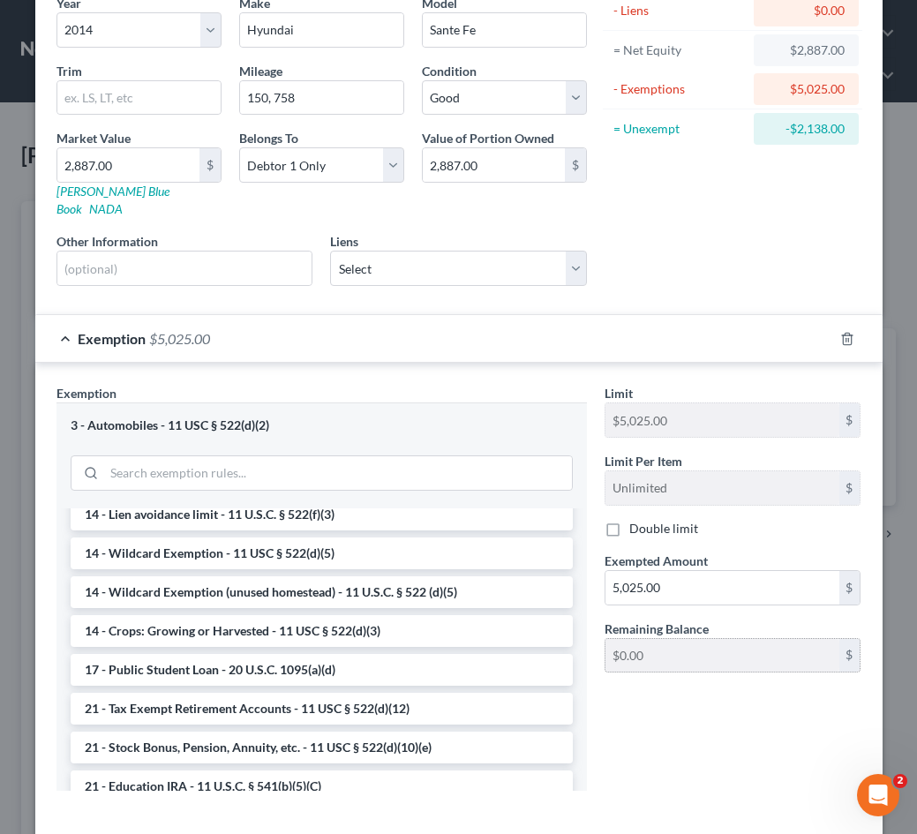
scroll to position [157, 0]
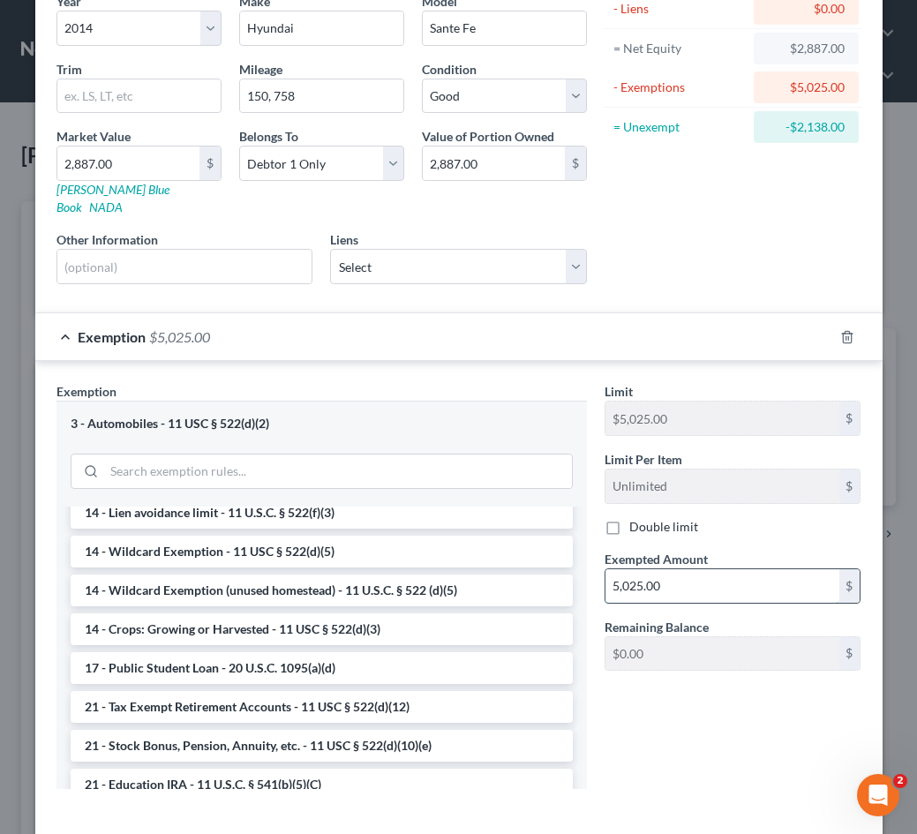
click at [692, 570] on input "5,025.00" at bounding box center [723, 586] width 234 height 34
drag, startPoint x: 691, startPoint y: 570, endPoint x: 647, endPoint y: 570, distance: 44.1
click at [647, 570] on input "5,025.00" at bounding box center [723, 586] width 234 height 34
click at [672, 570] on input "5,025.00" at bounding box center [723, 586] width 234 height 34
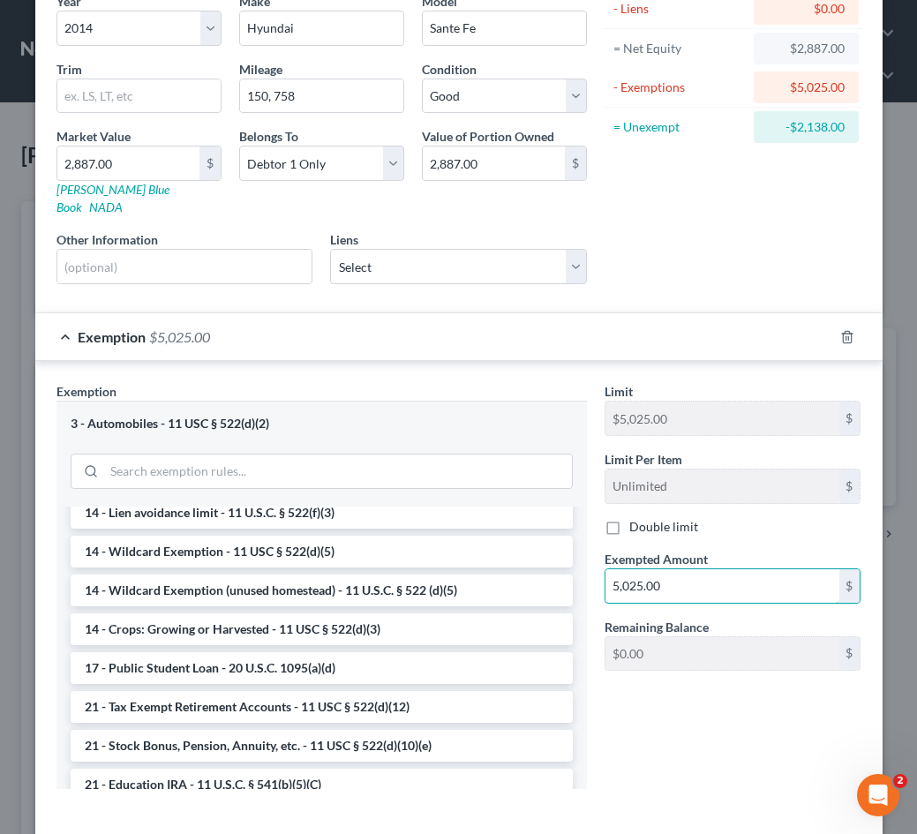
drag, startPoint x: 668, startPoint y: 573, endPoint x: 599, endPoint y: 573, distance: 68.8
click at [599, 573] on div "Exempted Amount * 5,025.00 $" at bounding box center [733, 577] width 275 height 54
type input "2,887.00"
click at [646, 726] on div "Limit $5,025.00 $ Limit Per Item Unlimited $ Double limit Exempted Amount * 2,8…" at bounding box center [733, 592] width 275 height 420
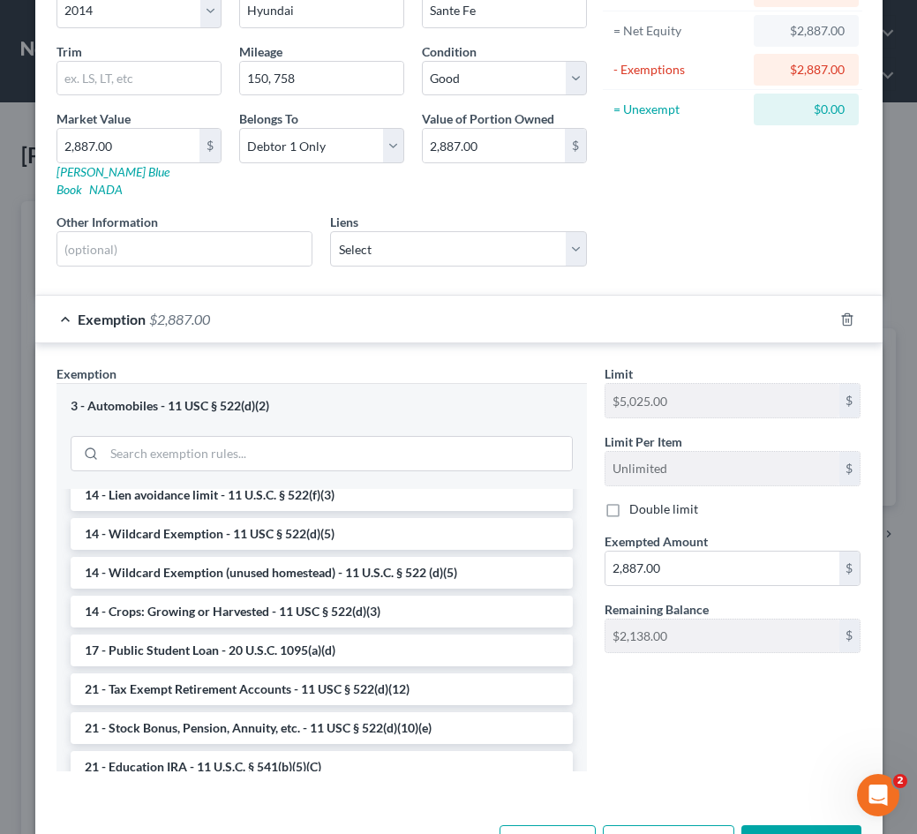
scroll to position [172, 0]
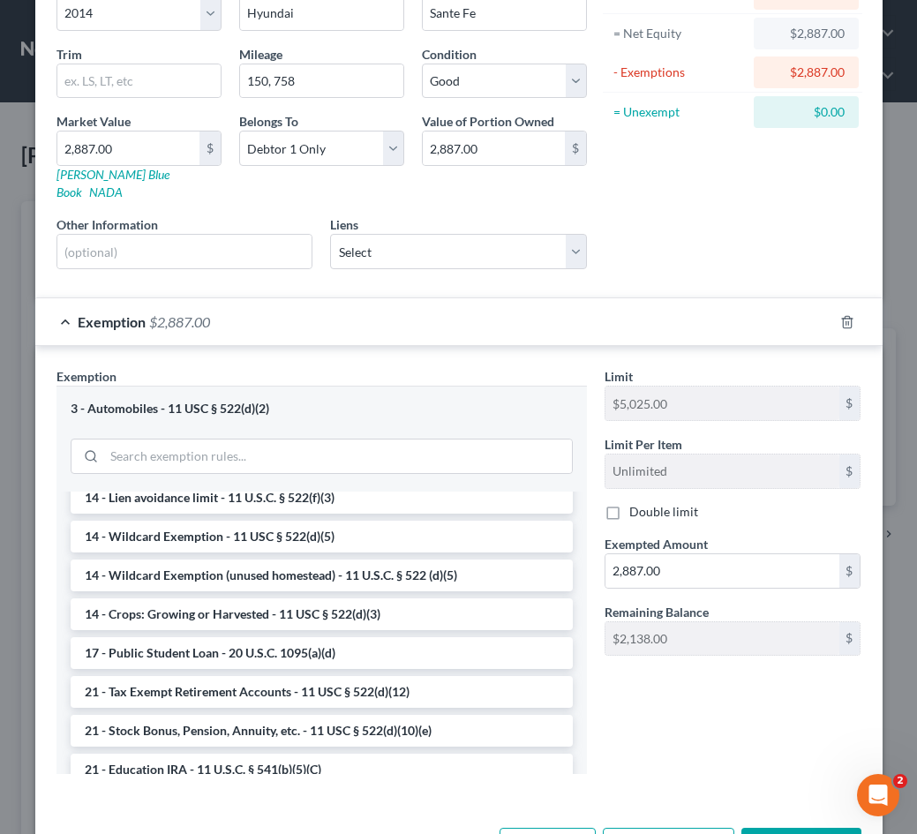
click at [791, 809] on button "Save & Close" at bounding box center [801, 846] width 120 height 37
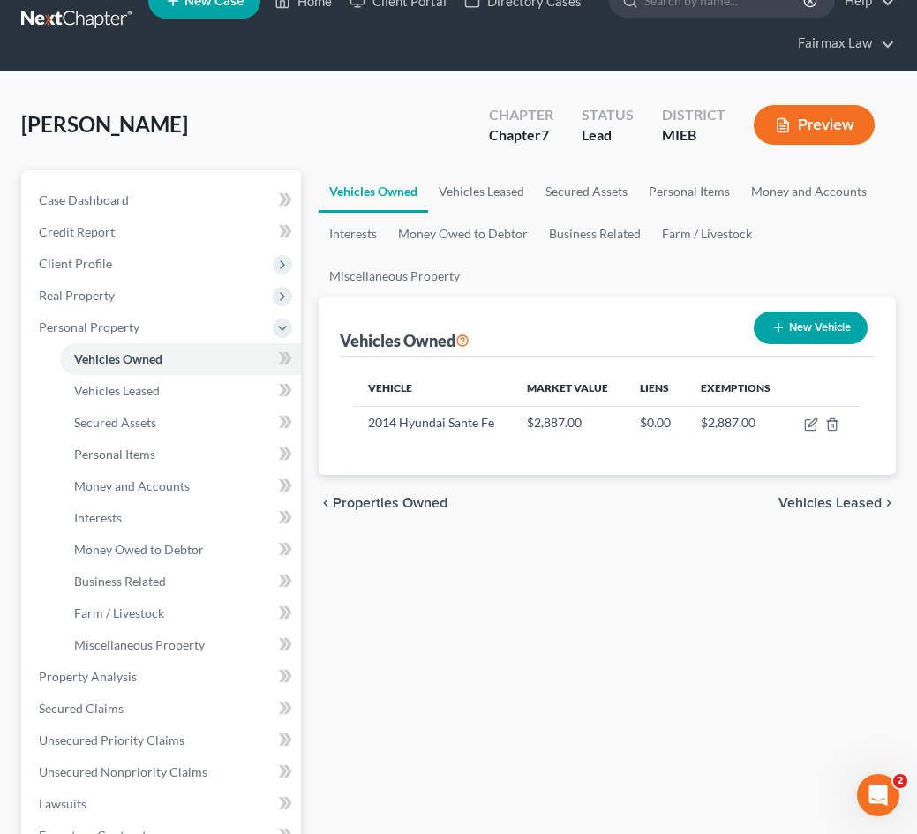
scroll to position [4, 0]
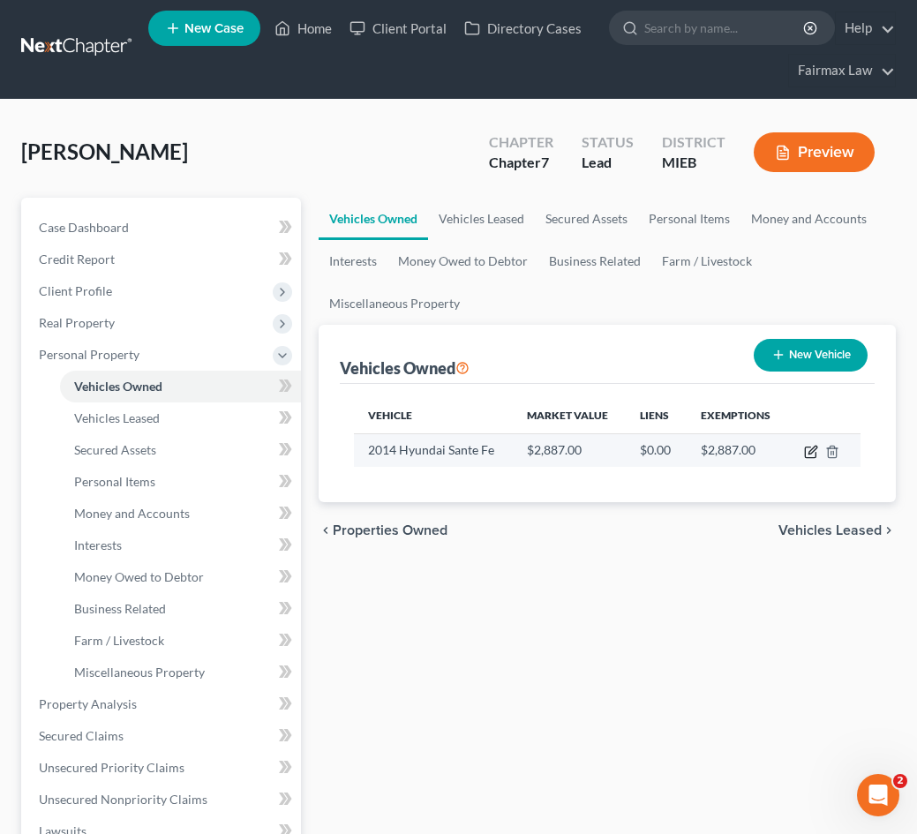
click at [805, 454] on icon "button" at bounding box center [810, 453] width 11 height 11
select select "0"
select select "12"
select select "2"
select select "0"
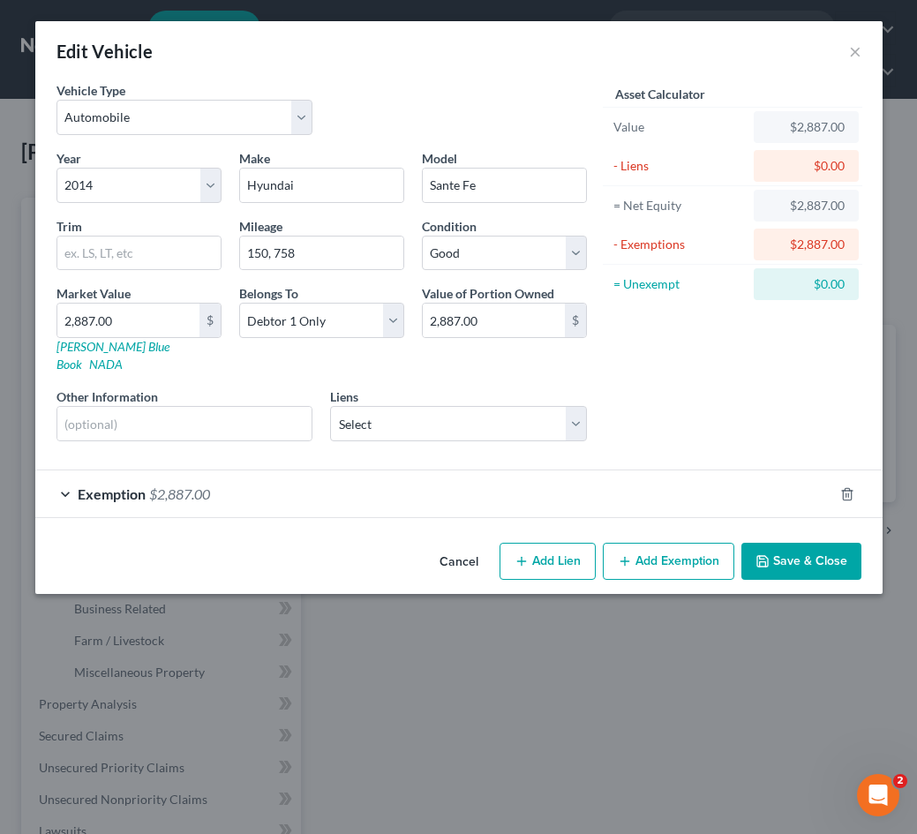
click at [764, 470] on div "Exemption $2,887.00" at bounding box center [434, 493] width 798 height 47
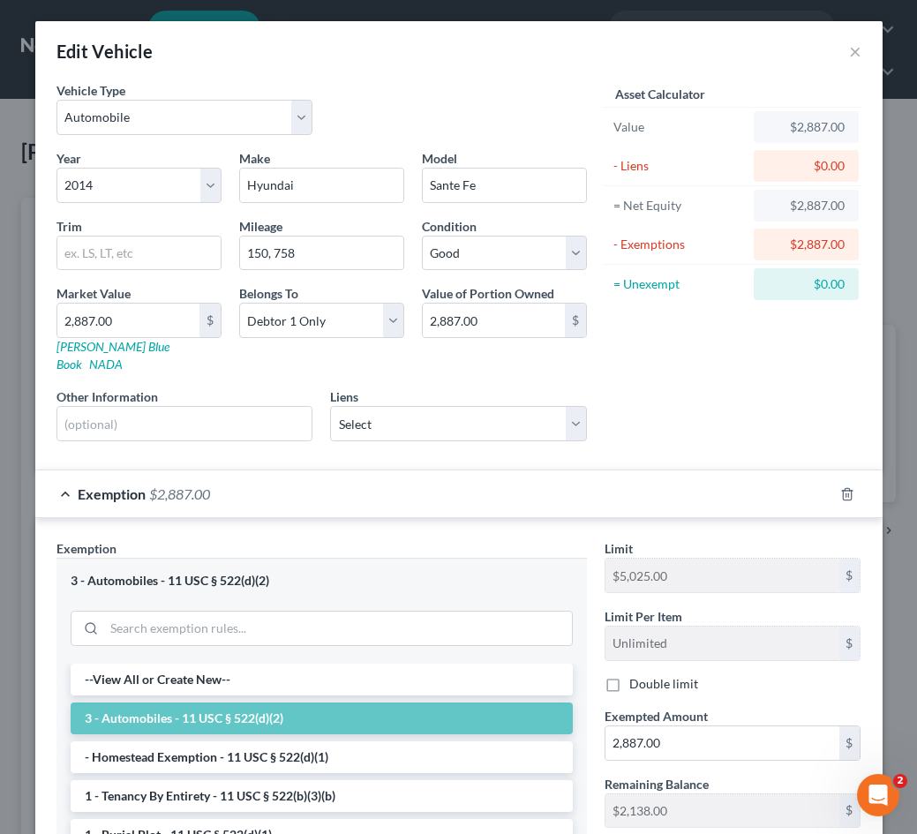
click at [726, 476] on div "Exemption $2,887.00" at bounding box center [434, 493] width 798 height 47
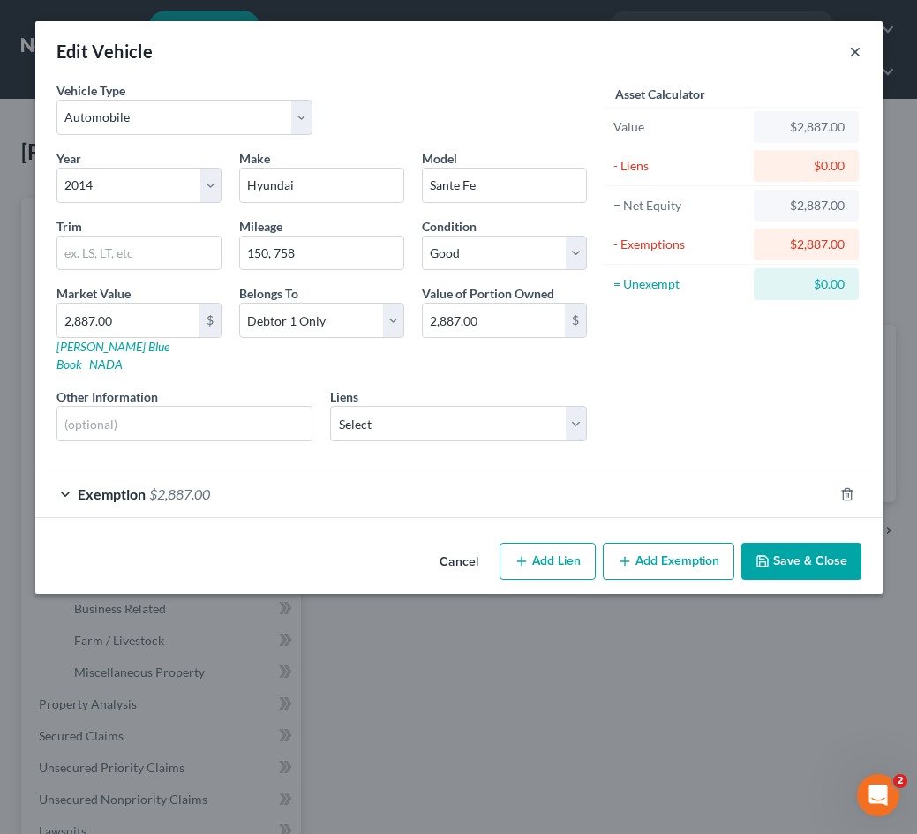
click at [854, 47] on button "×" at bounding box center [855, 51] width 12 height 21
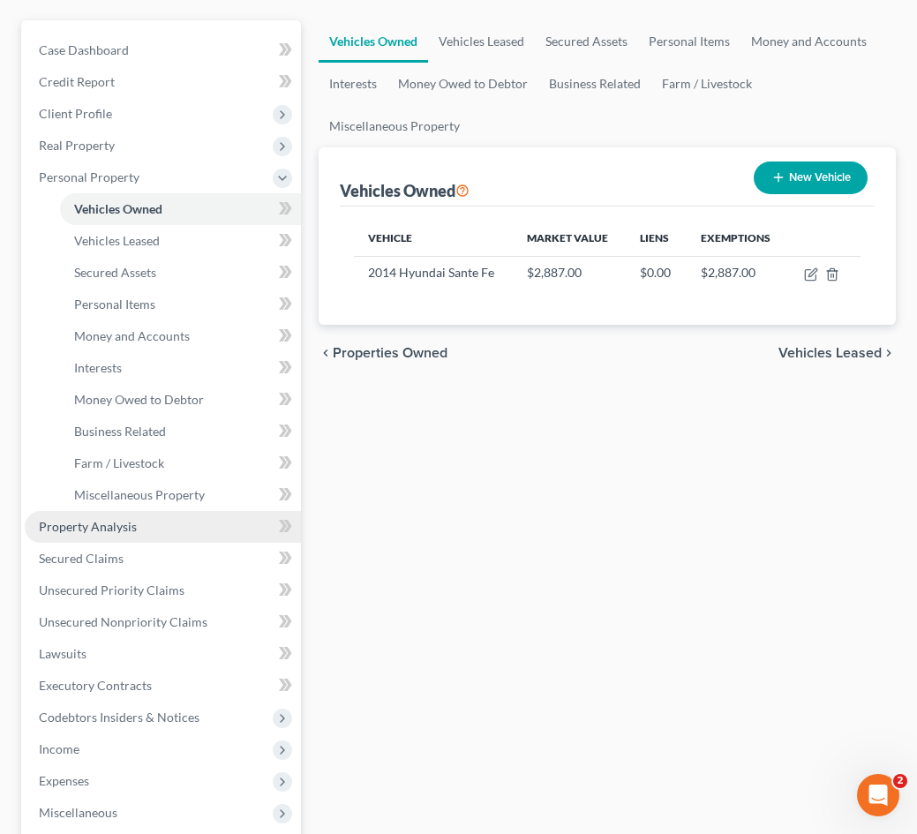
scroll to position [186, 0]
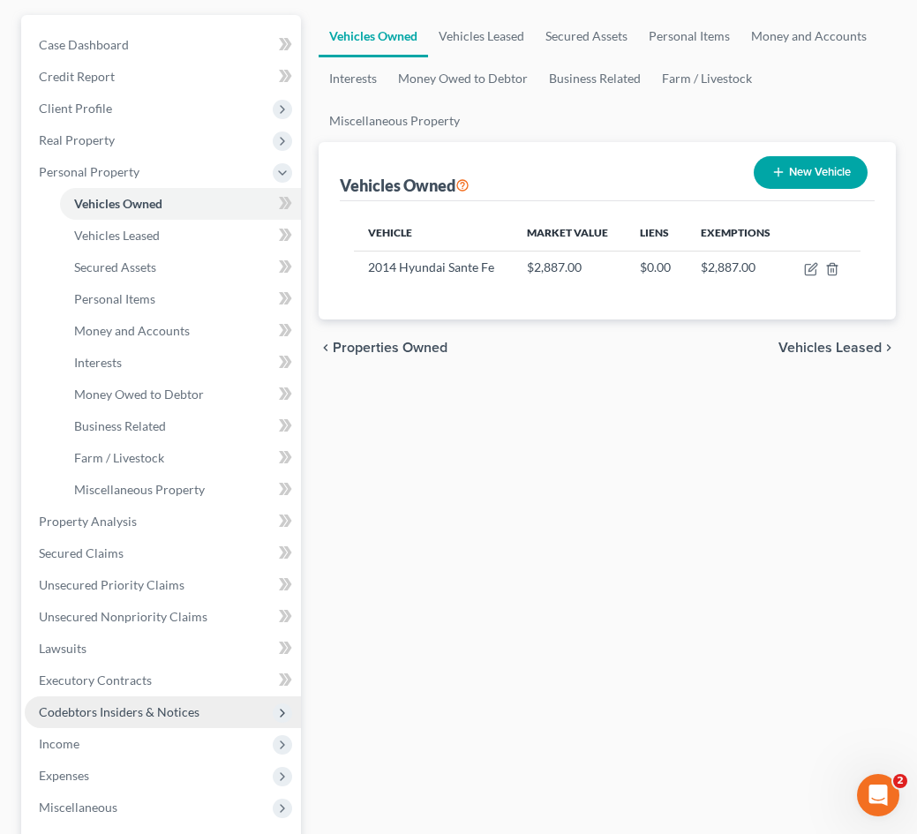
click at [199, 714] on span "Codebtors Insiders & Notices" at bounding box center [163, 712] width 276 height 32
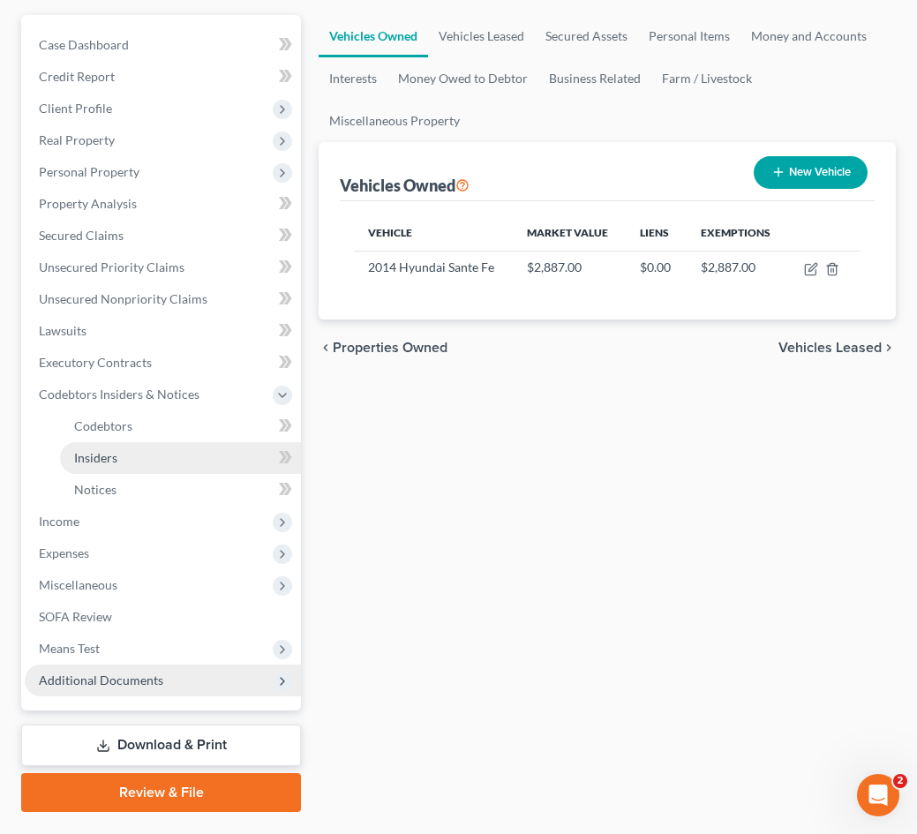
click at [117, 442] on link "Insiders" at bounding box center [180, 458] width 241 height 32
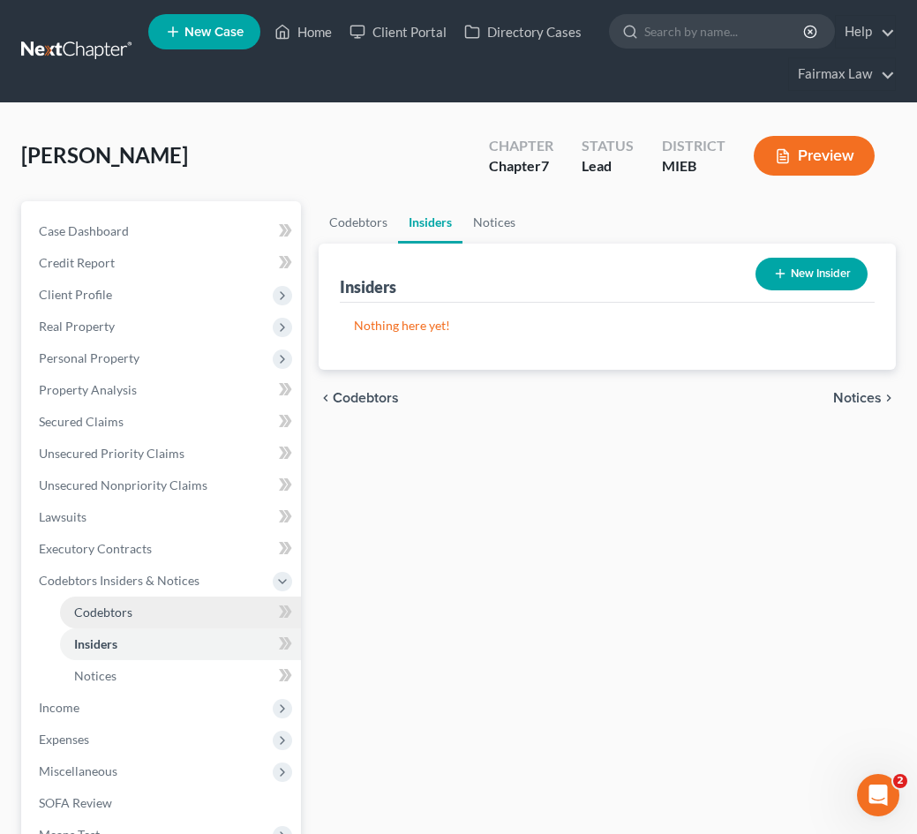
click at [134, 616] on link "Codebtors" at bounding box center [180, 613] width 241 height 32
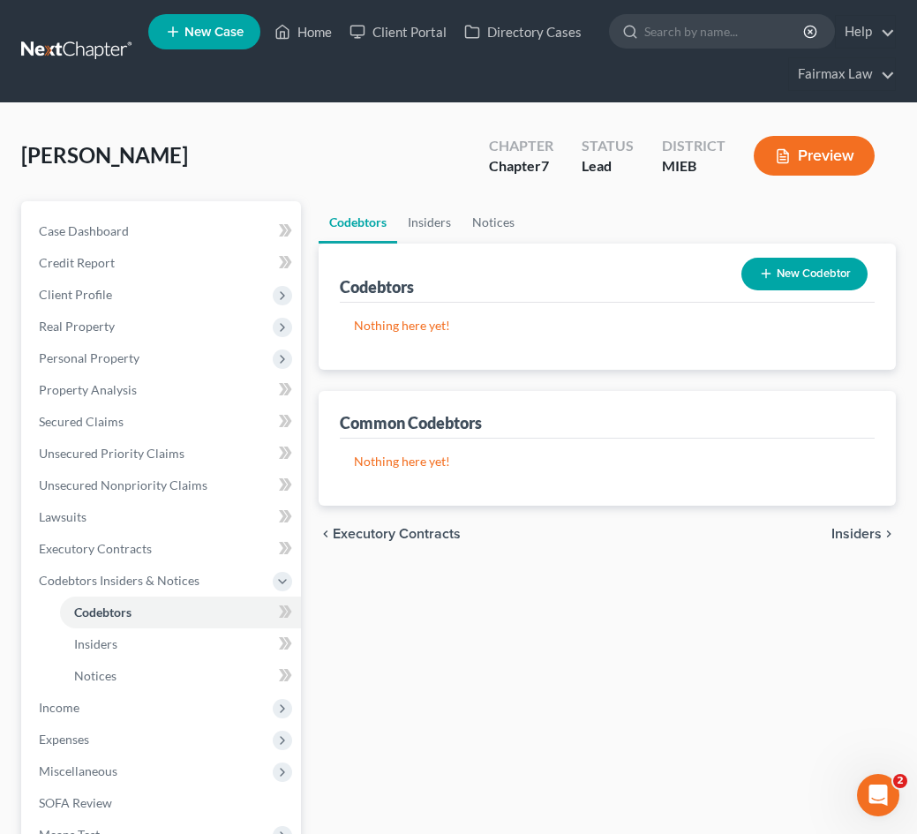
click at [800, 279] on button "New Codebtor" at bounding box center [804, 274] width 126 height 33
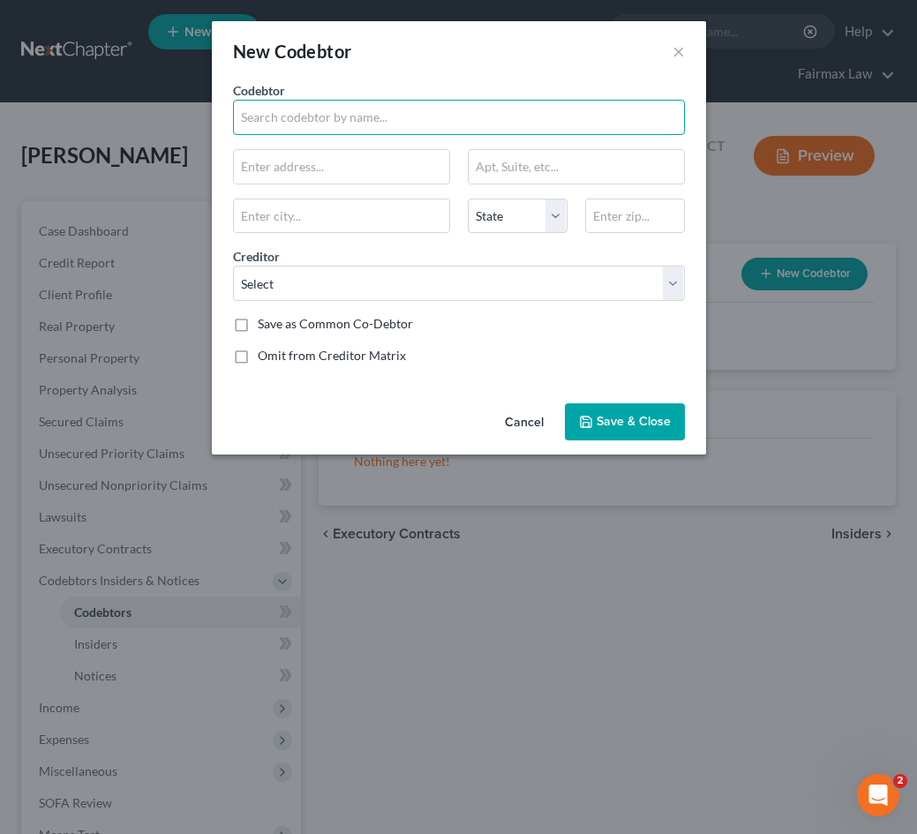
click at [325, 118] on input "text" at bounding box center [459, 117] width 452 height 35
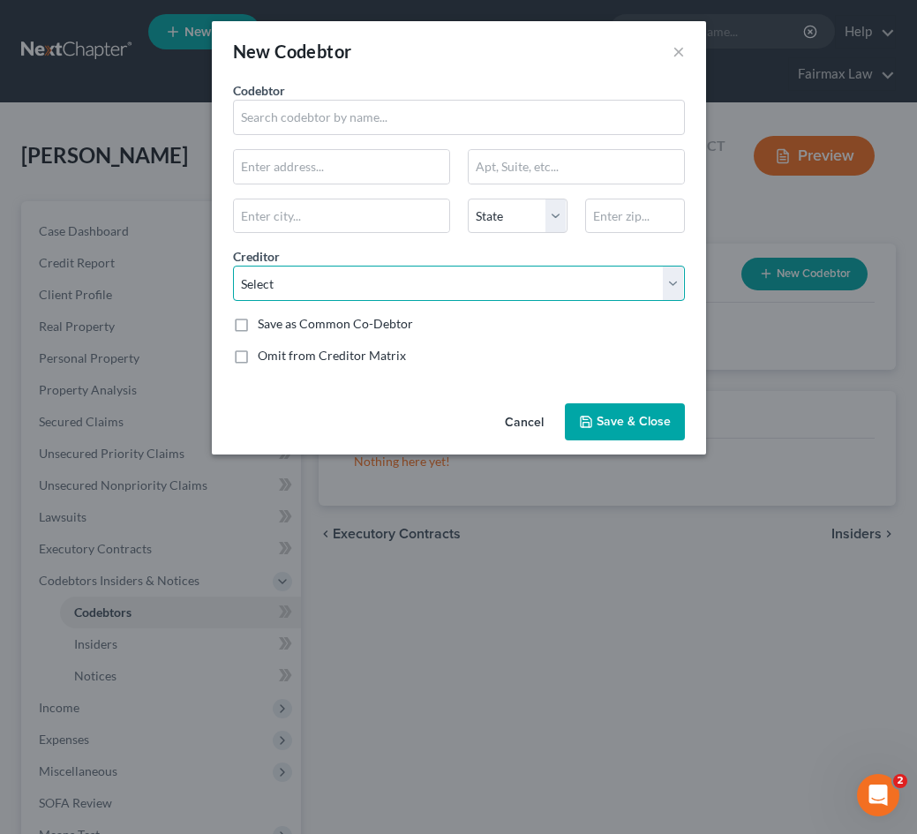
drag, startPoint x: 314, startPoint y: 286, endPoint x: 313, endPoint y: 258, distance: 28.3
click at [313, 258] on div "Creditor * Select MIDLAND CREDIT MANAGEMENT CAPITAL ONE BANK USA DEPT OF ED MID…" at bounding box center [459, 274] width 470 height 54
click at [525, 421] on button "Cancel" at bounding box center [524, 422] width 67 height 35
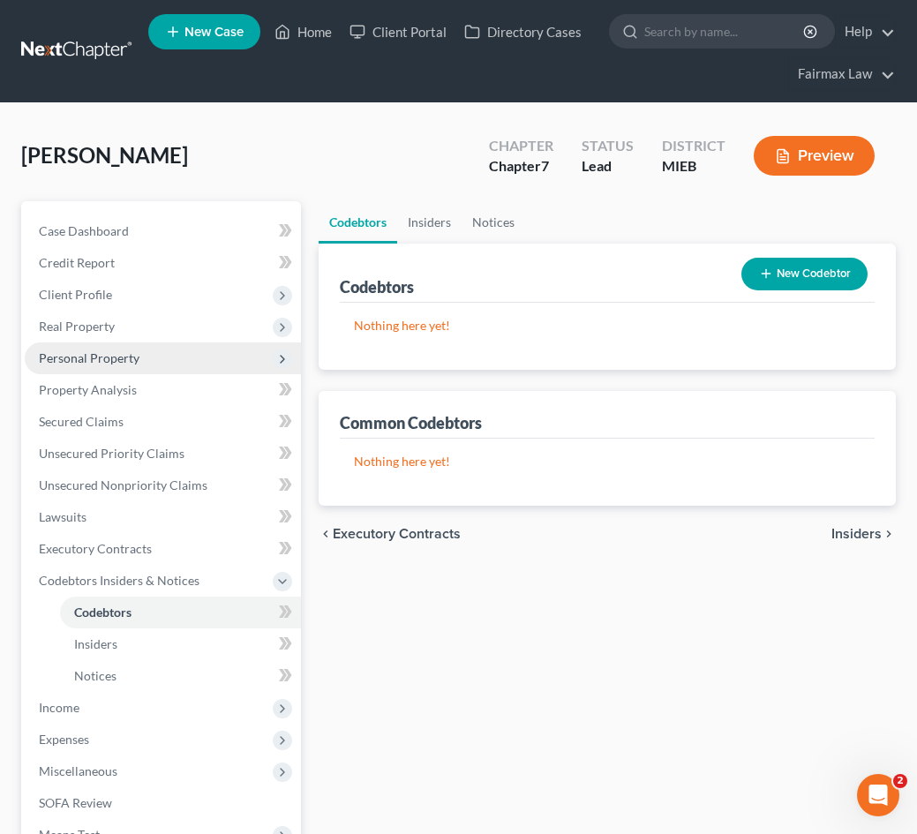
click at [156, 363] on span "Personal Property" at bounding box center [163, 358] width 276 height 32
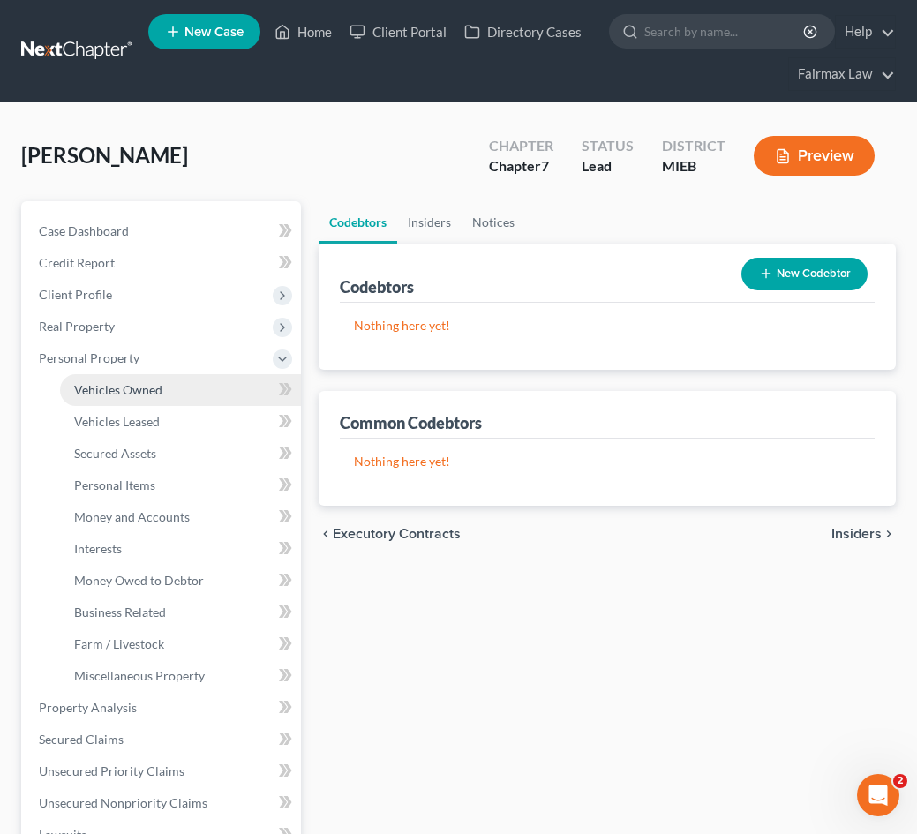
click at [137, 396] on span "Vehicles Owned" at bounding box center [118, 389] width 88 height 15
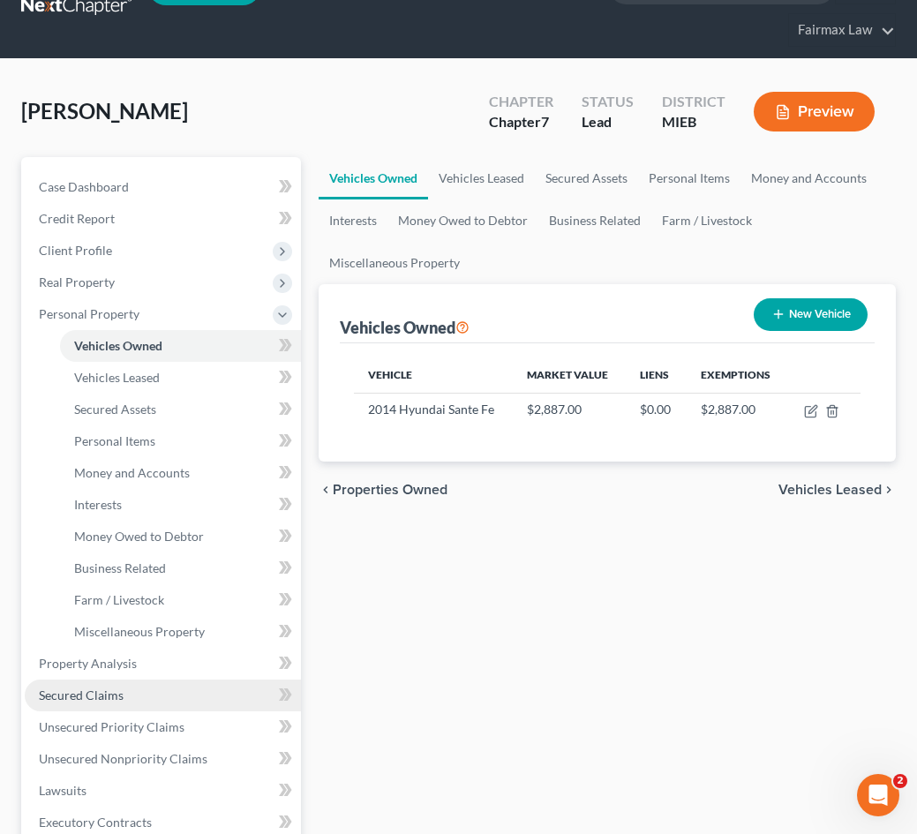
scroll to position [80, 0]
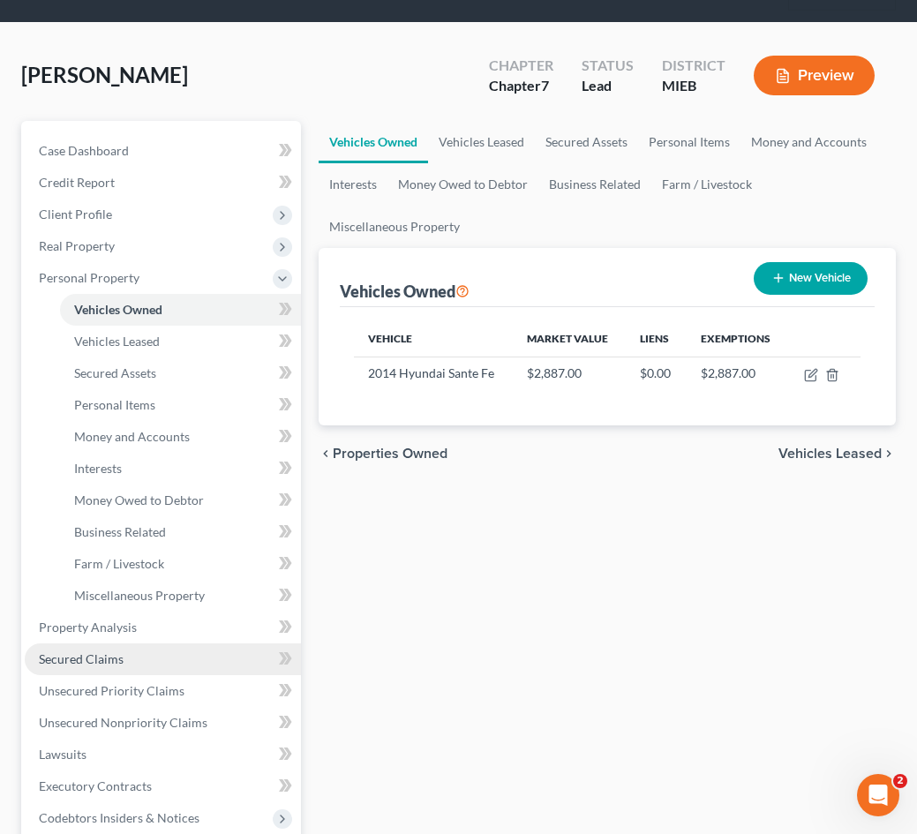
click at [134, 659] on link "Secured Claims" at bounding box center [163, 659] width 276 height 32
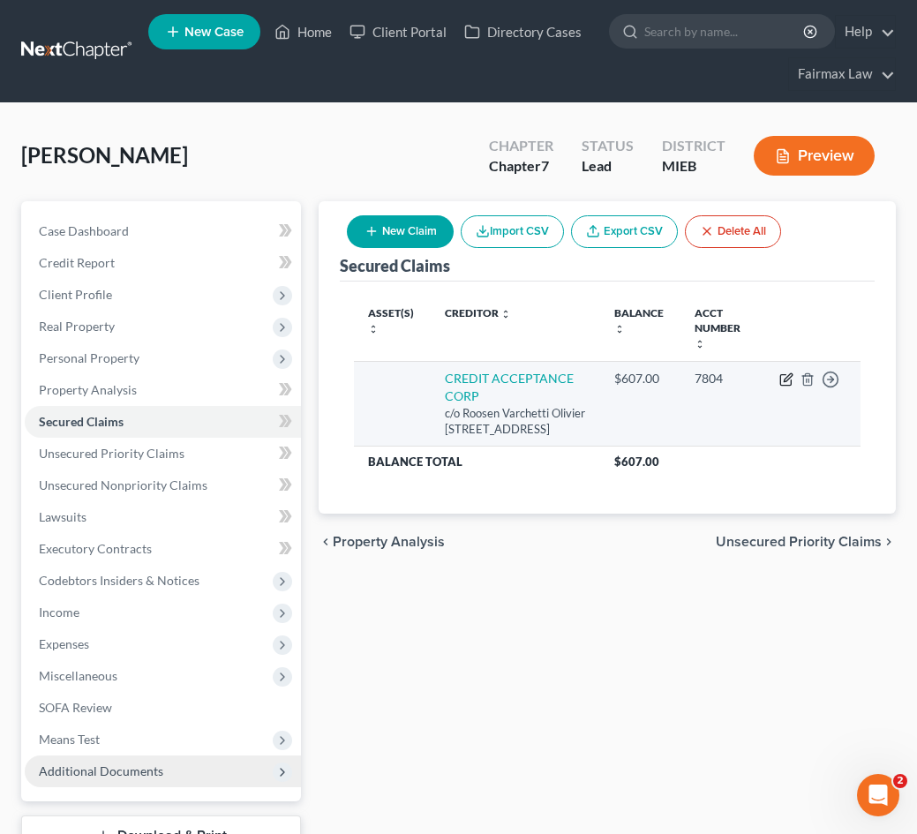
click at [786, 380] on icon "button" at bounding box center [786, 379] width 14 height 14
select select "23"
select select "4"
select select "2"
select select "0"
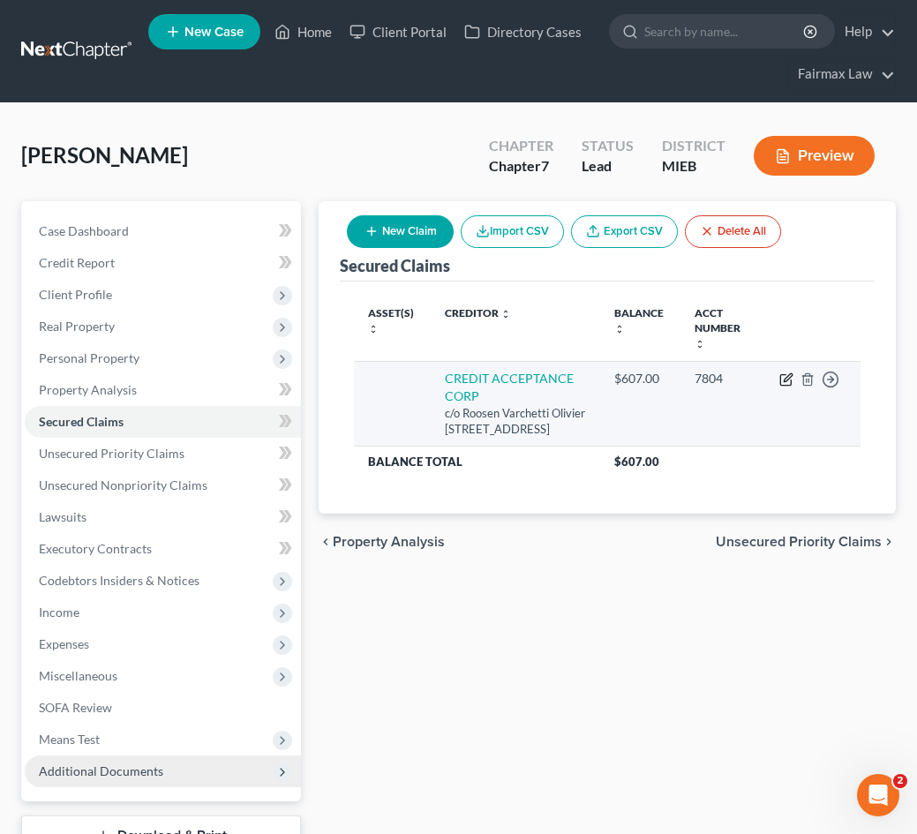
select select "0"
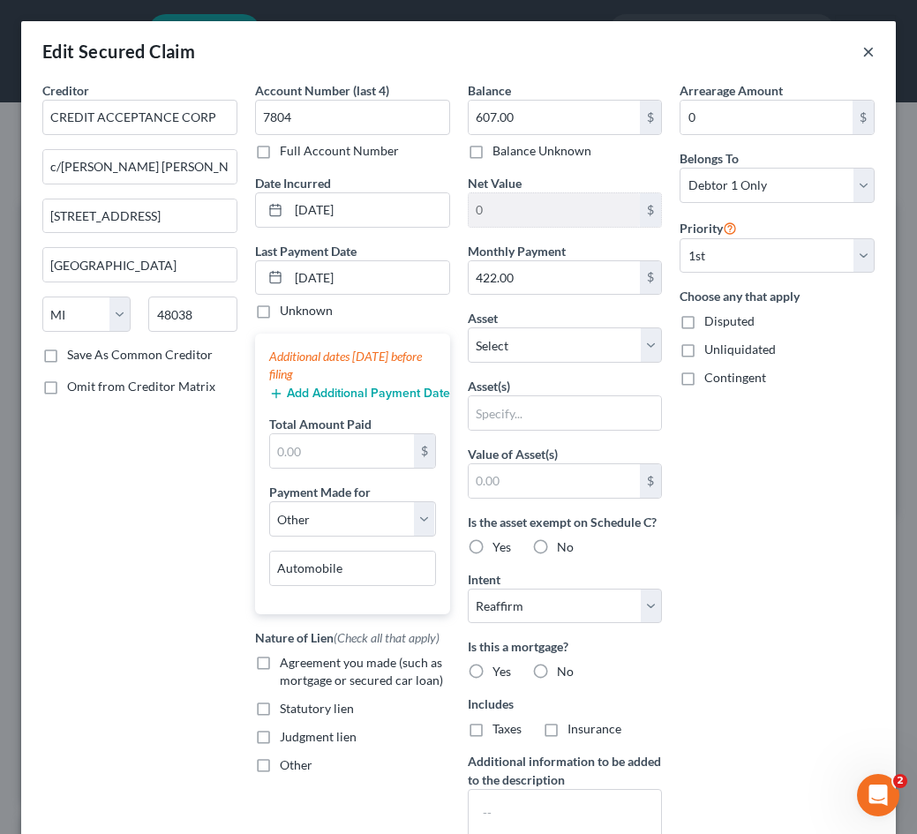
click at [870, 43] on button "×" at bounding box center [868, 51] width 12 height 21
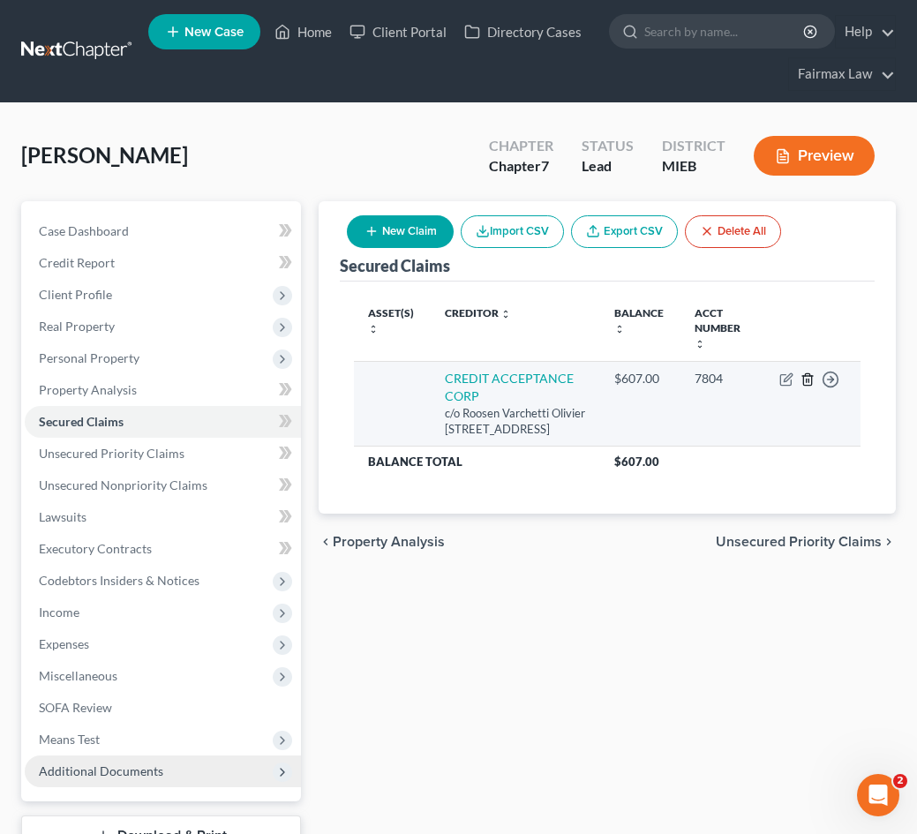
click at [809, 377] on icon "button" at bounding box center [808, 379] width 14 height 14
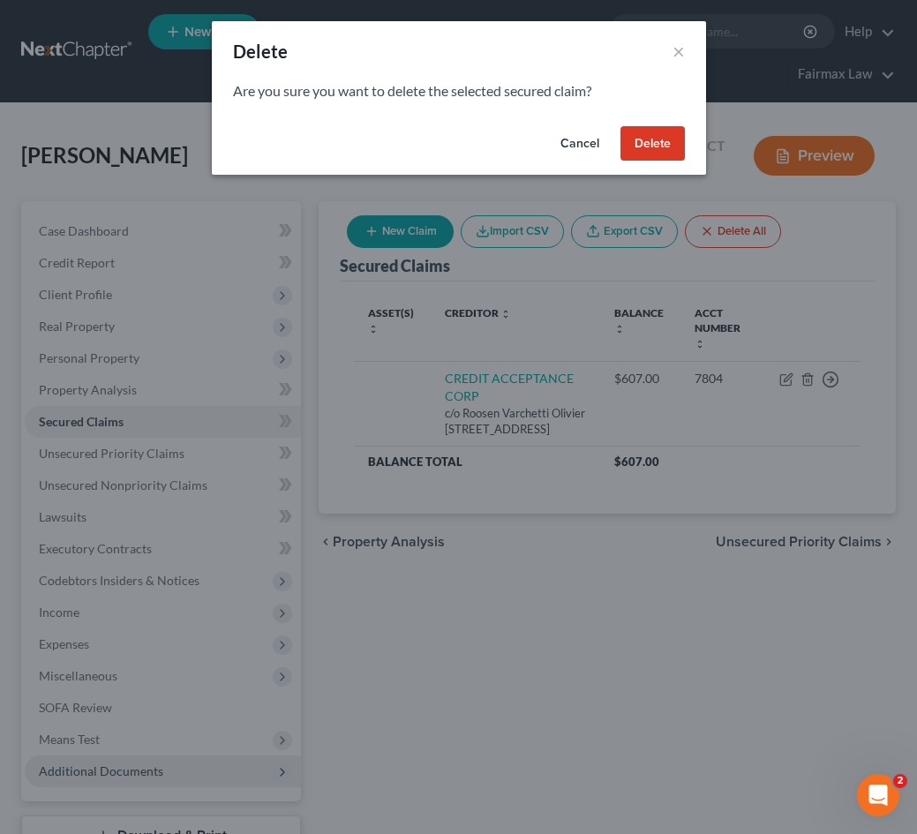
click at [673, 149] on button "Delete" at bounding box center [653, 143] width 64 height 35
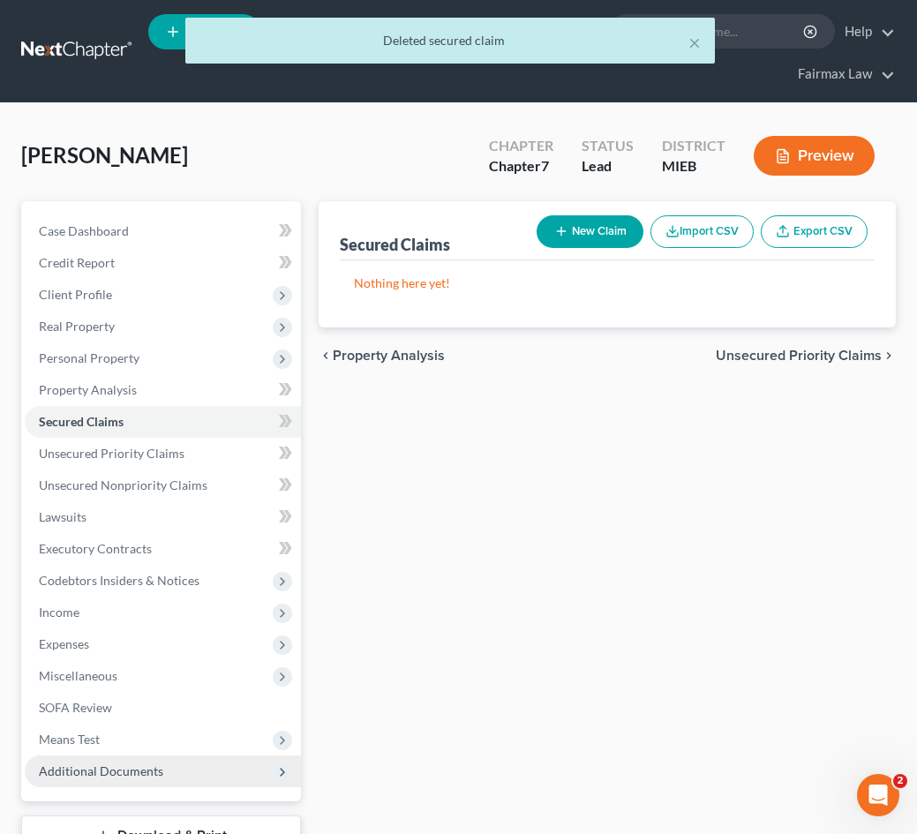
click at [512, 710] on div "Secured Claims New Claim Import CSV Export CSV Nothing here yet! Previous 1 Nex…" at bounding box center [607, 552] width 595 height 702
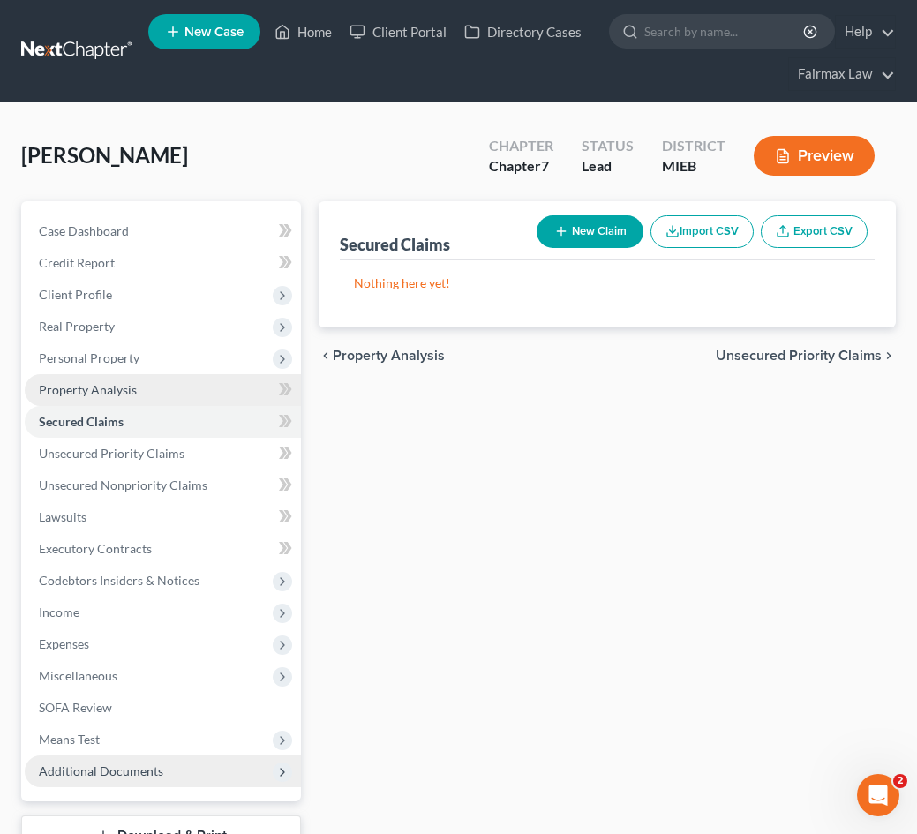
click at [192, 384] on link "Property Analysis" at bounding box center [163, 390] width 276 height 32
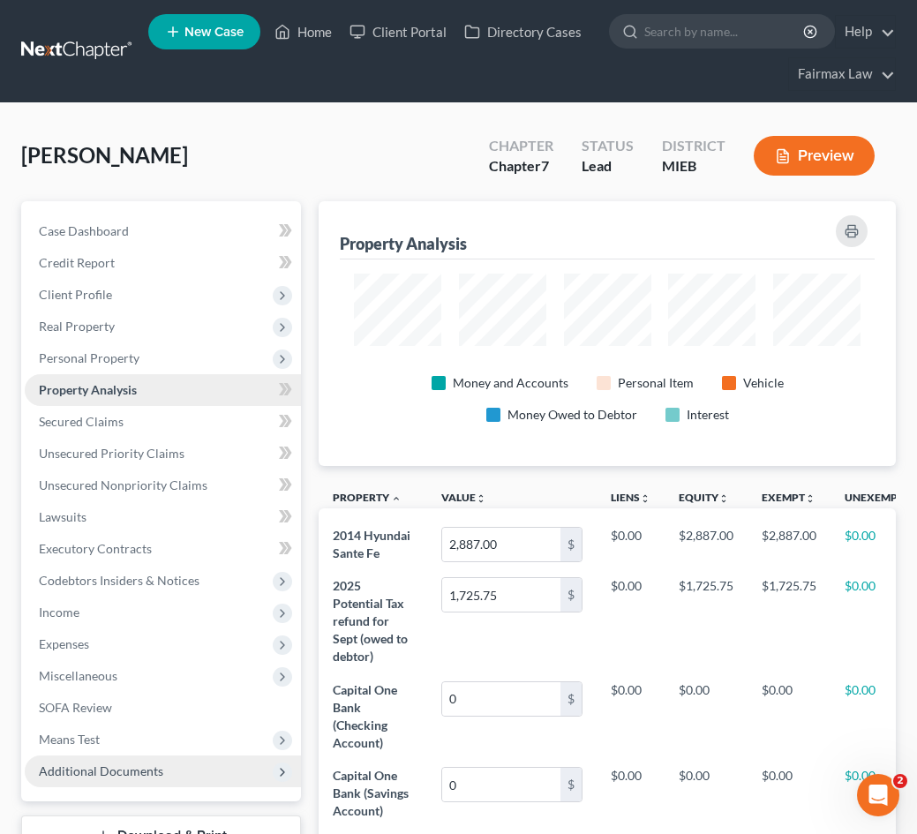
scroll to position [265, 577]
click at [188, 395] on link "Property Analysis" at bounding box center [163, 390] width 276 height 32
click at [188, 375] on link "Property Analysis" at bounding box center [163, 390] width 276 height 32
click at [188, 360] on span "Personal Property" at bounding box center [163, 358] width 276 height 32
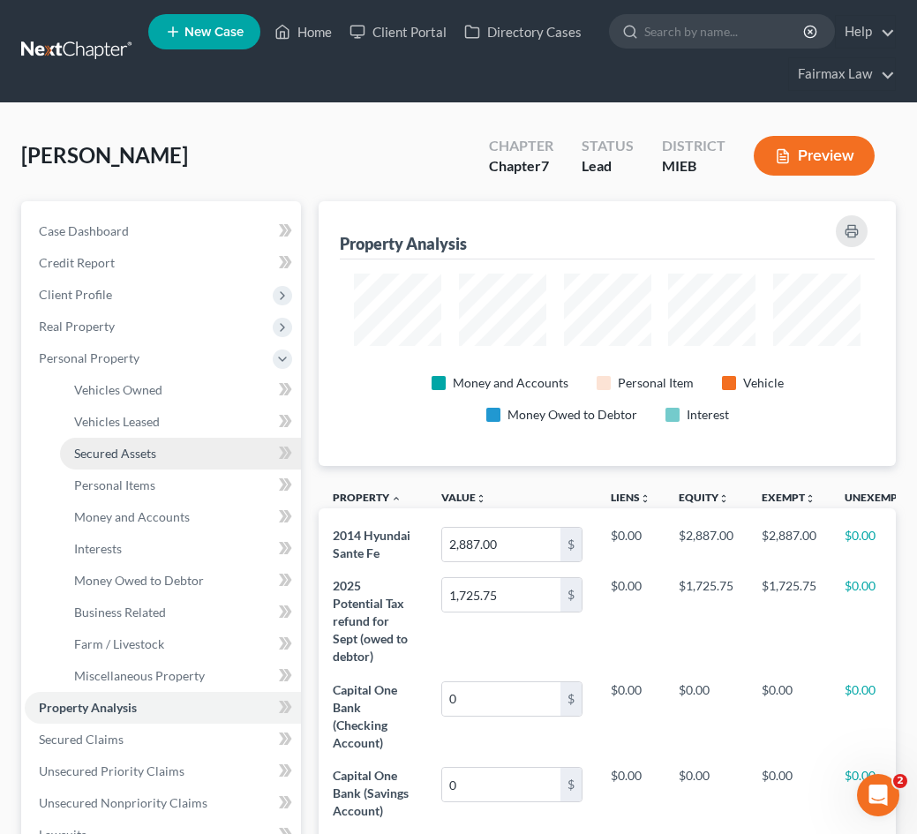
click at [179, 452] on link "Secured Assets" at bounding box center [180, 454] width 241 height 32
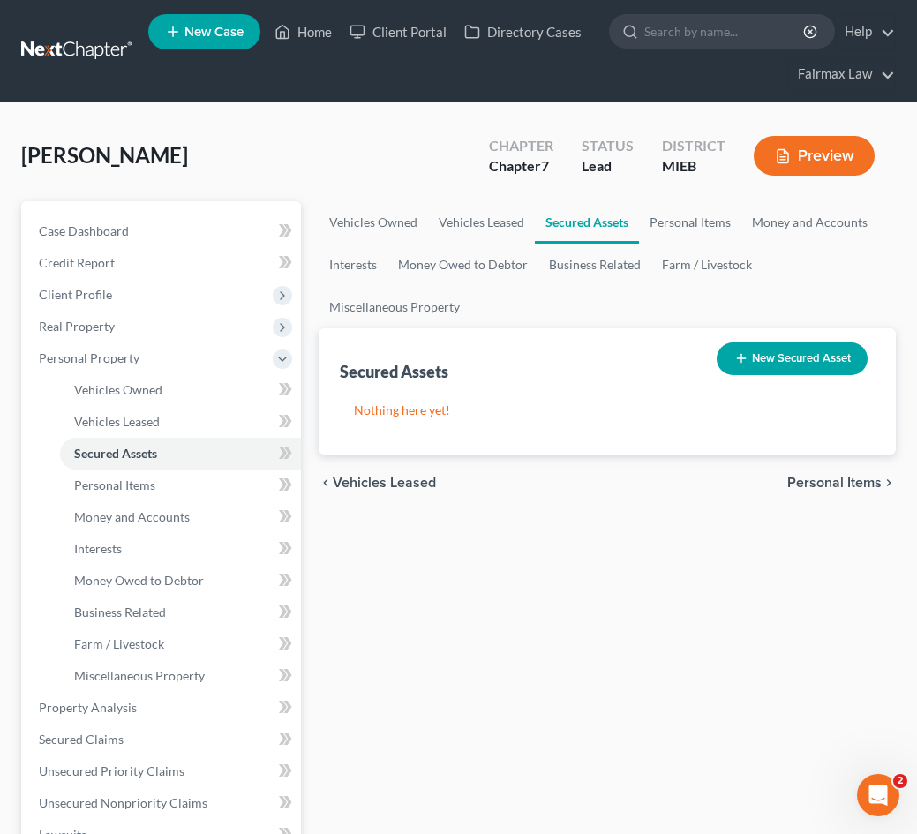
click at [749, 365] on button "New Secured Asset" at bounding box center [792, 358] width 151 height 33
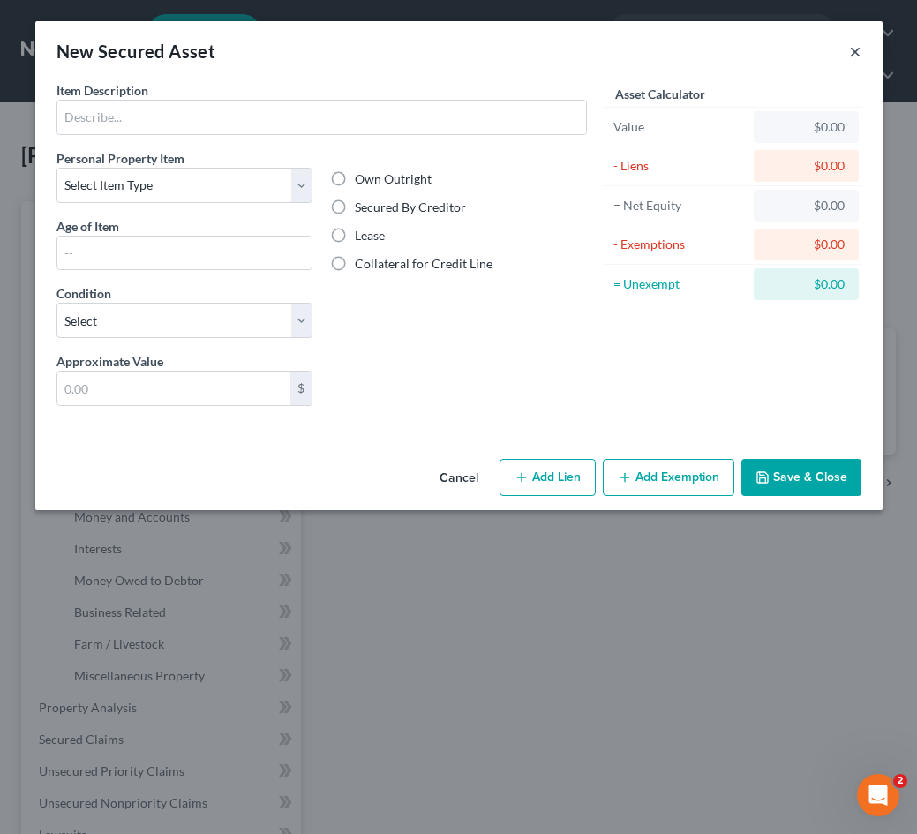
click at [852, 51] on button "×" at bounding box center [855, 51] width 12 height 21
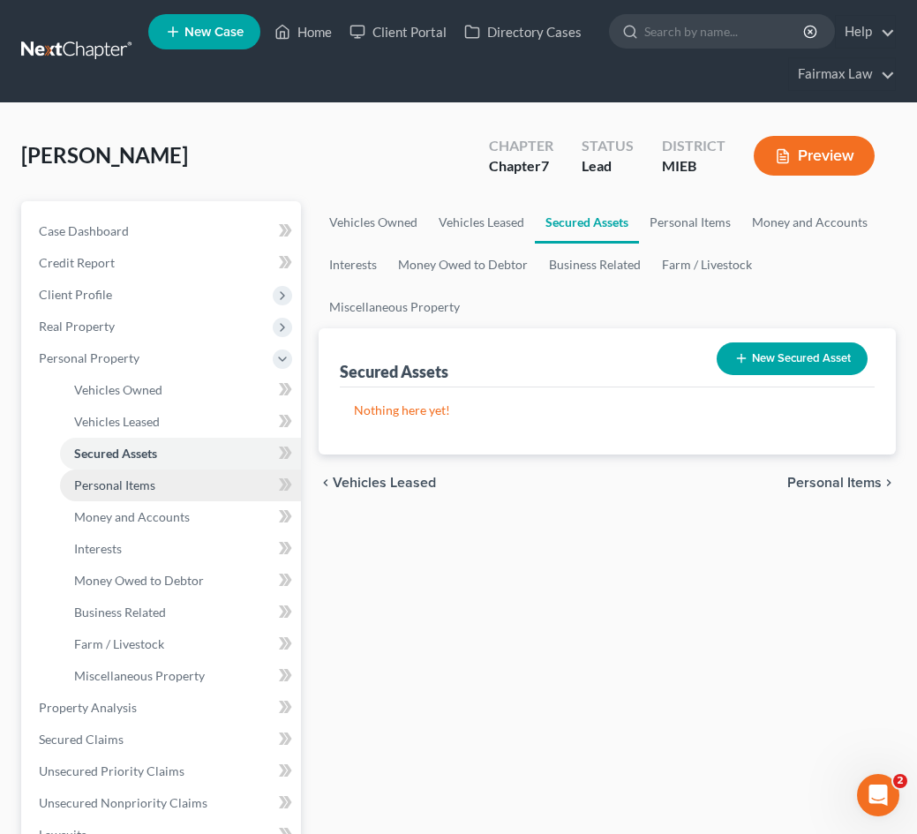
click at [192, 487] on link "Personal Items" at bounding box center [180, 486] width 241 height 32
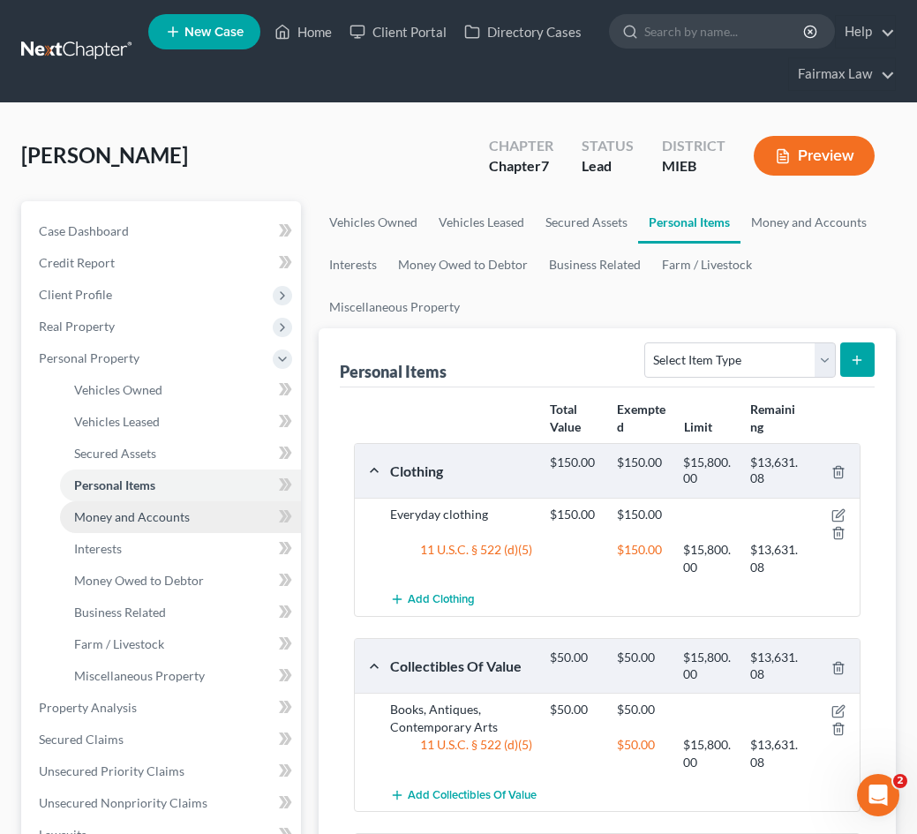
click at [179, 523] on span "Money and Accounts" at bounding box center [132, 516] width 116 height 15
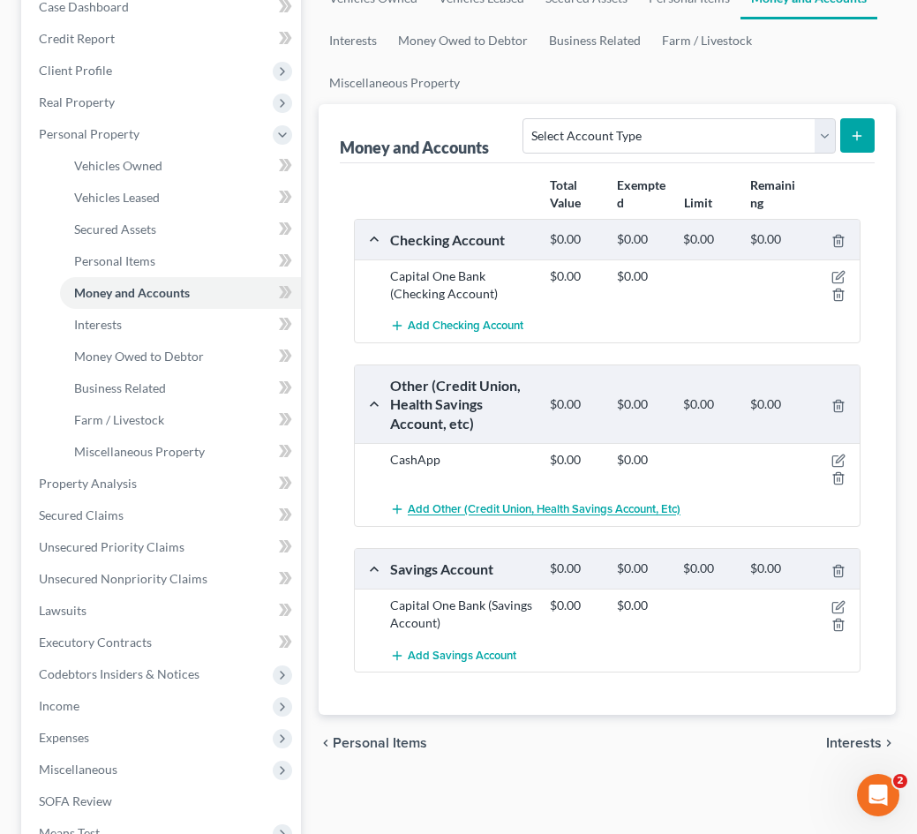
scroll to position [225, 0]
click at [838, 274] on icon "button" at bounding box center [838, 276] width 14 height 14
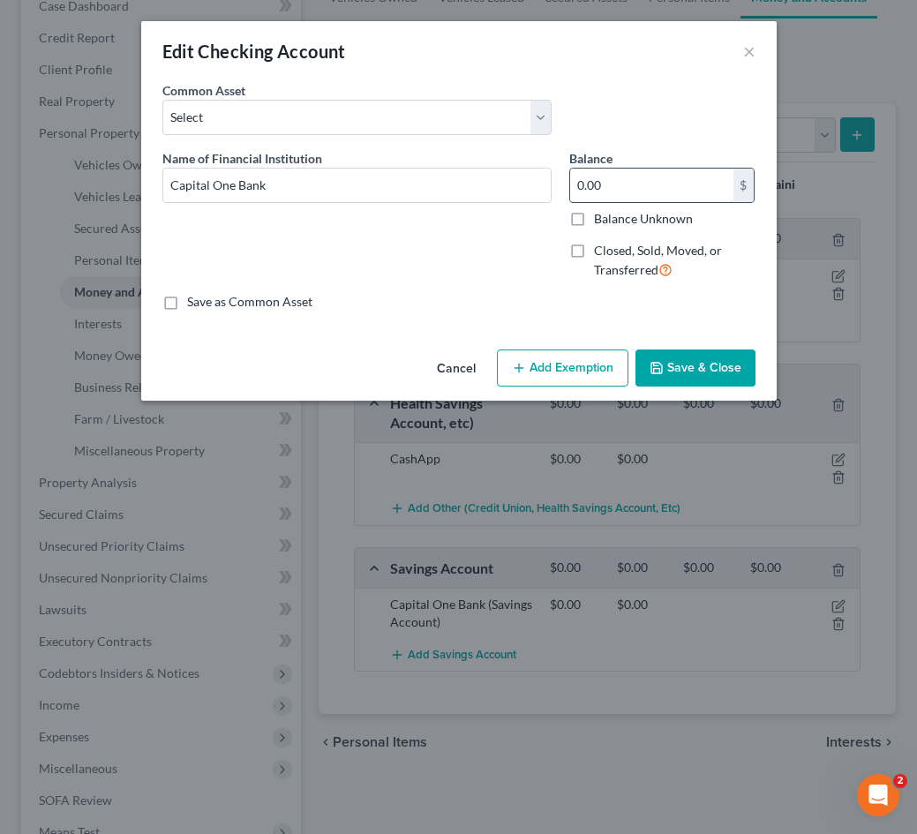
click at [625, 192] on input "0.00" at bounding box center [651, 186] width 163 height 34
type input "0"
type input "6.14"
click at [542, 377] on button "Add Exemption" at bounding box center [563, 368] width 132 height 37
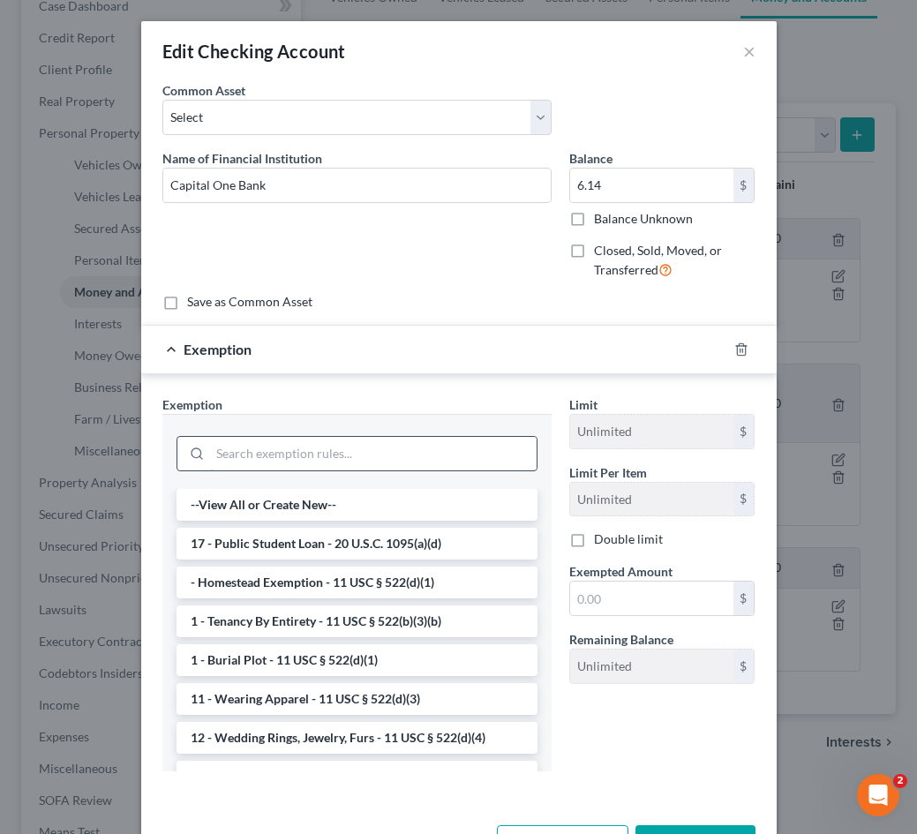
click at [449, 454] on input "search" at bounding box center [373, 454] width 327 height 34
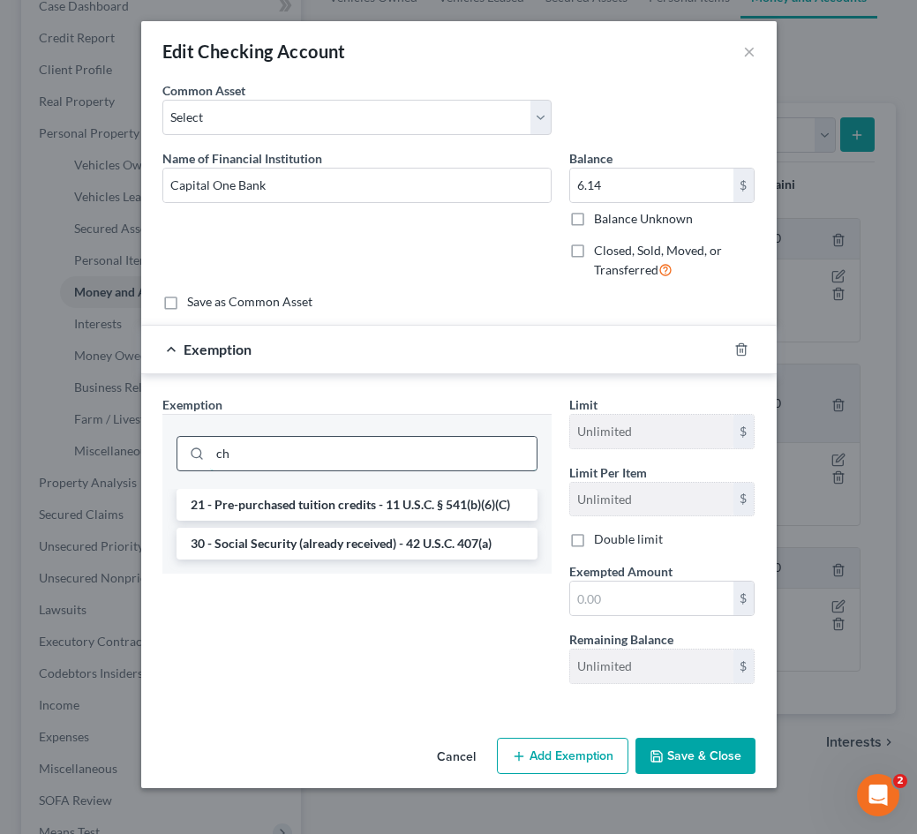
type input "c"
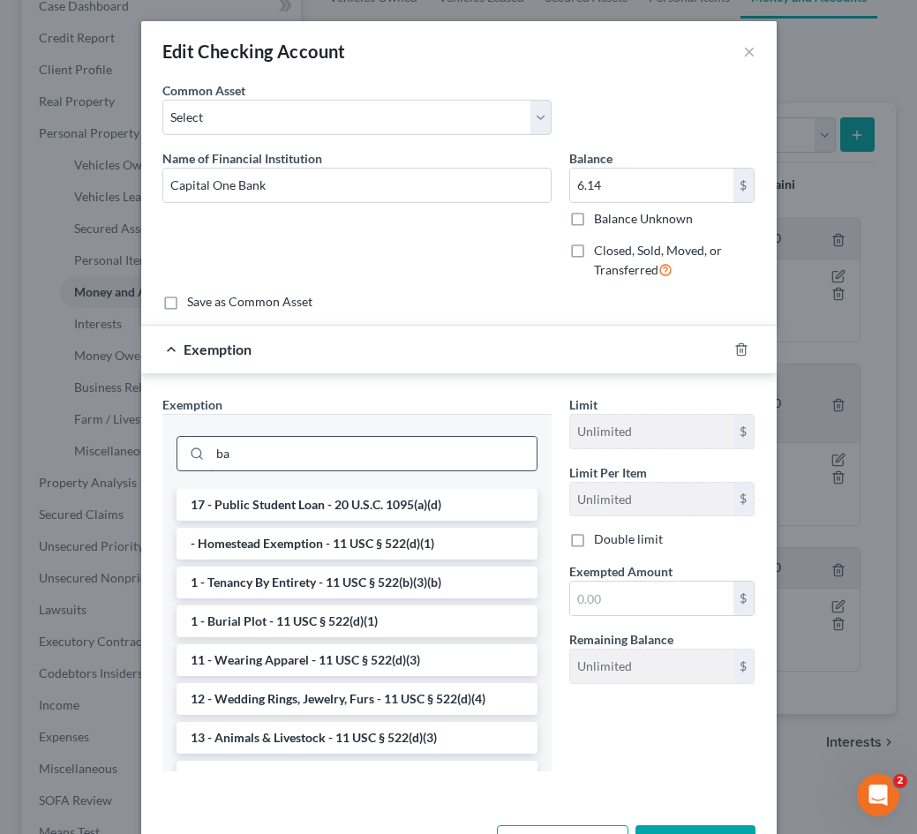
type input "b"
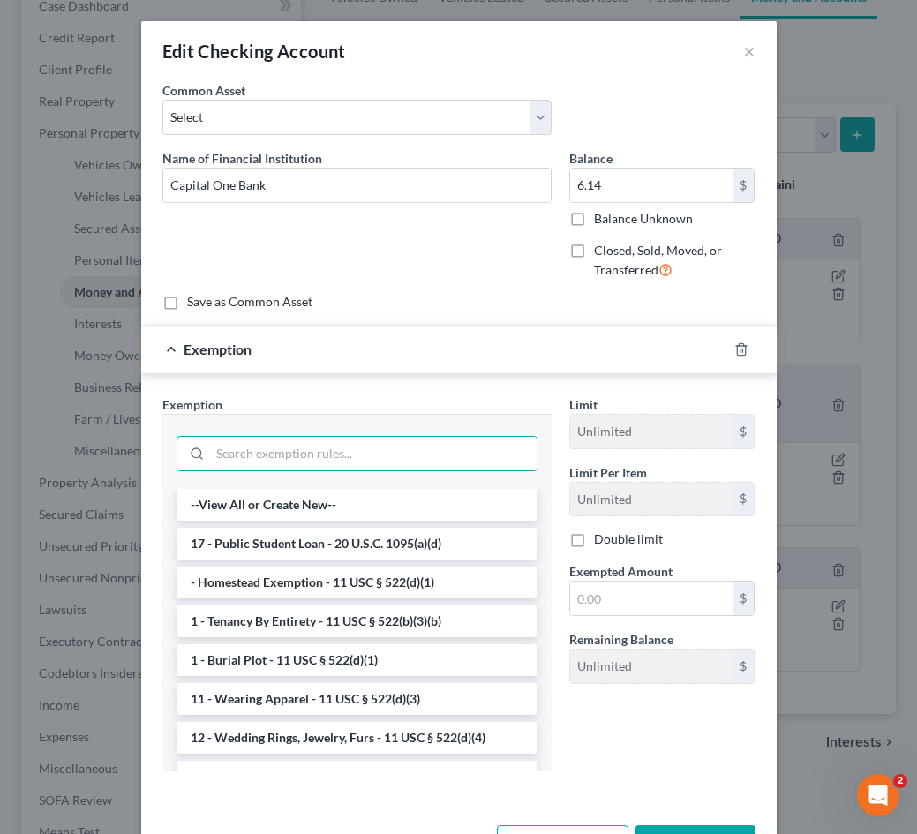
scroll to position [0, 0]
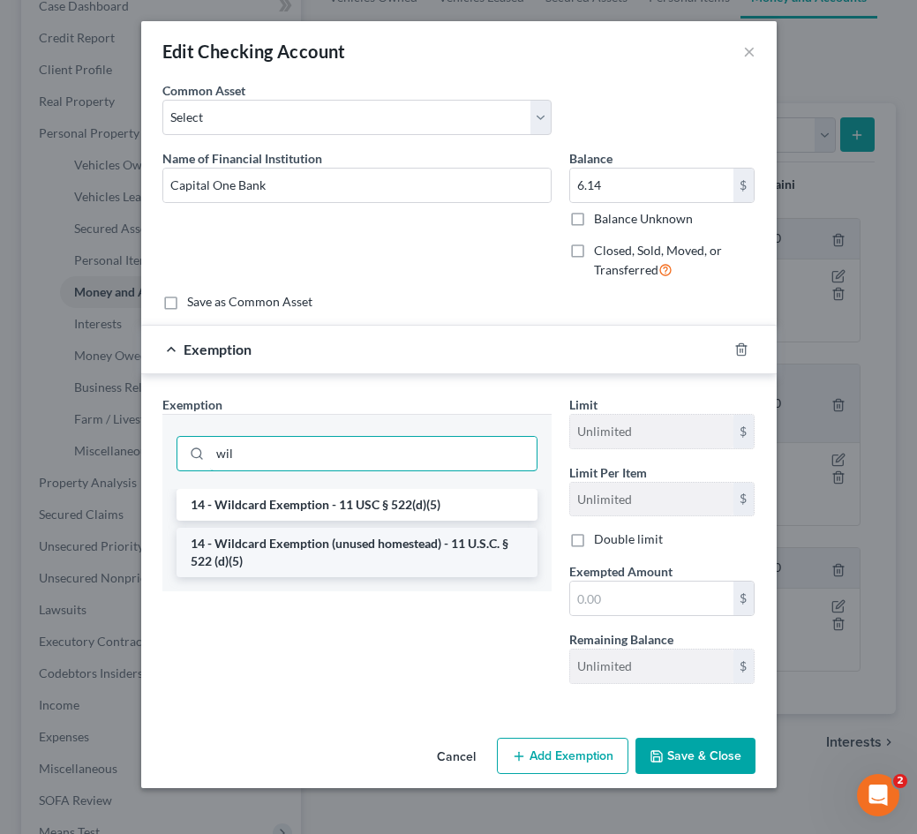
type input "wil"
click at [397, 551] on li "14 - Wildcard Exemption (unused homestead) - 11 U.S.C. § 522 (d)(5)" at bounding box center [357, 552] width 361 height 49
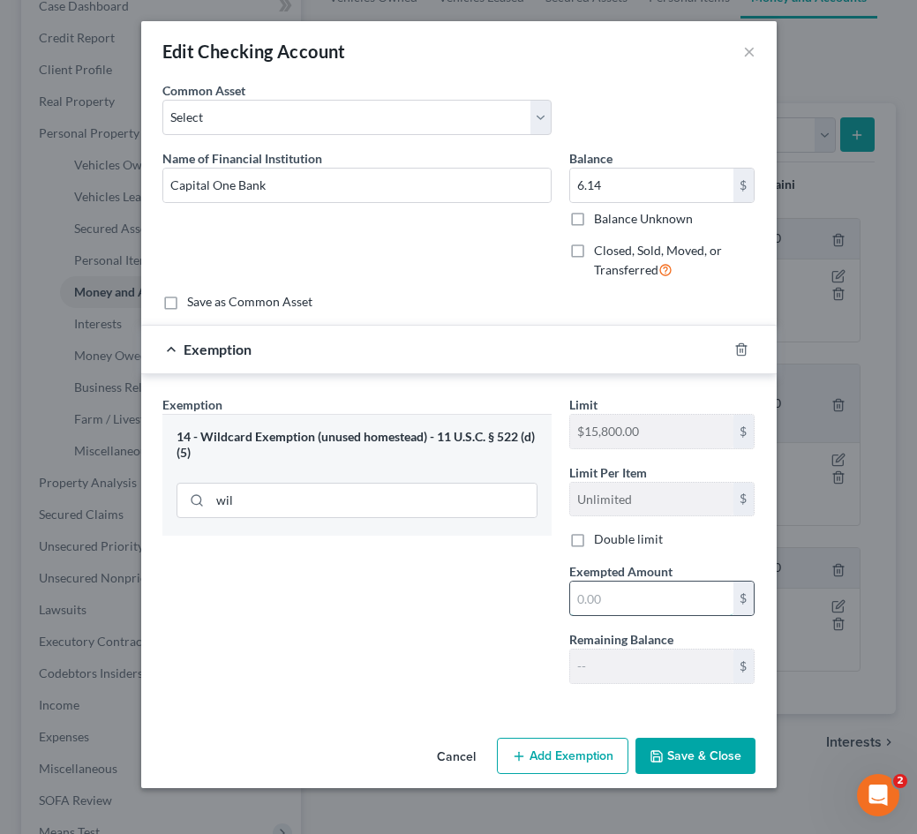
click at [576, 586] on input "text" at bounding box center [651, 599] width 163 height 34
type input "6.14"
click at [730, 757] on button "Save & Close" at bounding box center [696, 756] width 120 height 37
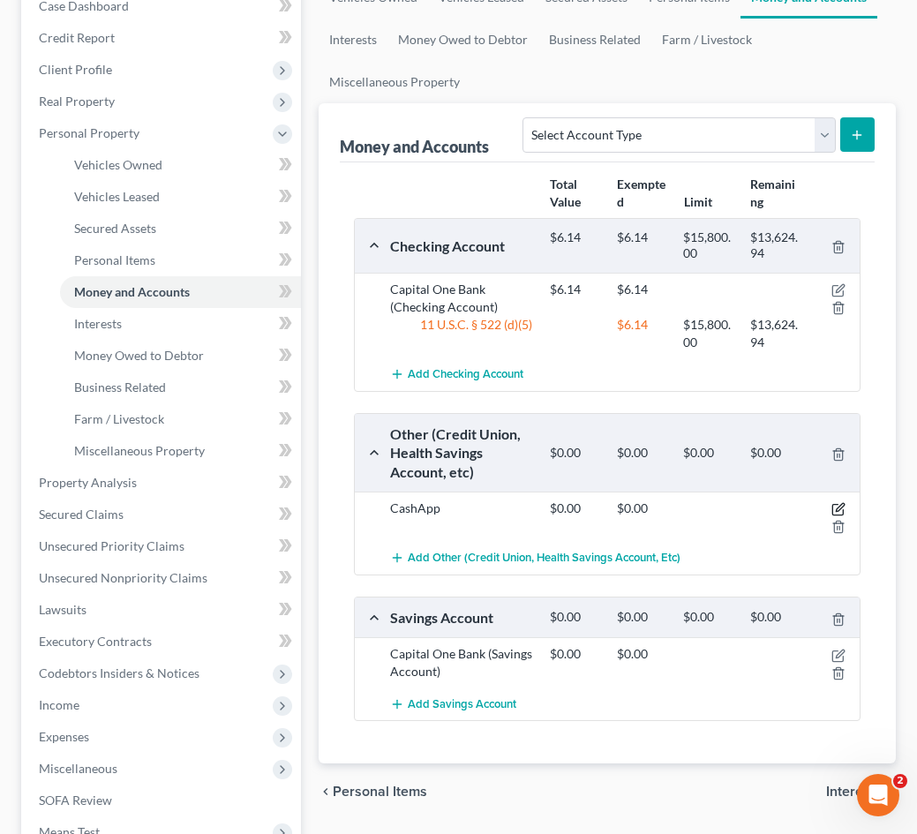
click at [844, 508] on icon "button" at bounding box center [838, 509] width 14 height 14
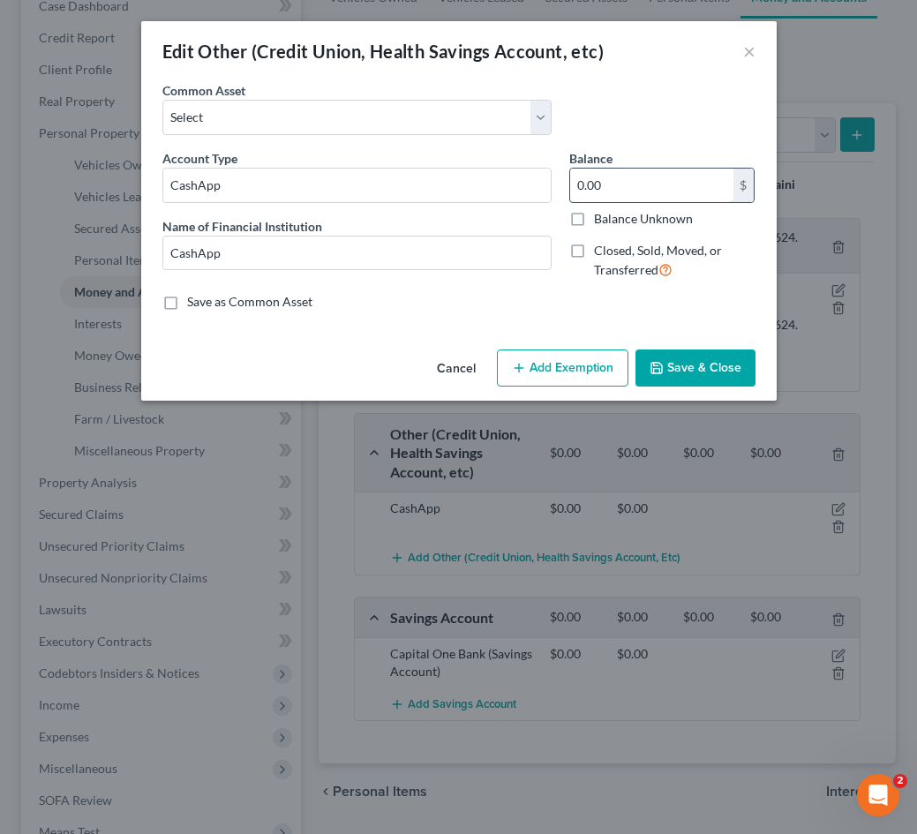
click at [607, 179] on input "0.00" at bounding box center [651, 186] width 163 height 34
type input "0.47"
click at [560, 357] on button "Add Exemption" at bounding box center [563, 368] width 132 height 37
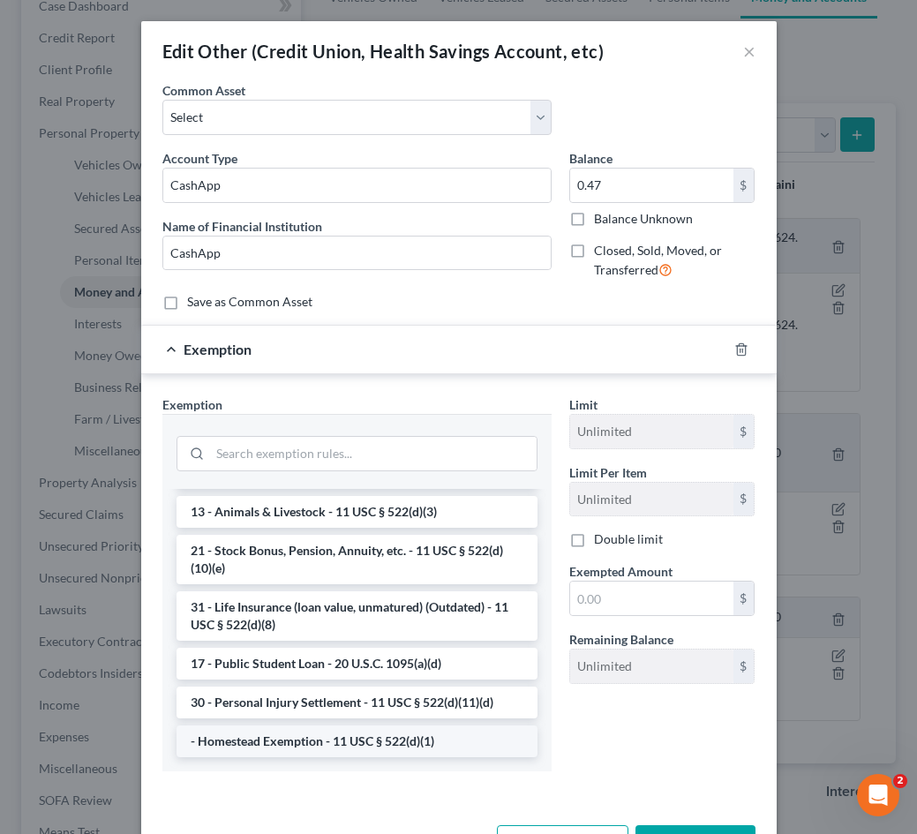
scroll to position [1366, 0]
click at [414, 463] on input "search" at bounding box center [373, 454] width 327 height 34
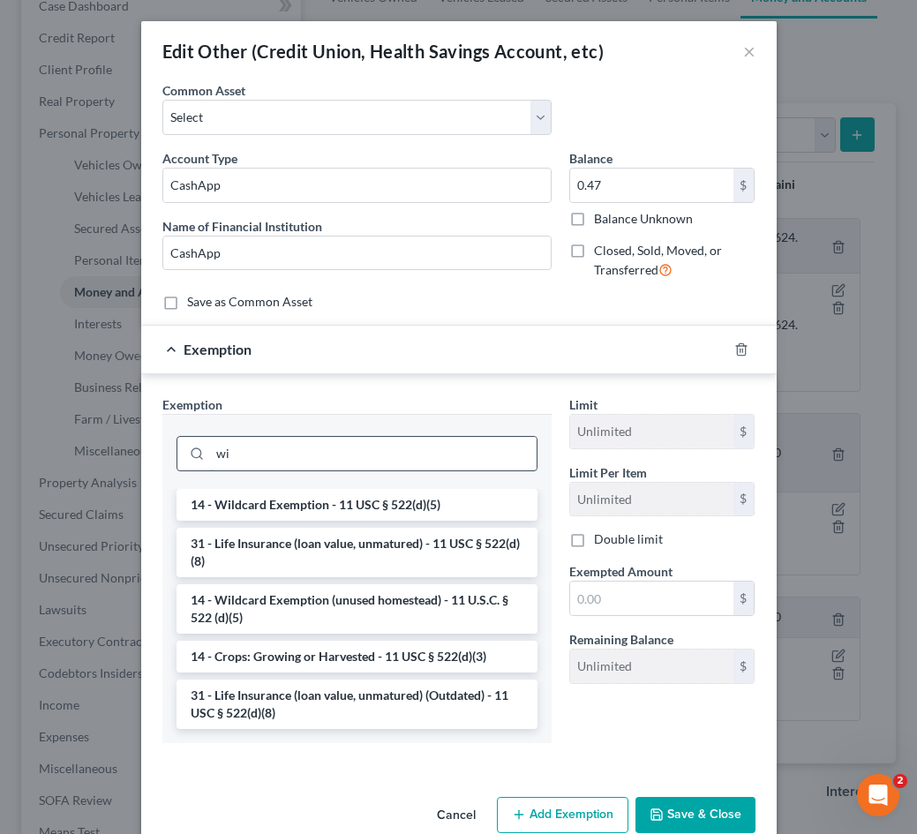
scroll to position [0, 0]
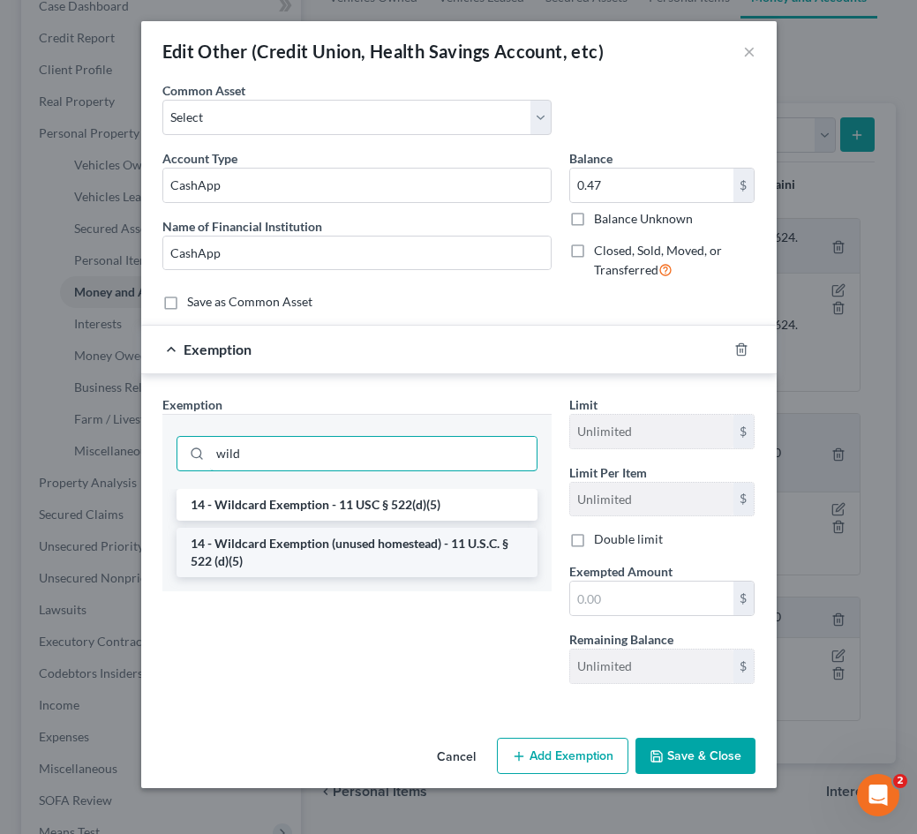
type input "wild"
click at [417, 539] on li "14 - Wildcard Exemption (unused homestead) - 11 U.S.C. § 522 (d)(5)" at bounding box center [357, 552] width 361 height 49
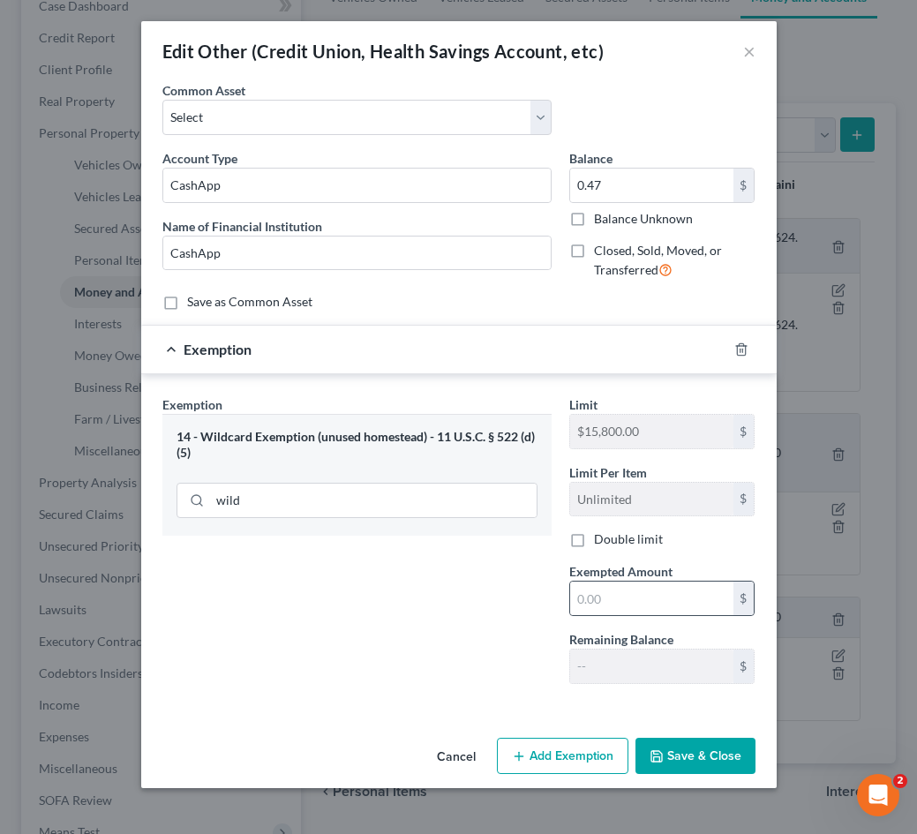
click at [650, 614] on div "$" at bounding box center [662, 598] width 186 height 35
click at [650, 590] on input "text" at bounding box center [651, 599] width 163 height 34
type input "0.47"
click at [714, 766] on button "Save & Close" at bounding box center [696, 756] width 120 height 37
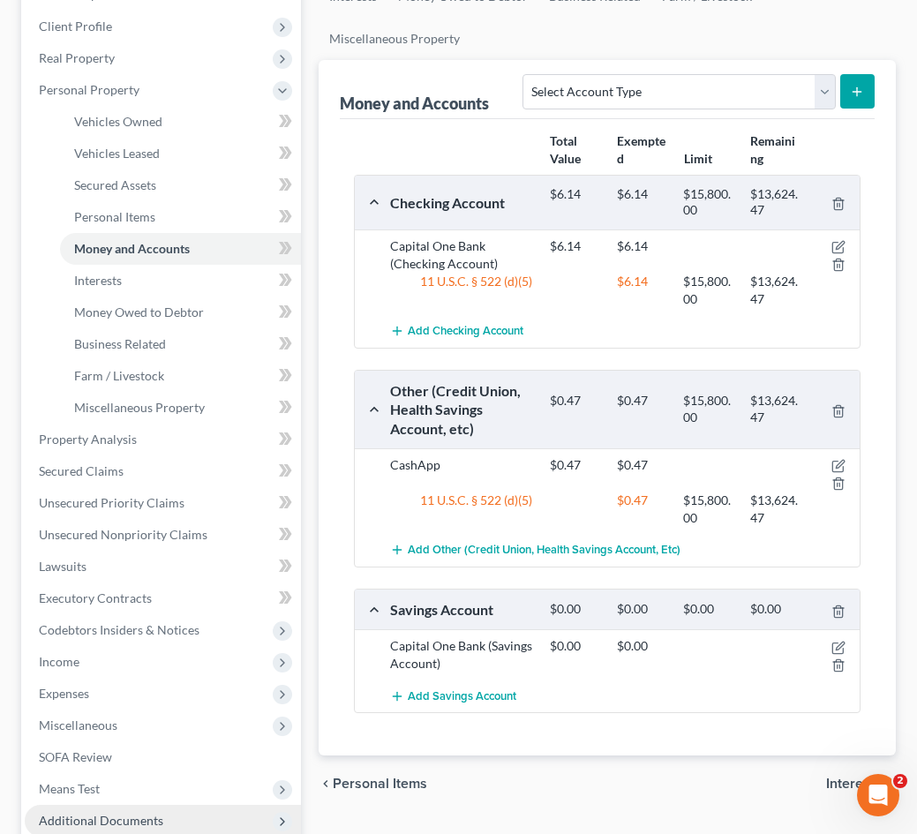
scroll to position [270, 0]
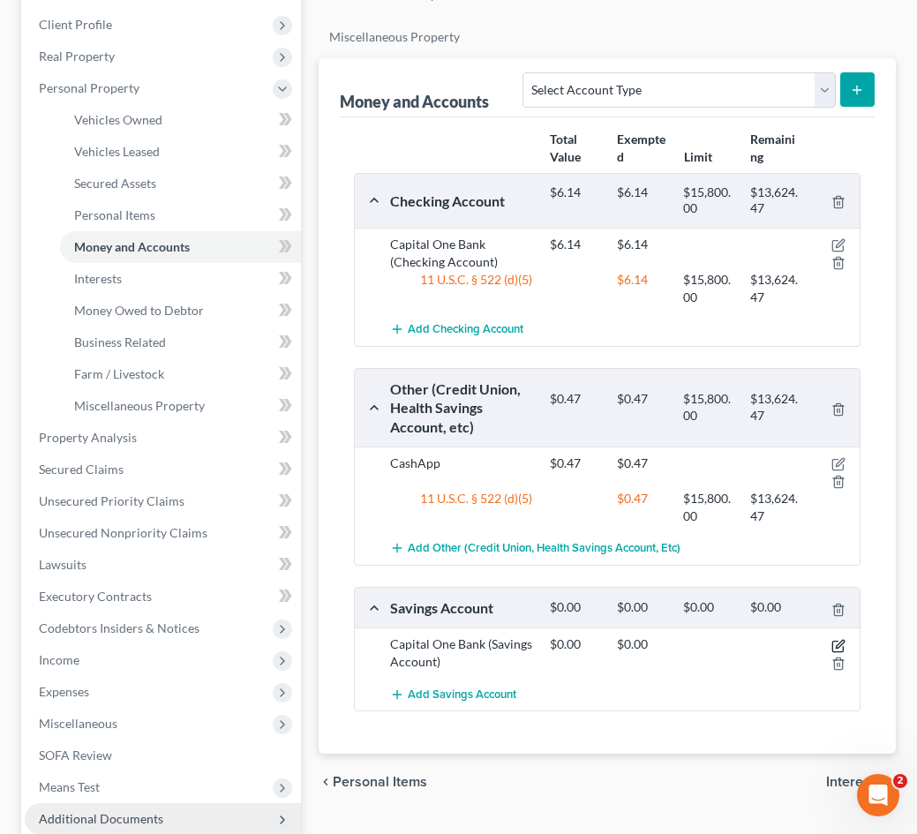
click at [841, 639] on icon "button" at bounding box center [838, 646] width 14 height 14
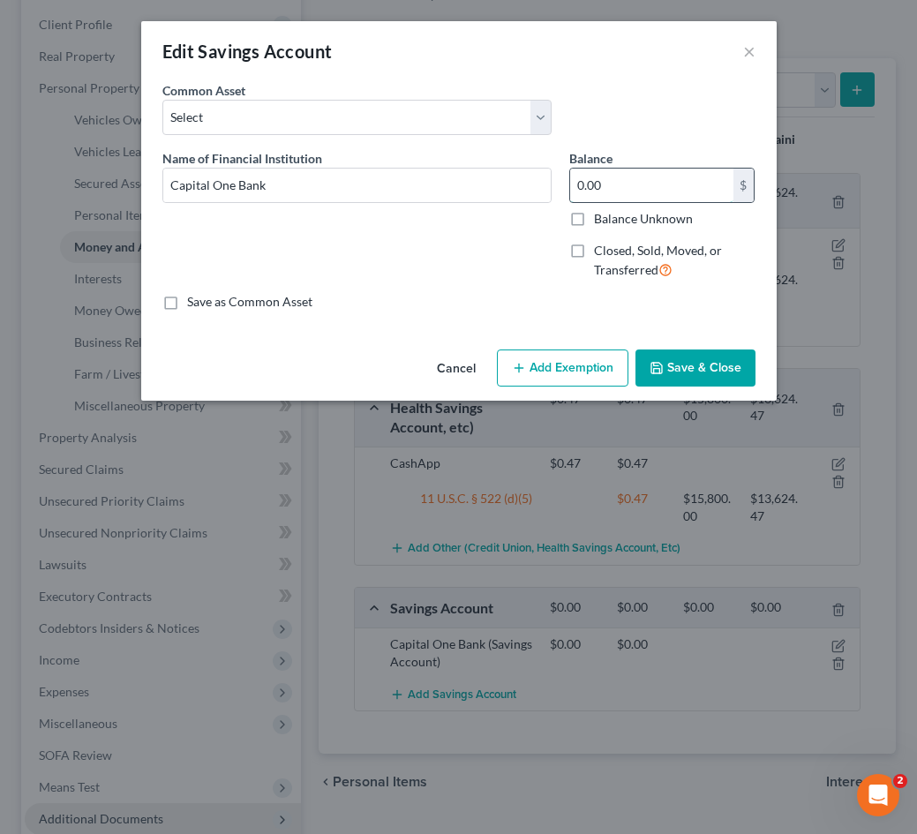
click at [627, 191] on input "0.00" at bounding box center [651, 186] width 163 height 34
type input "0.25"
click at [604, 372] on button "Add Exemption" at bounding box center [563, 368] width 132 height 37
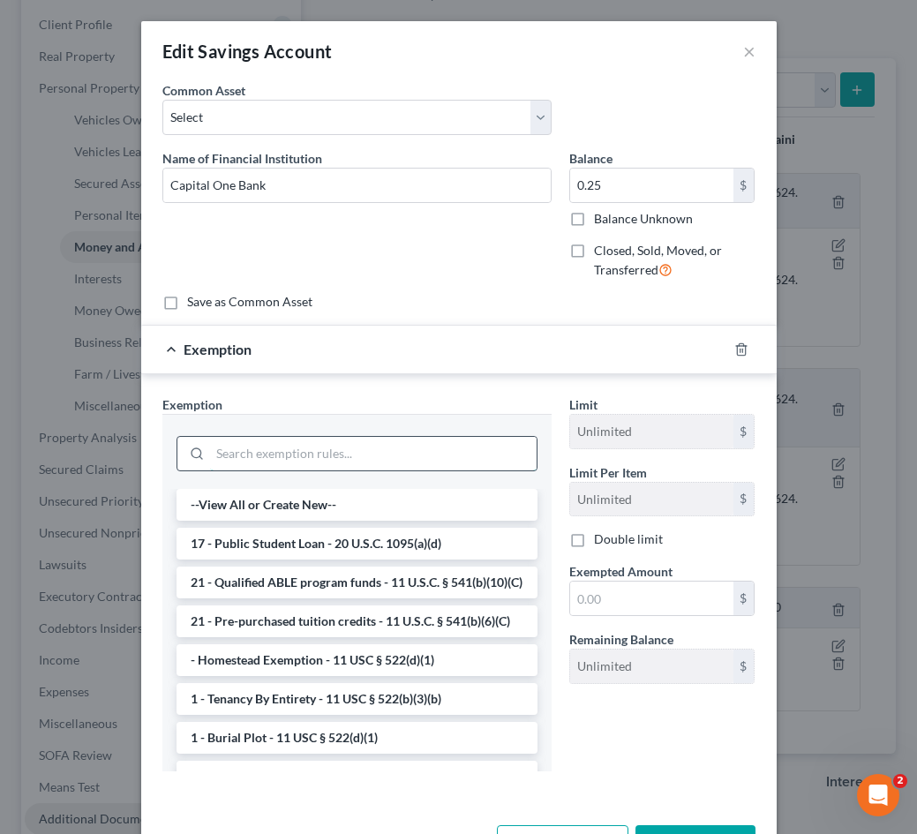
click at [404, 438] on input "search" at bounding box center [373, 454] width 327 height 34
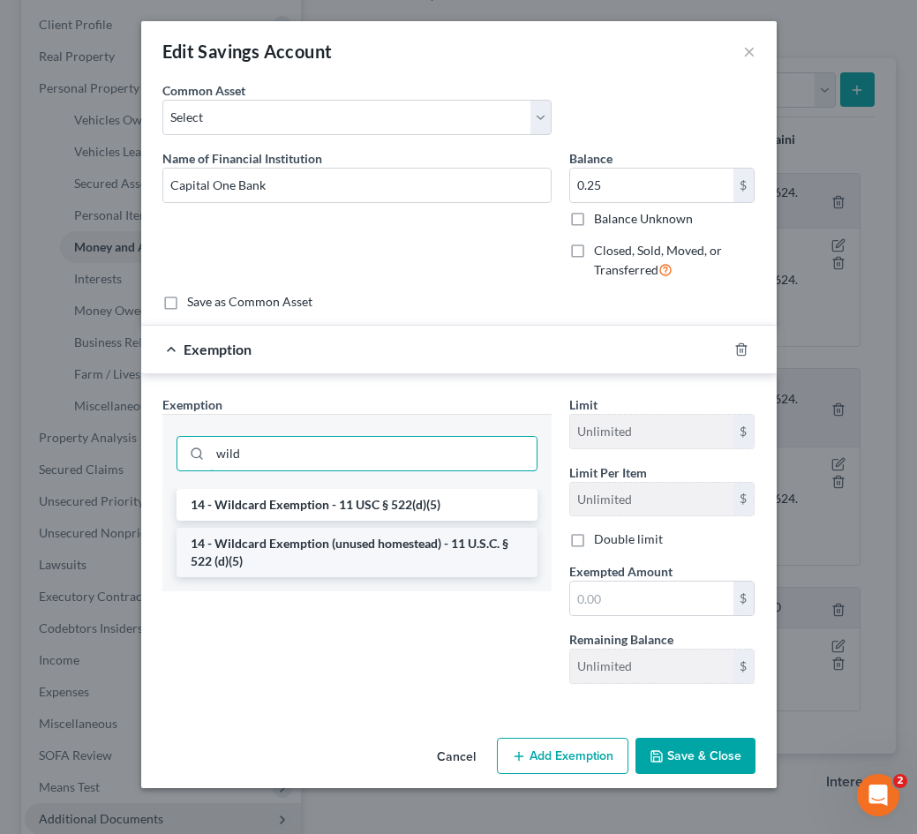
type input "wild"
click at [358, 553] on li "14 - Wildcard Exemption (unused homestead) - 11 U.S.C. § 522 (d)(5)" at bounding box center [357, 552] width 361 height 49
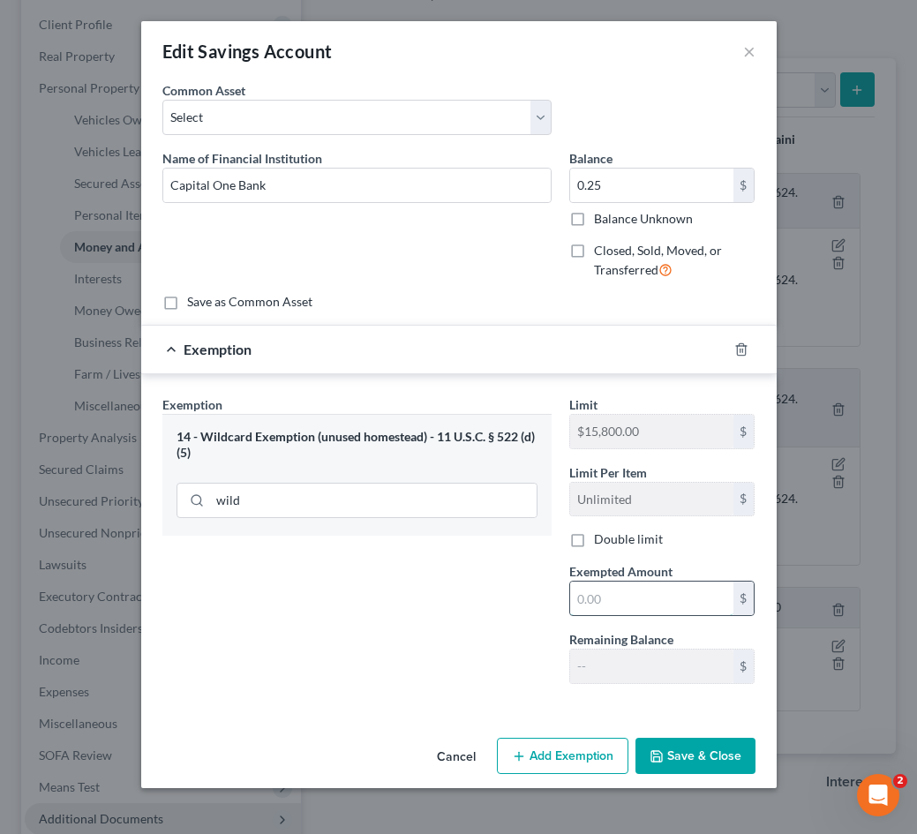
click at [637, 598] on input "text" at bounding box center [651, 599] width 163 height 34
type input "0.25"
click at [695, 752] on button "Save & Close" at bounding box center [696, 756] width 120 height 37
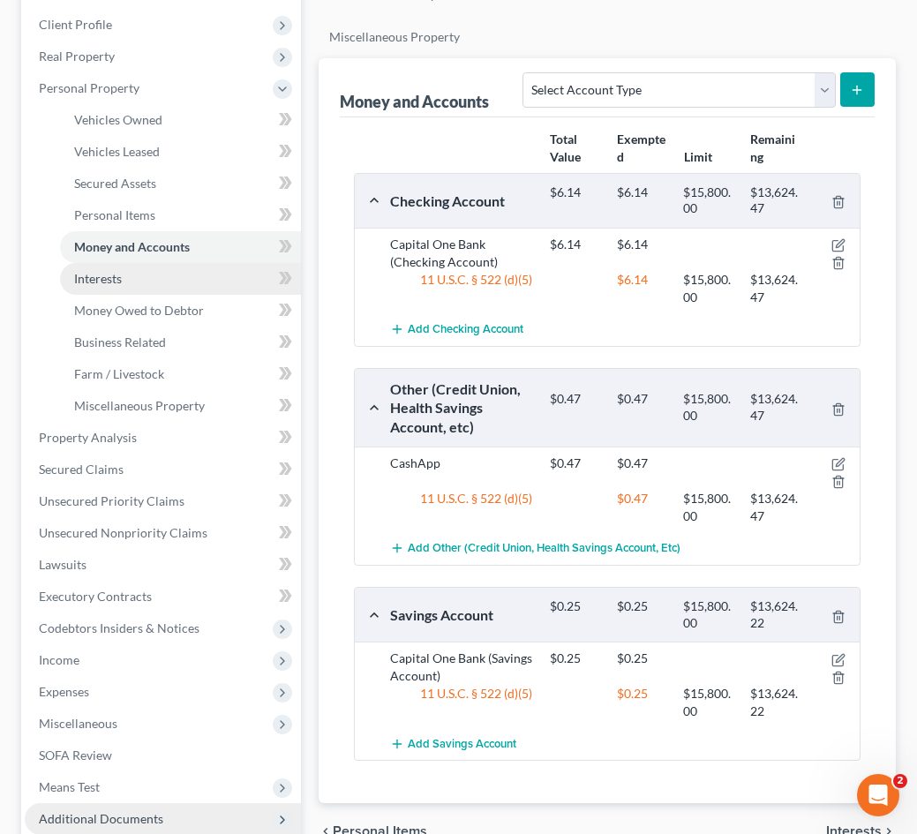
click at [165, 282] on link "Interests" at bounding box center [180, 279] width 241 height 32
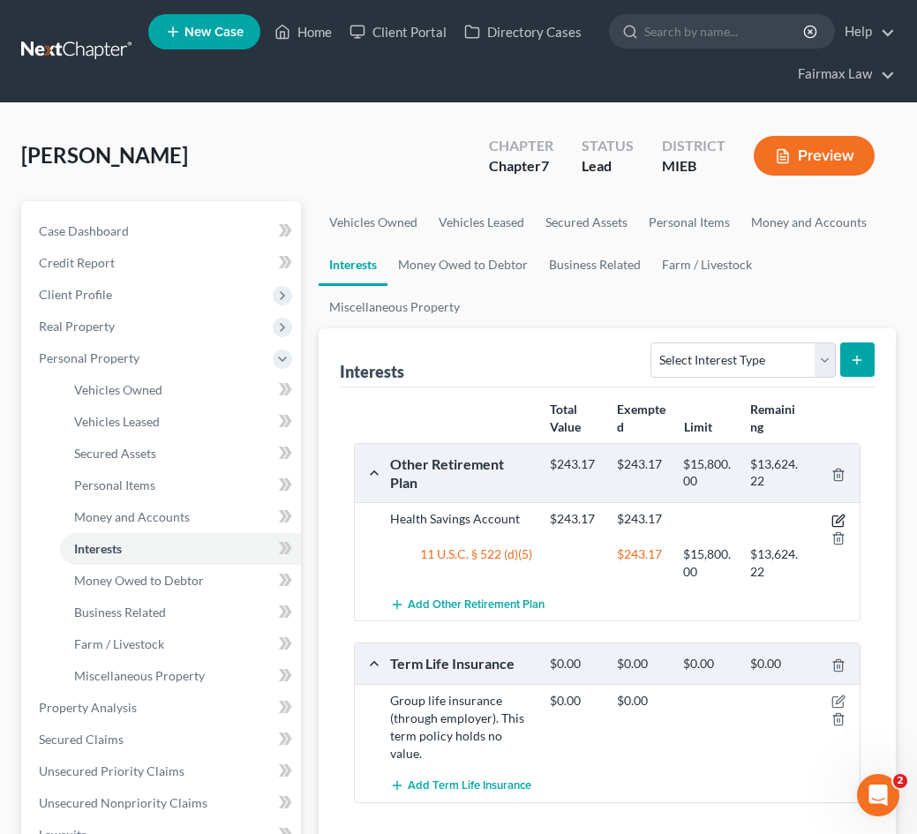
click at [838, 522] on icon "button" at bounding box center [840, 519] width 8 height 8
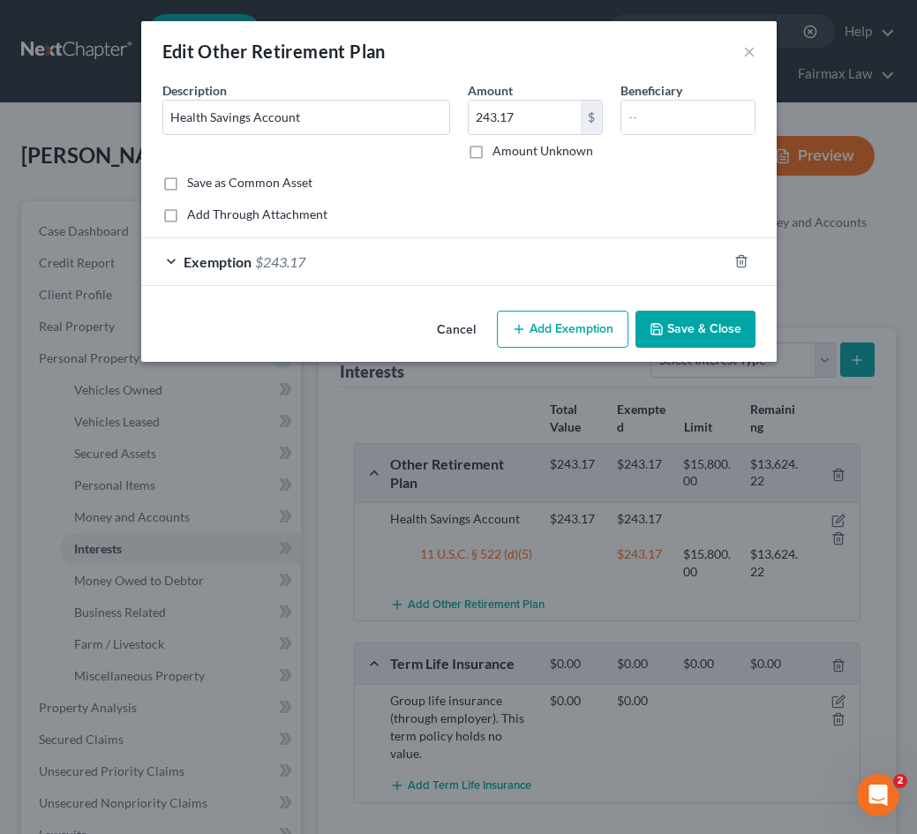
click at [368, 274] on div "Exemption $243.17" at bounding box center [434, 261] width 586 height 47
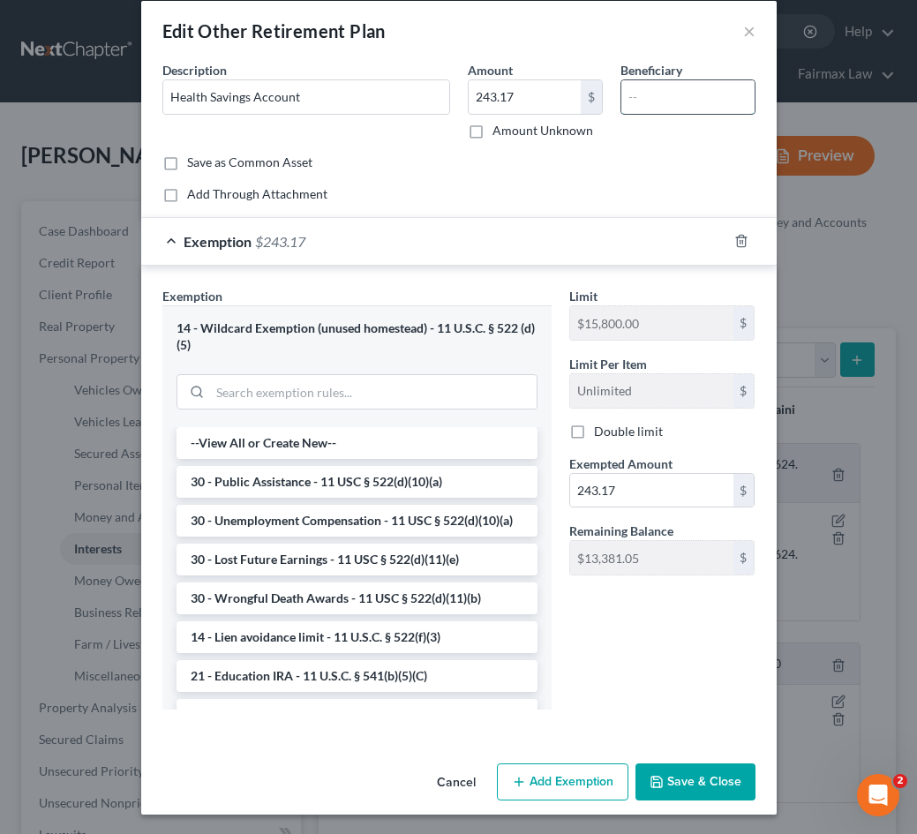
click at [640, 104] on input "text" at bounding box center [687, 97] width 133 height 34
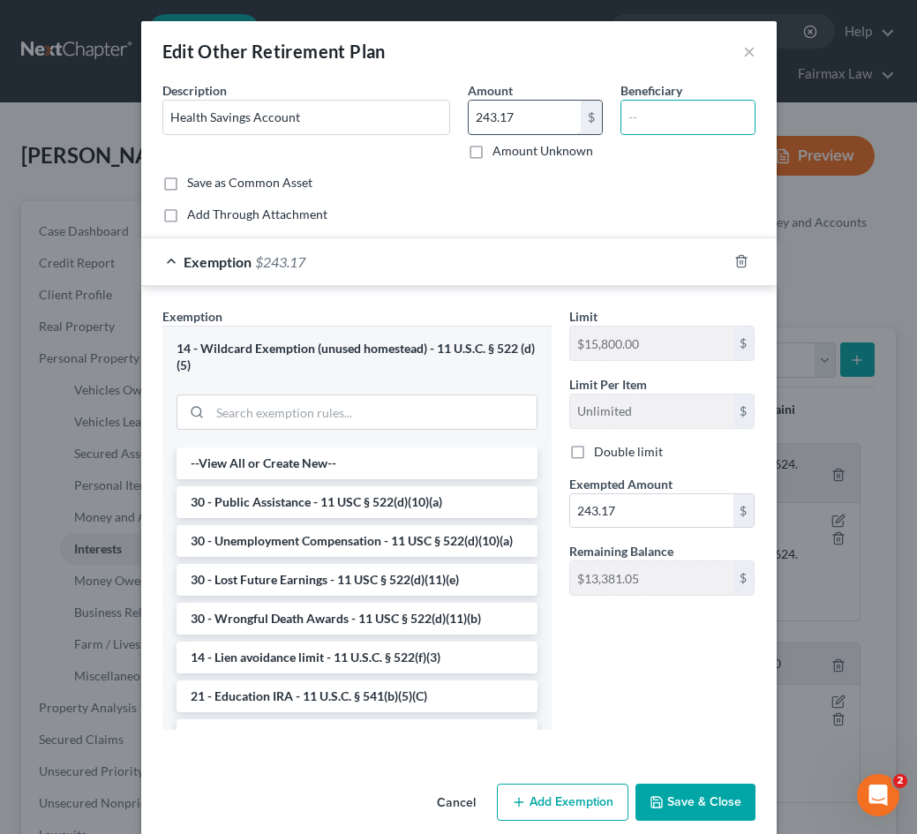
click at [516, 118] on input "243.17" at bounding box center [525, 118] width 112 height 34
type input "2"
type input "416.90"
click at [625, 508] on input "243.17" at bounding box center [651, 511] width 163 height 34
type input "2"
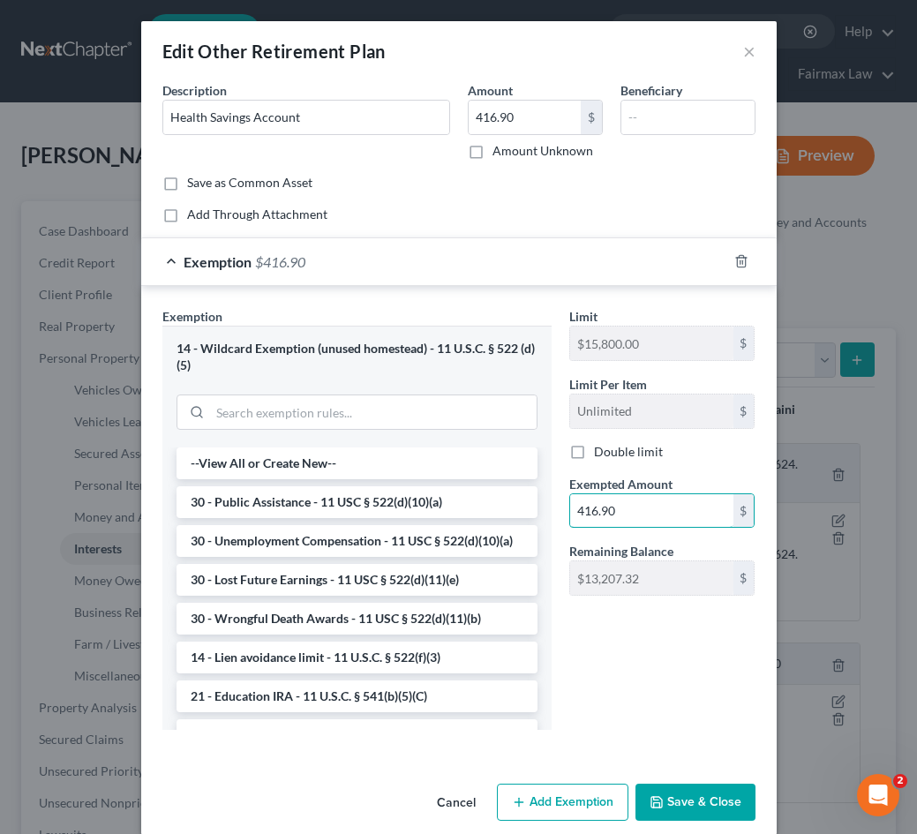
type input "416.90"
click at [705, 809] on button "Save & Close" at bounding box center [696, 802] width 120 height 37
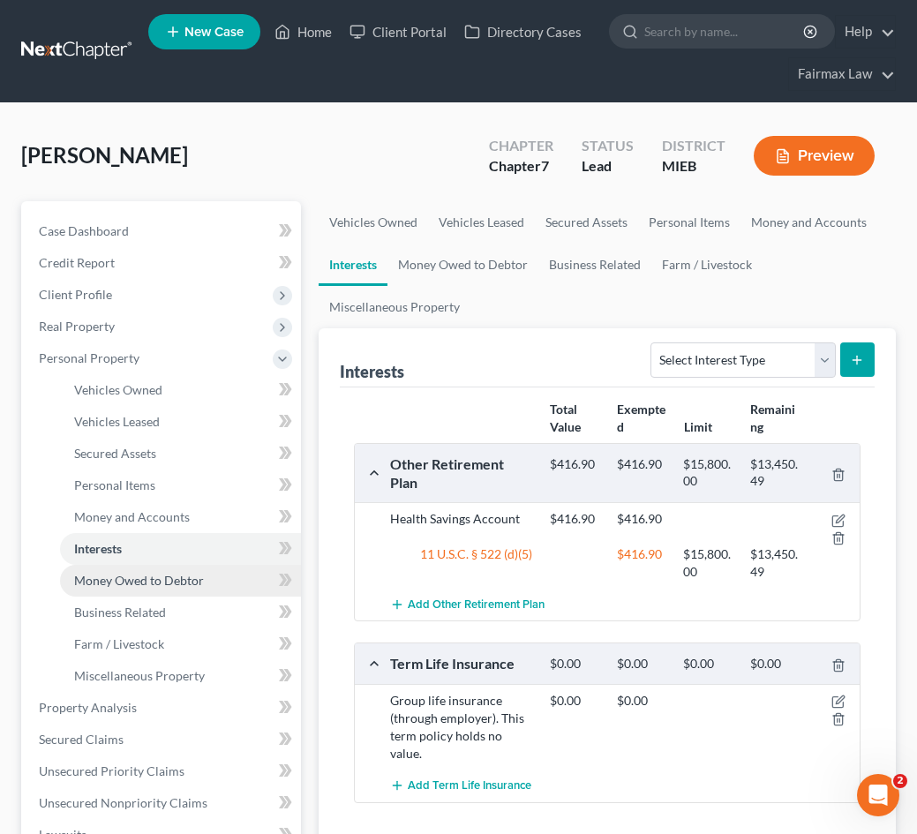
click at [217, 578] on link "Money Owed to Debtor" at bounding box center [180, 581] width 241 height 32
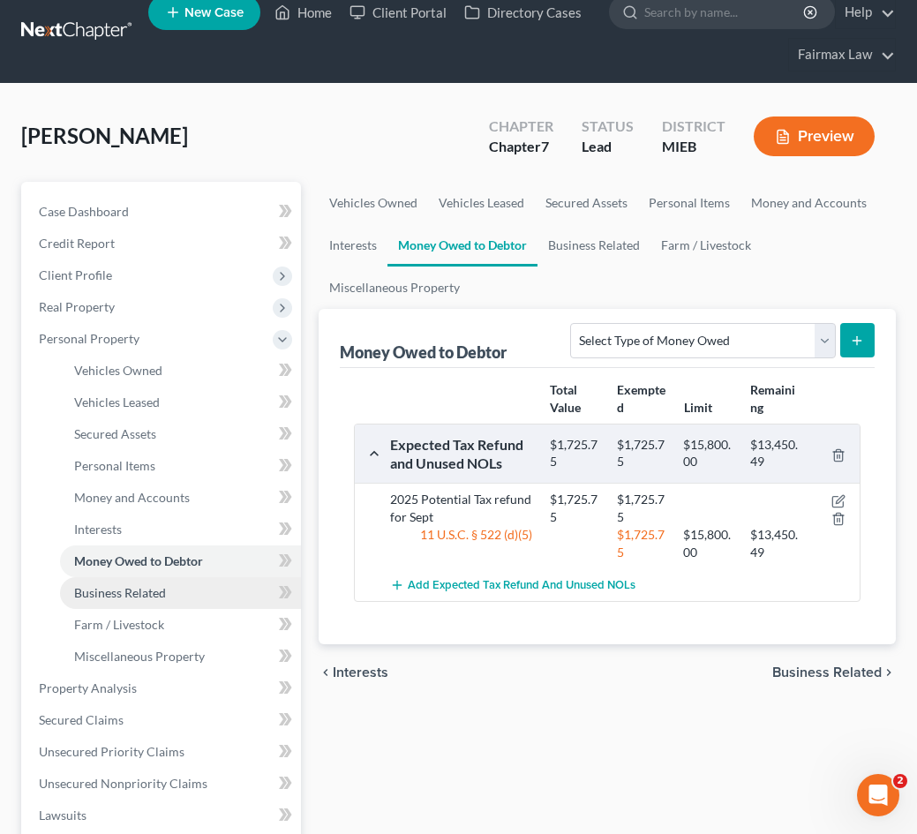
scroll to position [19, 0]
click at [188, 606] on link "Business Related" at bounding box center [180, 593] width 241 height 32
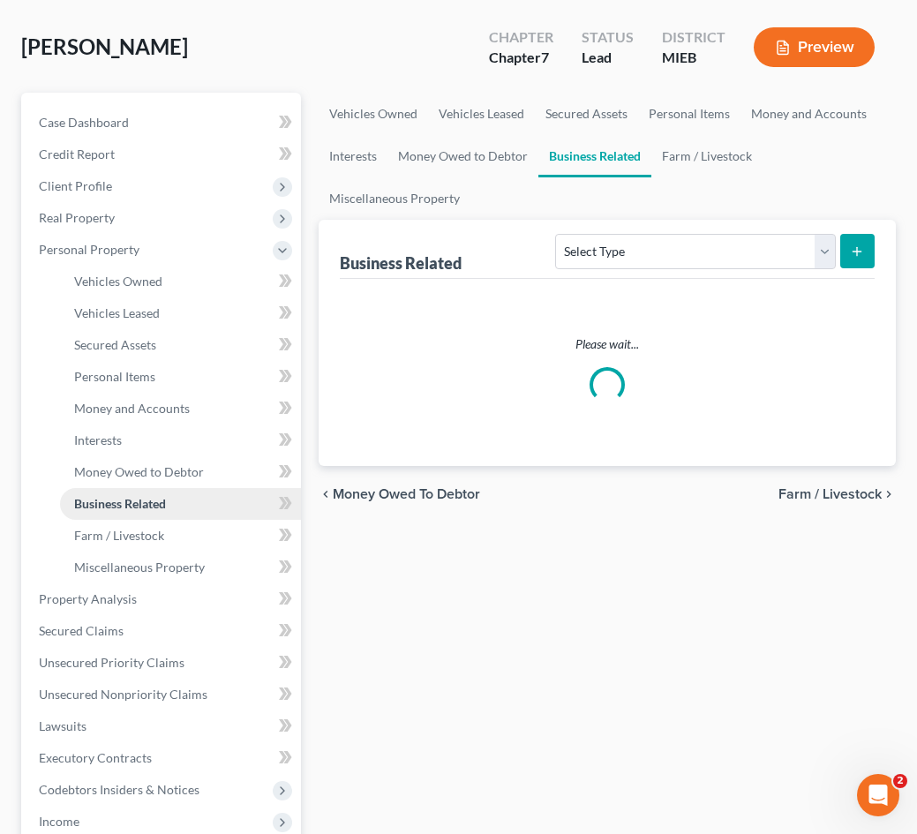
scroll to position [110, 0]
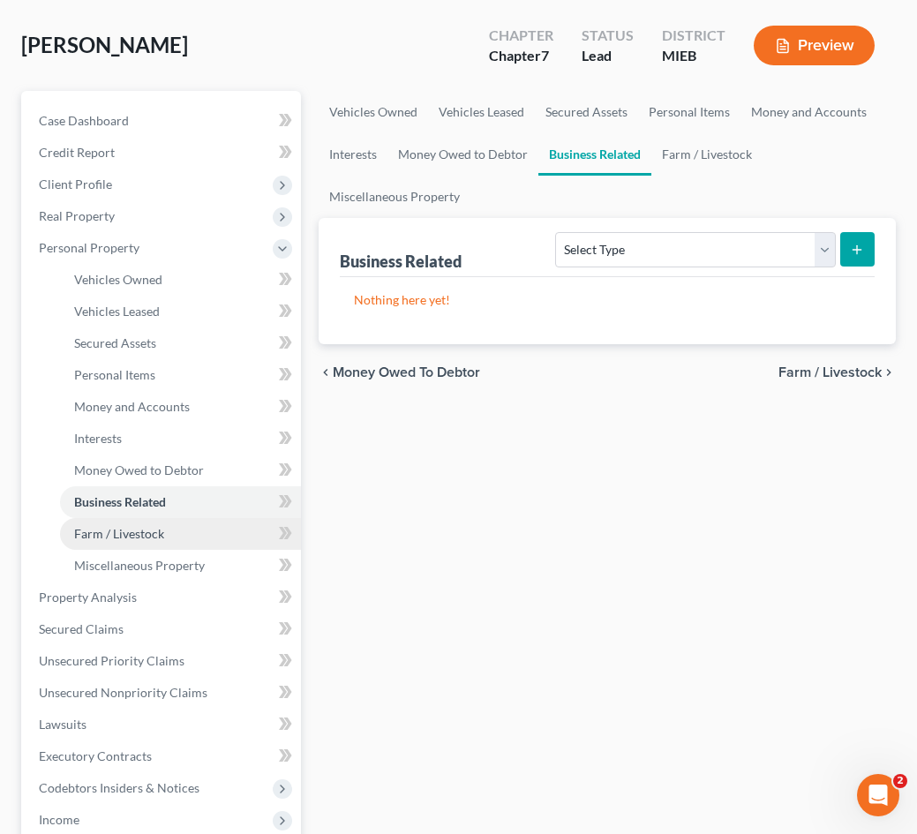
click at [124, 539] on span "Farm / Livestock" at bounding box center [119, 533] width 90 height 15
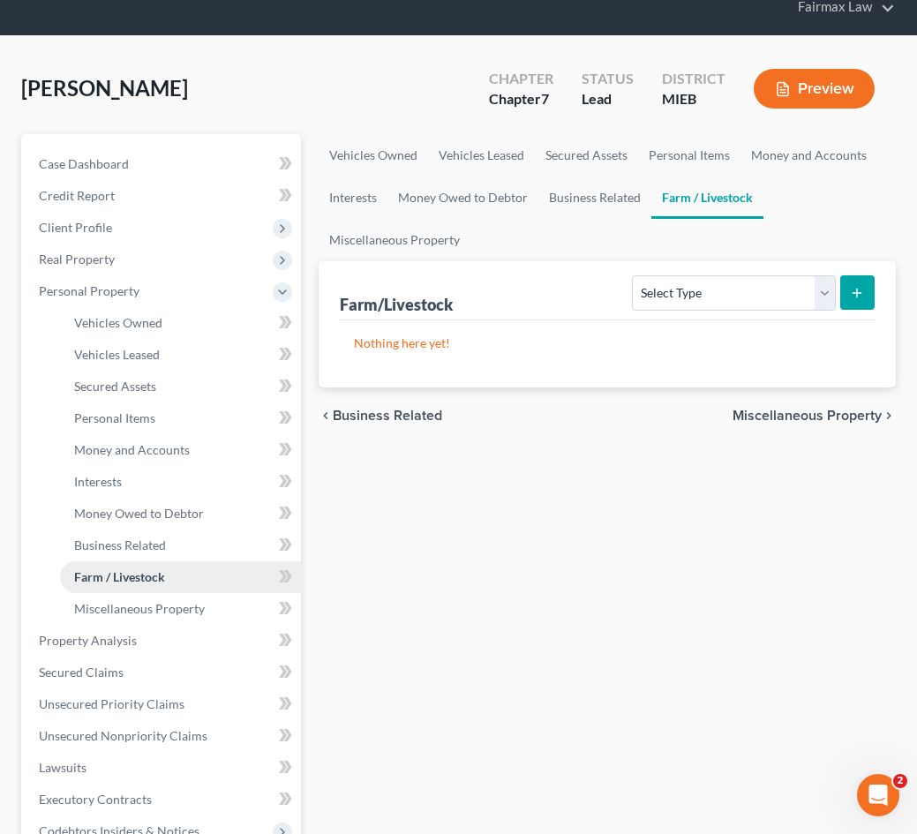
scroll to position [71, 0]
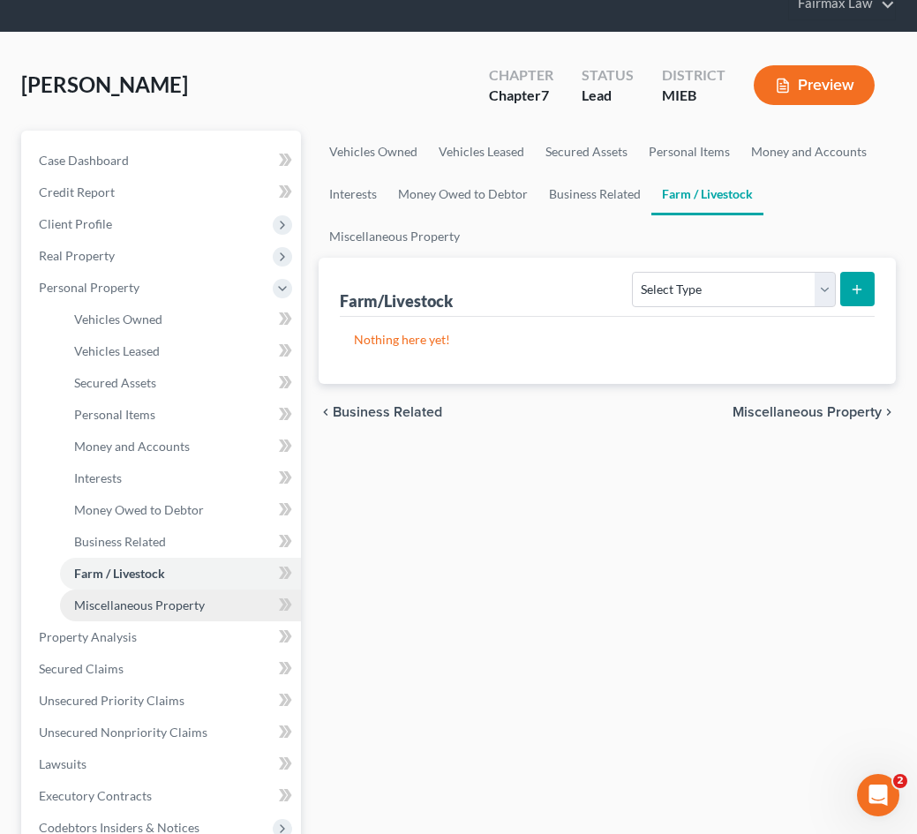
click at [129, 607] on span "Miscellaneous Property" at bounding box center [139, 605] width 131 height 15
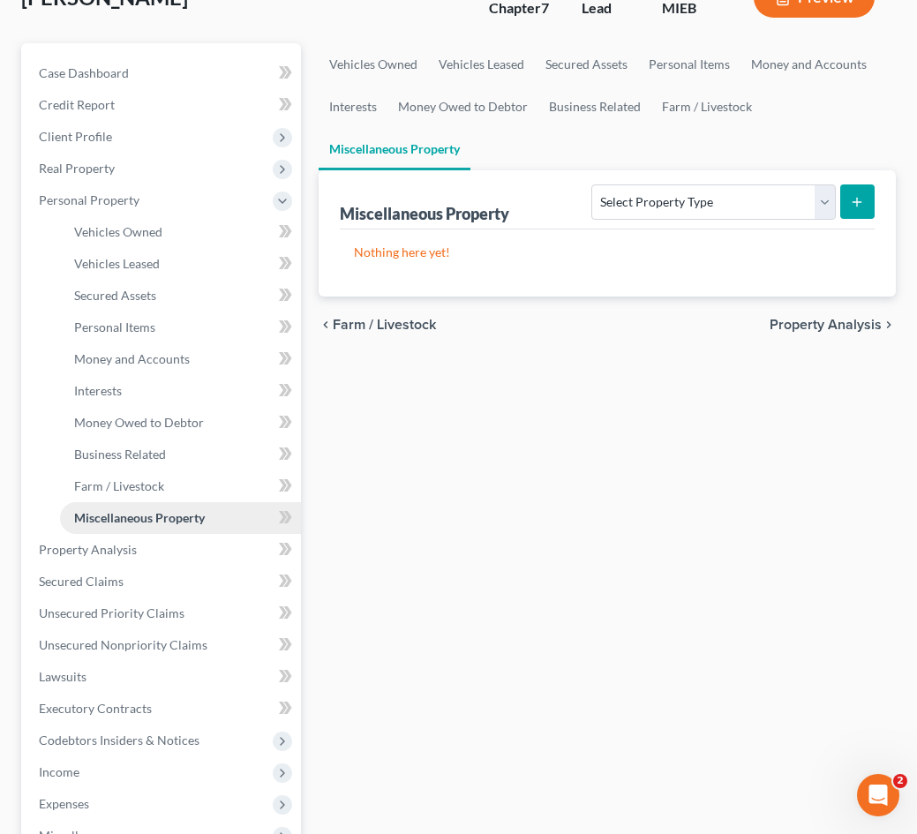
scroll to position [161, 0]
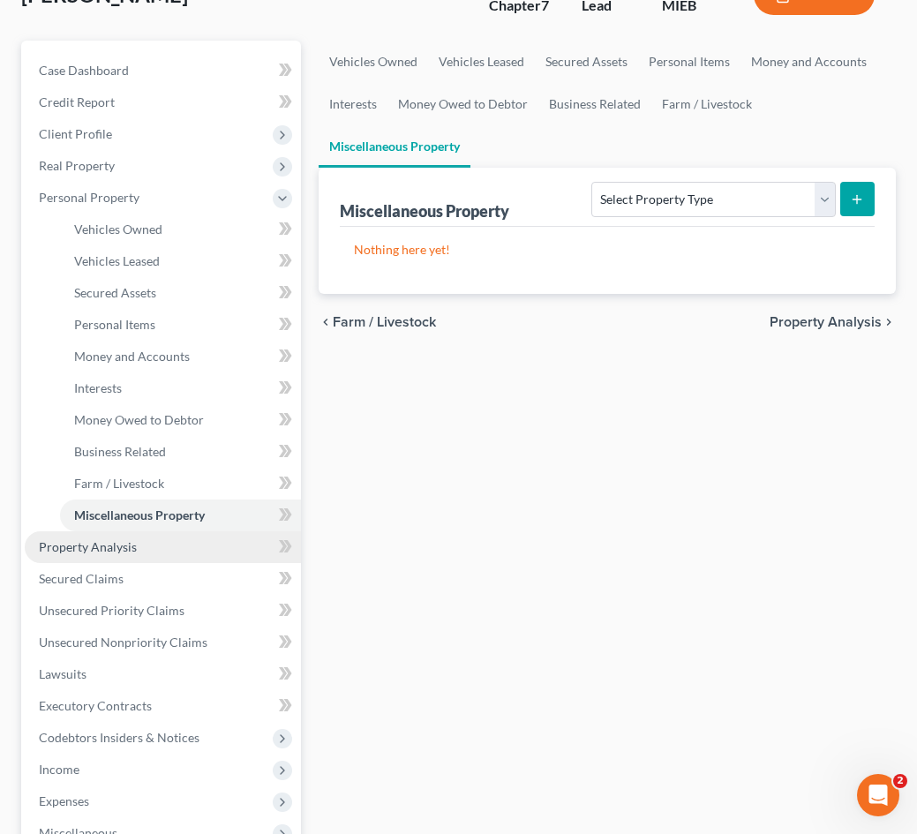
click at [175, 543] on link "Property Analysis" at bounding box center [163, 547] width 276 height 32
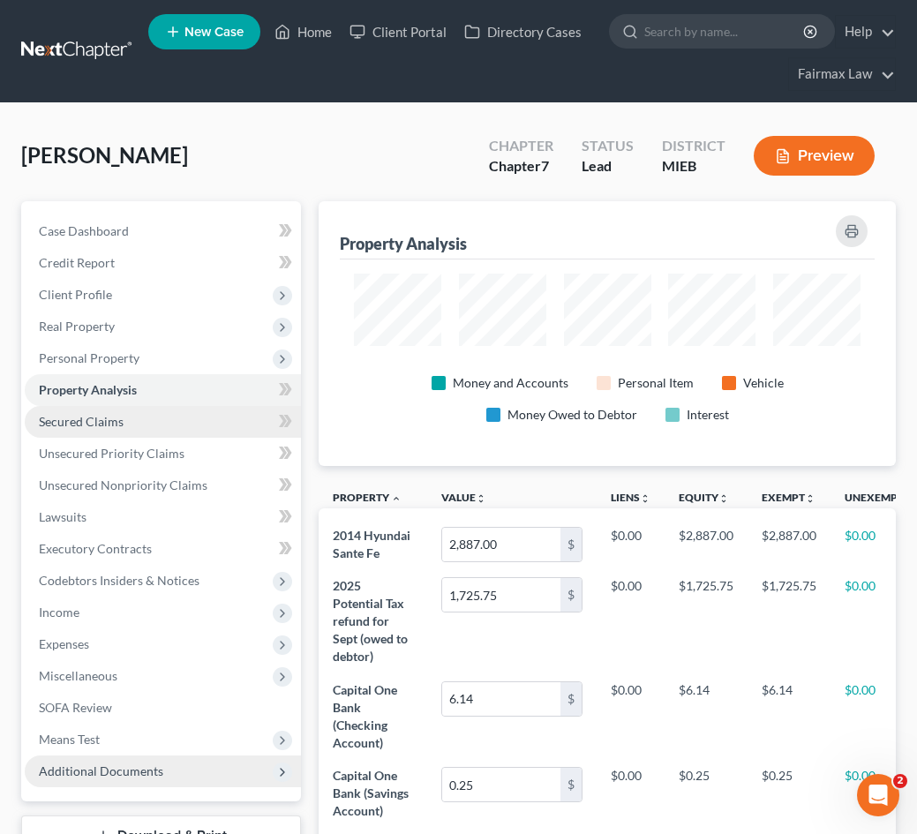
scroll to position [882411, 882099]
click at [149, 415] on link "Secured Claims" at bounding box center [163, 422] width 276 height 32
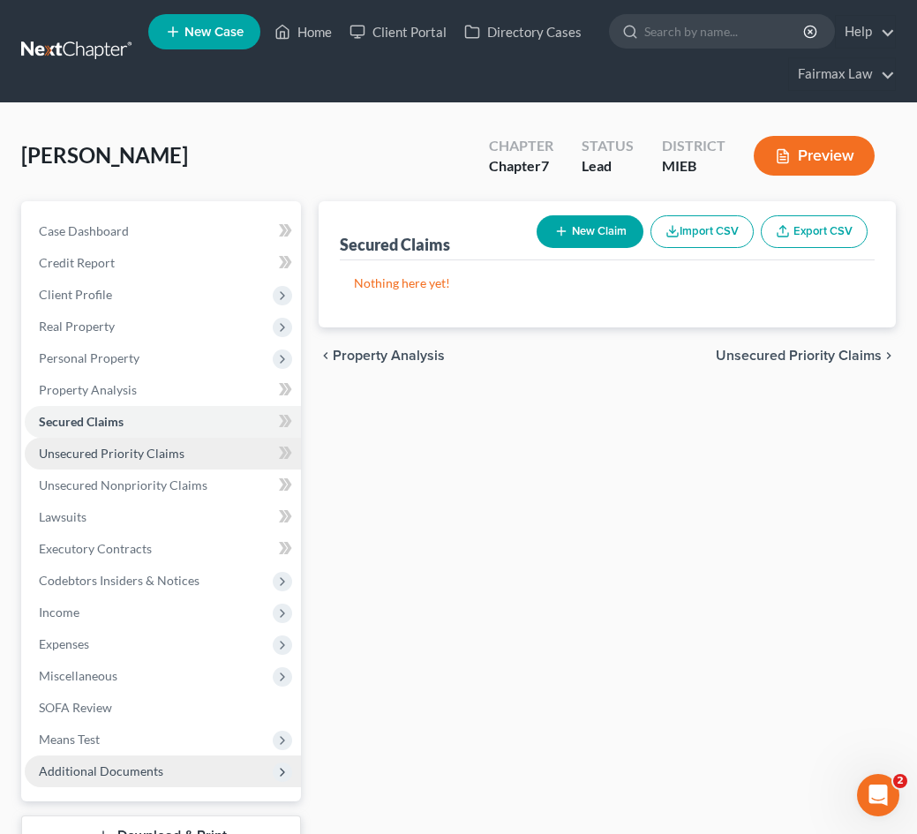
click at [168, 456] on span "Unsecured Priority Claims" at bounding box center [112, 453] width 146 height 15
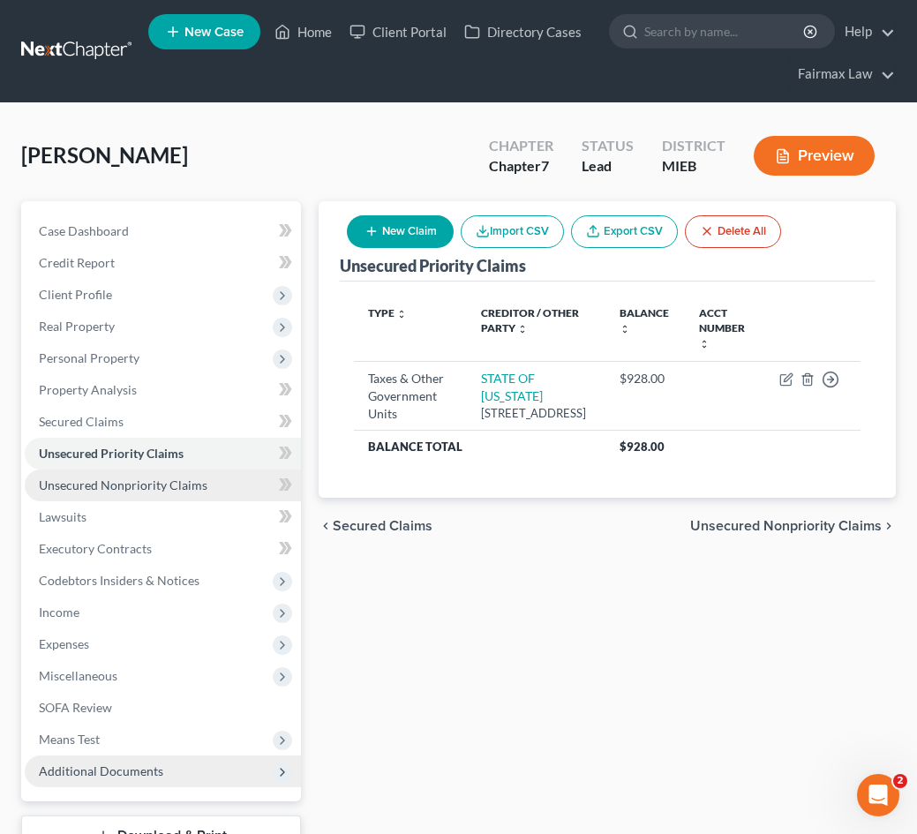
click at [191, 478] on span "Unsecured Nonpriority Claims" at bounding box center [123, 485] width 169 height 15
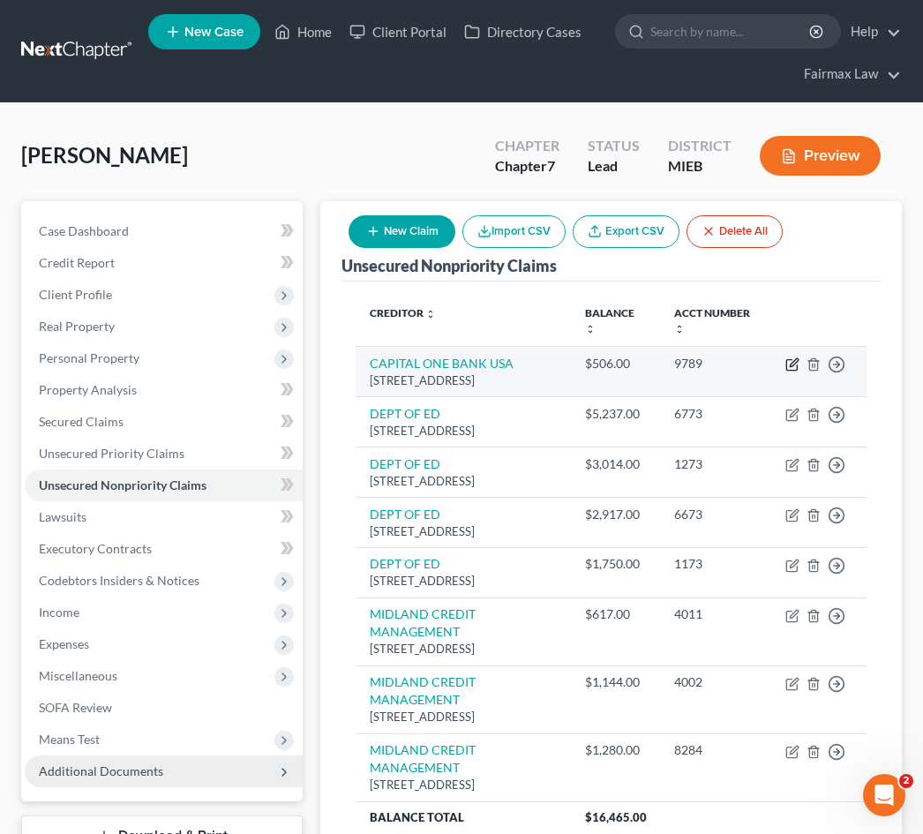
click at [786, 358] on icon "button" at bounding box center [793, 364] width 14 height 14
select select "24"
select select "14"
select select "0"
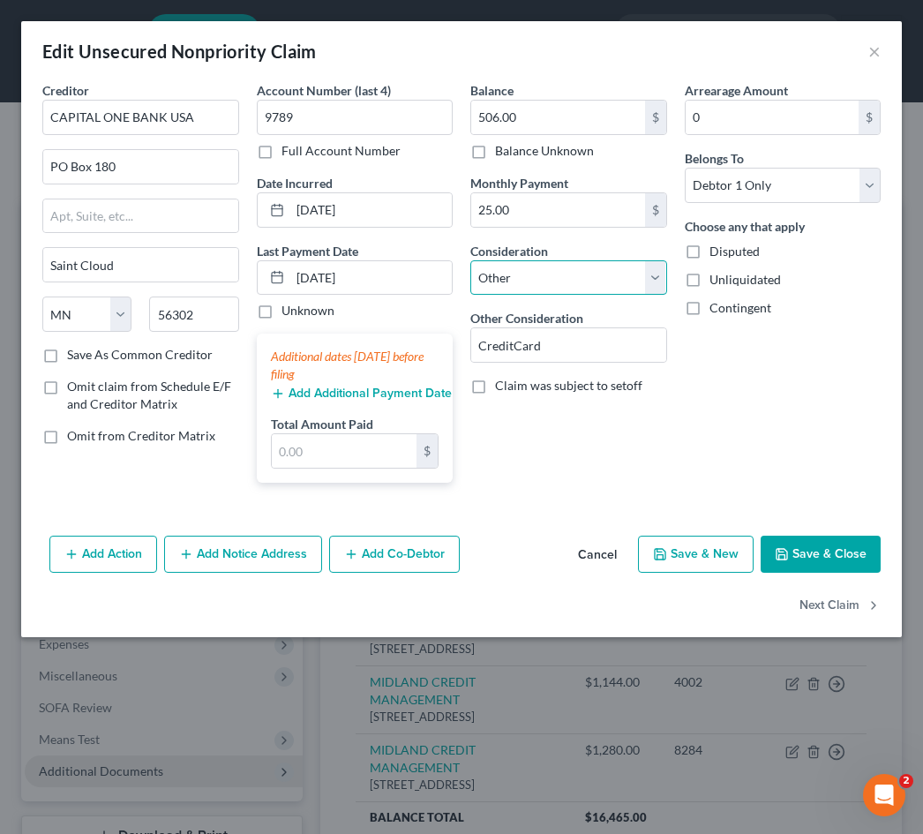
select select "2"
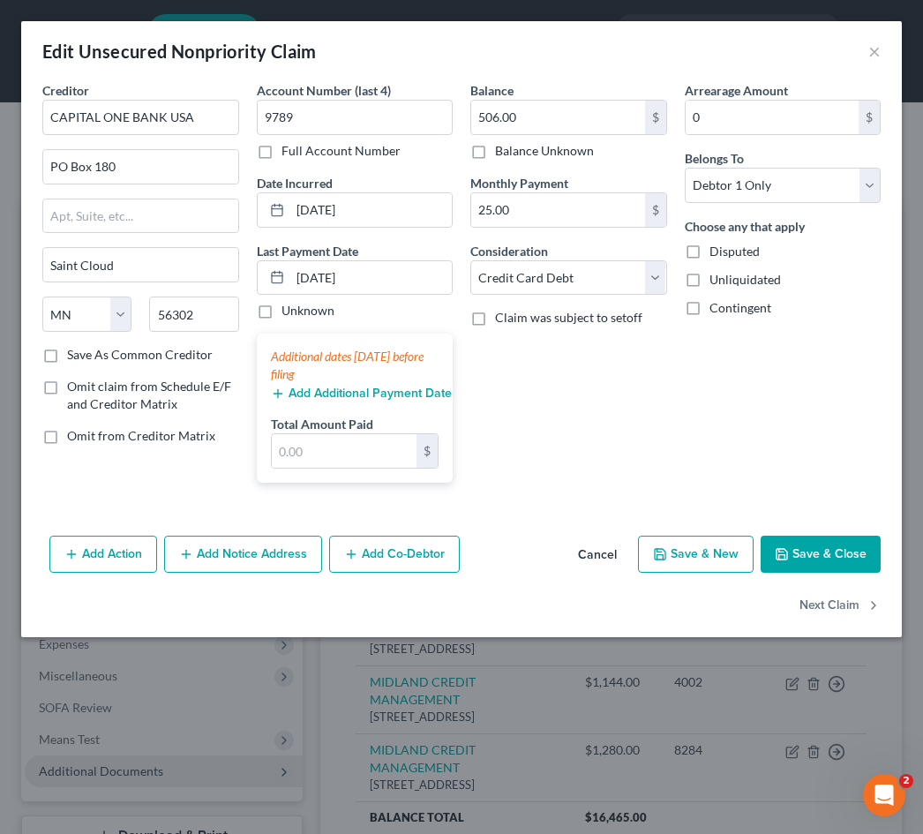
click at [704, 350] on div "Arrearage Amount 0 $ Belongs To * Select Debtor 1 Only Debtor 2 Only Debtor 1 A…" at bounding box center [783, 289] width 214 height 416
click at [147, 400] on span "Omit claim from Schedule E/F and Creditor Matrix" at bounding box center [149, 395] width 164 height 33
click at [86, 389] on input "Omit claim from Schedule E/F and Creditor Matrix" at bounding box center [79, 383] width 11 height 11
checkbox input "true"
click at [163, 435] on span "Omit from Creditor Matrix" at bounding box center [141, 435] width 148 height 15
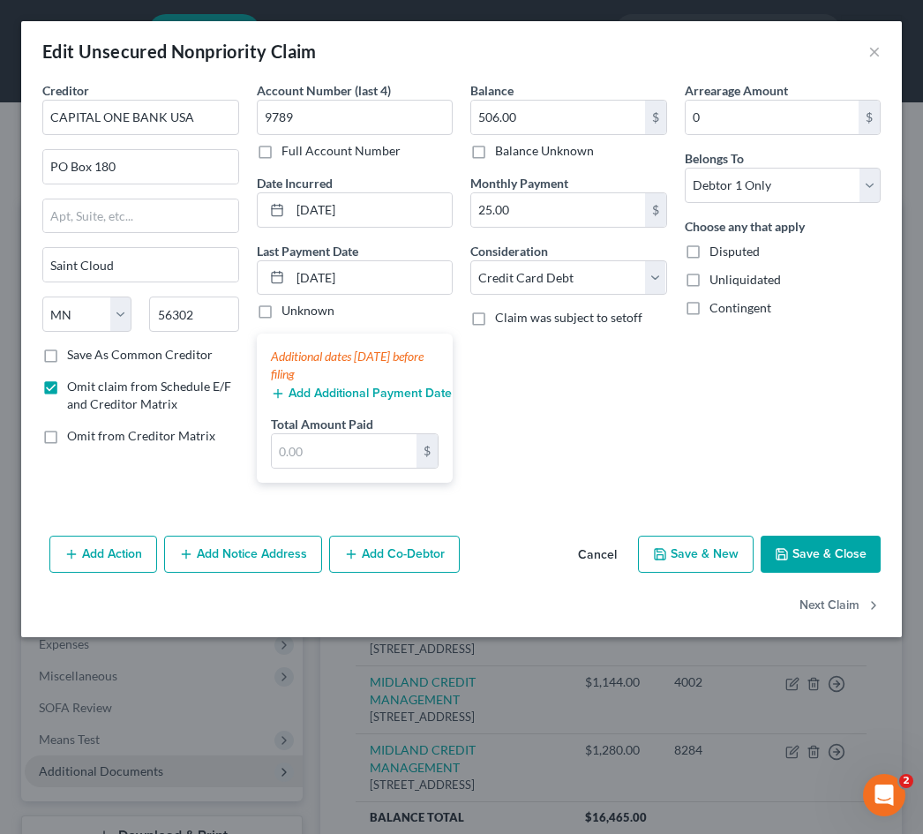
click at [86, 435] on input "Omit from Creditor Matrix" at bounding box center [79, 432] width 11 height 11
checkbox input "true"
click at [844, 560] on button "Save & Close" at bounding box center [821, 554] width 120 height 37
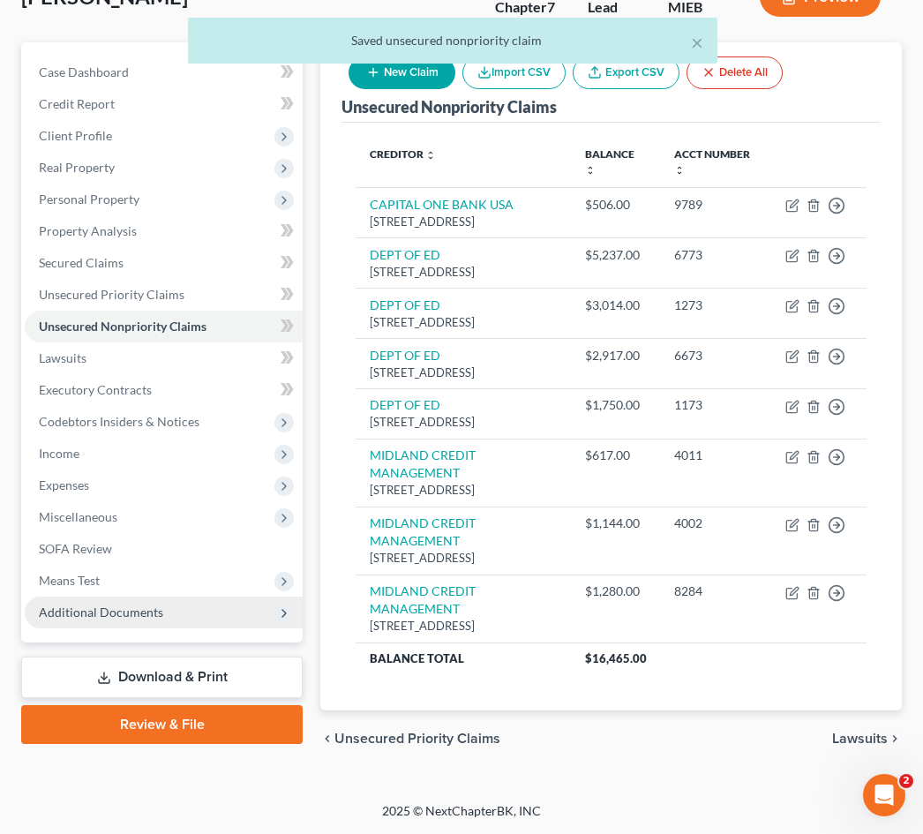
scroll to position [201, 0]
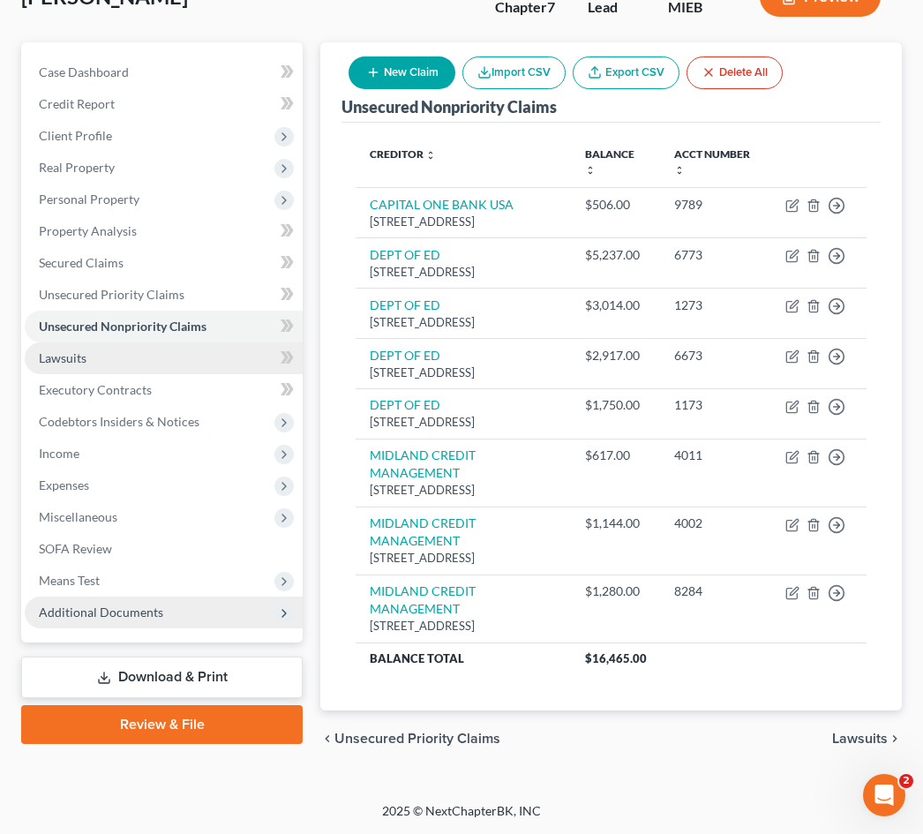
click at [180, 342] on link "Lawsuits" at bounding box center [164, 358] width 278 height 32
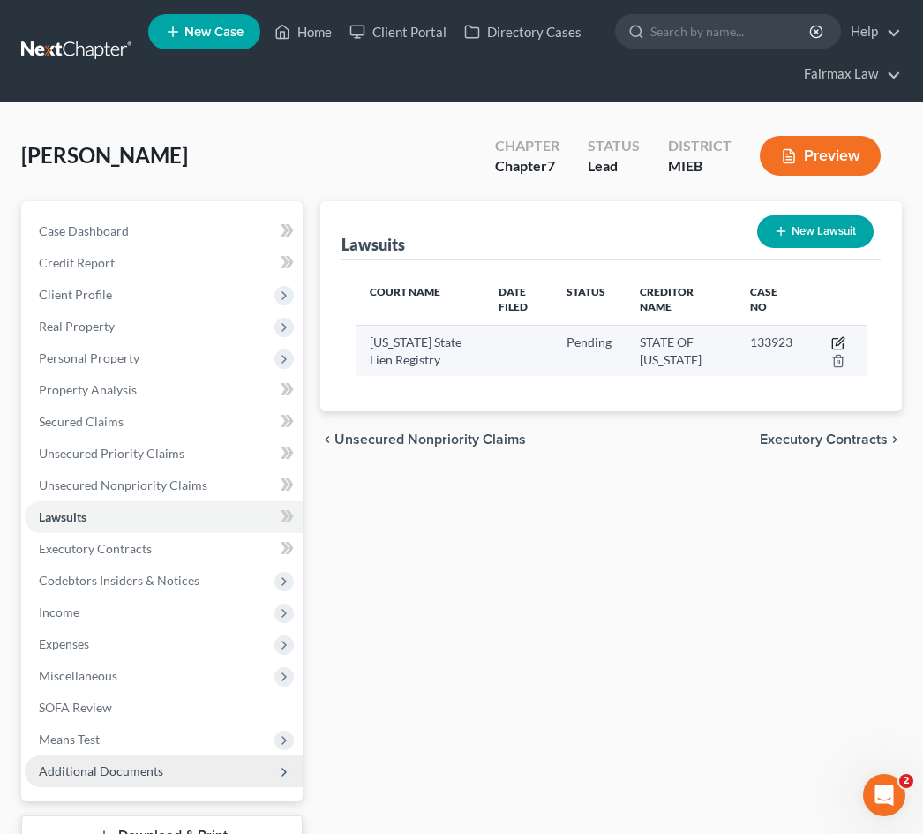
click at [841, 339] on icon "button" at bounding box center [840, 341] width 8 height 8
select select "14"
select select "0"
select select "3"
select select "14"
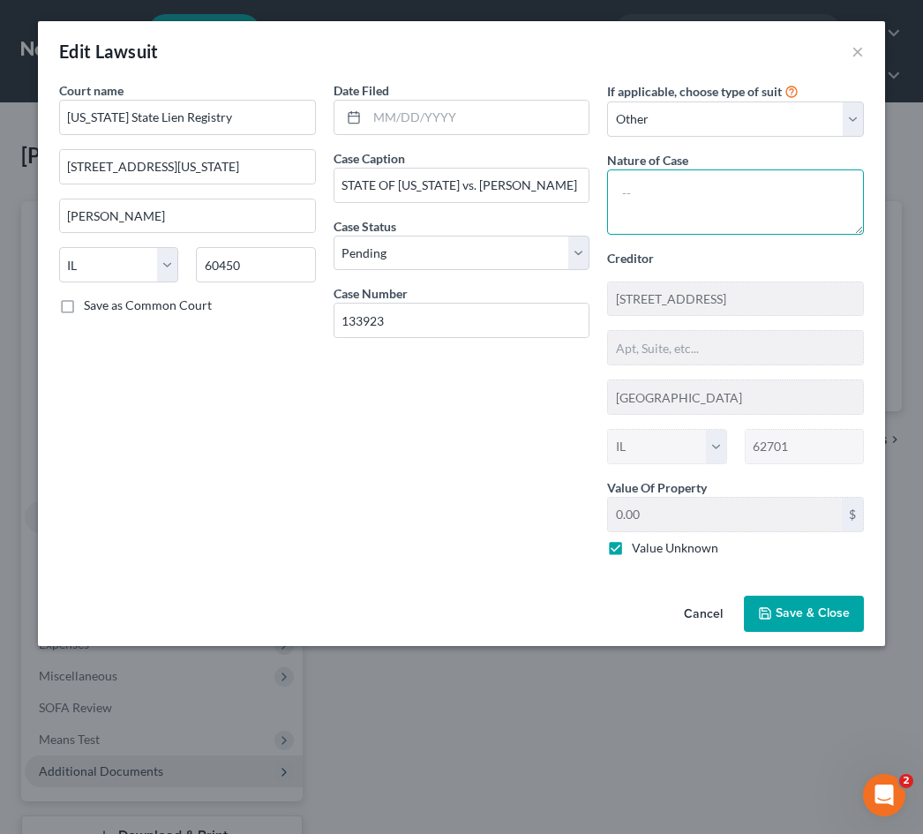
click at [674, 218] on textarea at bounding box center [735, 201] width 257 height 65
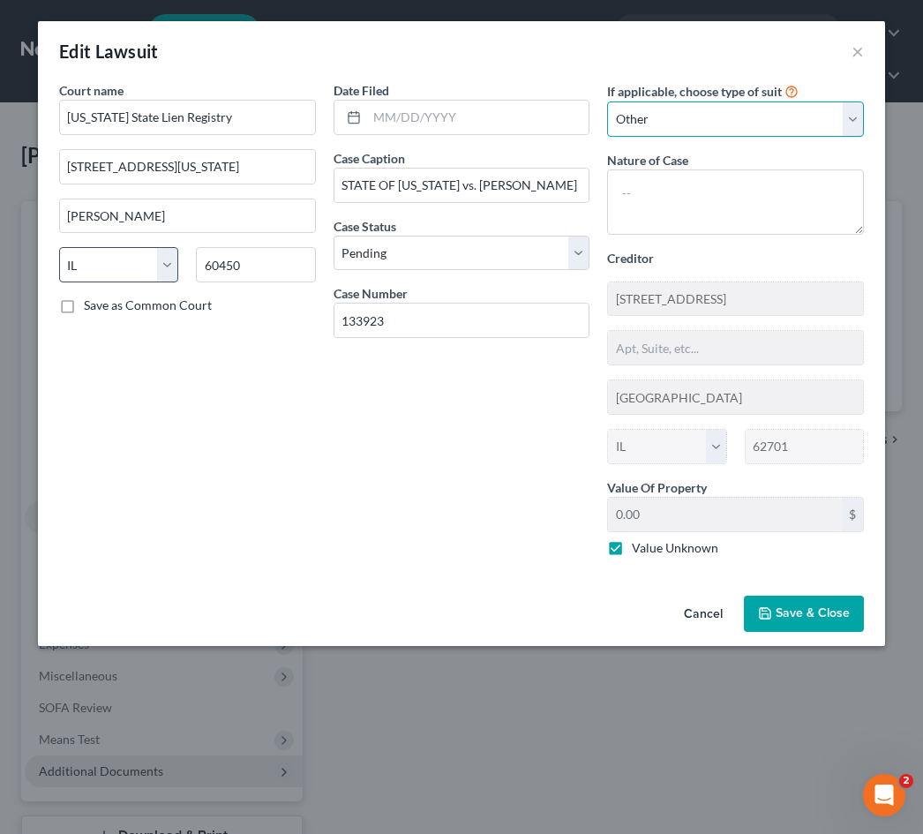
drag, startPoint x: 693, startPoint y: 130, endPoint x: 129, endPoint y: 252, distance: 577.2
click at [708, 190] on div "If applicable, choose type of suit Select Repossession Garnishment Foreclosure …" at bounding box center [735, 326] width 275 height 490
select select "3"
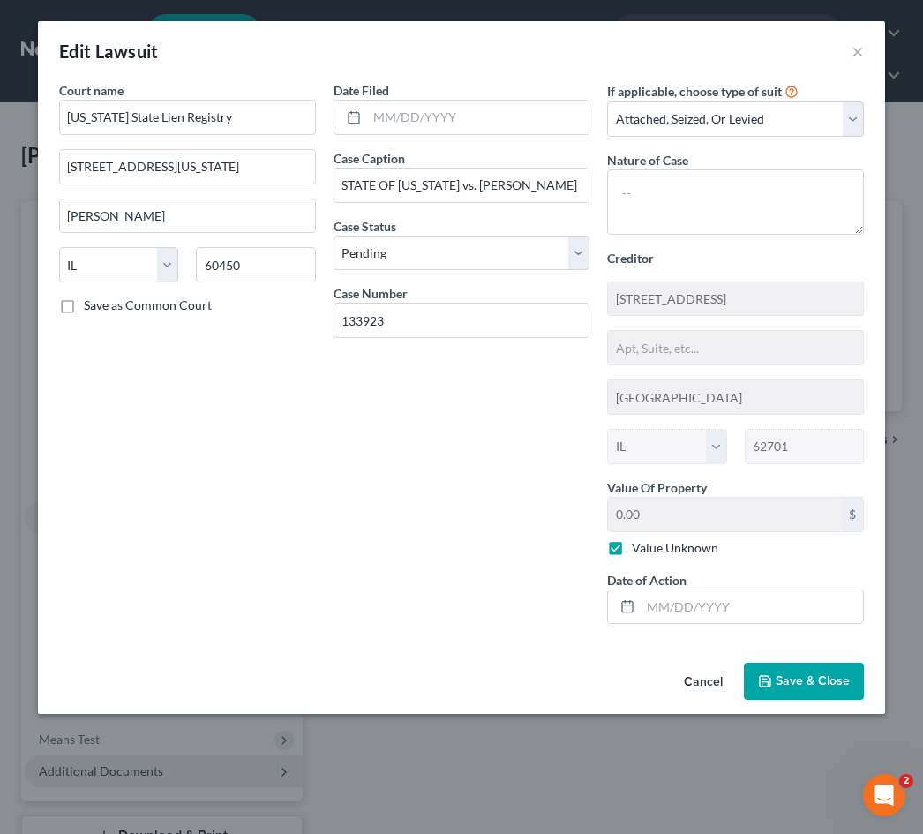
click at [708, 162] on div "Nature of Case" at bounding box center [735, 193] width 257 height 84
click at [701, 183] on textarea at bounding box center [735, 201] width 257 height 65
type textarea "L"
select select "4"
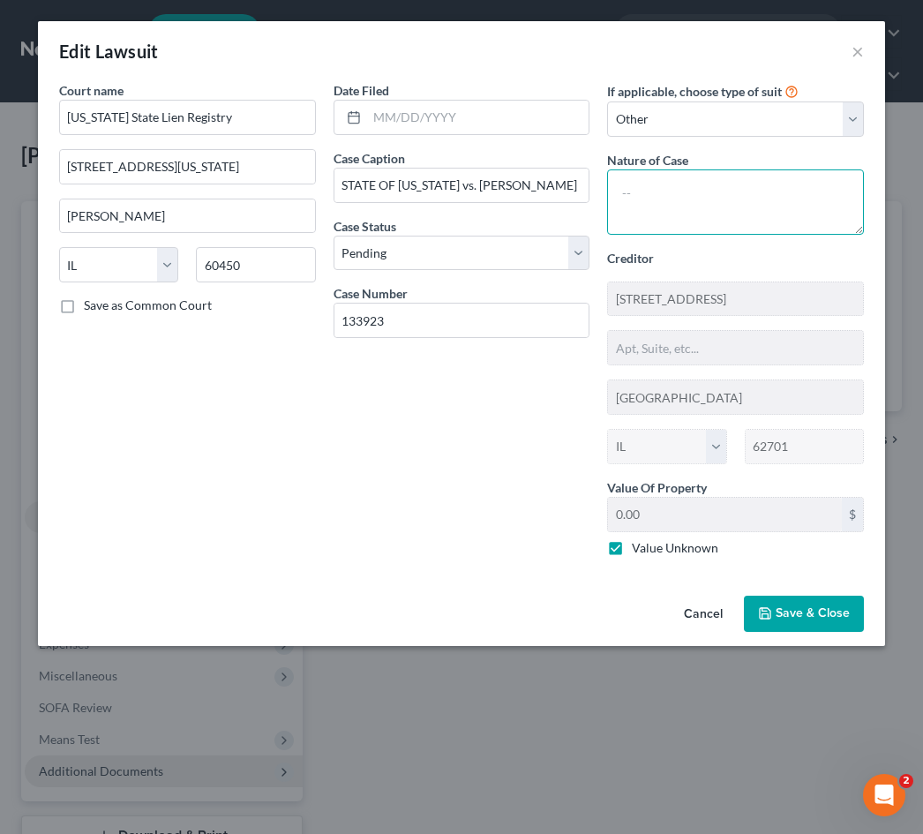
click at [696, 193] on textarea at bounding box center [735, 201] width 257 height 65
type textarea "Breach of contract for taxes owed"
click at [819, 616] on span "Save & Close" at bounding box center [813, 613] width 74 height 15
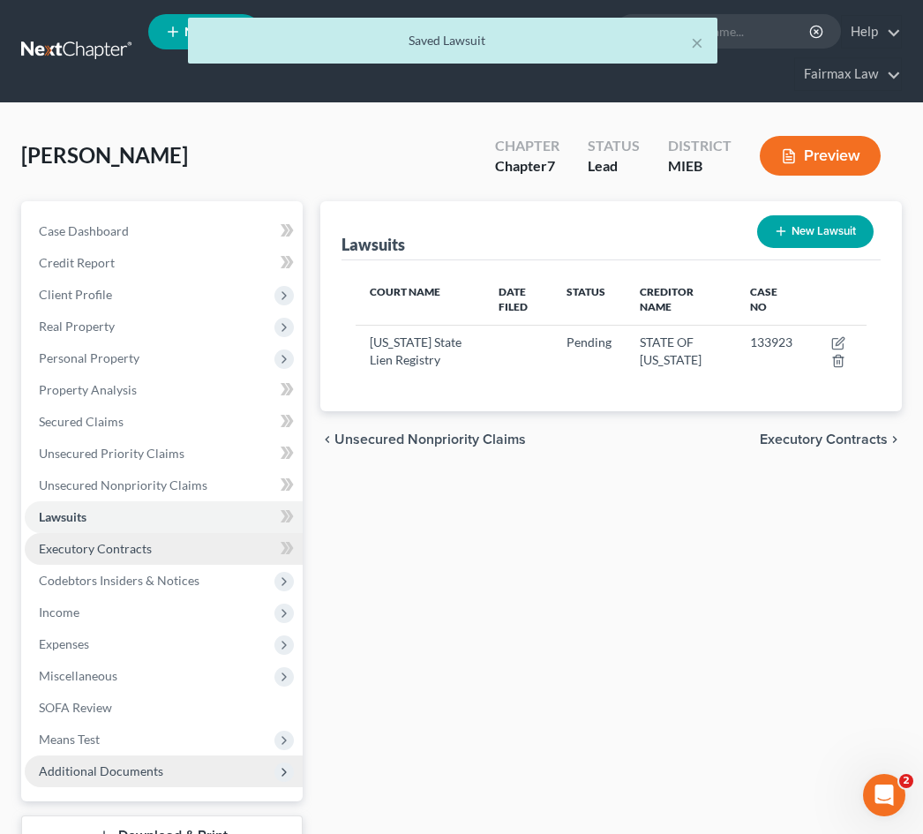
click at [173, 542] on link "Executory Contracts" at bounding box center [164, 549] width 278 height 32
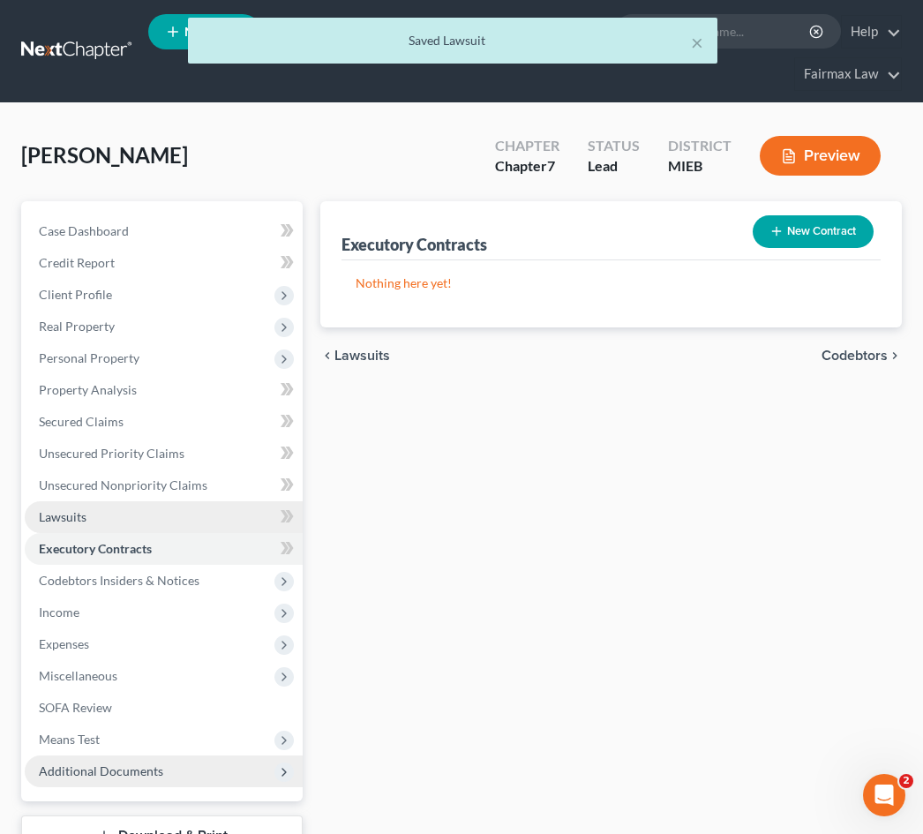
click at [174, 515] on link "Lawsuits" at bounding box center [164, 517] width 278 height 32
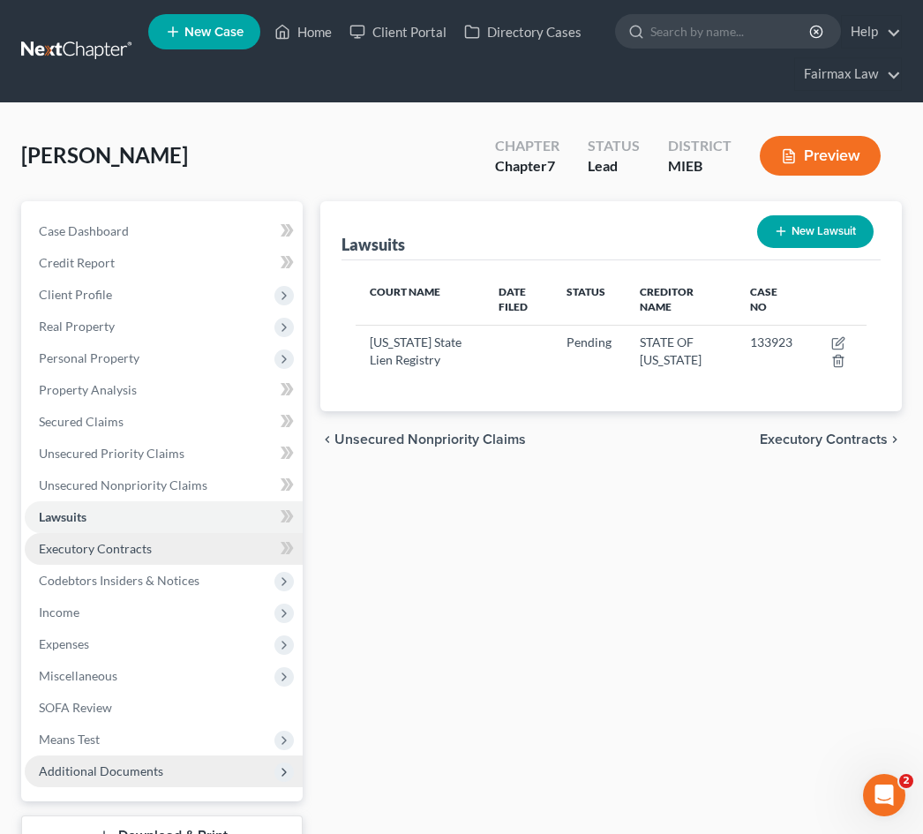
click at [174, 553] on link "Executory Contracts" at bounding box center [164, 549] width 278 height 32
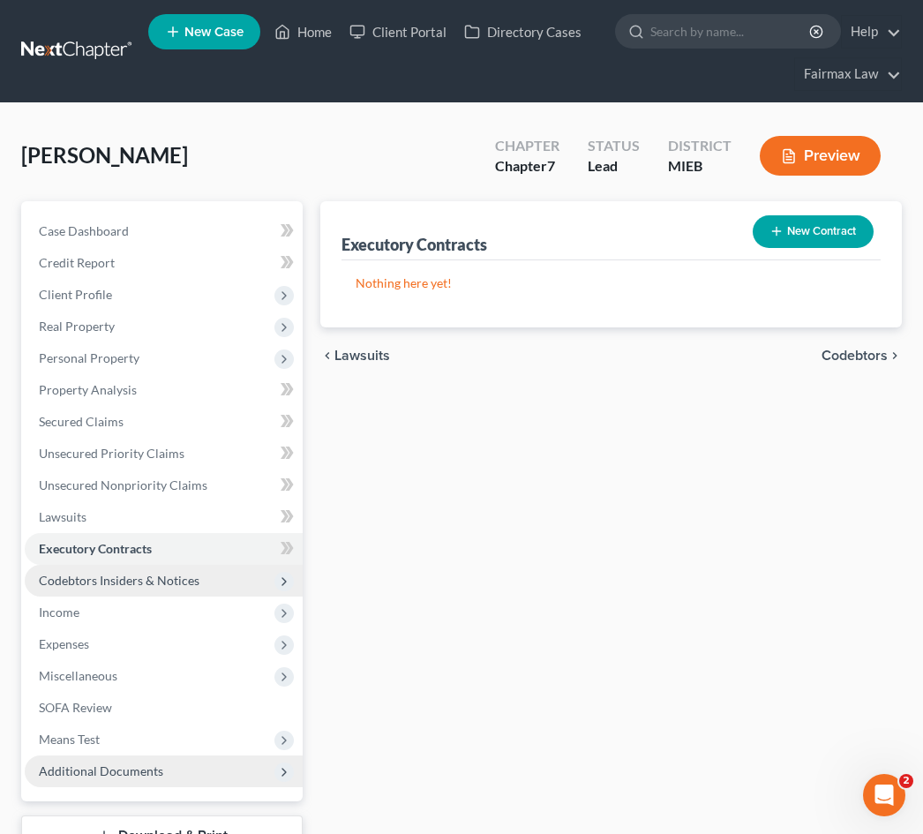
click at [156, 588] on span "Codebtors Insiders & Notices" at bounding box center [164, 581] width 278 height 32
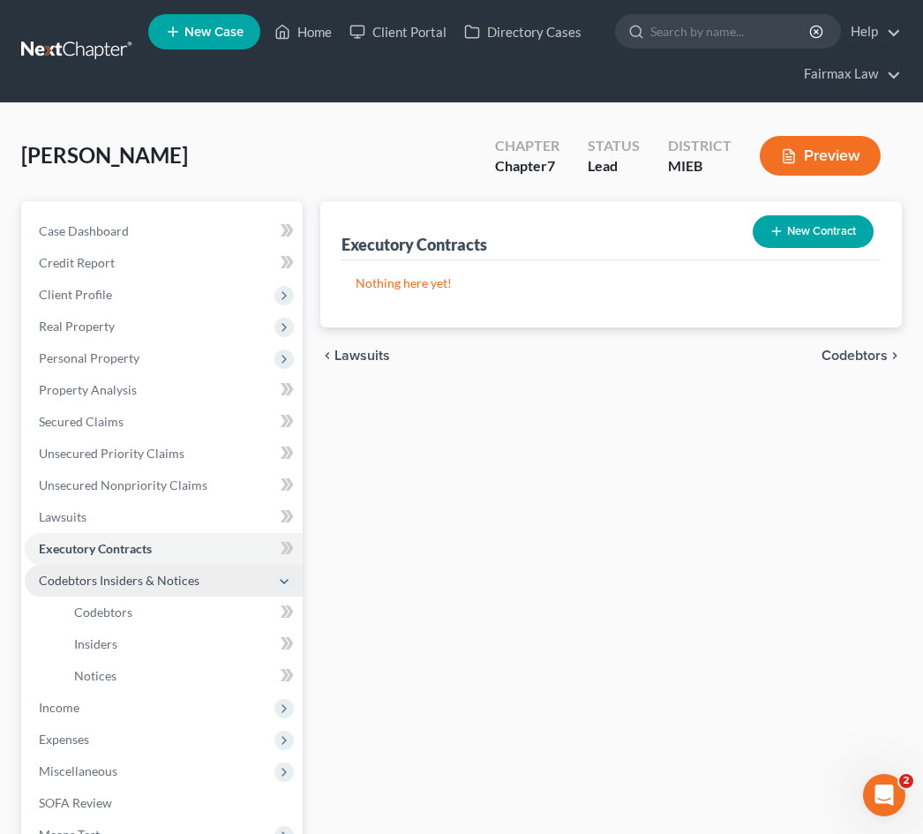
click at [160, 584] on span "Codebtors Insiders & Notices" at bounding box center [119, 580] width 161 height 15
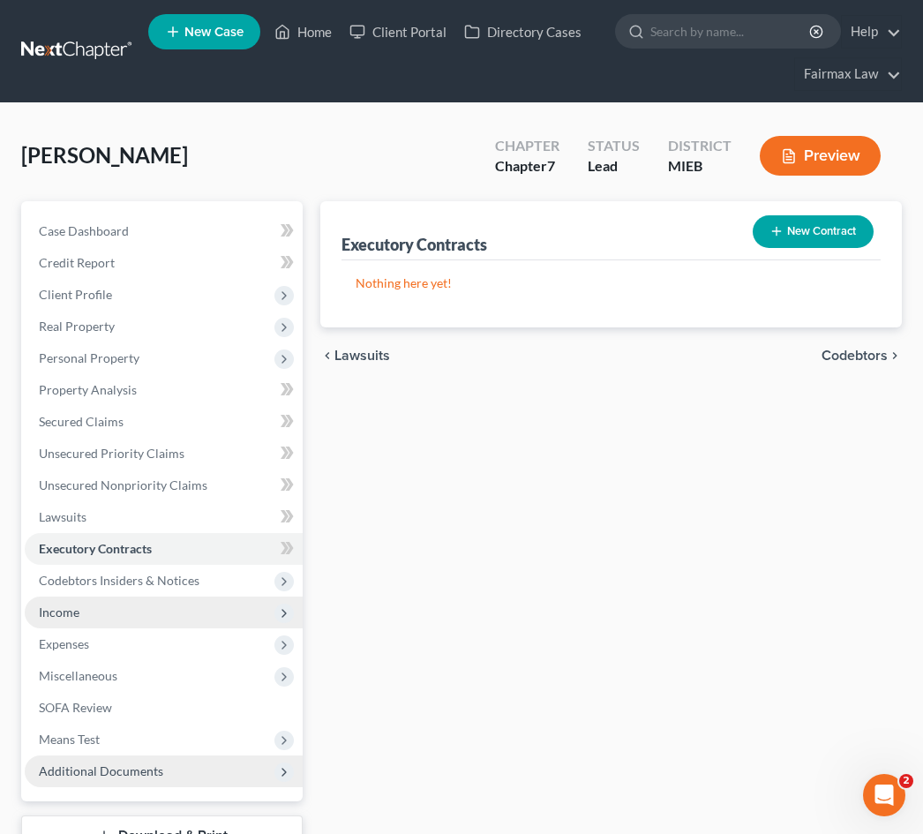
click at [158, 613] on span "Income" at bounding box center [164, 613] width 278 height 32
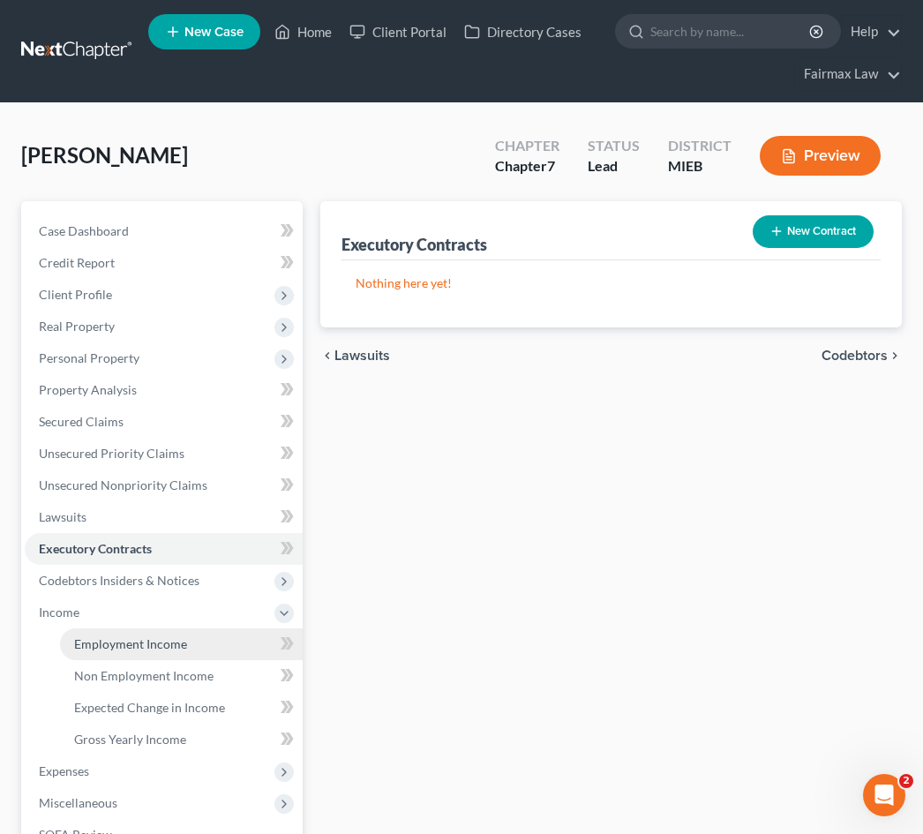
click at [169, 643] on span "Employment Income" at bounding box center [130, 643] width 113 height 15
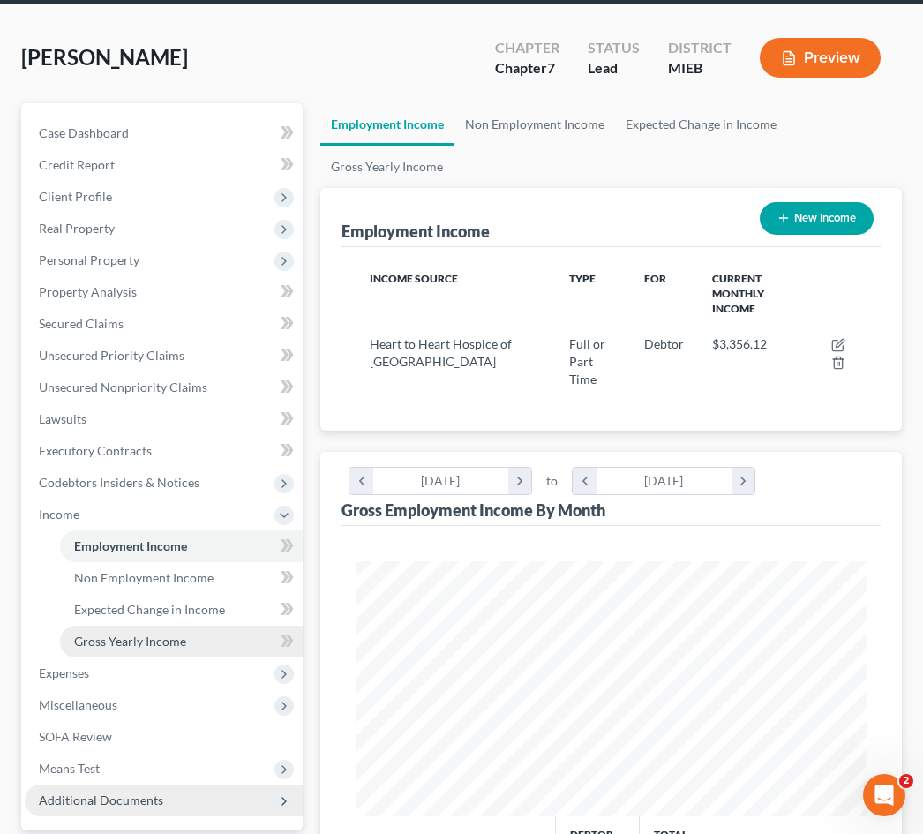
scroll to position [98, 0]
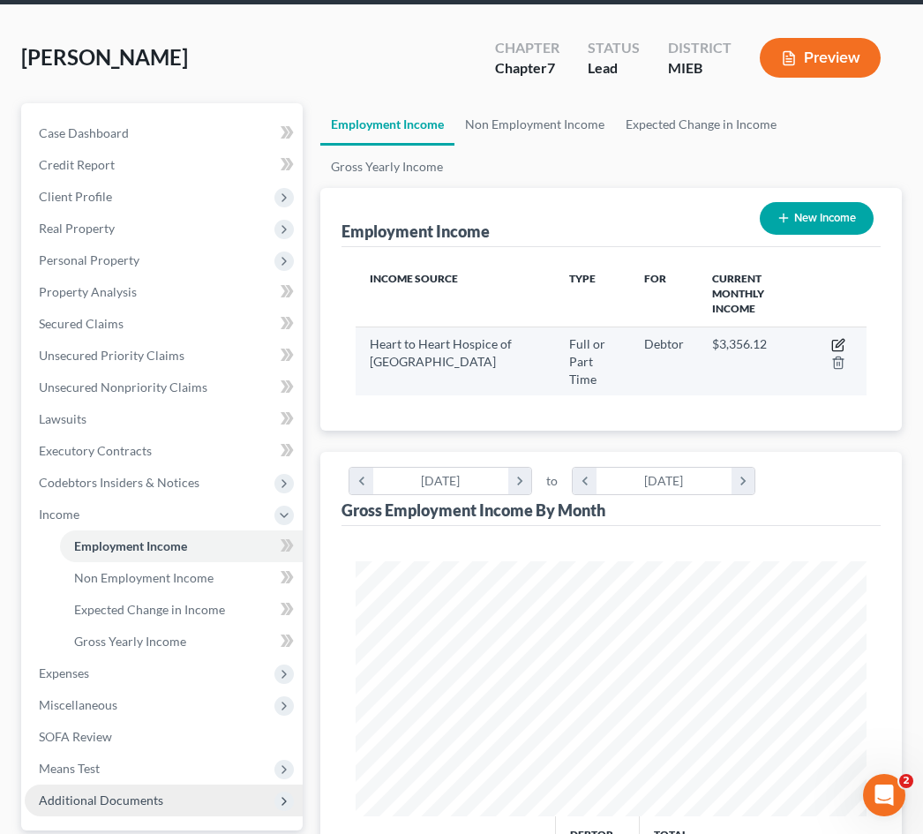
click at [838, 339] on icon "button" at bounding box center [840, 343] width 8 height 8
select select "0"
select select "1"
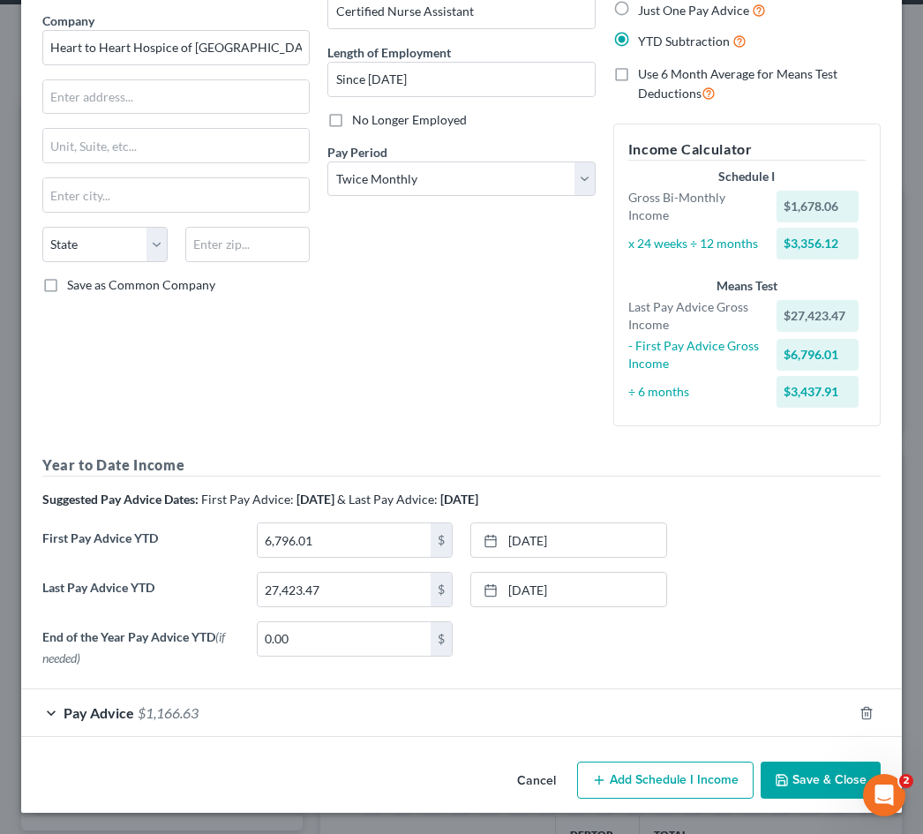
scroll to position [134, 0]
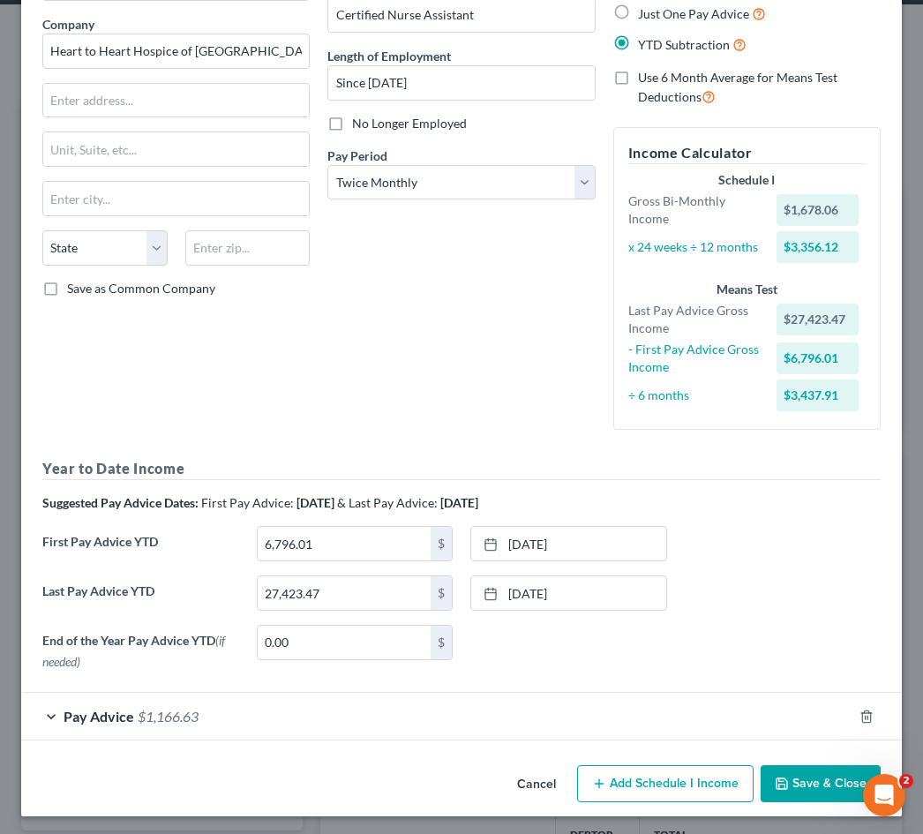
click at [339, 726] on div "Pay Advice $1,166.63" at bounding box center [436, 716] width 831 height 47
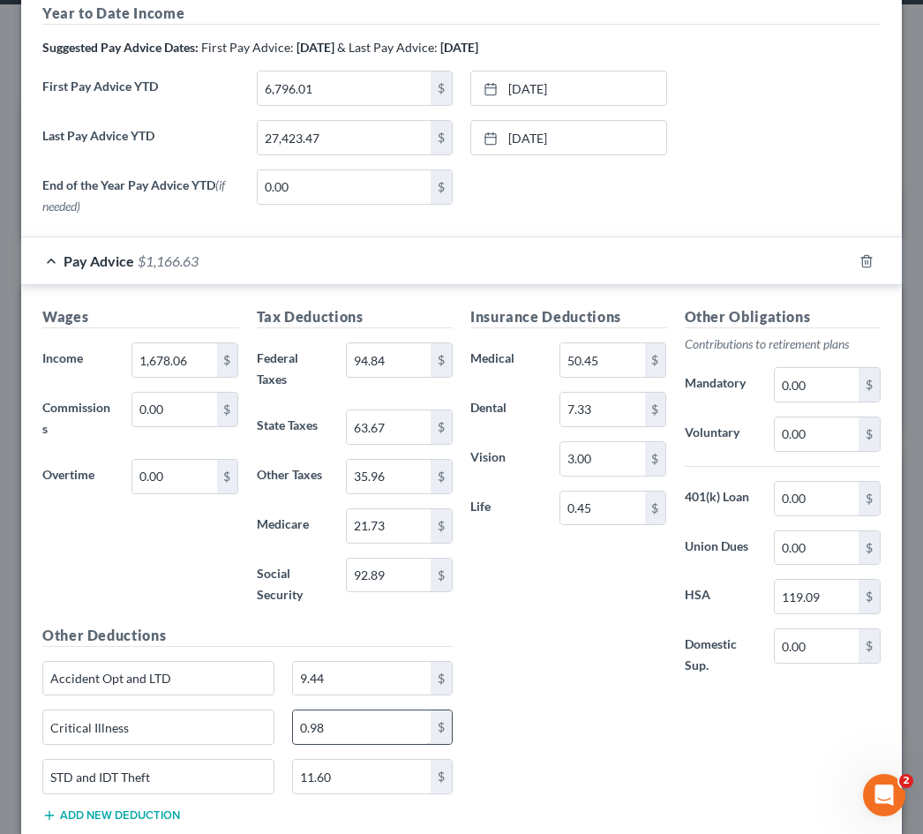
scroll to position [666, 0]
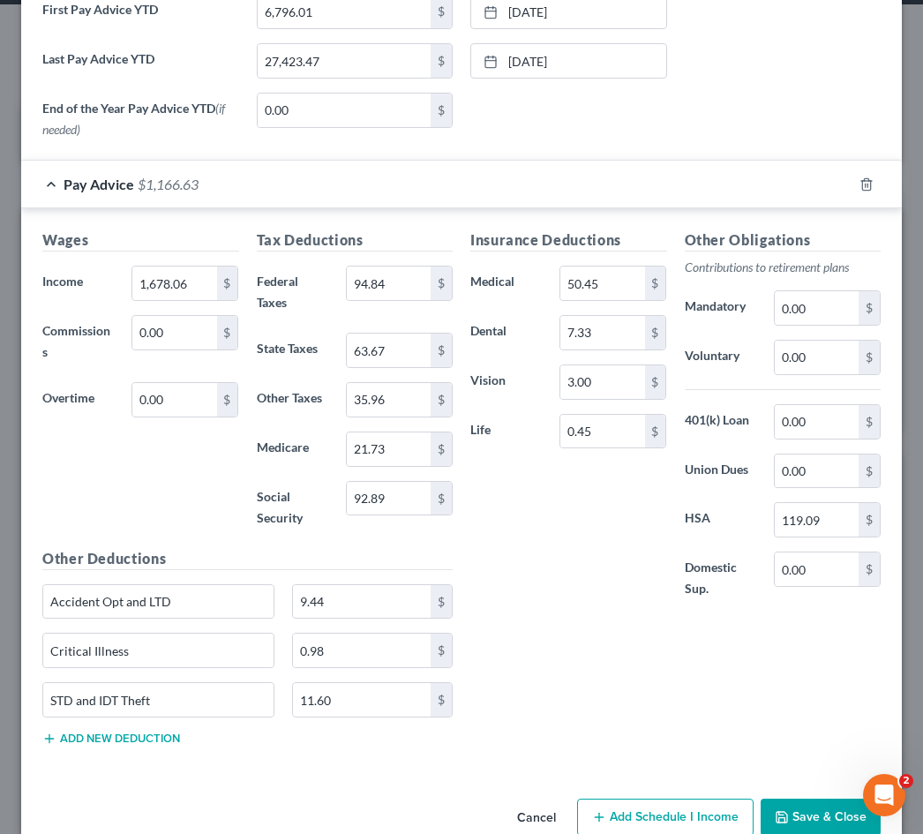
click at [834, 809] on button "Save & Close" at bounding box center [821, 817] width 120 height 37
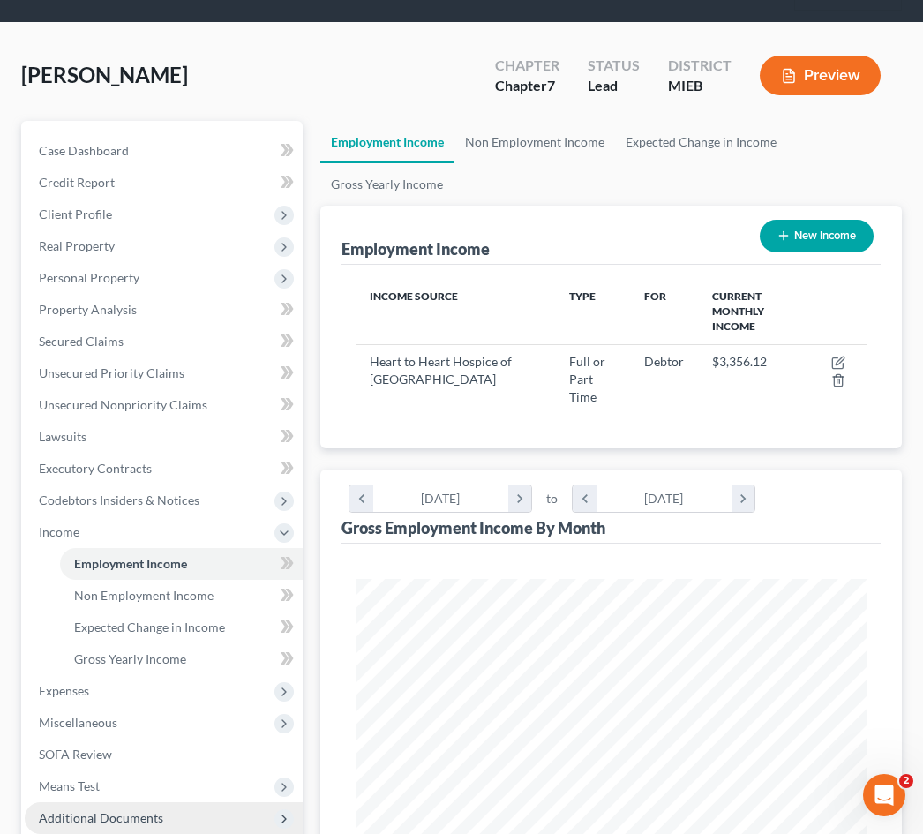
scroll to position [79, 0]
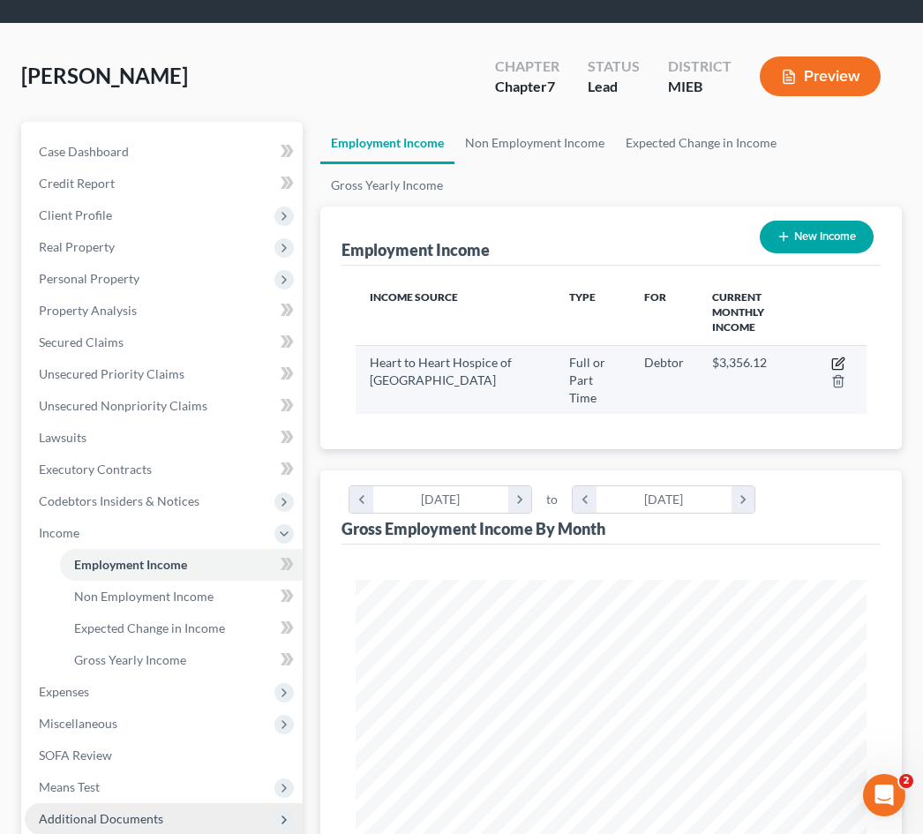
click at [843, 357] on icon "button" at bounding box center [838, 364] width 14 height 14
select select "0"
select select "1"
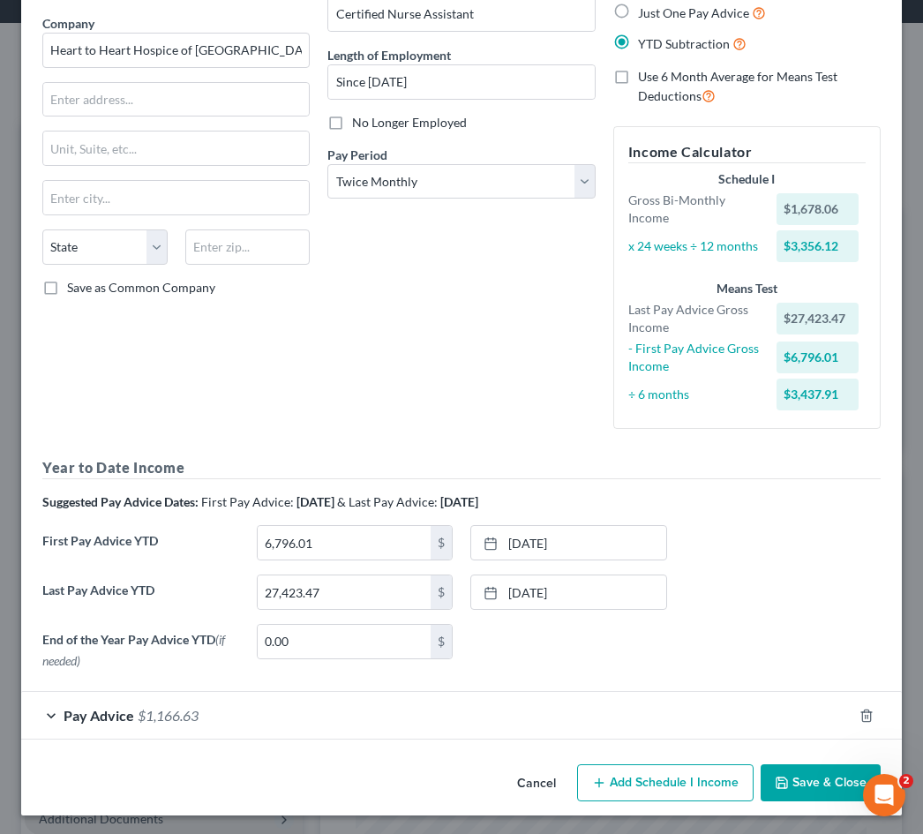
scroll to position [134, 0]
click at [794, 792] on button "Save & Close" at bounding box center [821, 783] width 120 height 37
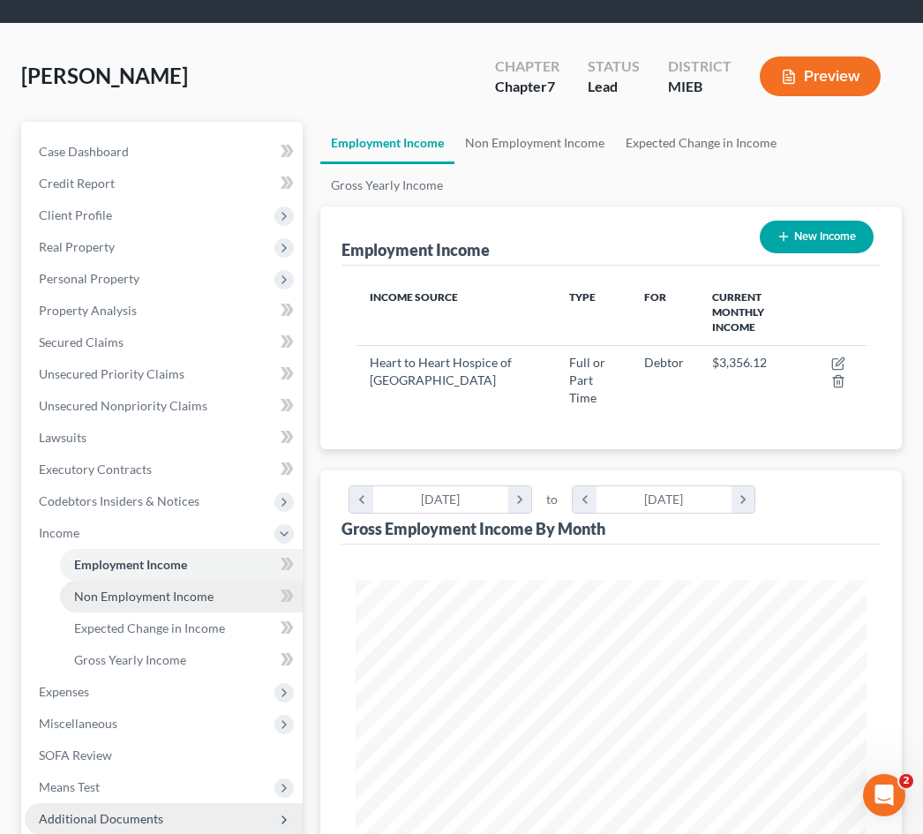
click at [231, 600] on link "Non Employment Income" at bounding box center [181, 597] width 243 height 32
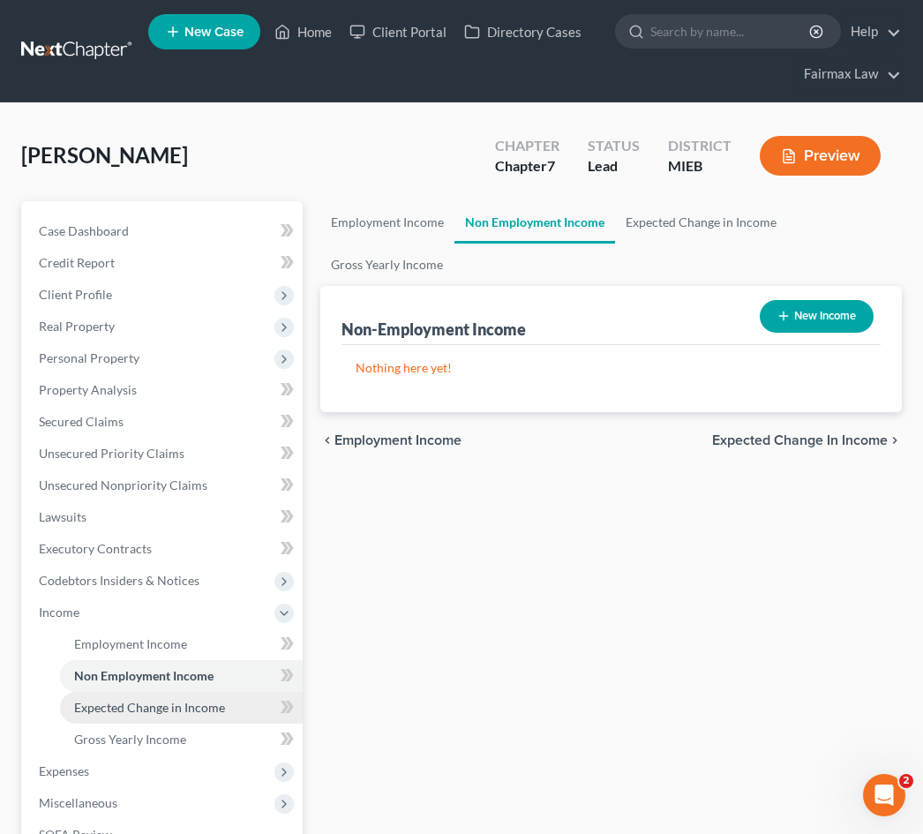
click at [190, 698] on link "Expected Change in Income" at bounding box center [181, 708] width 243 height 32
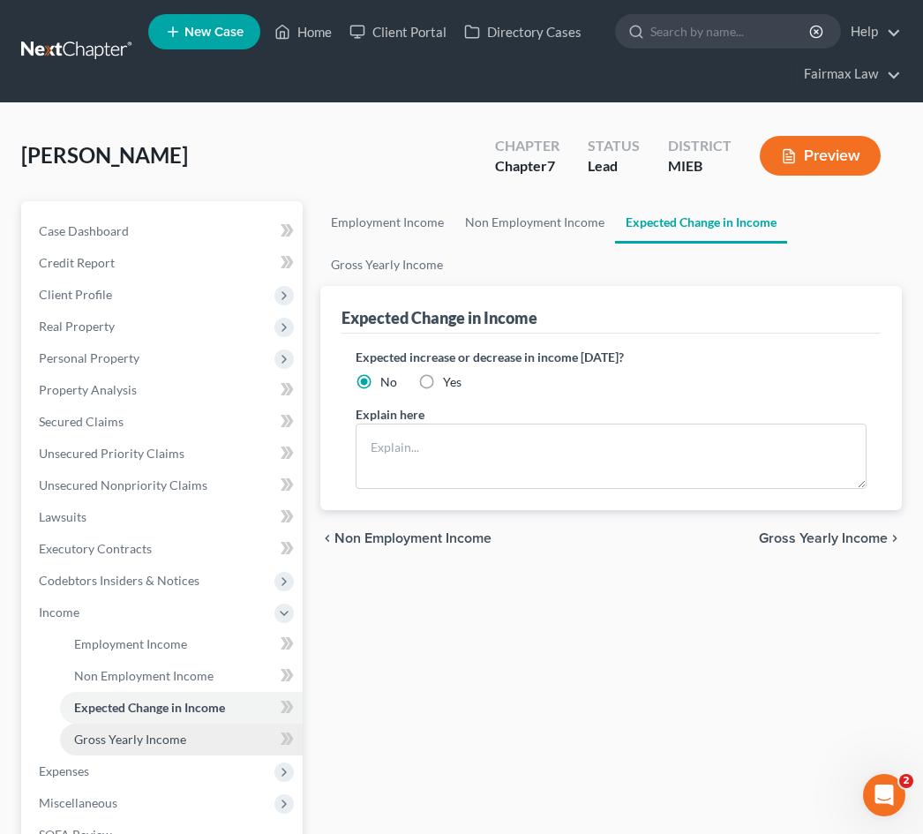
click at [165, 742] on span "Gross Yearly Income" at bounding box center [130, 739] width 112 height 15
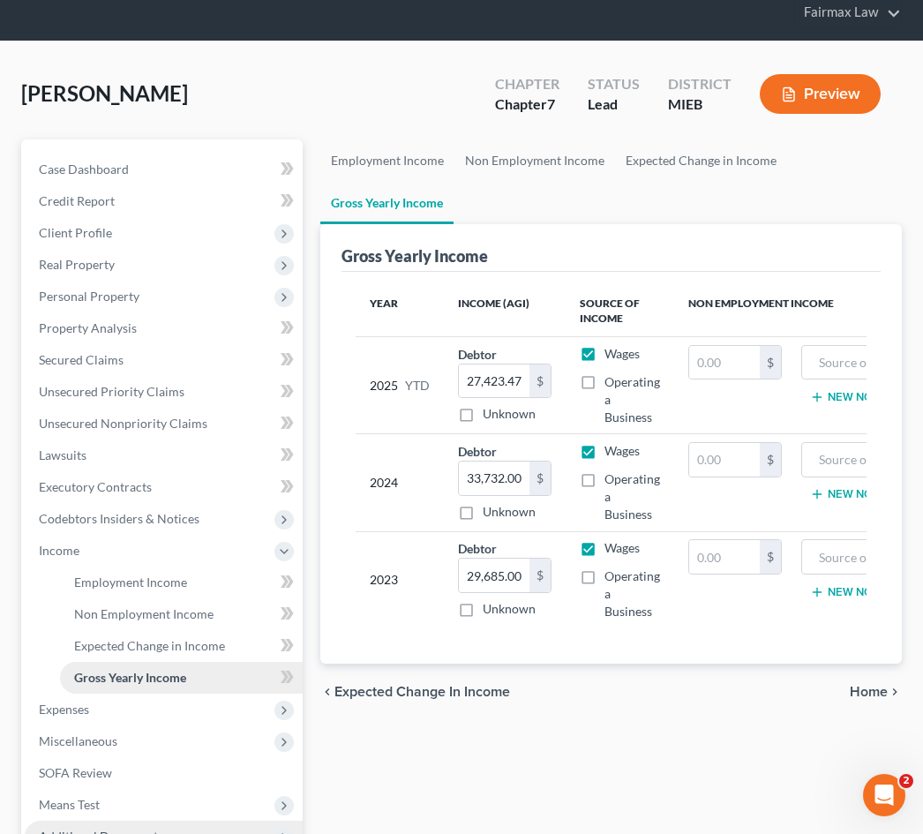
scroll to position [64, 0]
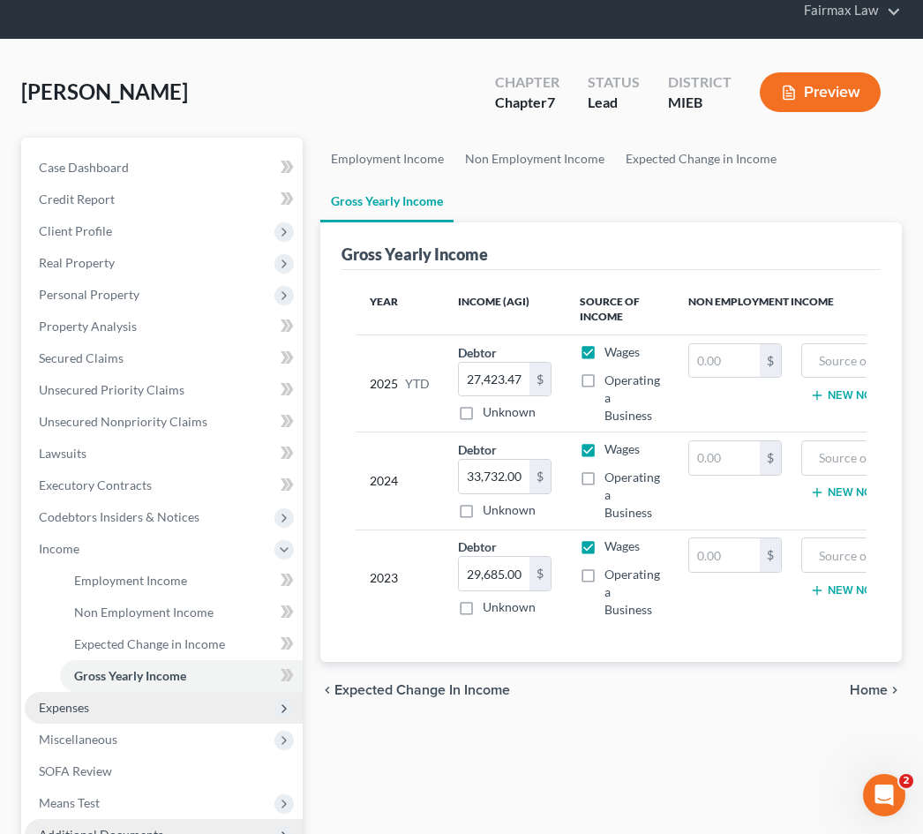
click at [157, 711] on span "Expenses" at bounding box center [164, 708] width 278 height 32
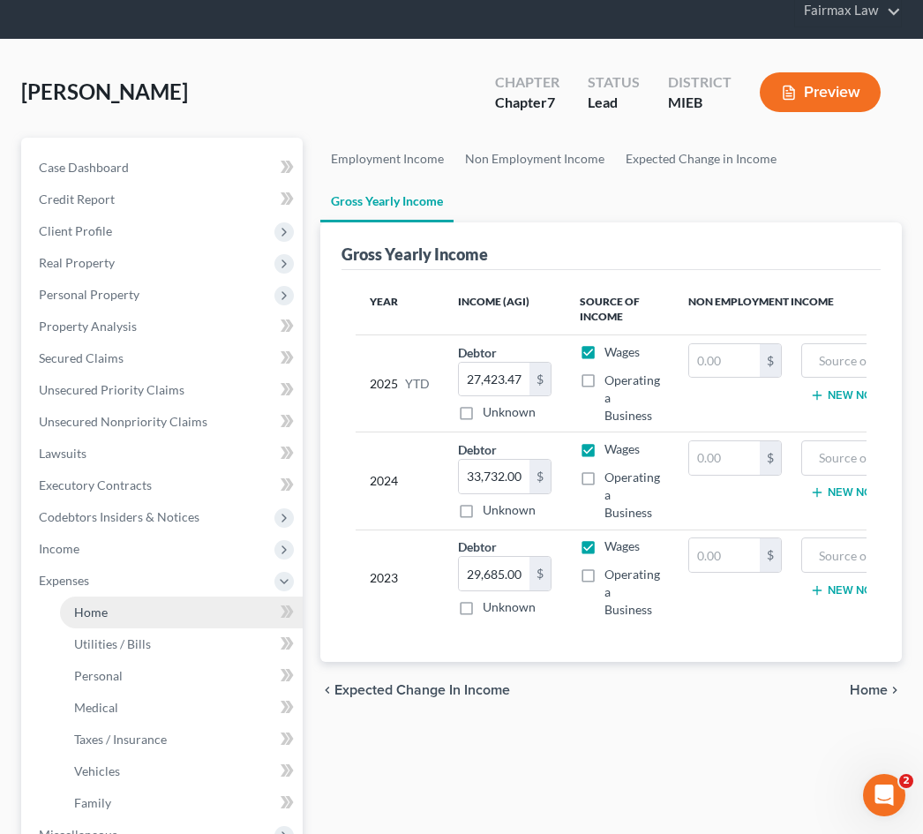
click at [164, 609] on link "Home" at bounding box center [181, 613] width 243 height 32
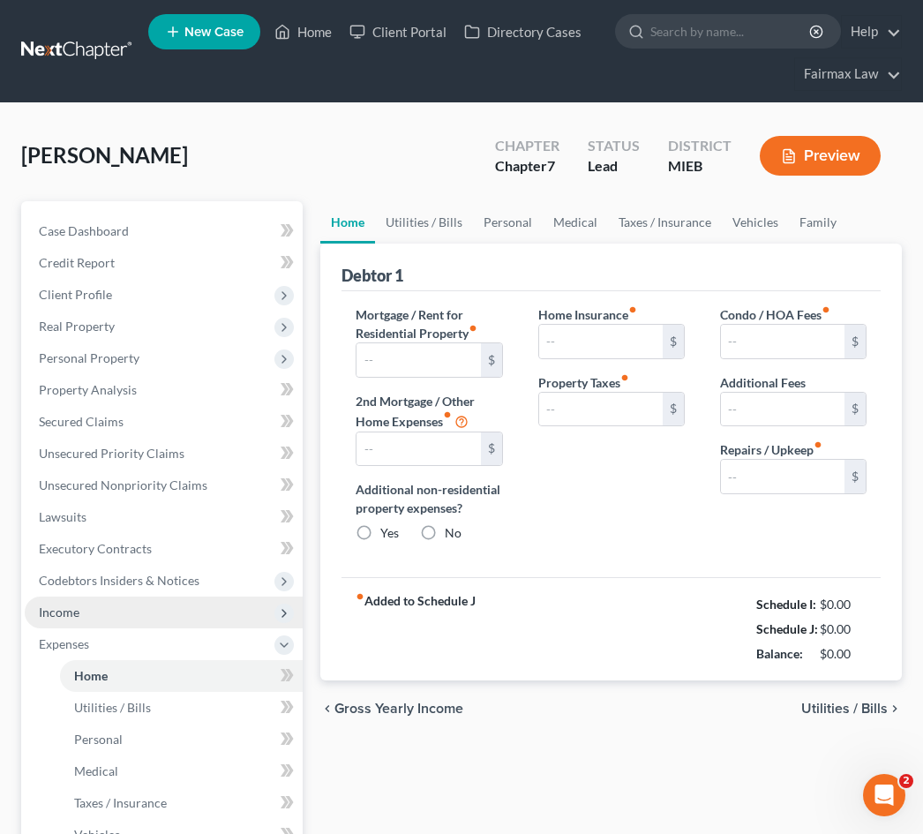
type input "0.00"
radio input "true"
type input "0.00"
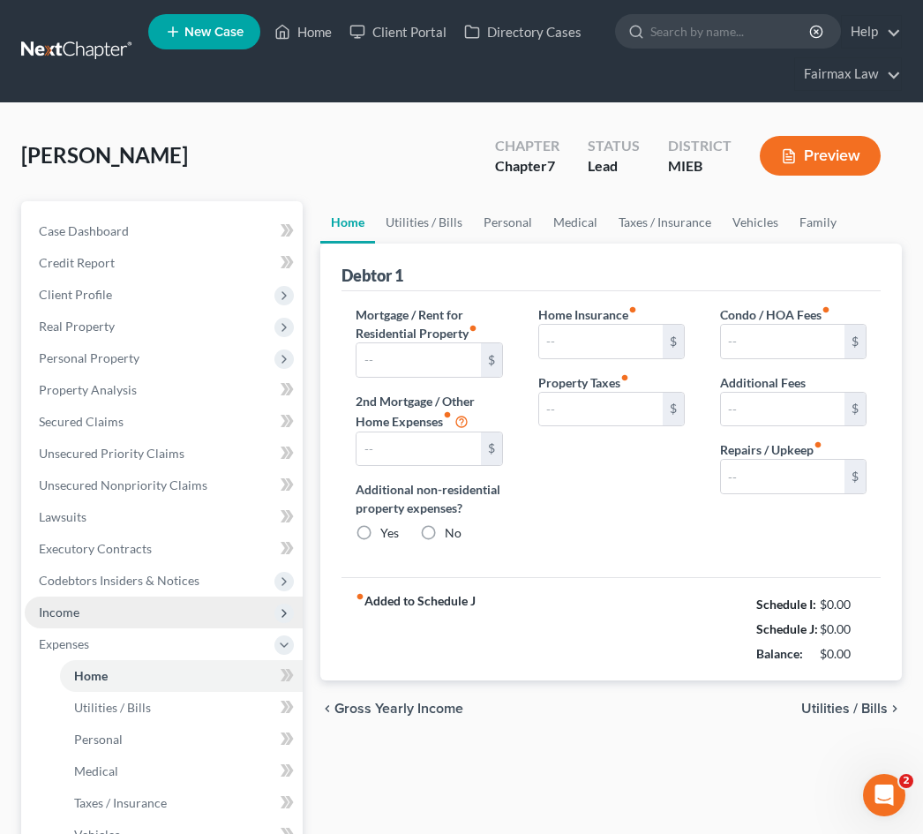
type input "0.00"
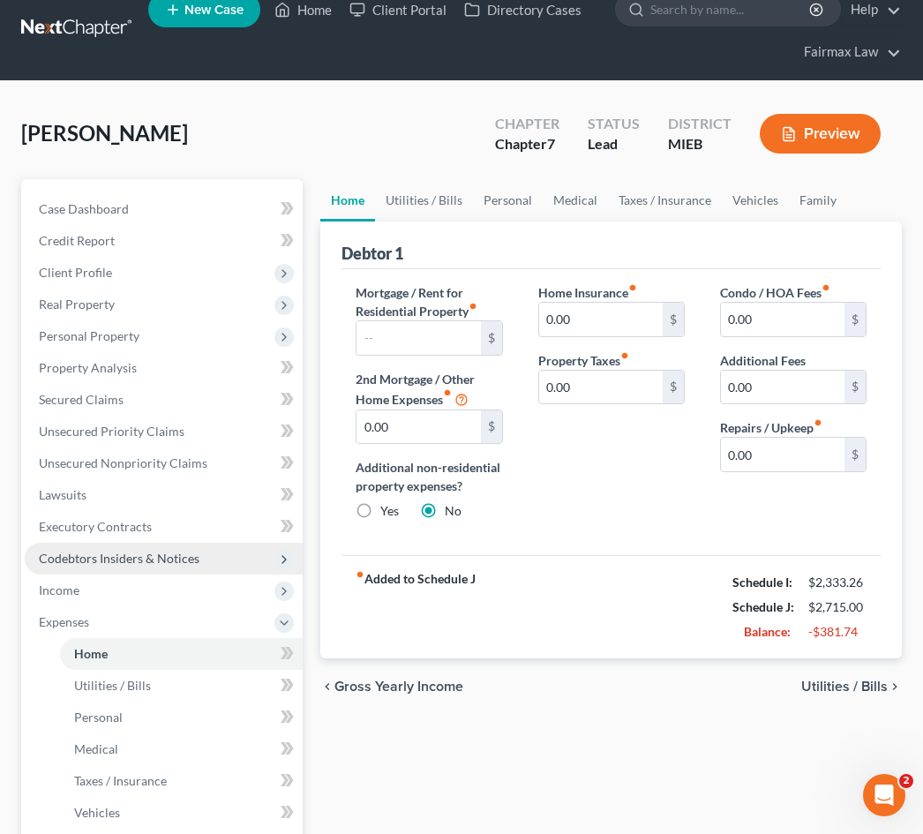
scroll to position [24, 0]
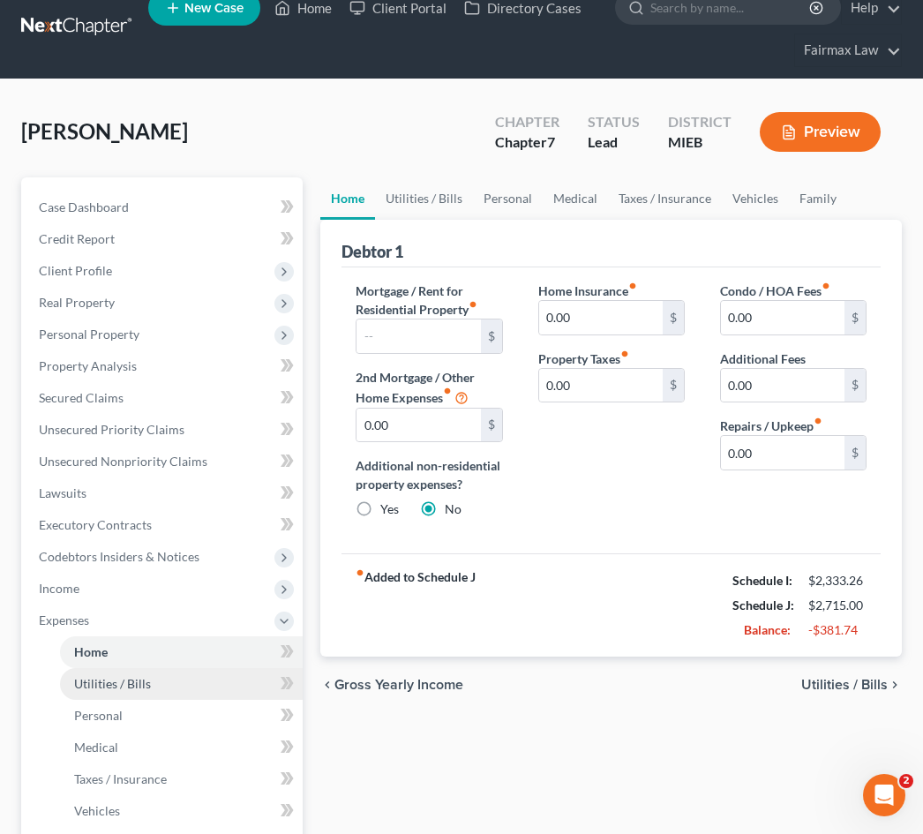
click at [146, 690] on span "Utilities / Bills" at bounding box center [112, 683] width 77 height 15
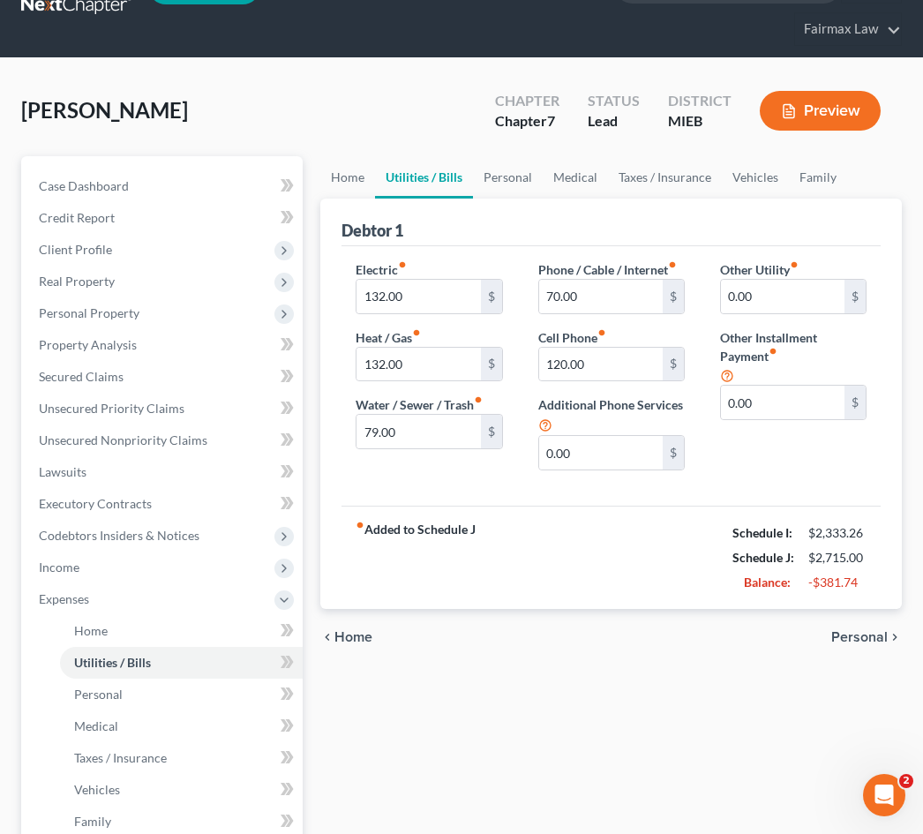
scroll to position [45, 0]
type input "1"
type input "318.00"
click at [386, 432] on input "79.00" at bounding box center [419, 432] width 124 height 34
type input "0.00"
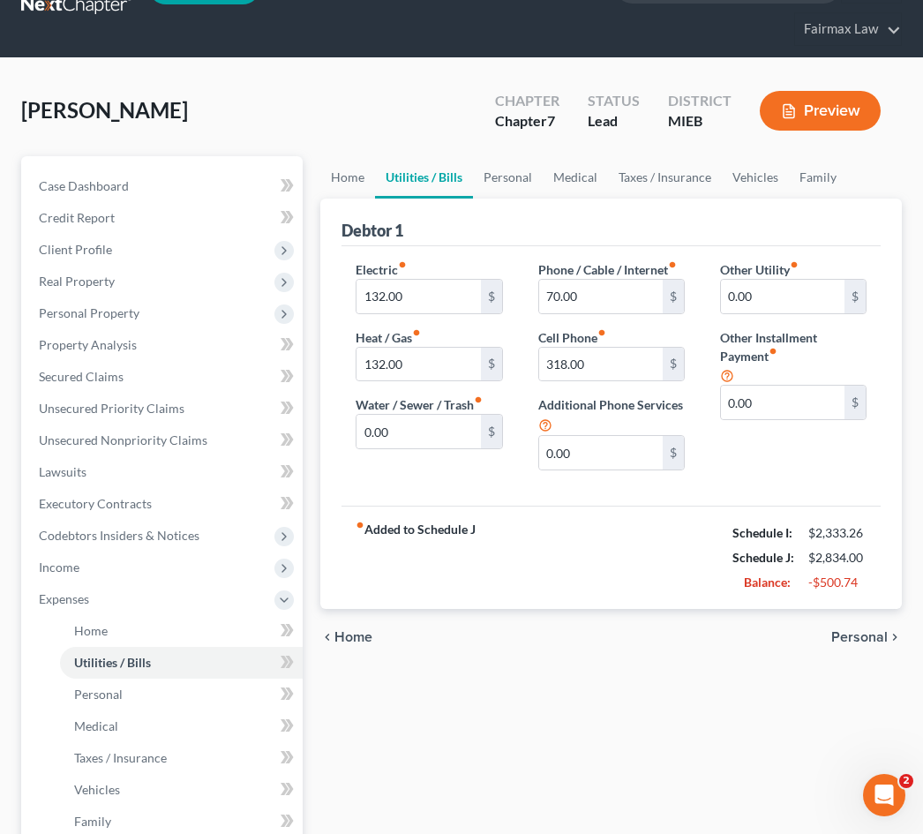
click at [410, 460] on div "Electric fiber_manual_record 132.00 $ Heat / Gas fiber_manual_record 132.00 $ W…" at bounding box center [429, 372] width 182 height 224
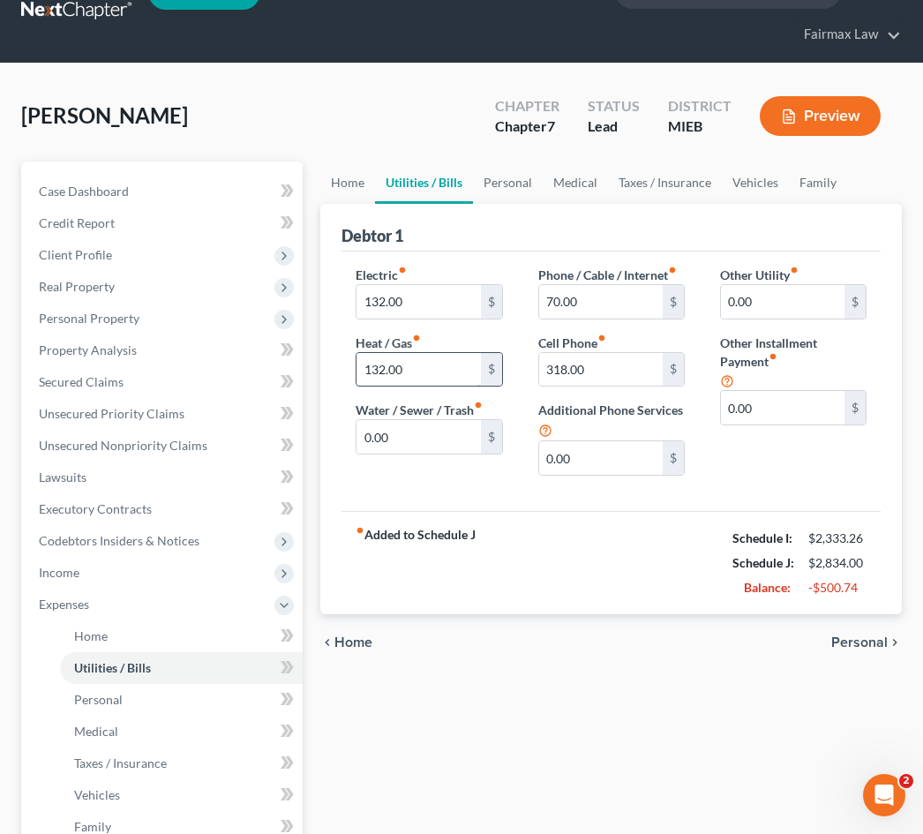
click at [385, 368] on input "132.00" at bounding box center [419, 370] width 124 height 34
type input "0.00"
click at [383, 305] on input "132.00" at bounding box center [419, 302] width 124 height 34
type input "0.00"
click at [455, 530] on strong "fiber_manual_record Added to Schedule J" at bounding box center [416, 563] width 120 height 74
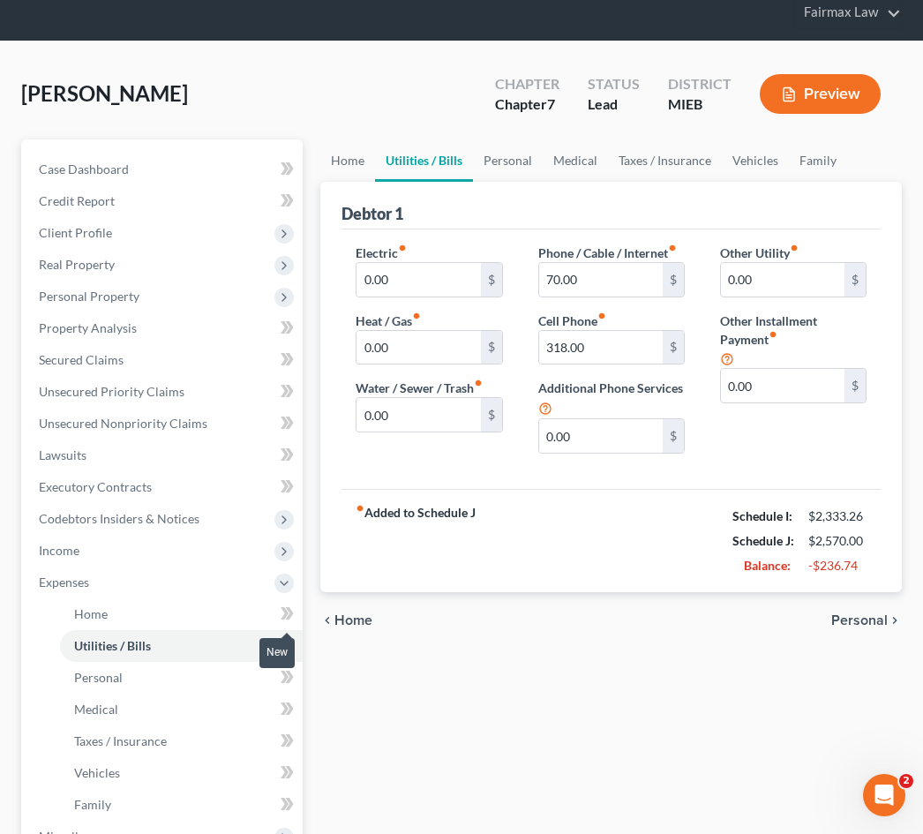
scroll to position [63, 0]
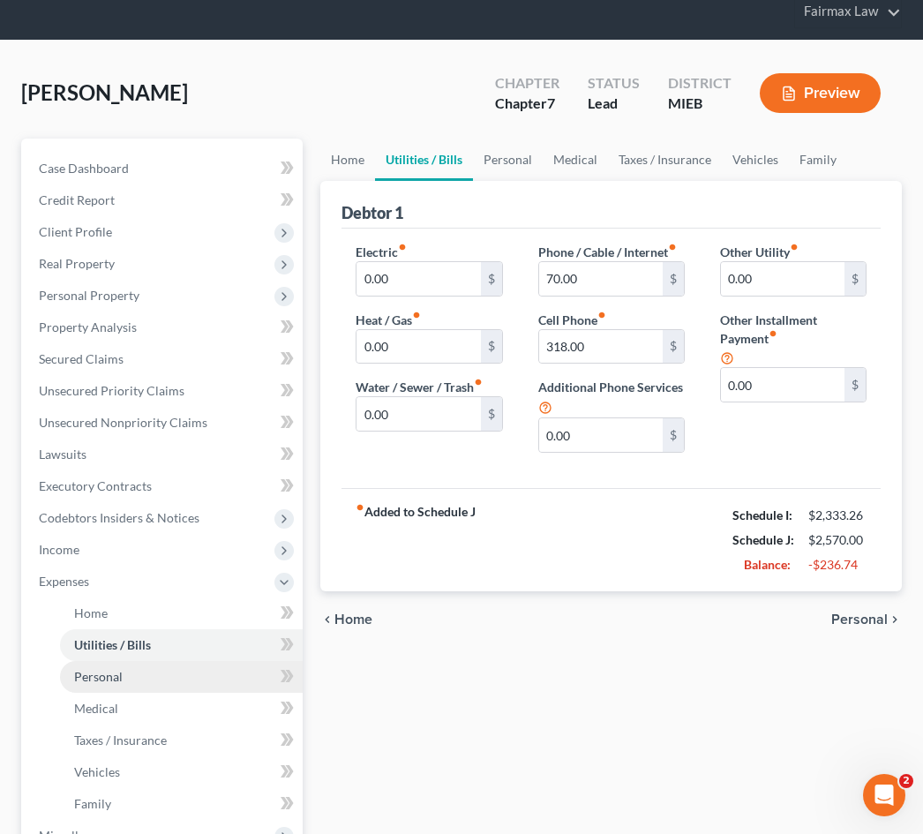
click at [218, 677] on link "Personal" at bounding box center [181, 677] width 243 height 32
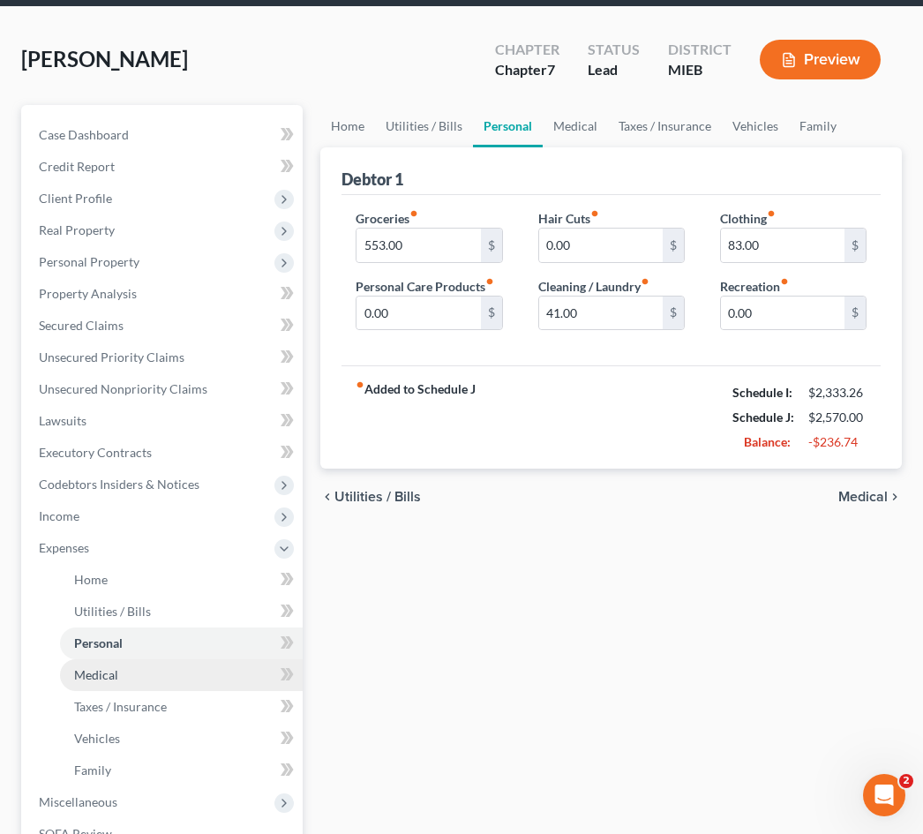
scroll to position [97, 0]
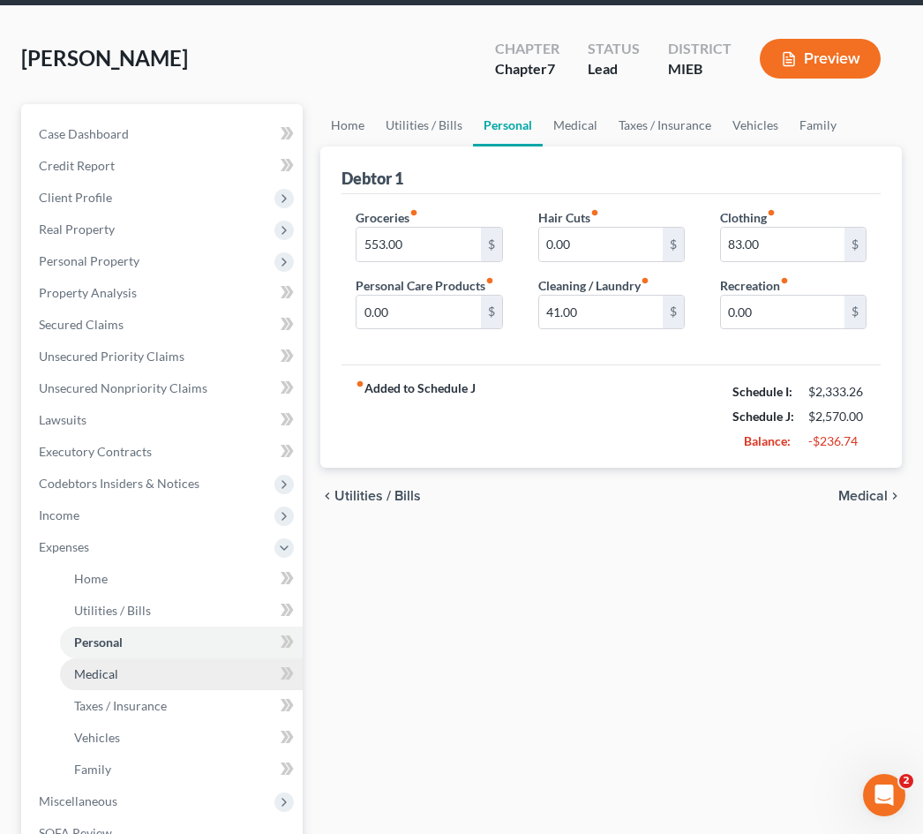
click at [198, 680] on link "Medical" at bounding box center [181, 674] width 243 height 32
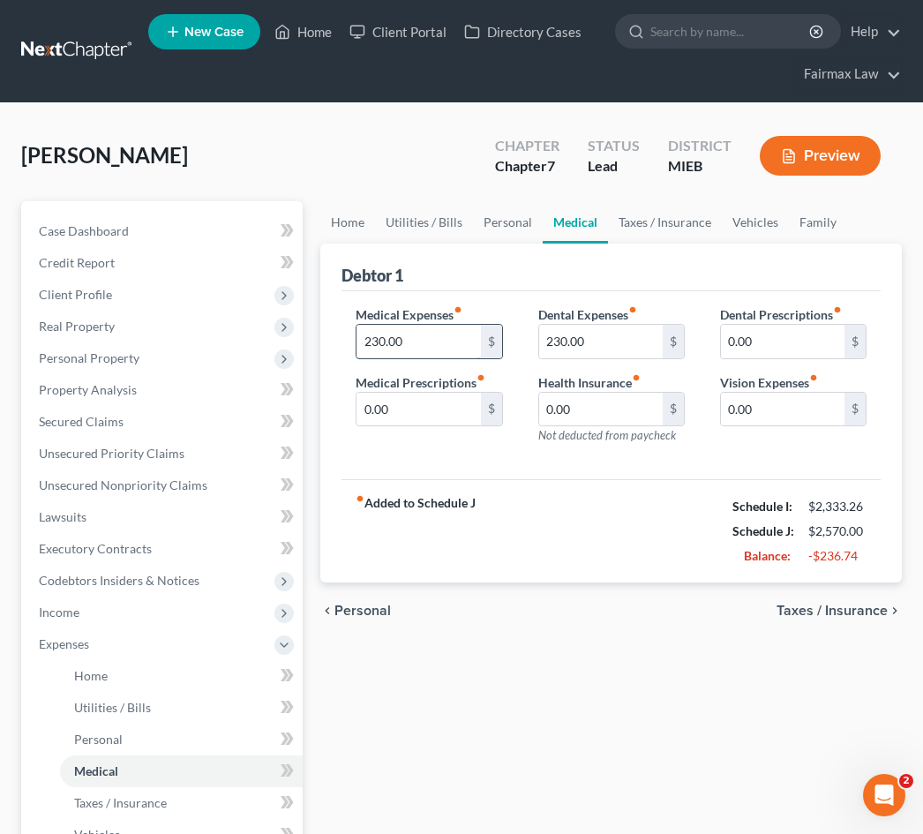
click at [383, 339] on input "230.00" at bounding box center [419, 342] width 124 height 34
type input "0.00"
click at [406, 475] on div "Medical Expenses fiber_manual_record 0.00 $ Medical Prescriptions fiber_manual_…" at bounding box center [611, 385] width 539 height 189
click at [559, 342] on input "230.00" at bounding box center [601, 342] width 124 height 34
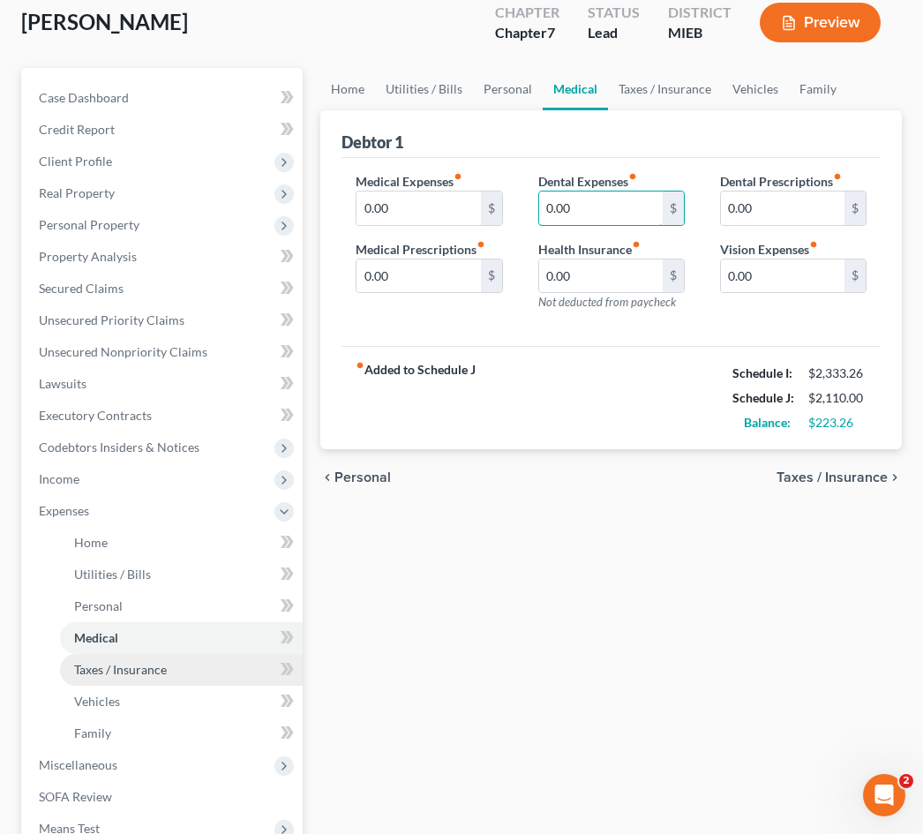
type input "0.00"
click at [178, 673] on link "Taxes / Insurance" at bounding box center [181, 670] width 243 height 32
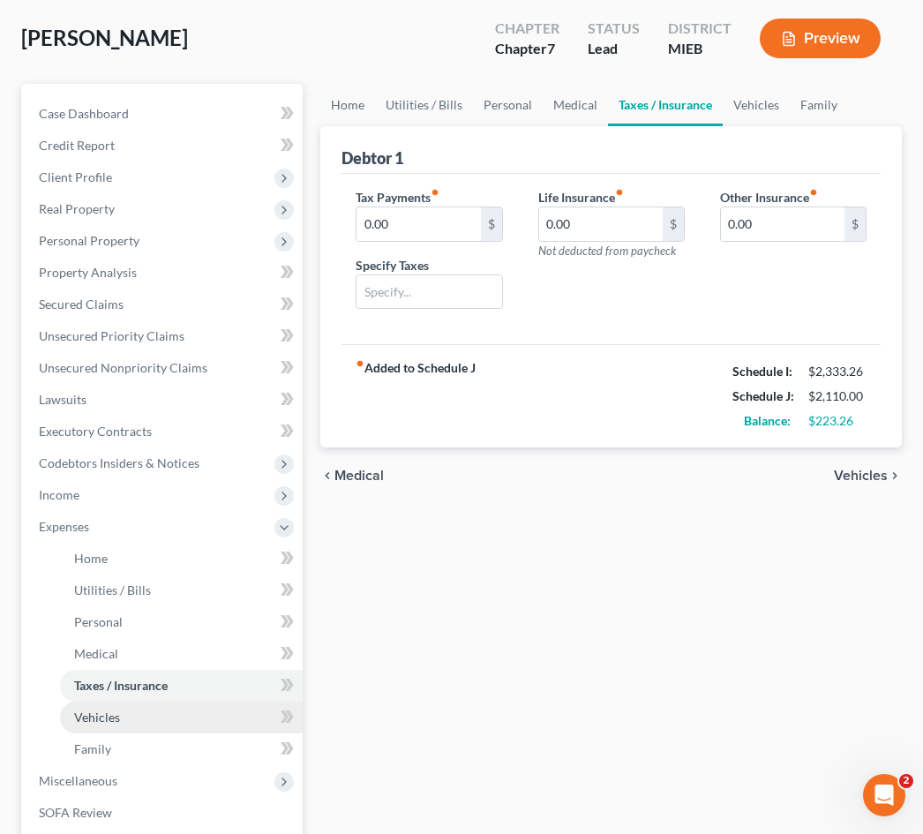
click at [171, 726] on link "Vehicles" at bounding box center [181, 718] width 243 height 32
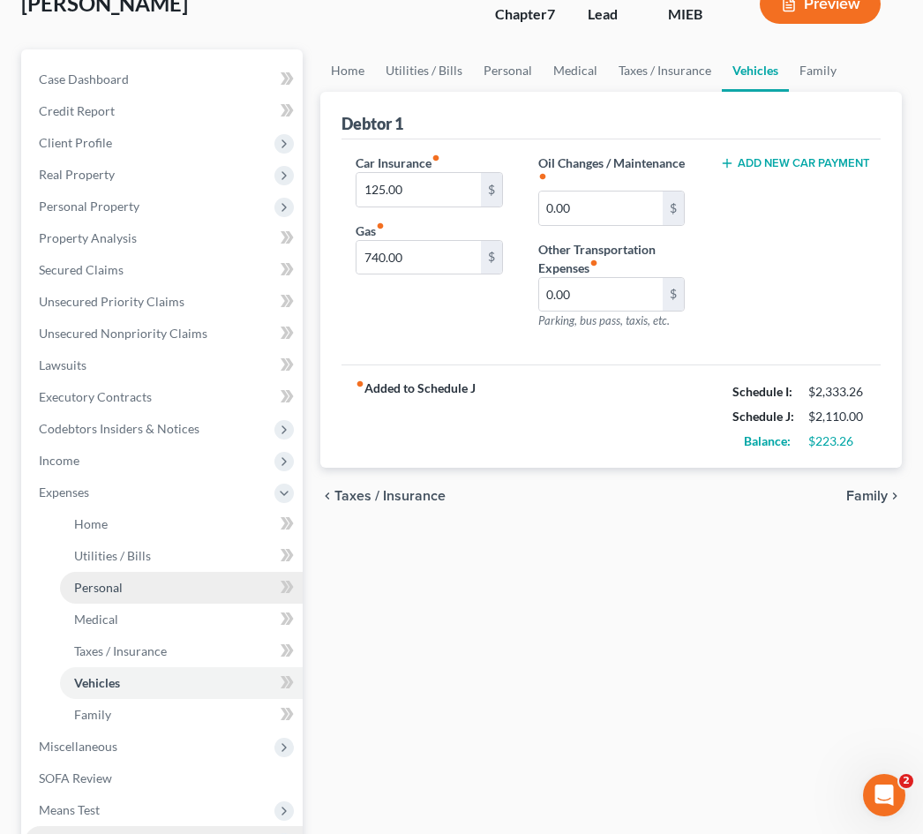
scroll to position [161, 0]
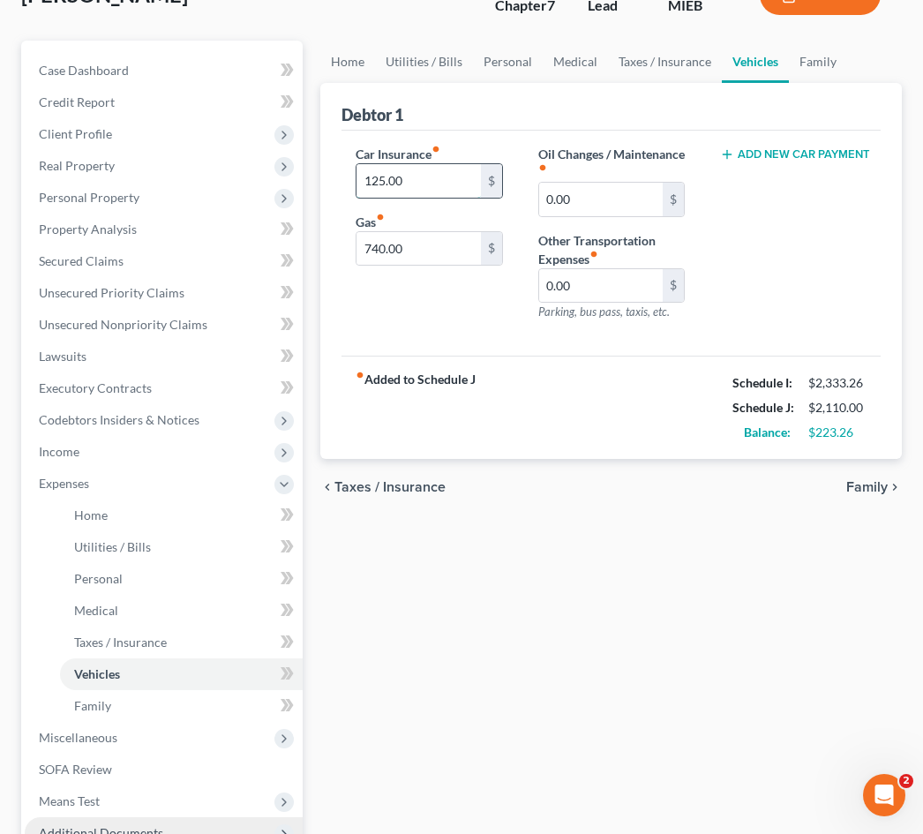
click at [384, 184] on input "125.00" at bounding box center [419, 181] width 124 height 34
type input "198.00"
click at [431, 549] on div "Home Utilities / Bills Personal Medical Taxes / Insurance Vehicles Family Debto…" at bounding box center [611, 503] width 599 height 924
click at [184, 715] on link "Family" at bounding box center [181, 706] width 243 height 32
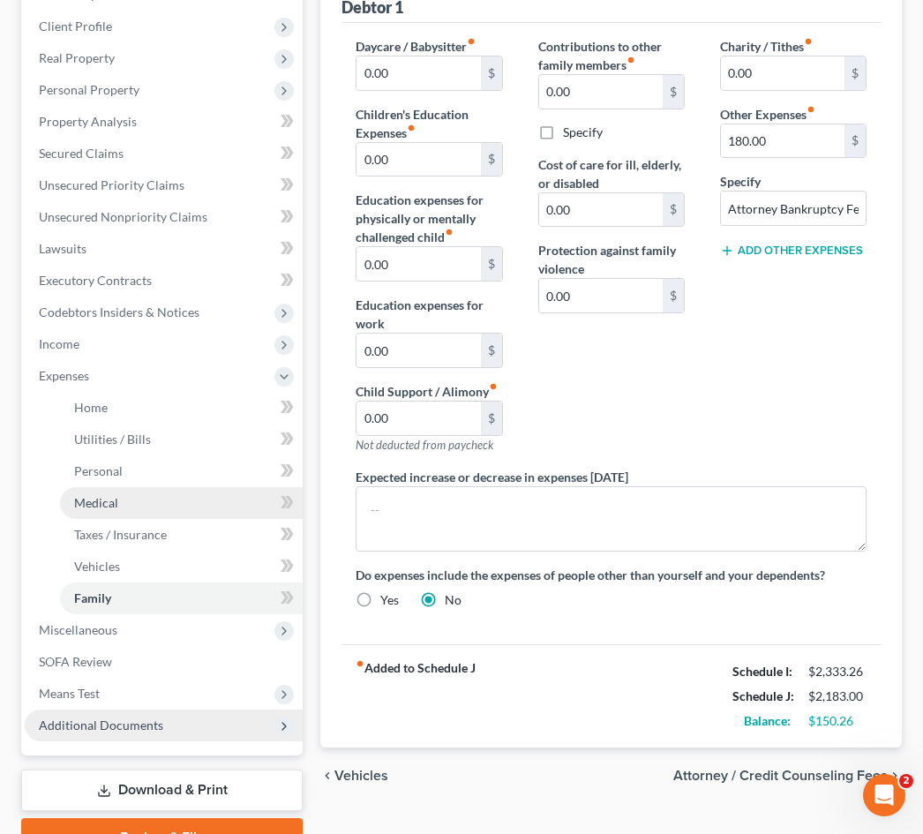
scroll to position [209, 0]
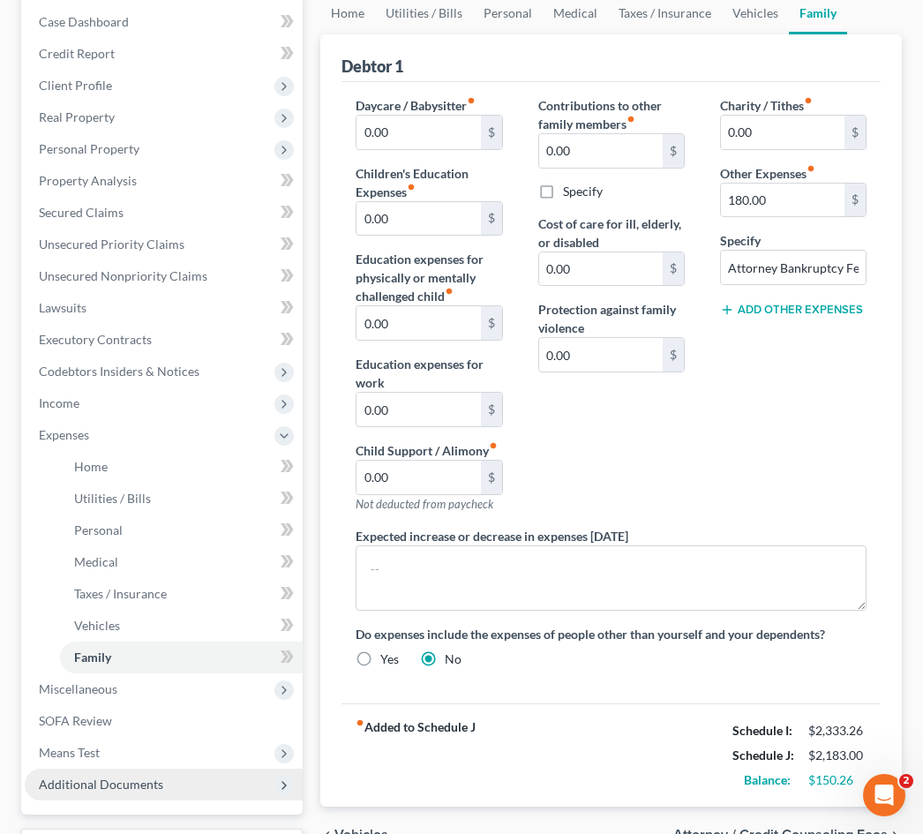
click at [790, 309] on button "Add Other Expenses" at bounding box center [791, 310] width 143 height 14
click at [762, 396] on input "text" at bounding box center [793, 404] width 145 height 34
type input "e"
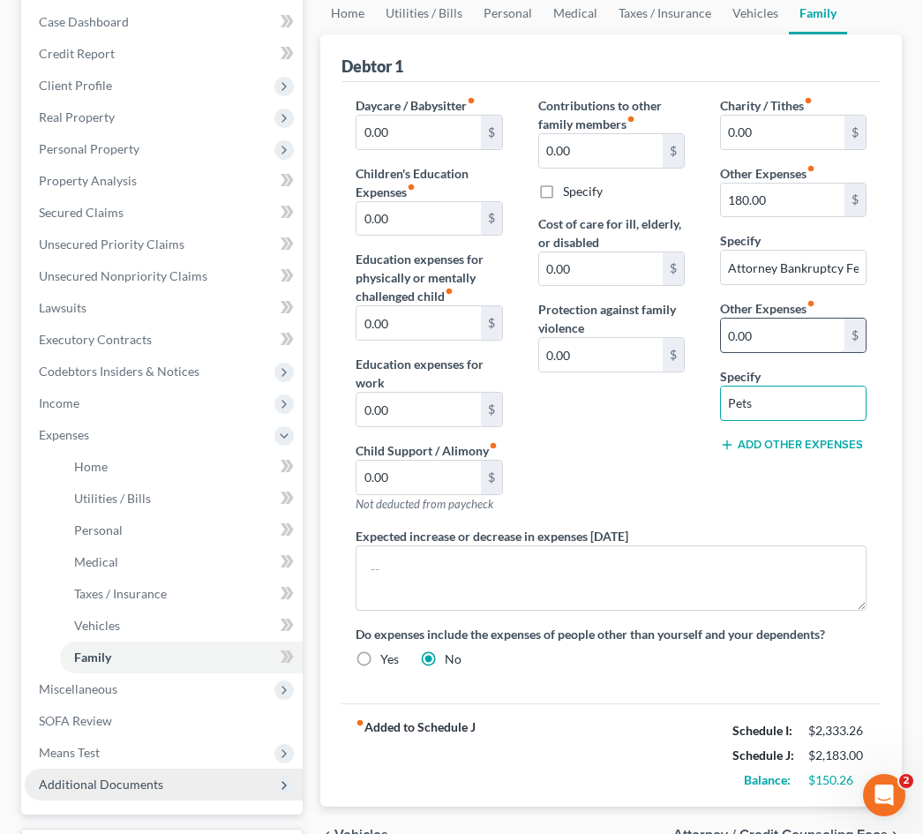
type input "Pets"
click at [729, 336] on input "0.00" at bounding box center [783, 336] width 124 height 34
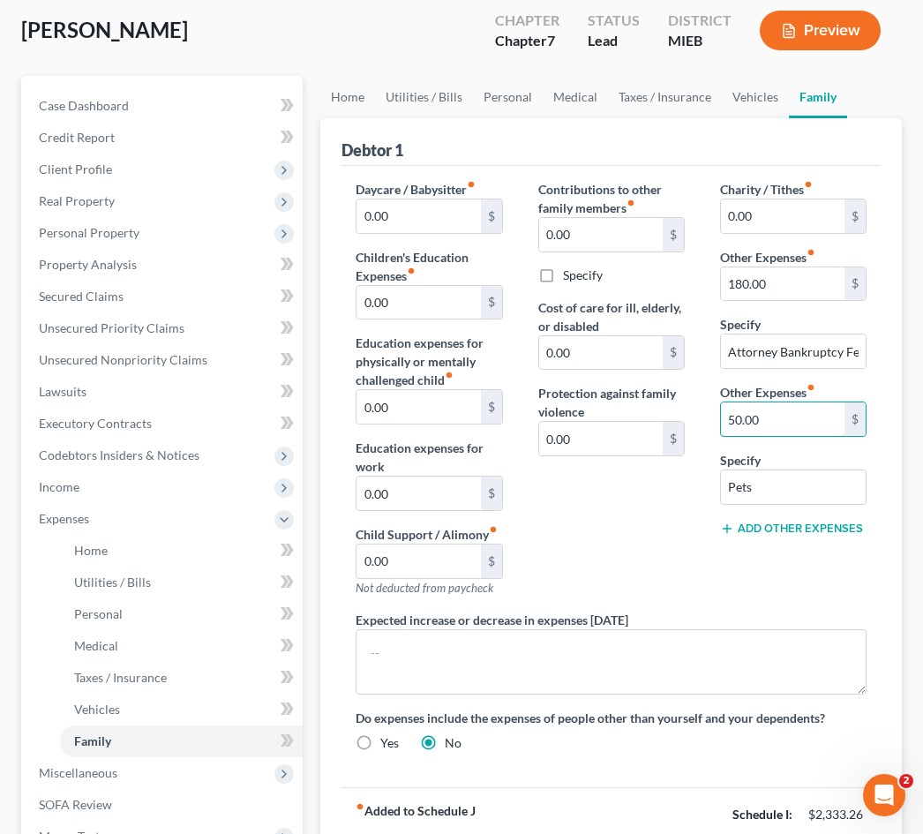
scroll to position [82, 0]
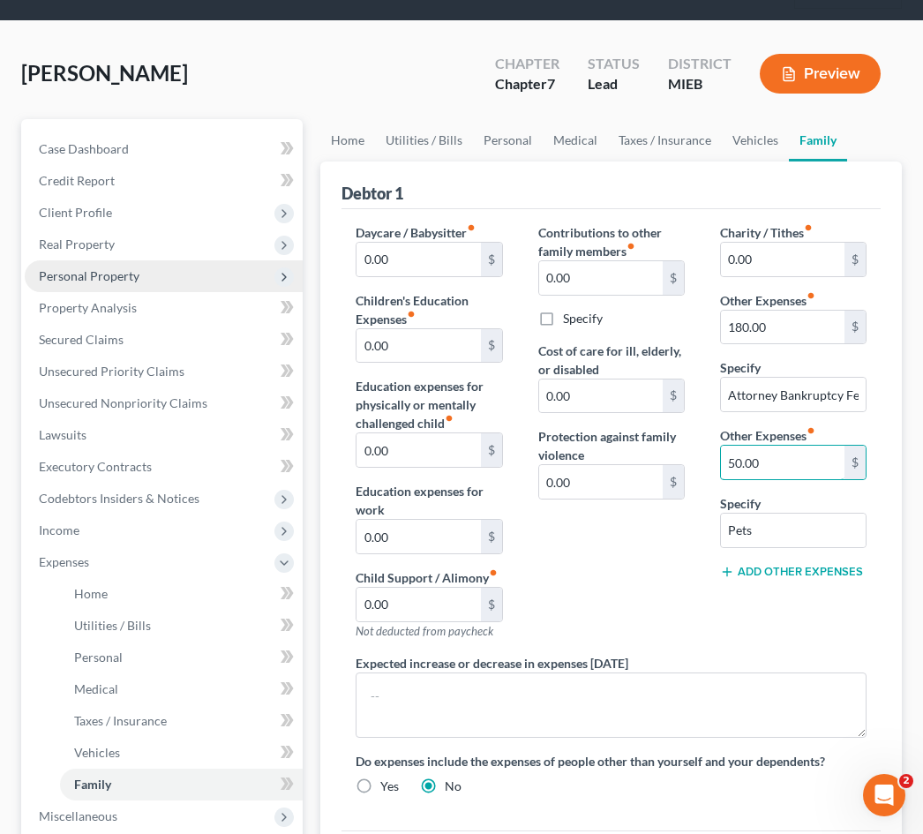
type input "50.00"
click at [144, 270] on span "Personal Property" at bounding box center [164, 276] width 278 height 32
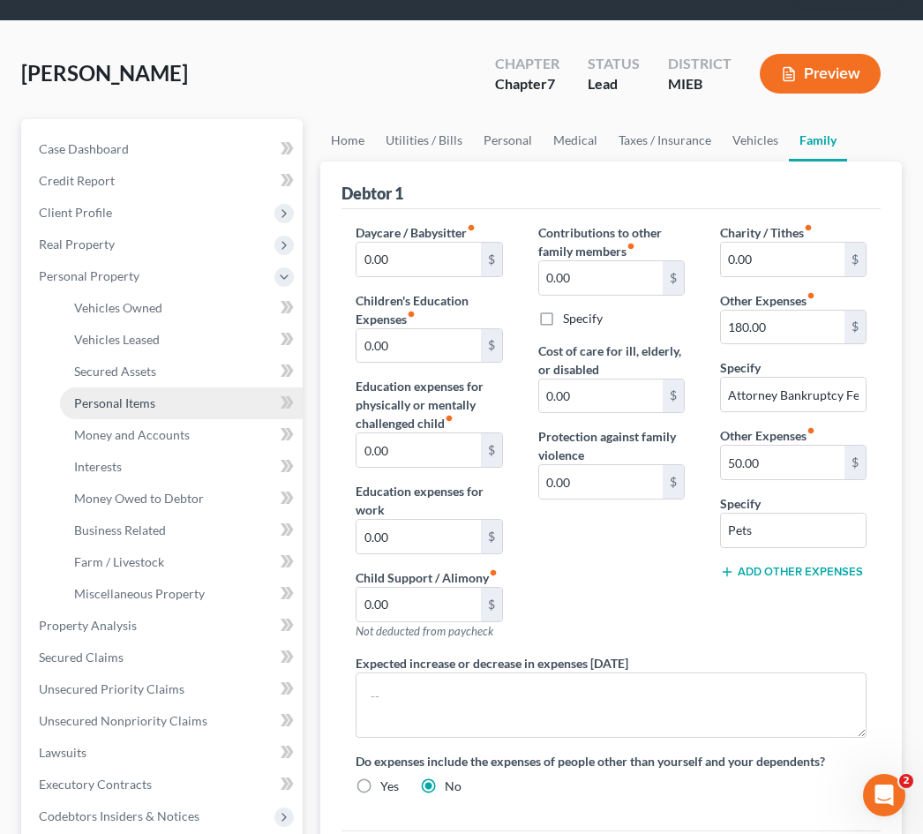
click at [199, 403] on link "Personal Items" at bounding box center [181, 403] width 243 height 32
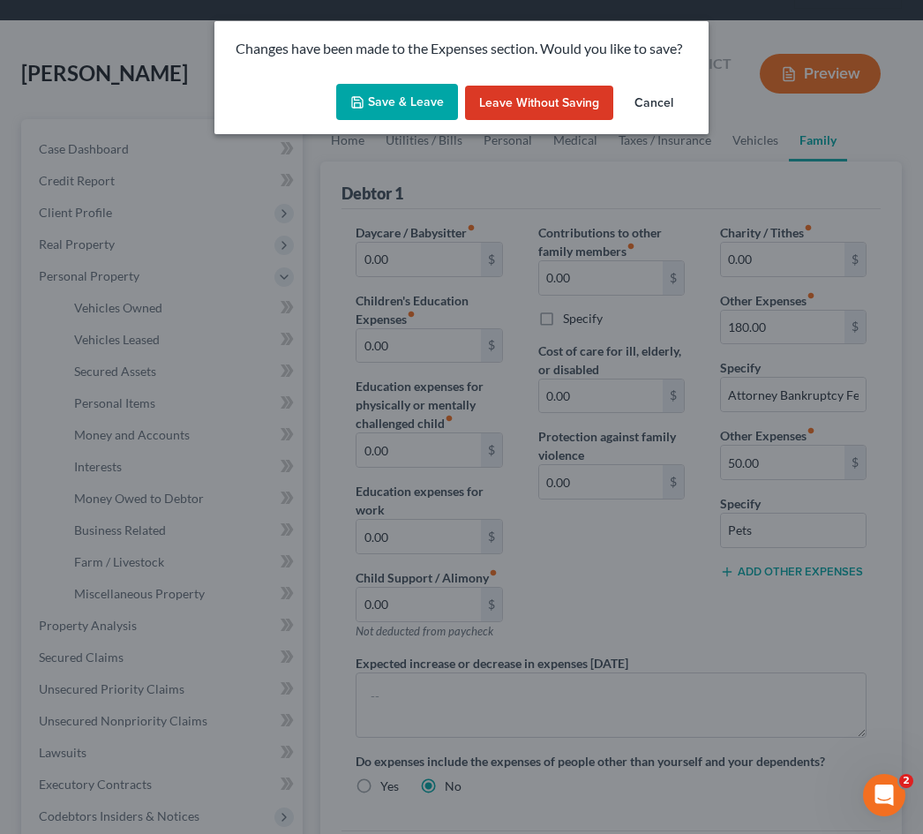
click at [401, 97] on button "Save & Leave" at bounding box center [397, 102] width 122 height 37
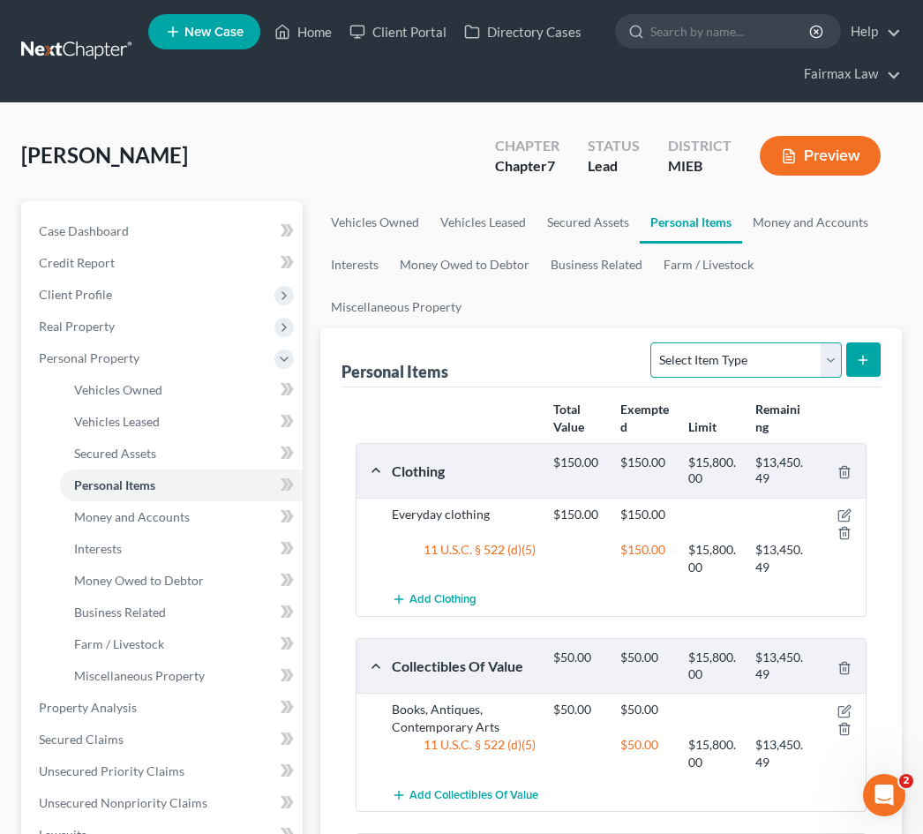
select select "pets"
click at [856, 361] on button "submit" at bounding box center [863, 359] width 34 height 34
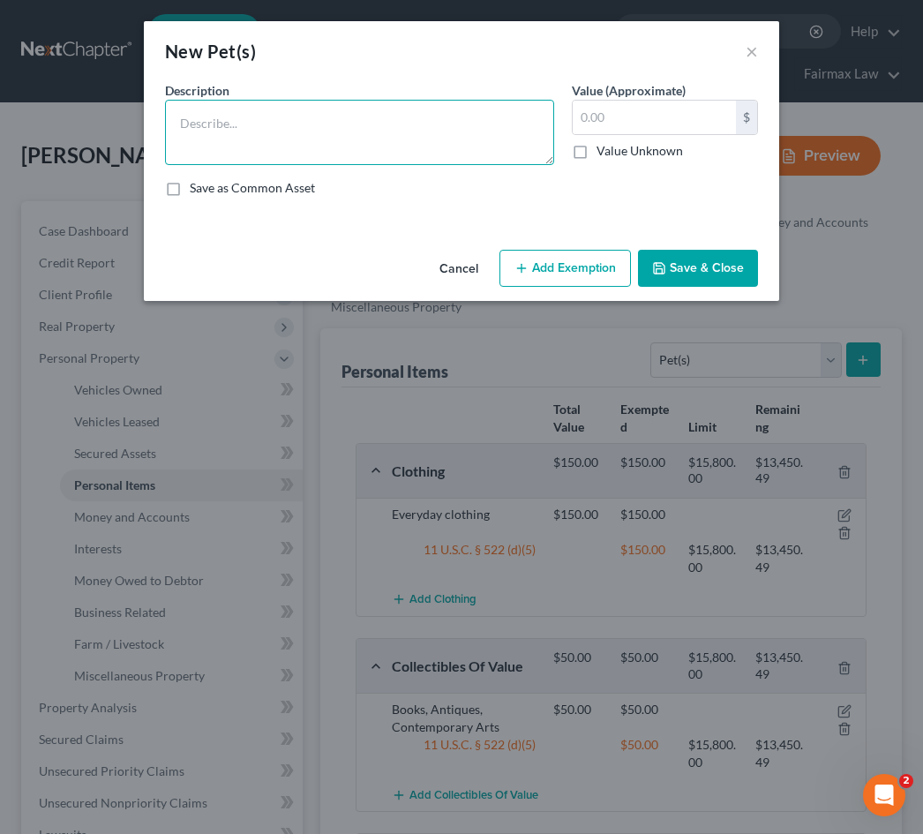
click at [321, 137] on textarea at bounding box center [359, 132] width 389 height 65
type textarea "Pitbull (adopted)"
click at [588, 258] on button "Add Exemption" at bounding box center [566, 268] width 132 height 37
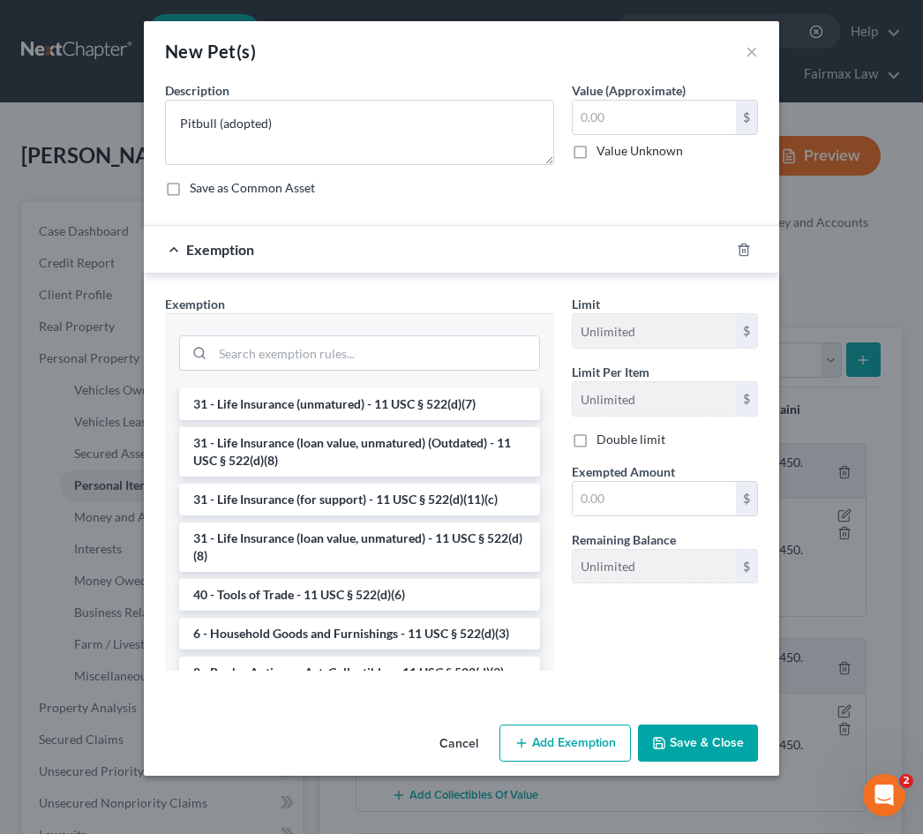
scroll to position [1304, 0]
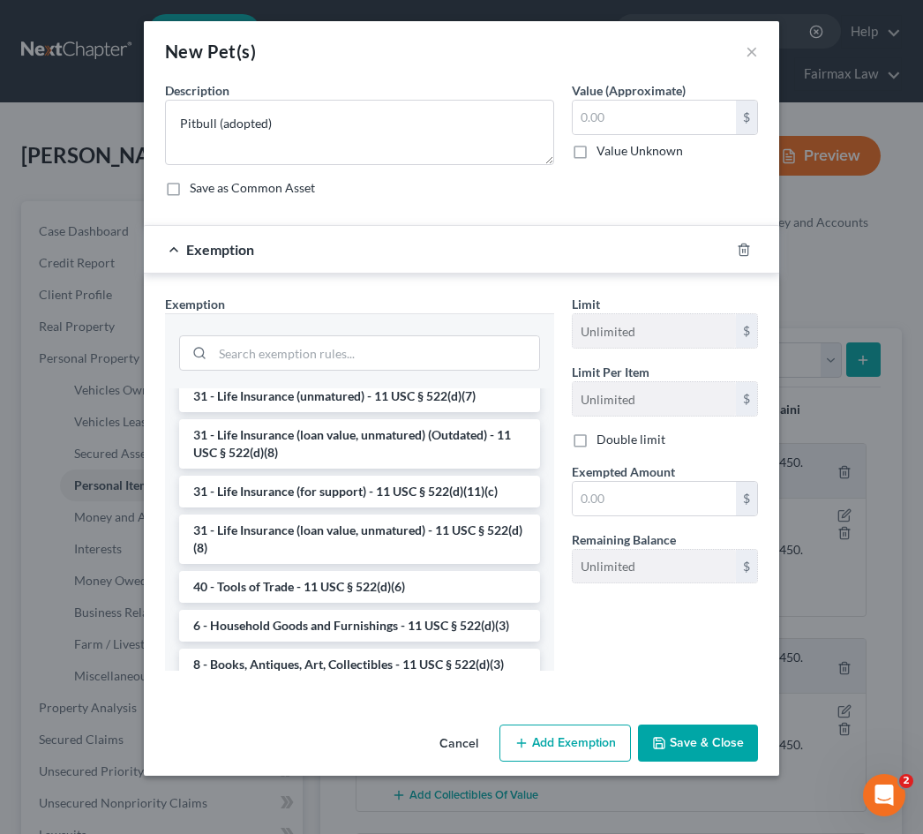
click at [659, 750] on button "Save & Close" at bounding box center [698, 743] width 120 height 37
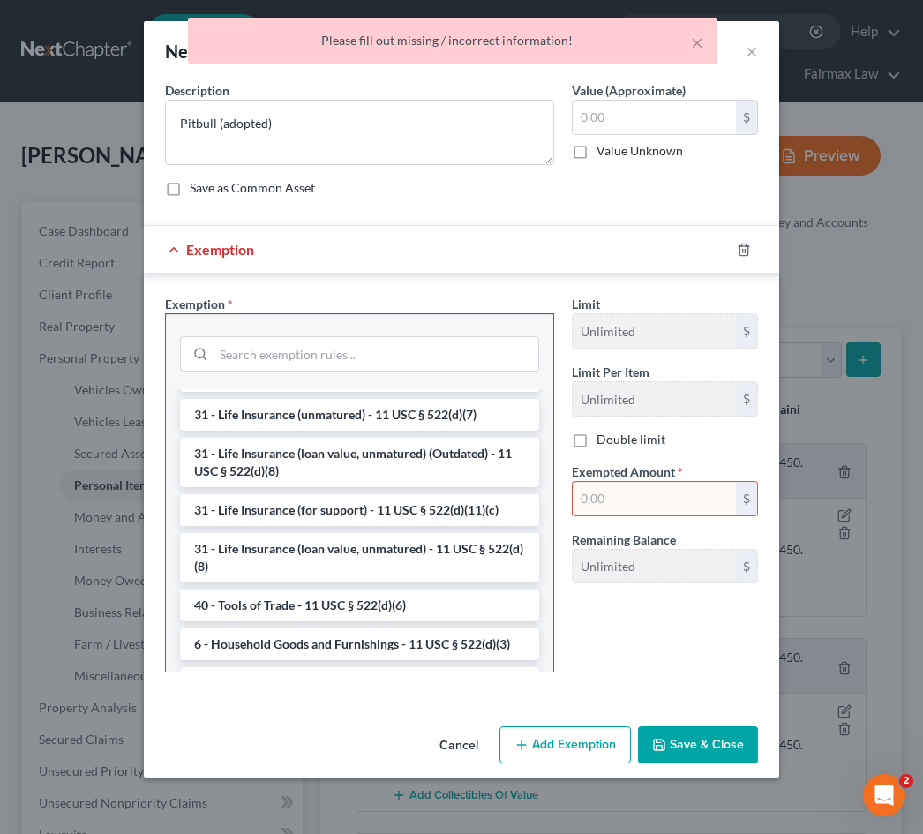
click at [741, 258] on div at bounding box center [754, 250] width 49 height 28
click at [742, 254] on icon "button" at bounding box center [744, 250] width 14 height 14
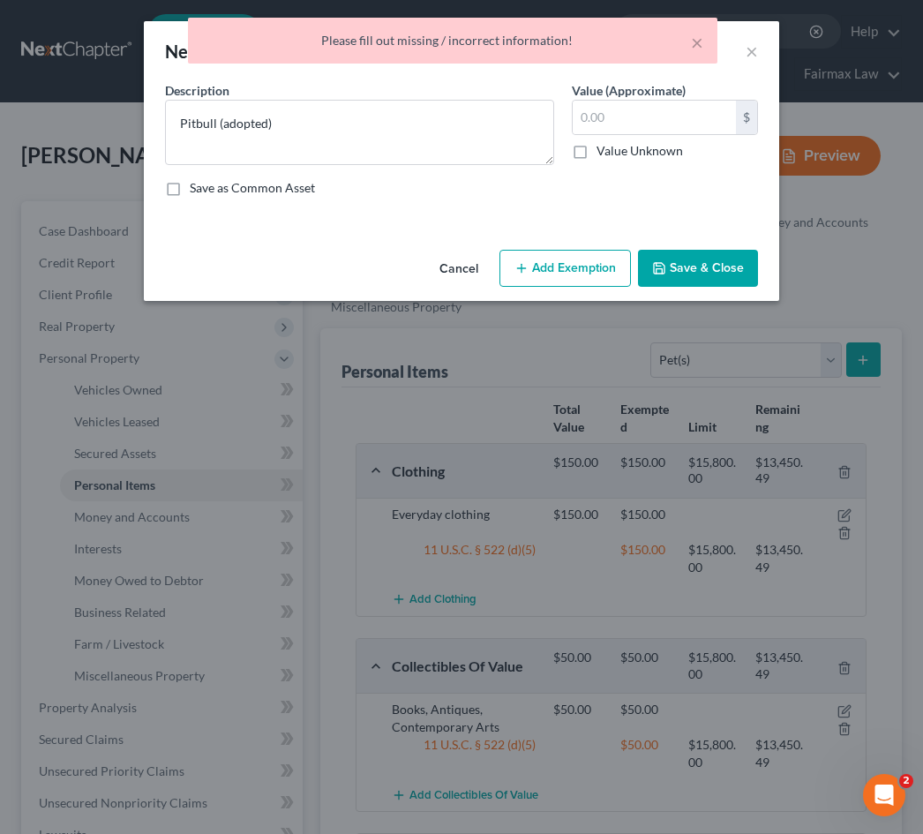
click at [748, 270] on button "Save & Close" at bounding box center [698, 268] width 120 height 37
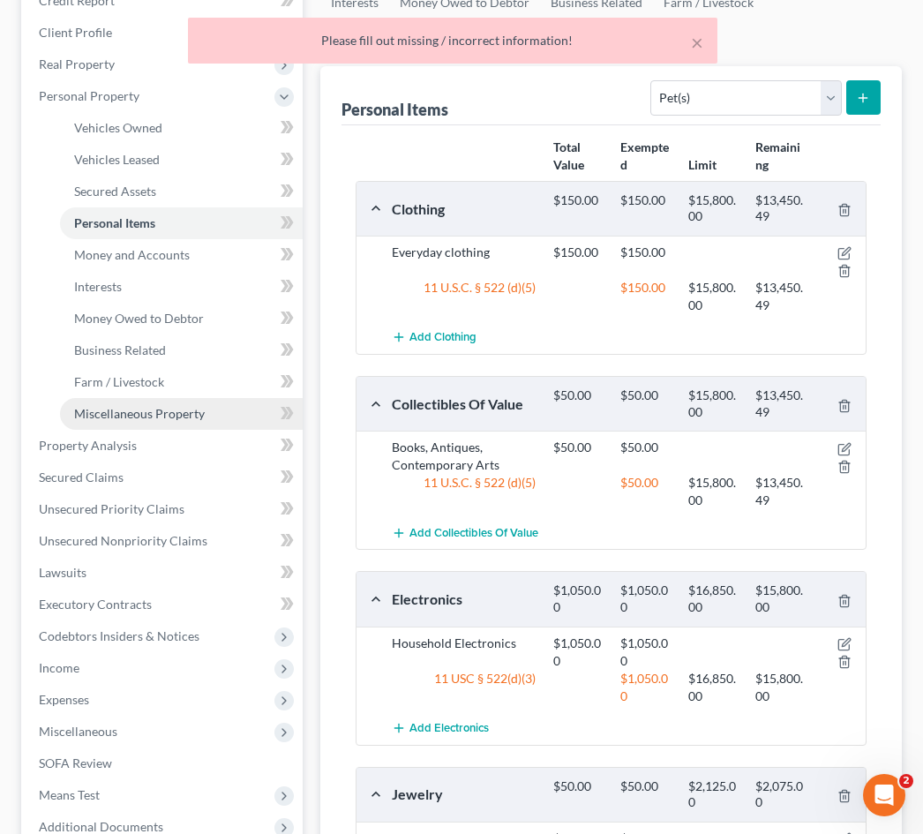
scroll to position [543, 0]
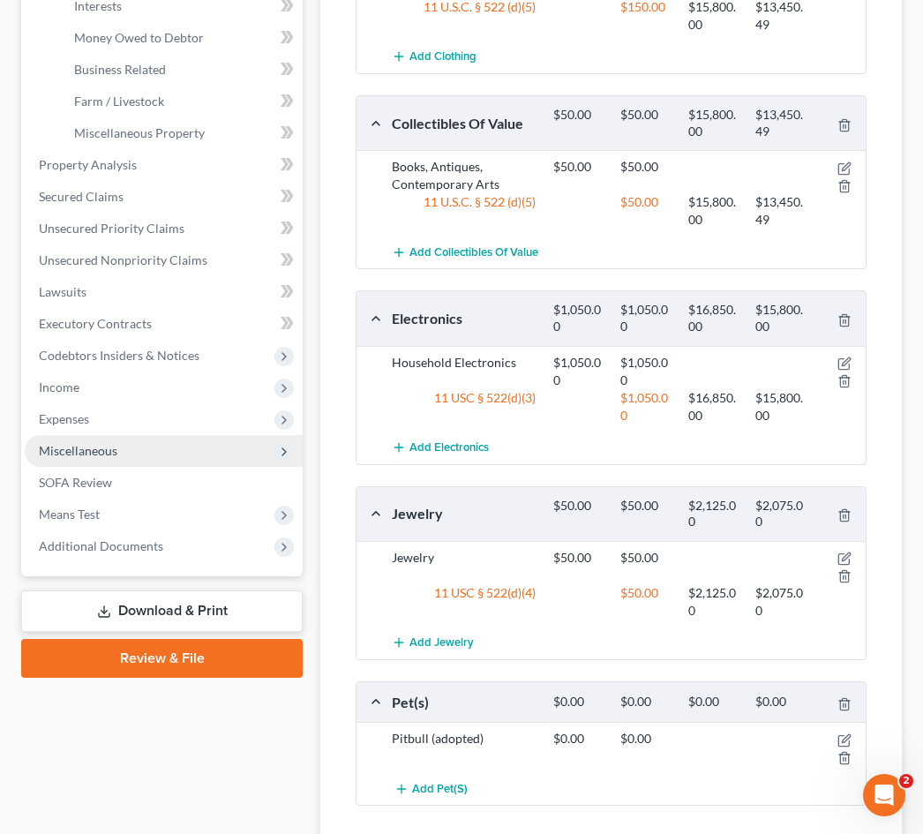
click at [208, 447] on span "Miscellaneous" at bounding box center [164, 451] width 278 height 32
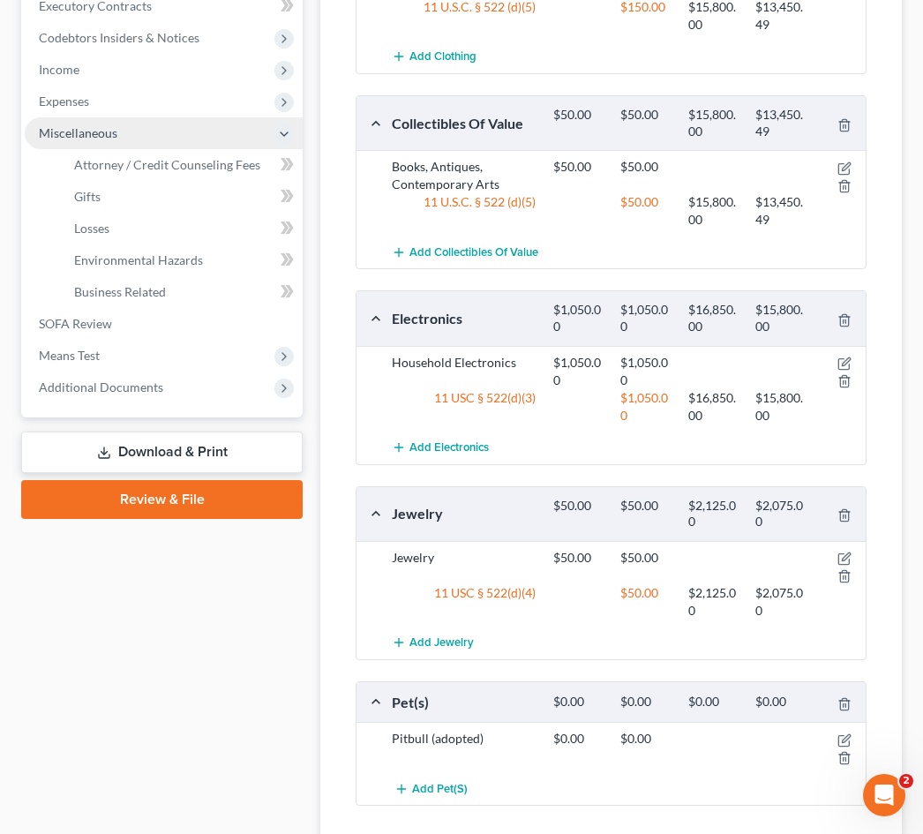
click at [186, 136] on span "Miscellaneous" at bounding box center [164, 133] width 278 height 32
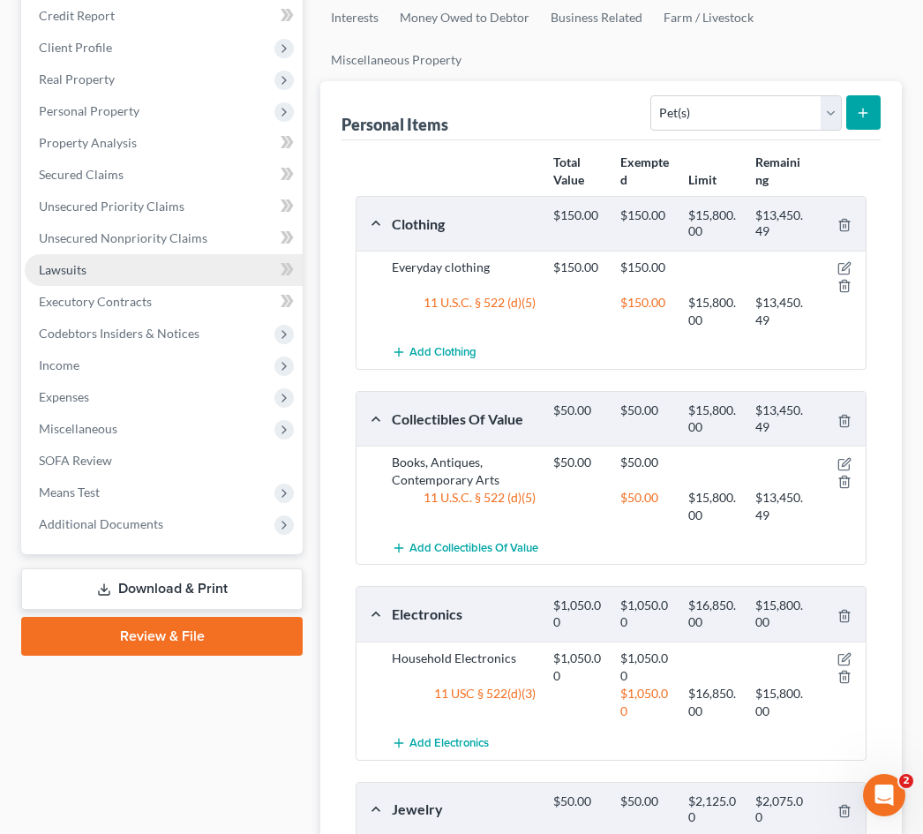
scroll to position [187, 0]
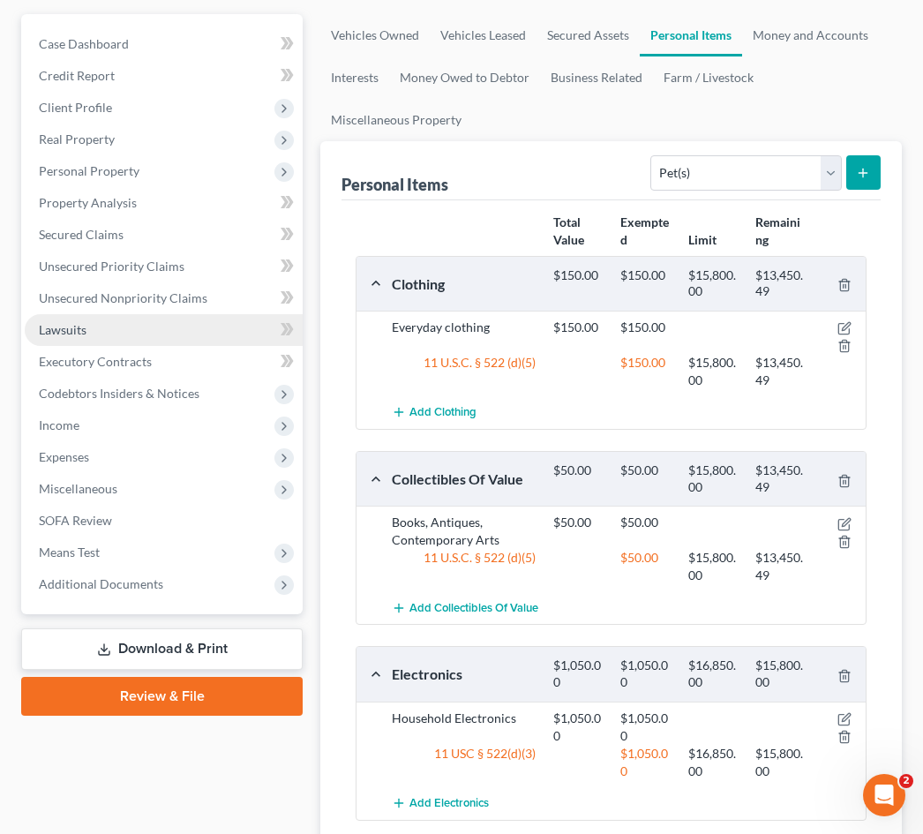
click at [124, 334] on link "Lawsuits" at bounding box center [164, 330] width 278 height 32
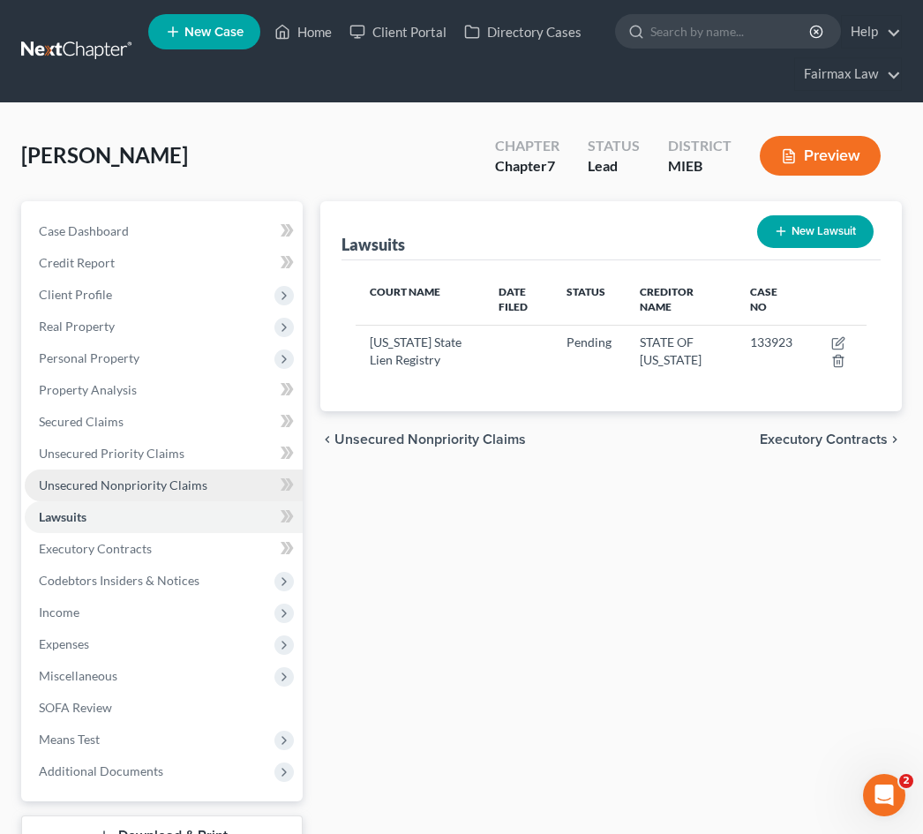
click at [152, 485] on span "Unsecured Nonpriority Claims" at bounding box center [123, 485] width 169 height 15
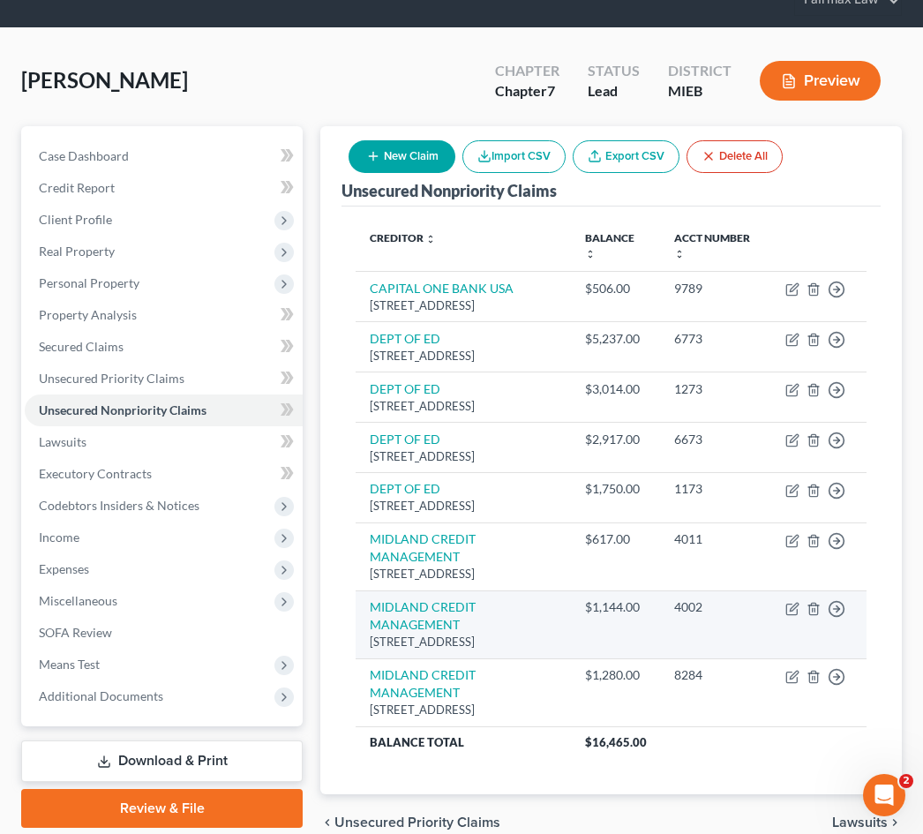
scroll to position [62, 0]
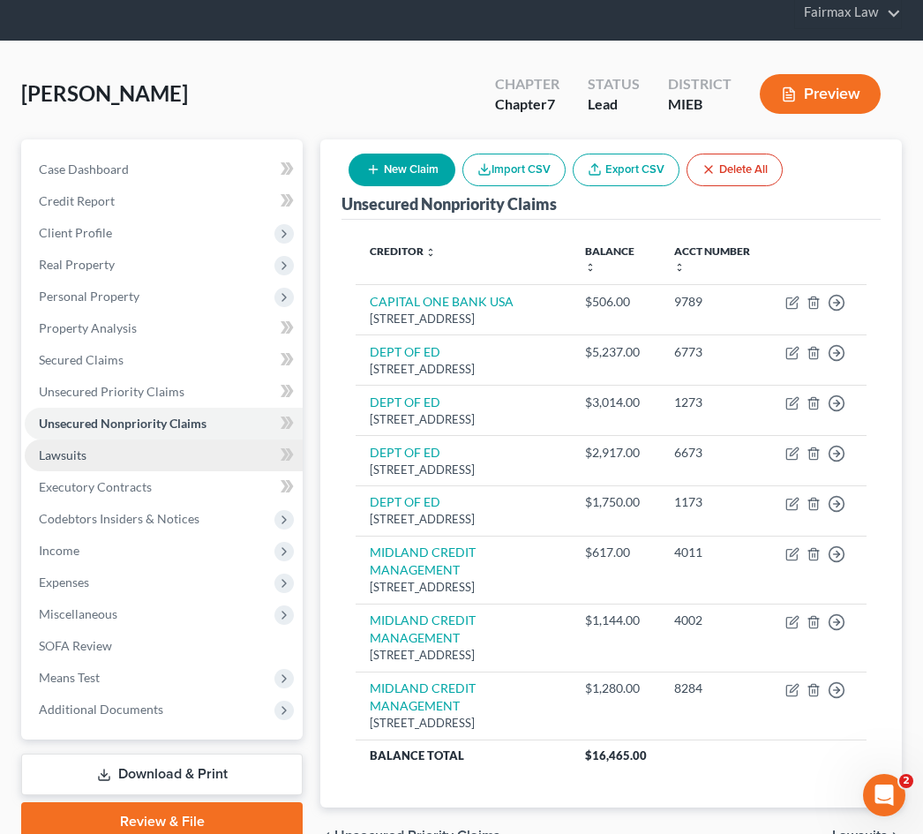
click at [233, 450] on link "Lawsuits" at bounding box center [164, 456] width 278 height 32
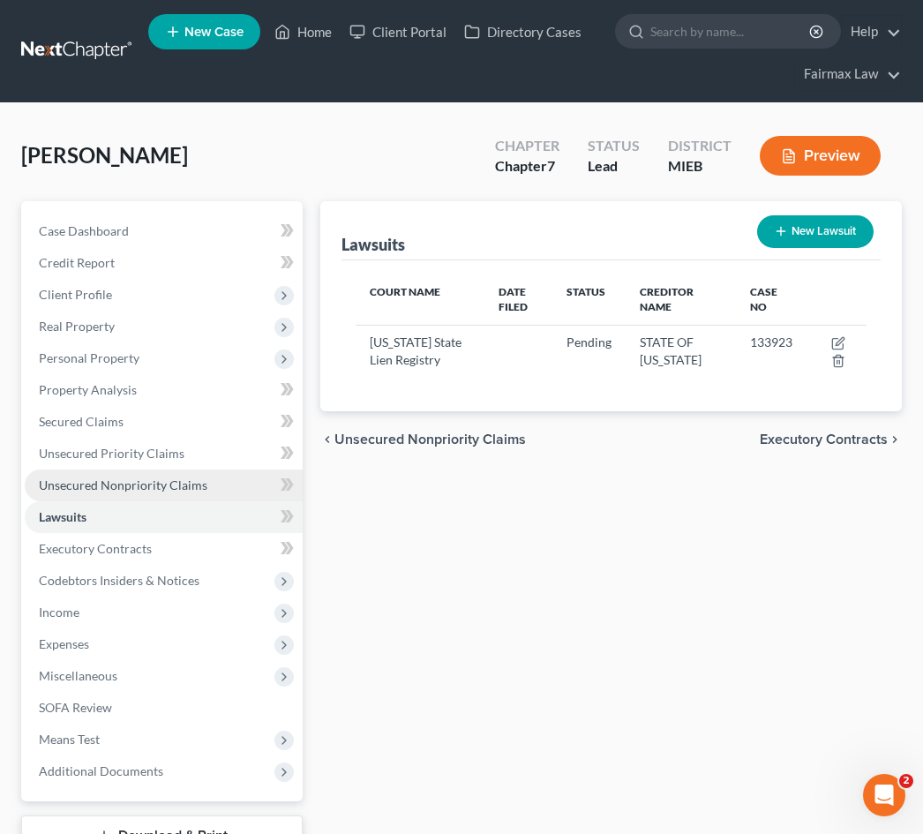
click at [205, 477] on link "Unsecured Nonpriority Claims" at bounding box center [164, 486] width 278 height 32
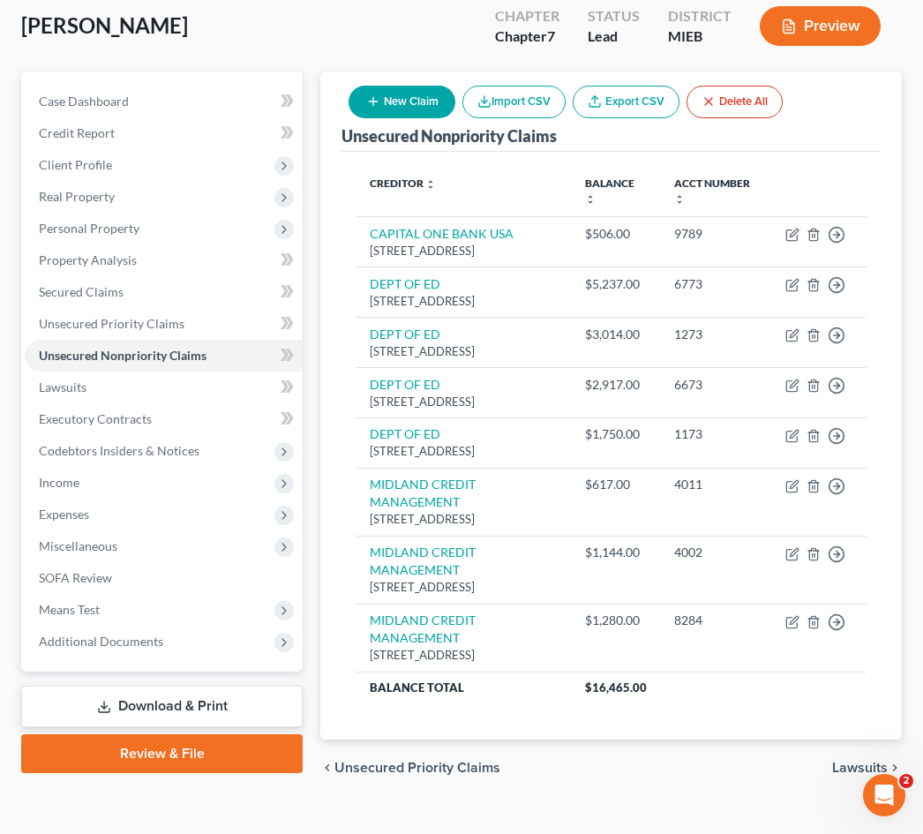
scroll to position [128, 0]
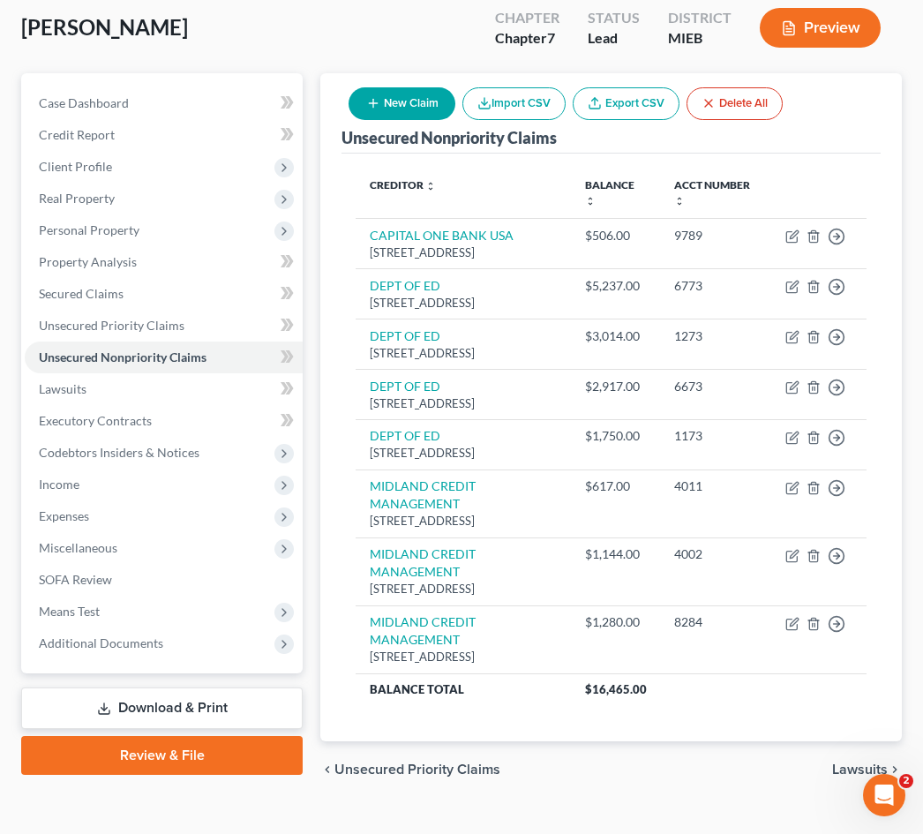
click at [396, 109] on button "New Claim" at bounding box center [402, 103] width 107 height 33
select select "0"
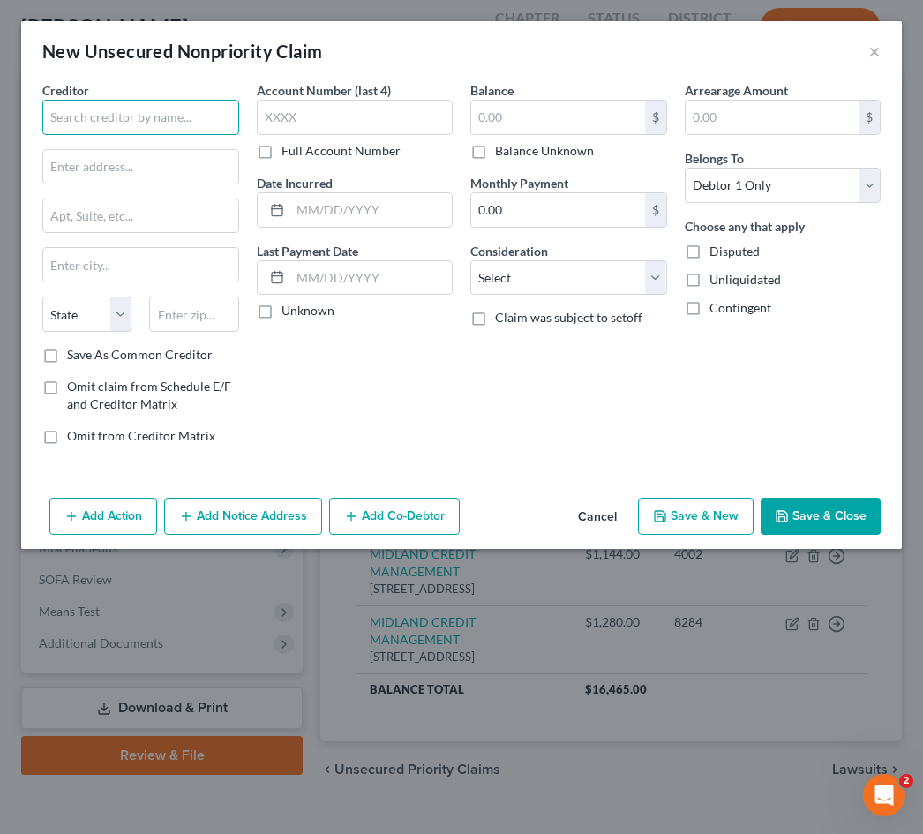
click at [129, 124] on input "text" at bounding box center [140, 117] width 197 height 35
type input "U"
click at [606, 513] on button "Cancel" at bounding box center [597, 517] width 67 height 35
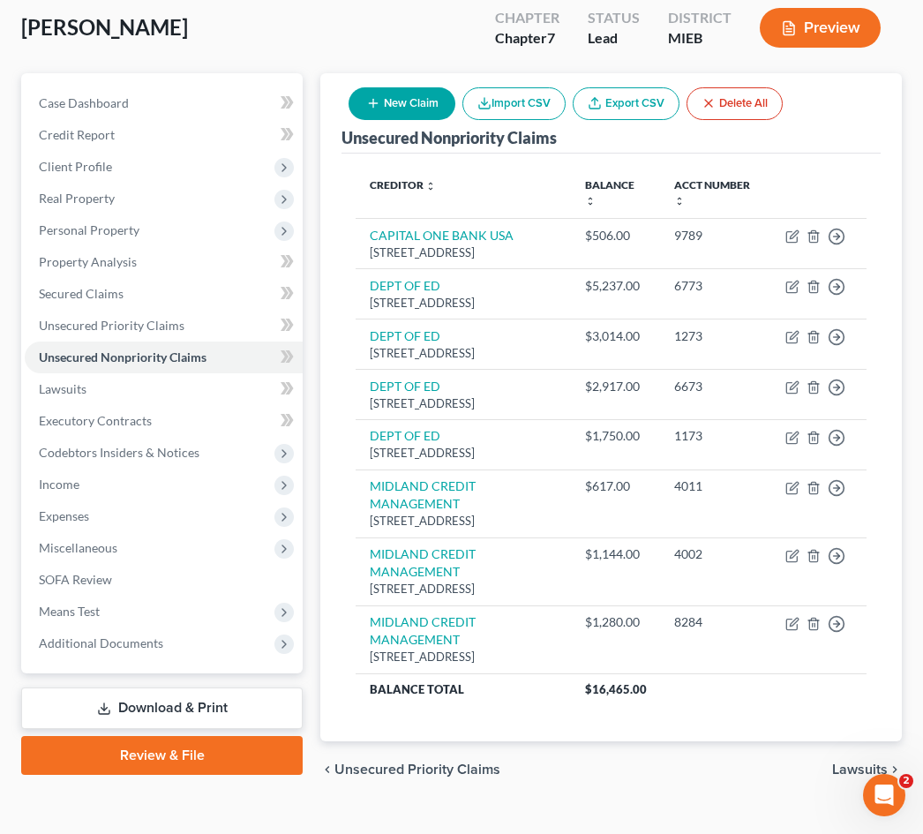
click at [824, 29] on button "Preview" at bounding box center [820, 28] width 121 height 40
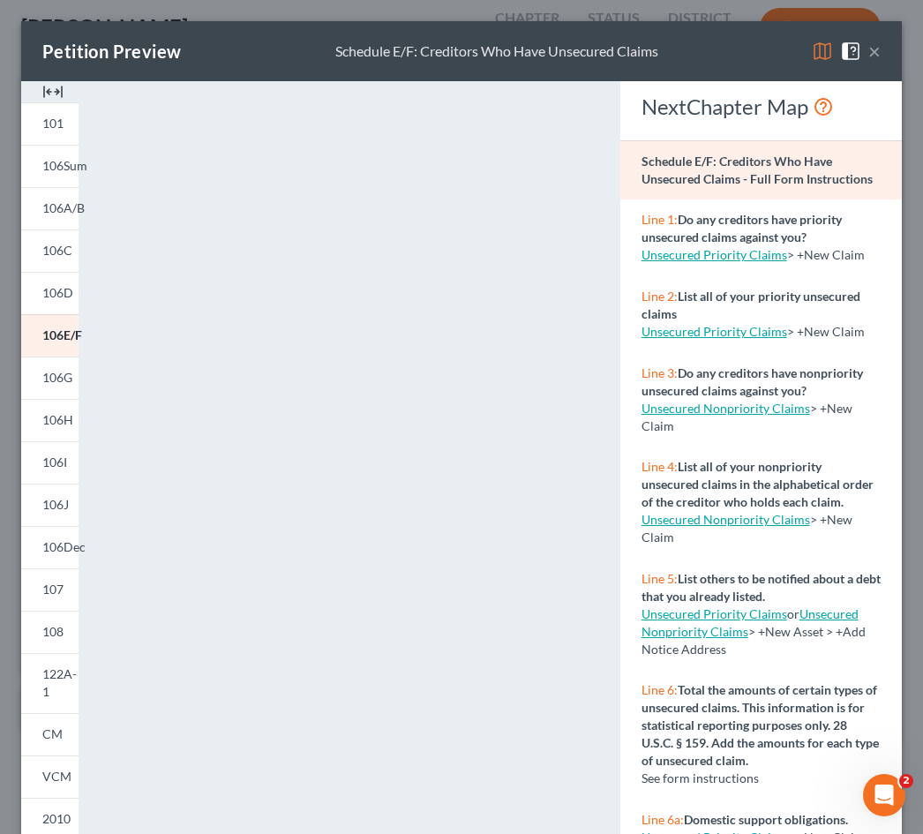
scroll to position [0, 0]
click at [878, 51] on button "×" at bounding box center [875, 51] width 12 height 21
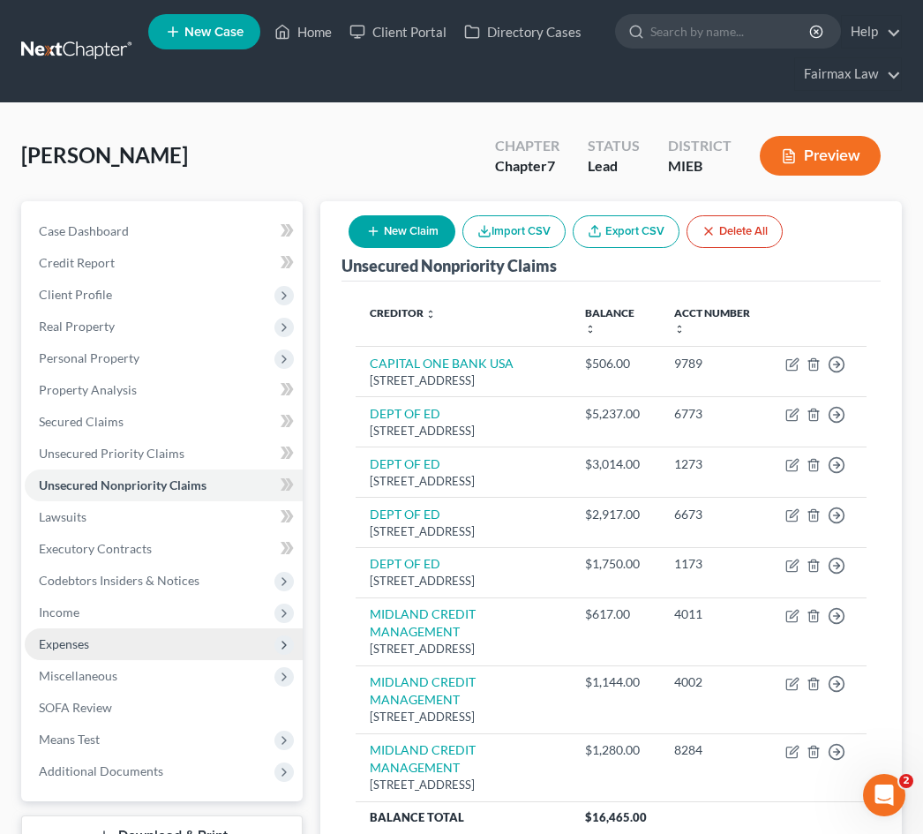
click at [91, 637] on span "Expenses" at bounding box center [164, 644] width 278 height 32
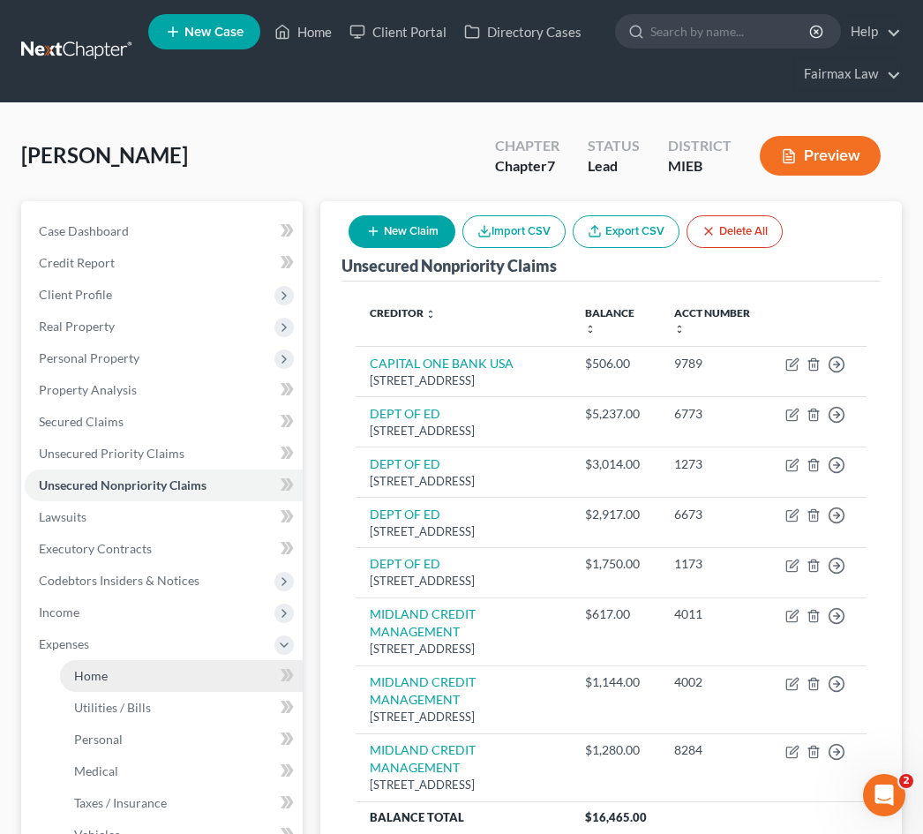
click at [107, 680] on span "Home" at bounding box center [91, 675] width 34 height 15
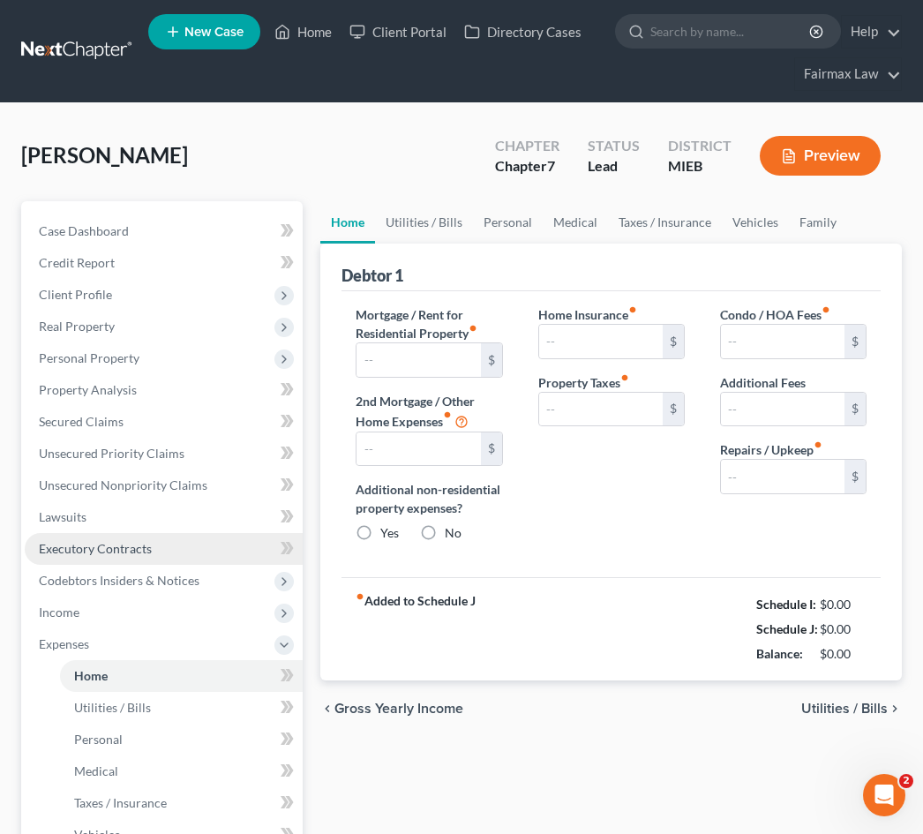
type input "0.00"
radio input "true"
type input "0.00"
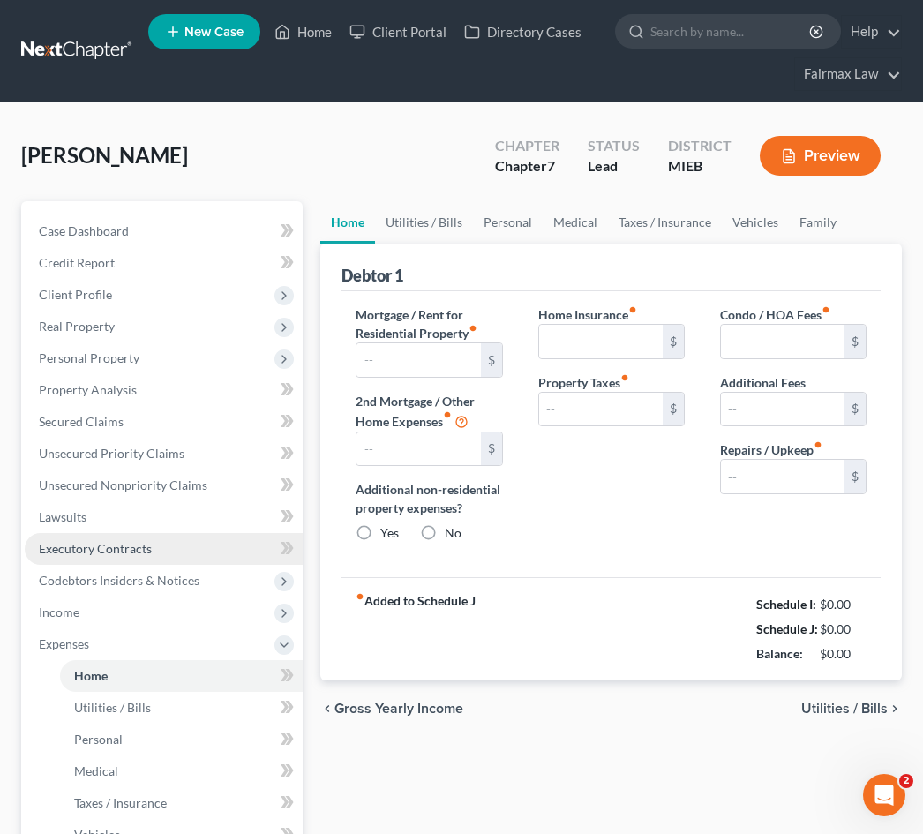
type input "0.00"
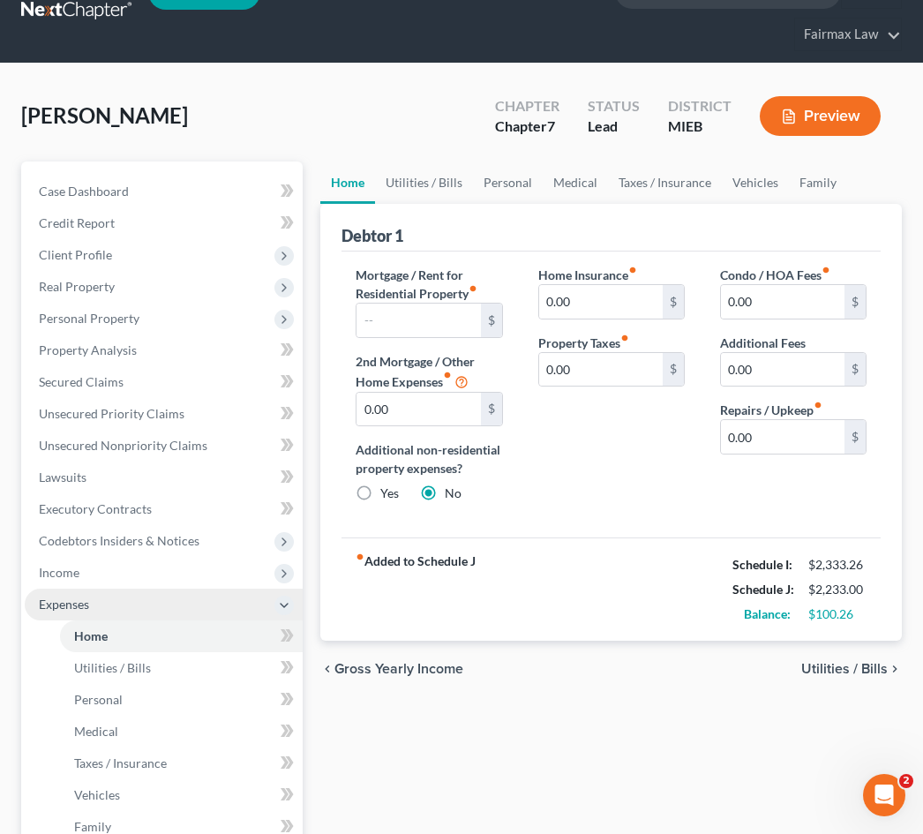
scroll to position [41, 0]
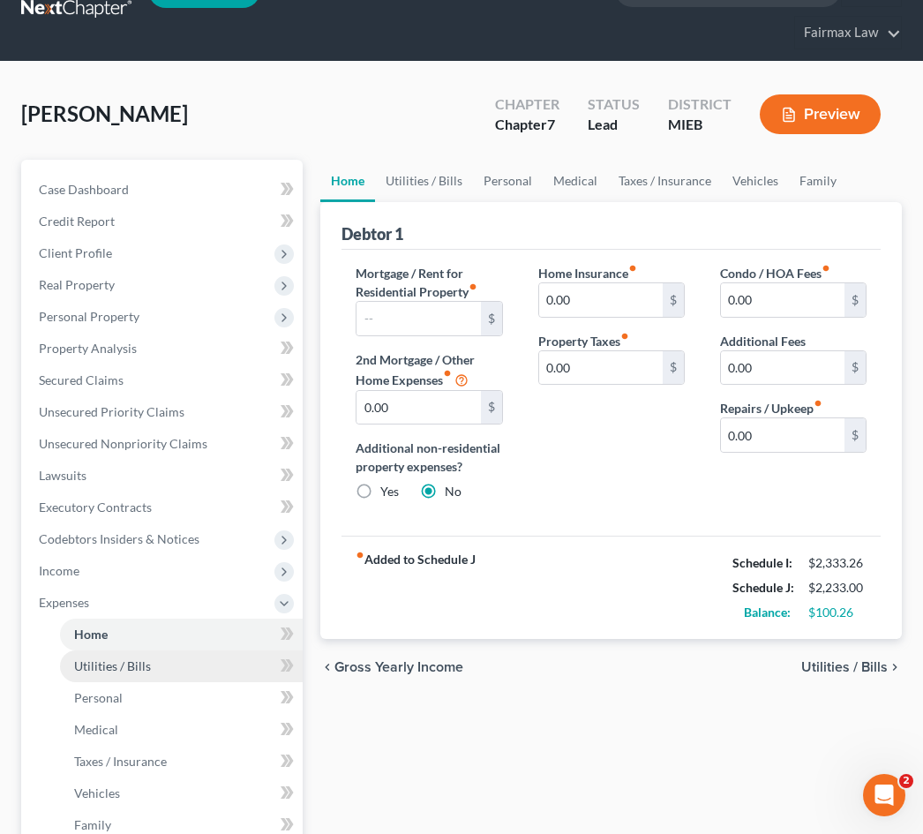
click at [137, 678] on link "Utilities / Bills" at bounding box center [181, 667] width 243 height 32
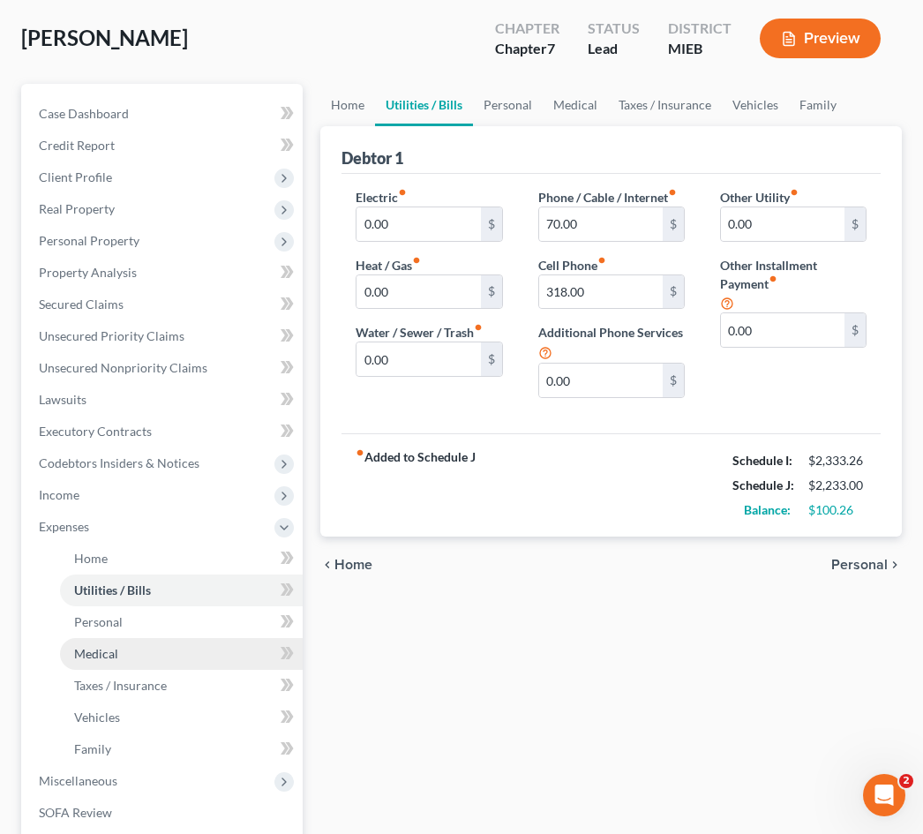
click at [136, 650] on link "Medical" at bounding box center [181, 654] width 243 height 32
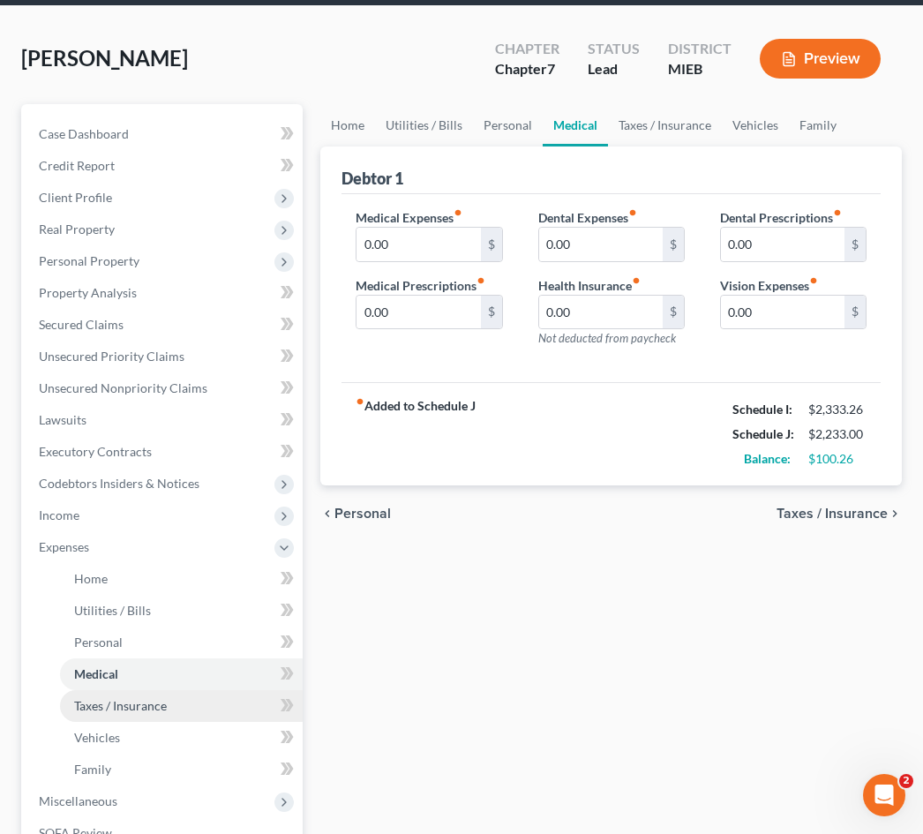
scroll to position [98, 0]
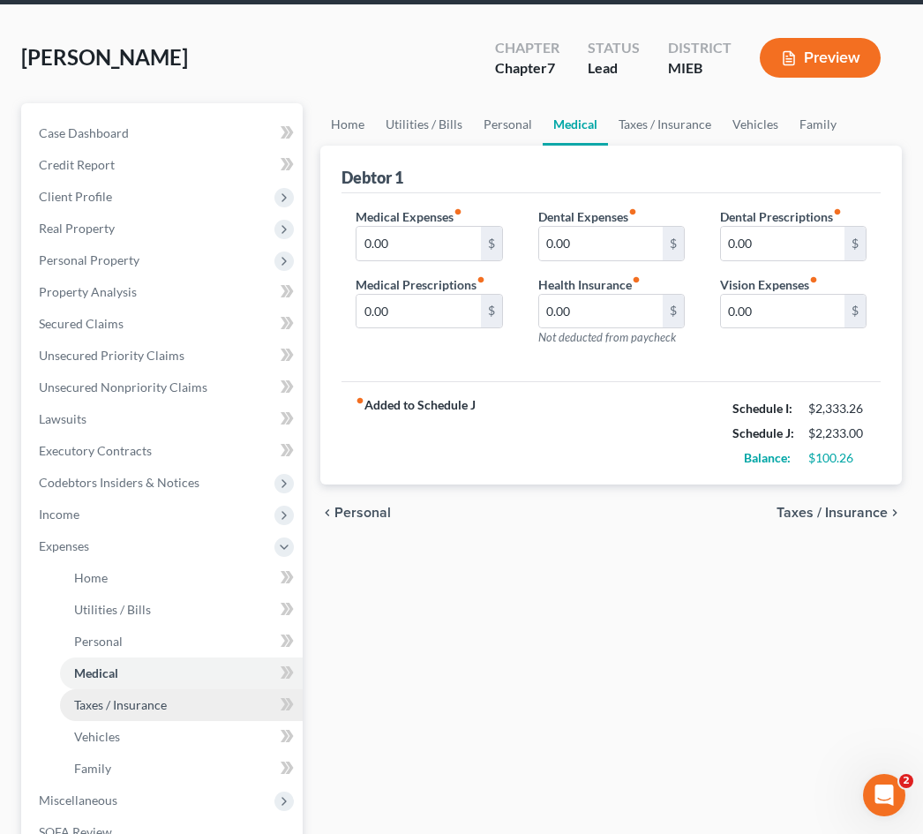
click at [122, 694] on link "Taxes / Insurance" at bounding box center [181, 705] width 243 height 32
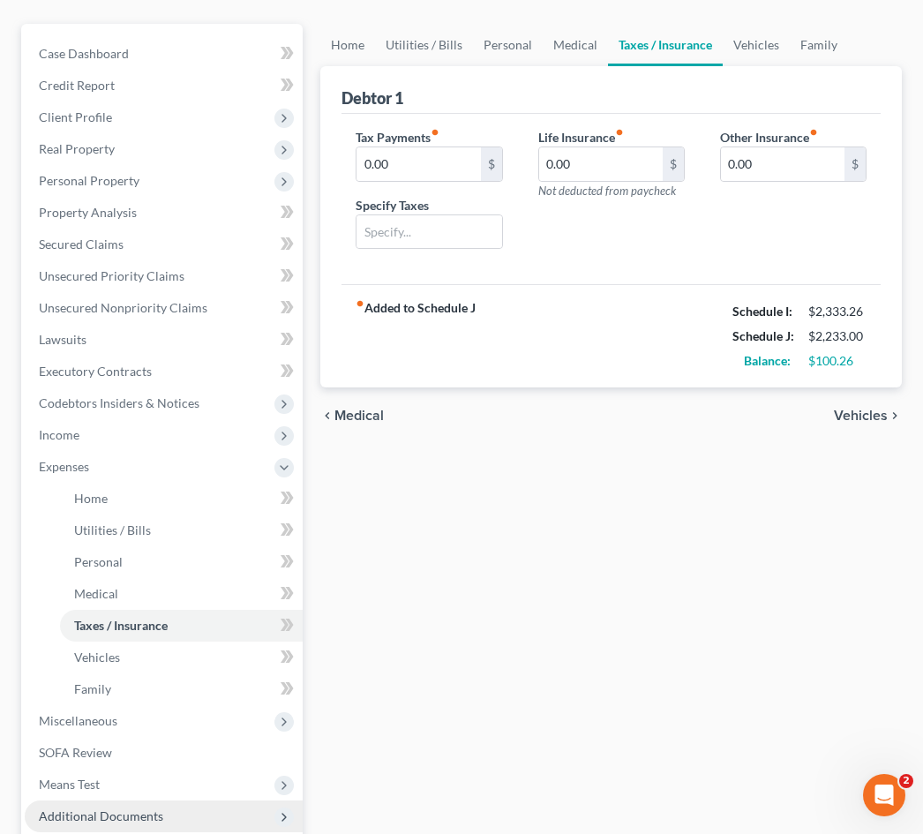
scroll to position [291, 0]
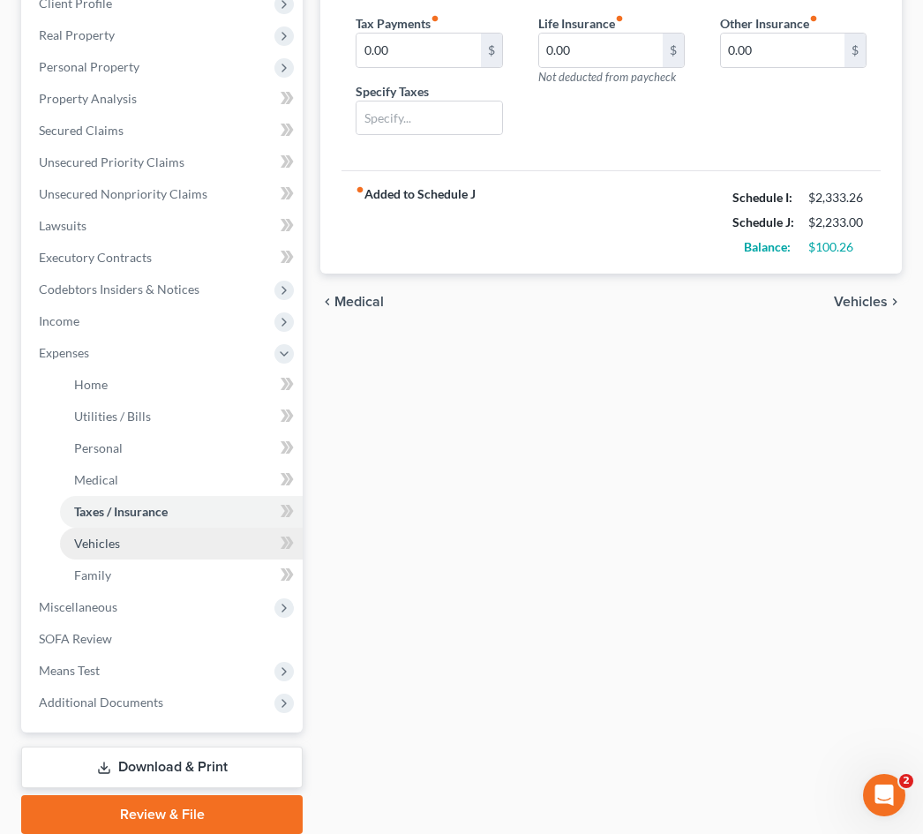
click at [162, 545] on link "Vehicles" at bounding box center [181, 544] width 243 height 32
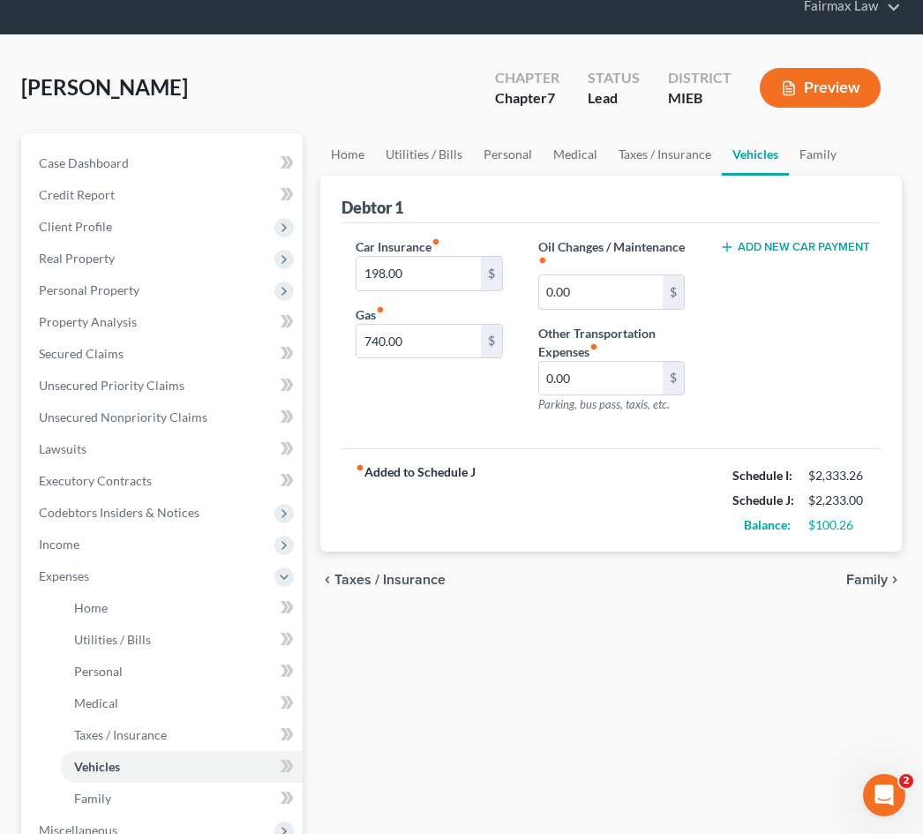
scroll to position [70, 0]
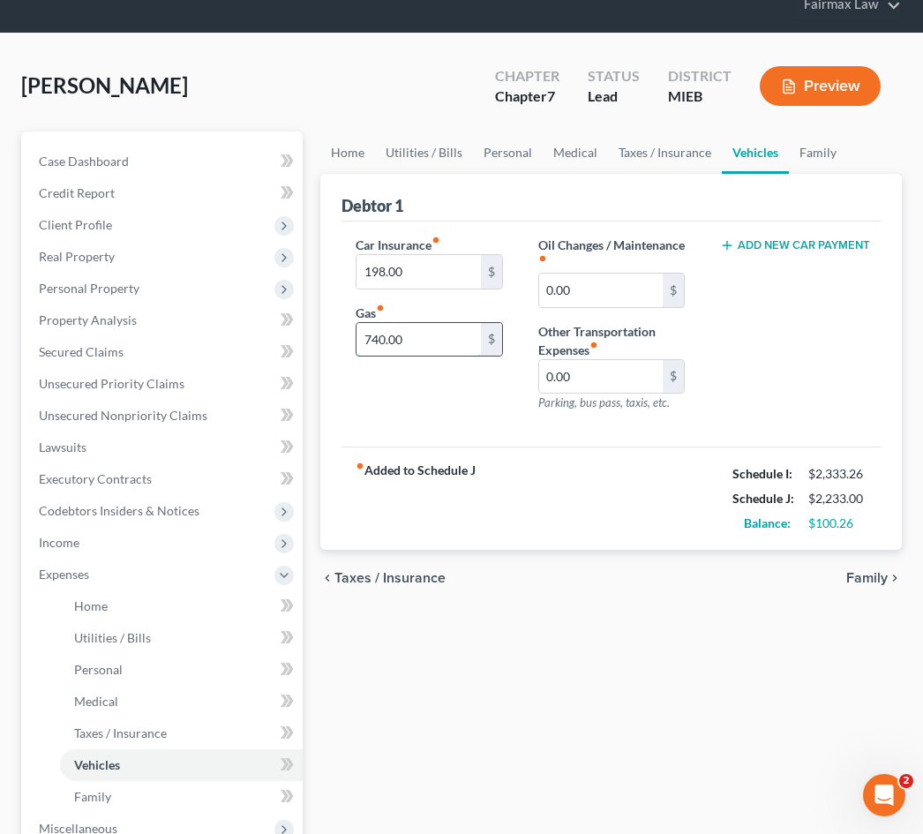
click at [382, 337] on input "740.00" at bounding box center [419, 340] width 124 height 34
type input "250.00"
click at [524, 647] on div "Home Utilities / Bills Personal Medical Taxes / Insurance Vehicles Family Debto…" at bounding box center [611, 594] width 599 height 924
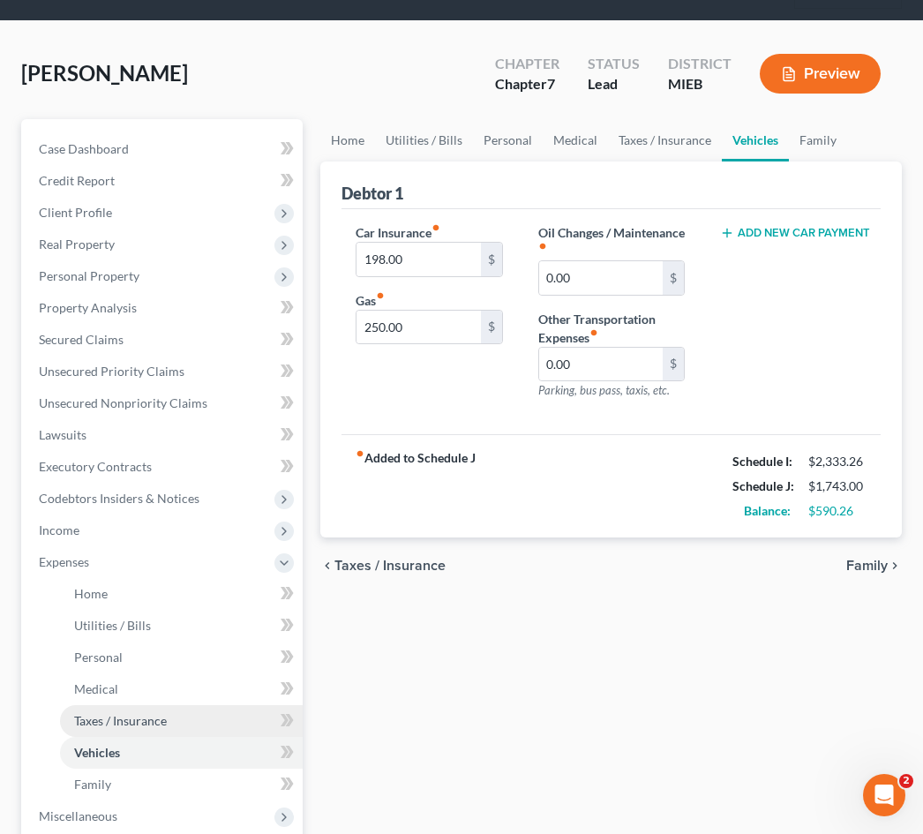
scroll to position [89, 0]
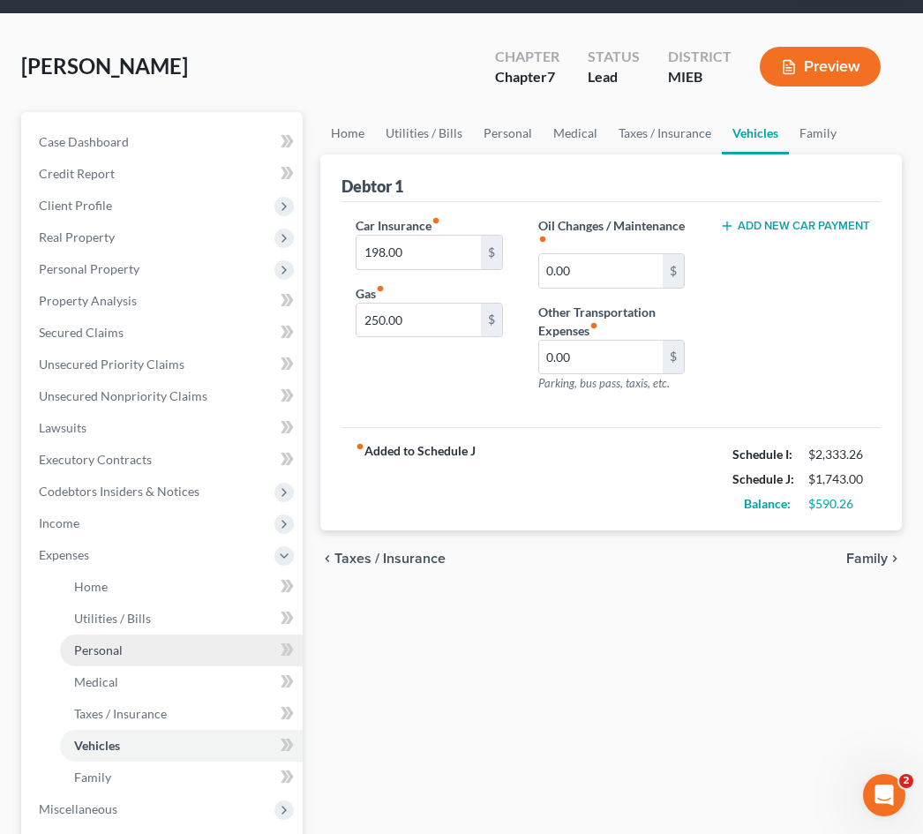
click at [188, 655] on link "Personal" at bounding box center [181, 651] width 243 height 32
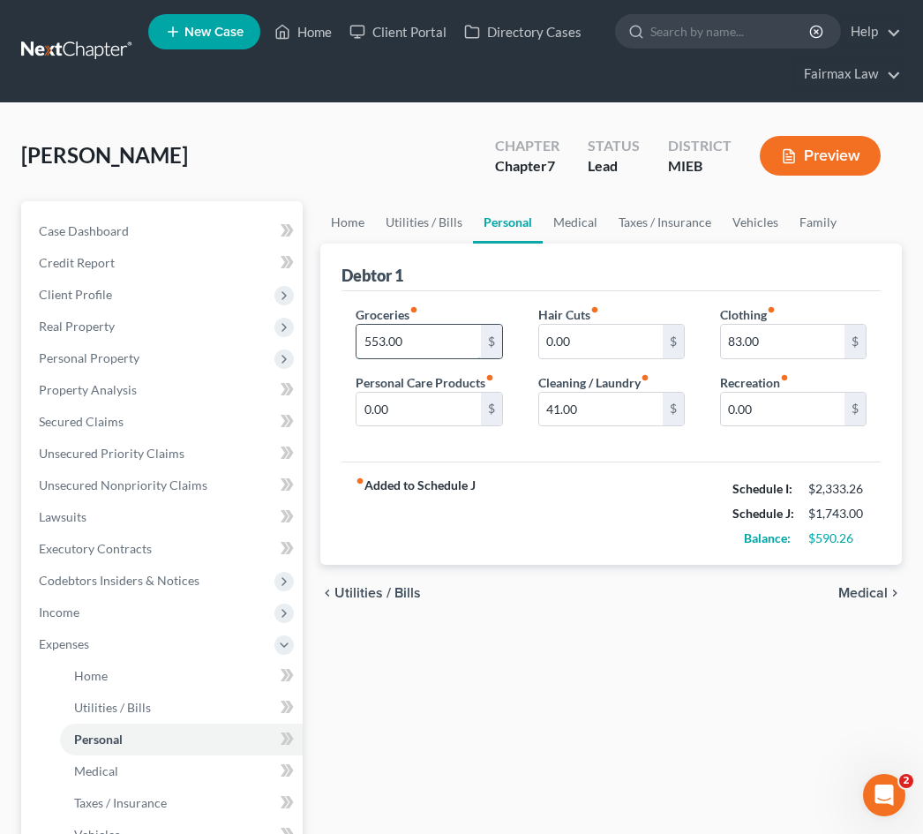
click at [383, 342] on input "553.00" at bounding box center [419, 342] width 124 height 34
type input "0"
type input "600.00"
click at [433, 711] on div "Home Utilities / Bills Personal Medical Taxes / Insurance Vehicles Family Debto…" at bounding box center [611, 663] width 599 height 924
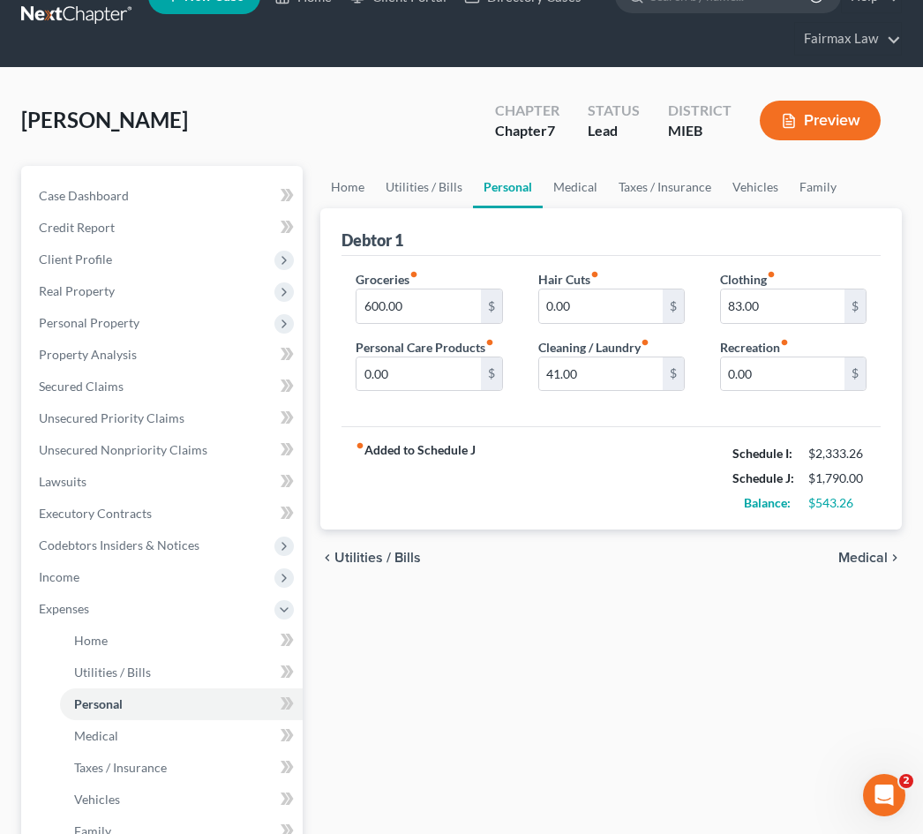
scroll to position [45, 0]
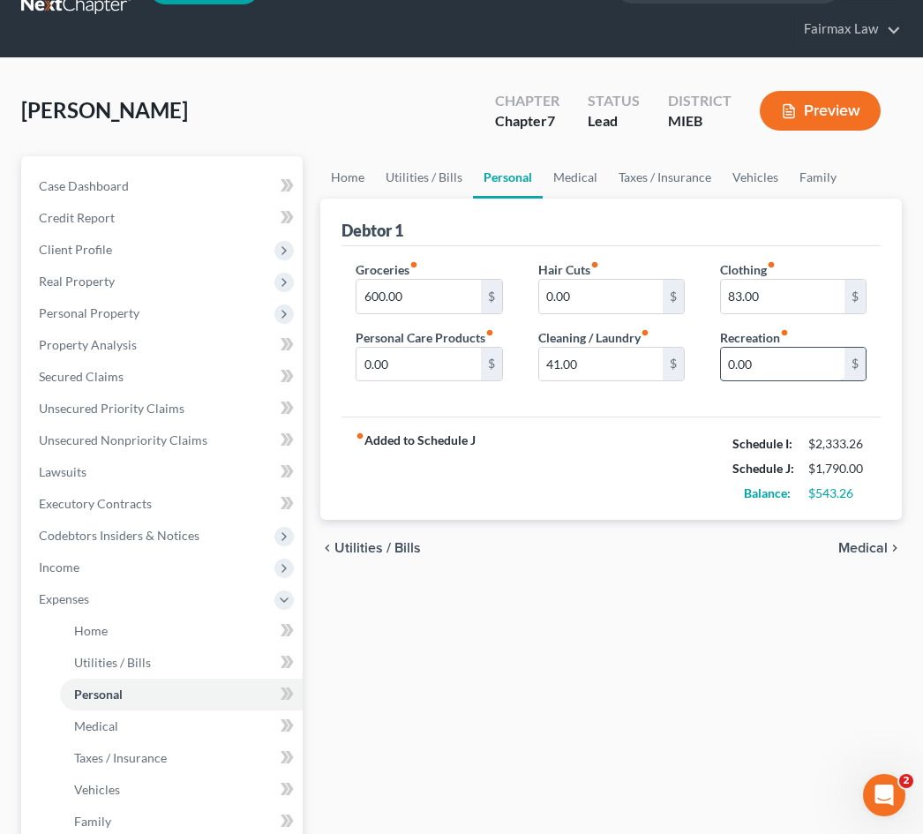
click at [730, 372] on input "0.00" at bounding box center [783, 365] width 124 height 34
click at [729, 361] on input "0.00" at bounding box center [783, 365] width 124 height 34
type input "200.00"
click at [364, 363] on input "0.00" at bounding box center [419, 365] width 124 height 34
type input "150.00"
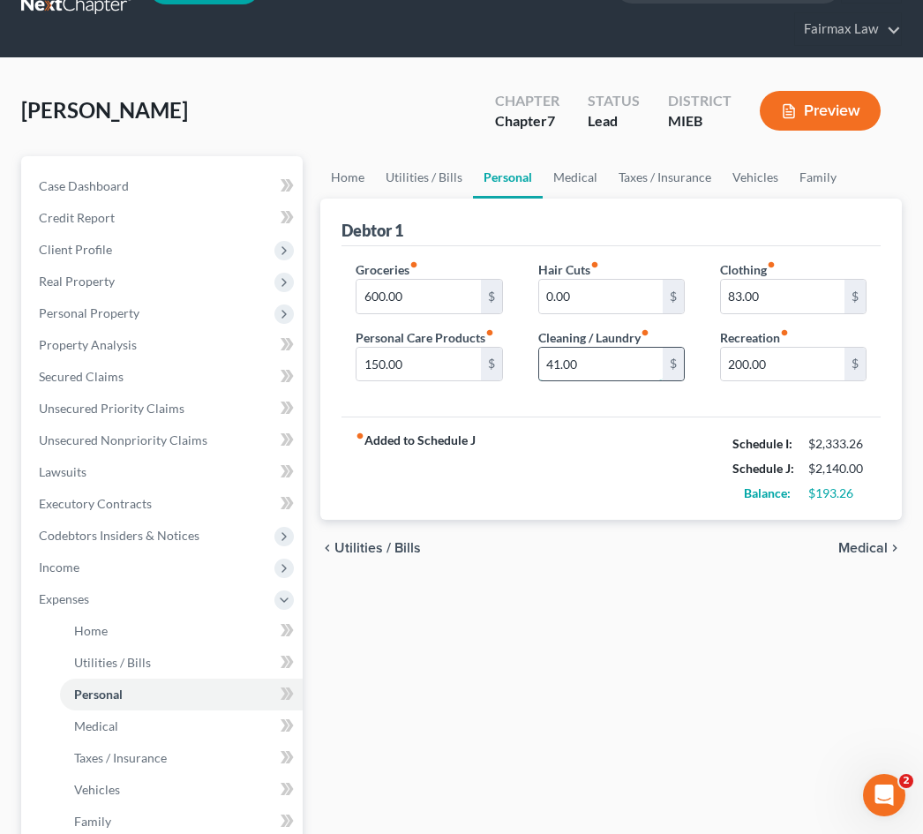
click at [559, 362] on input "41.00" at bounding box center [601, 365] width 124 height 34
type input "0"
type input "150.00"
click at [592, 458] on div "fiber_manual_record Added to Schedule J Schedule I: $2,333.26 Schedule J: $2,24…" at bounding box center [611, 468] width 539 height 103
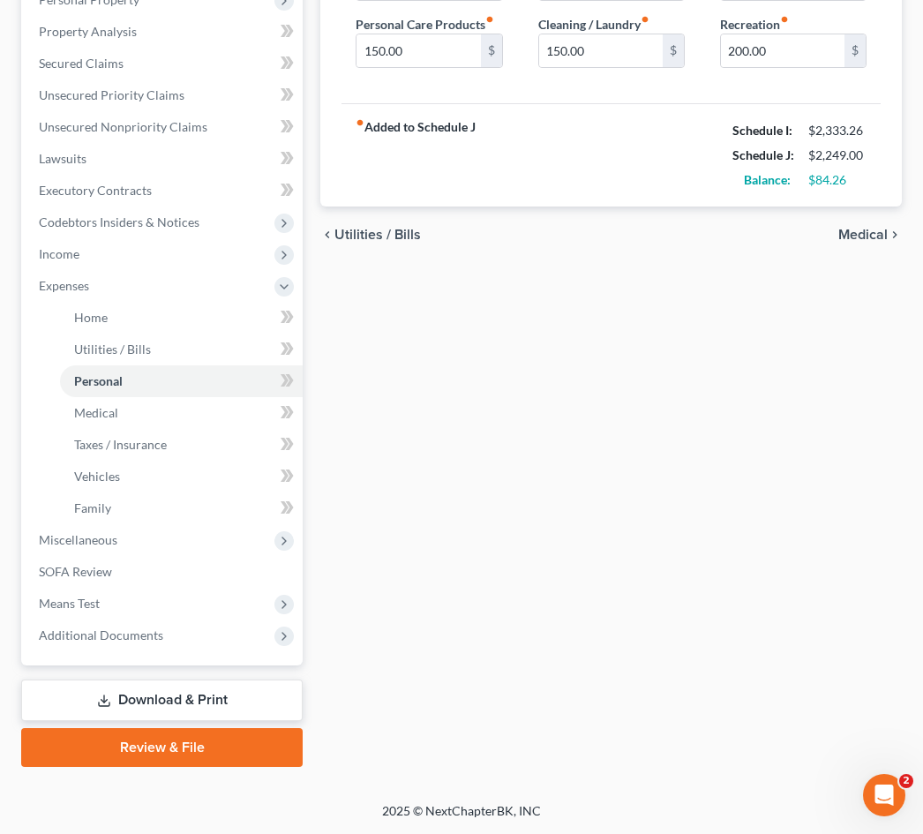
scroll to position [358, 0]
click at [81, 532] on span "Miscellaneous" at bounding box center [78, 539] width 79 height 15
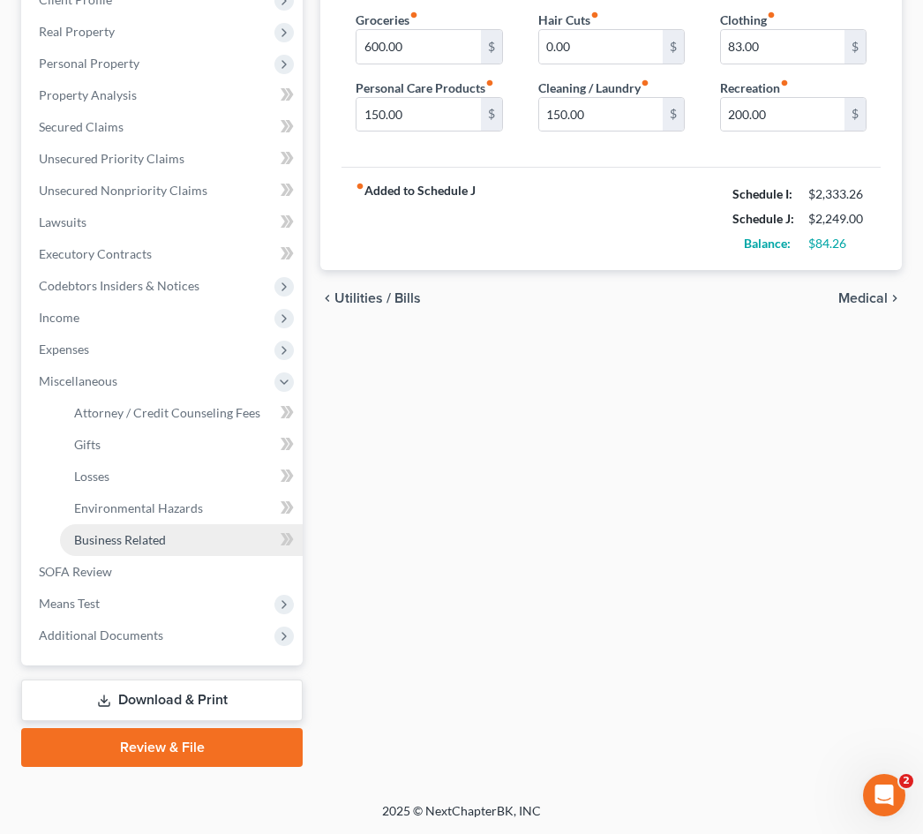
scroll to position [295, 0]
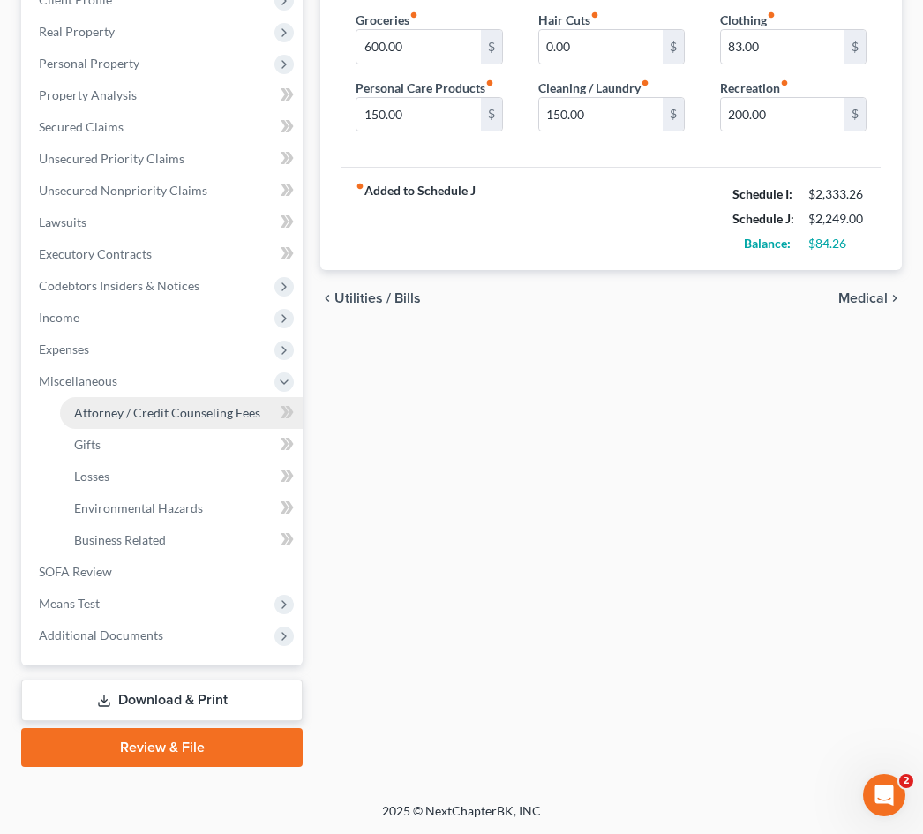
click at [140, 420] on link "Attorney / Credit Counseling Fees" at bounding box center [181, 413] width 243 height 32
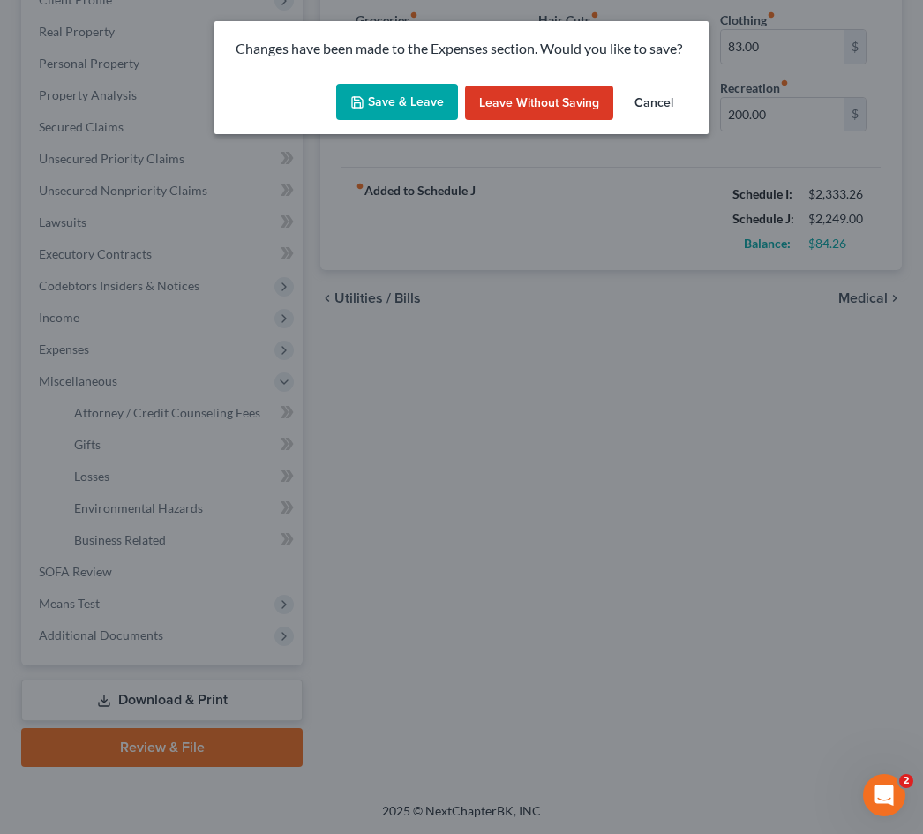
click at [392, 101] on button "Save & Leave" at bounding box center [397, 102] width 122 height 37
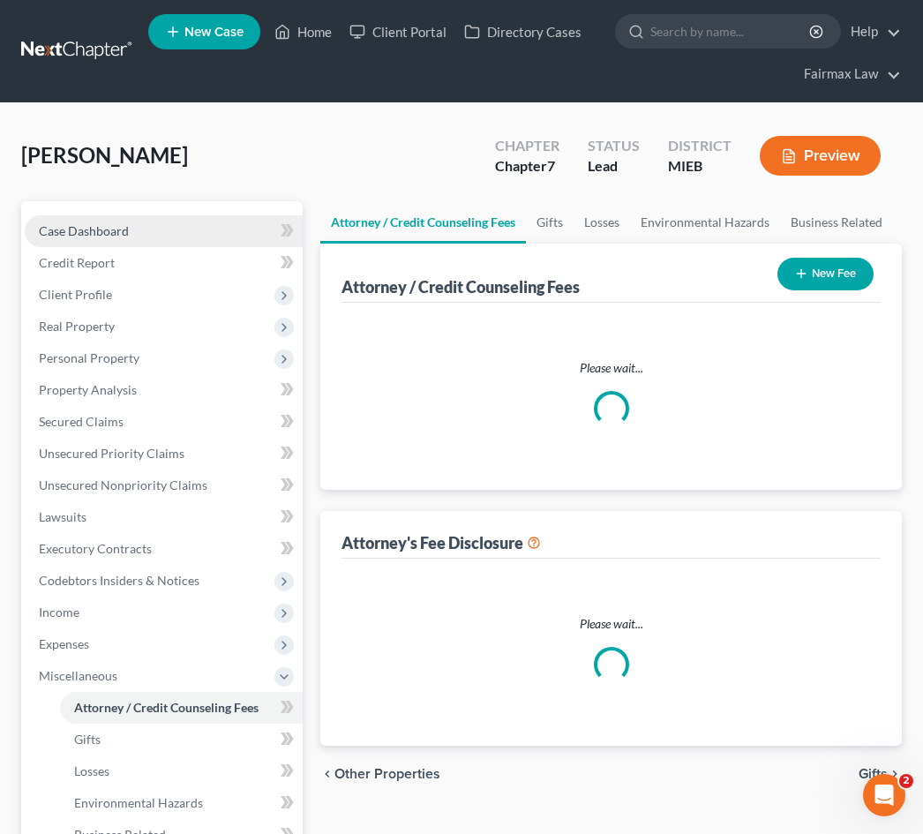
select select "2"
